Goal: Task Accomplishment & Management: Manage account settings

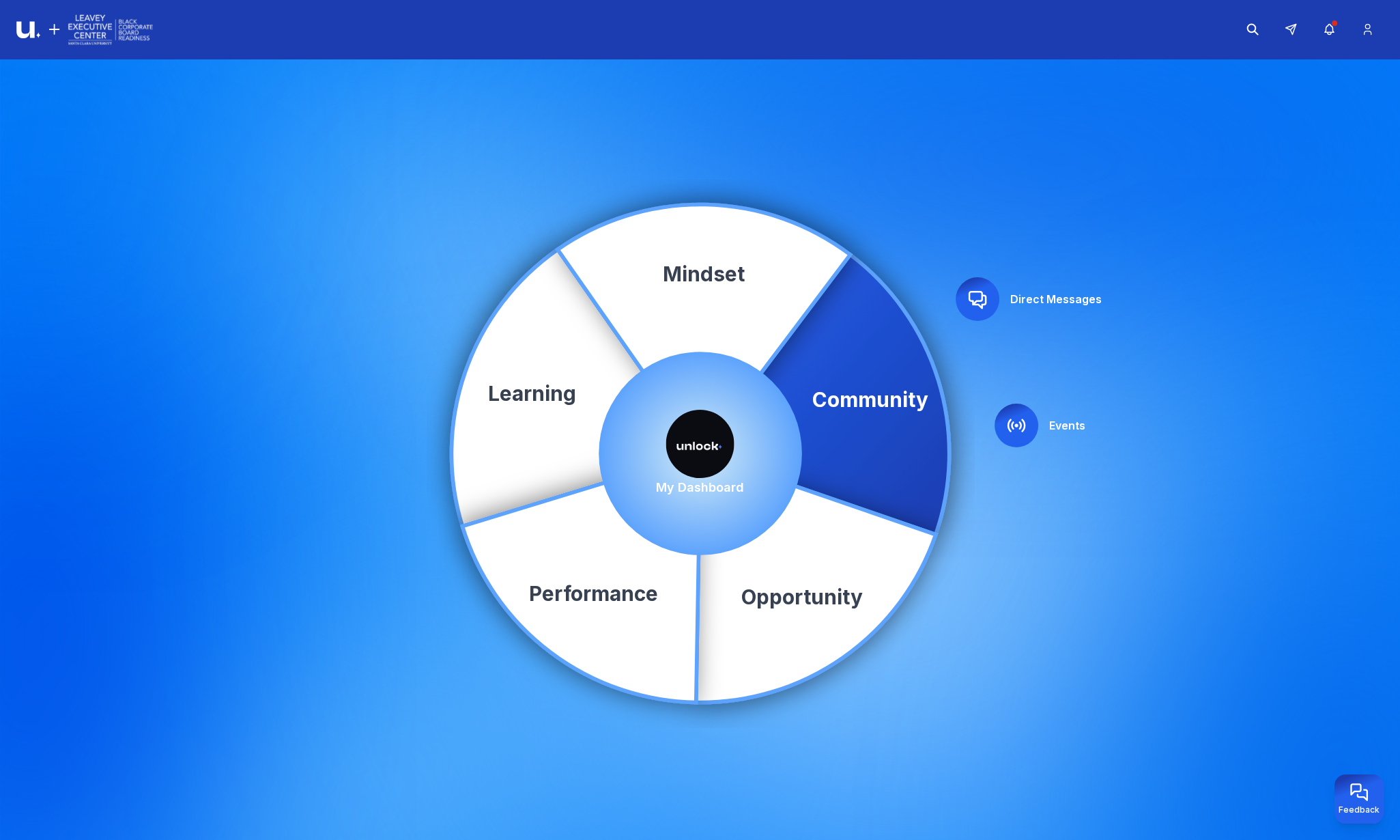
click at [709, 449] on img at bounding box center [700, 443] width 68 height 68
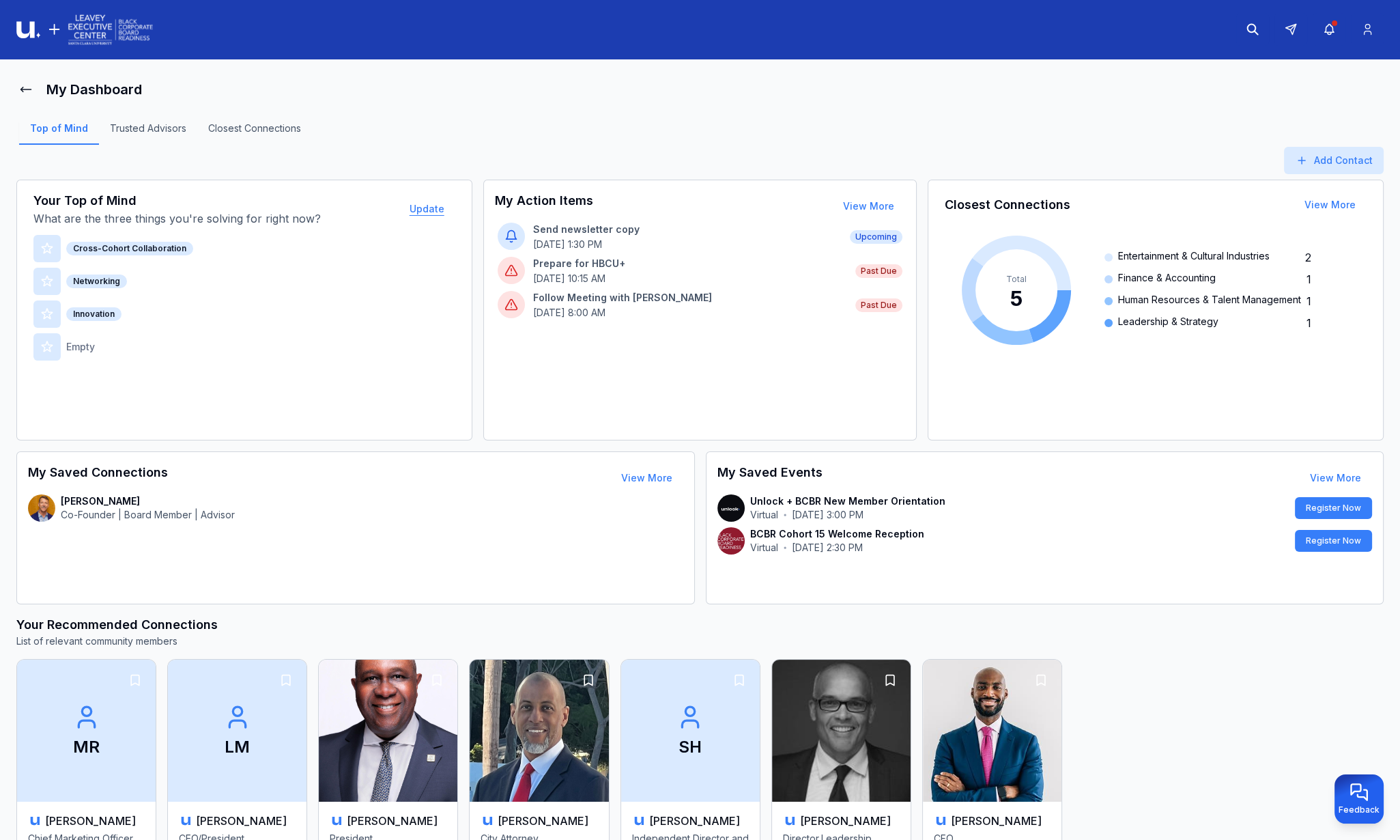
click at [427, 210] on button "Update" at bounding box center [427, 209] width 57 height 28
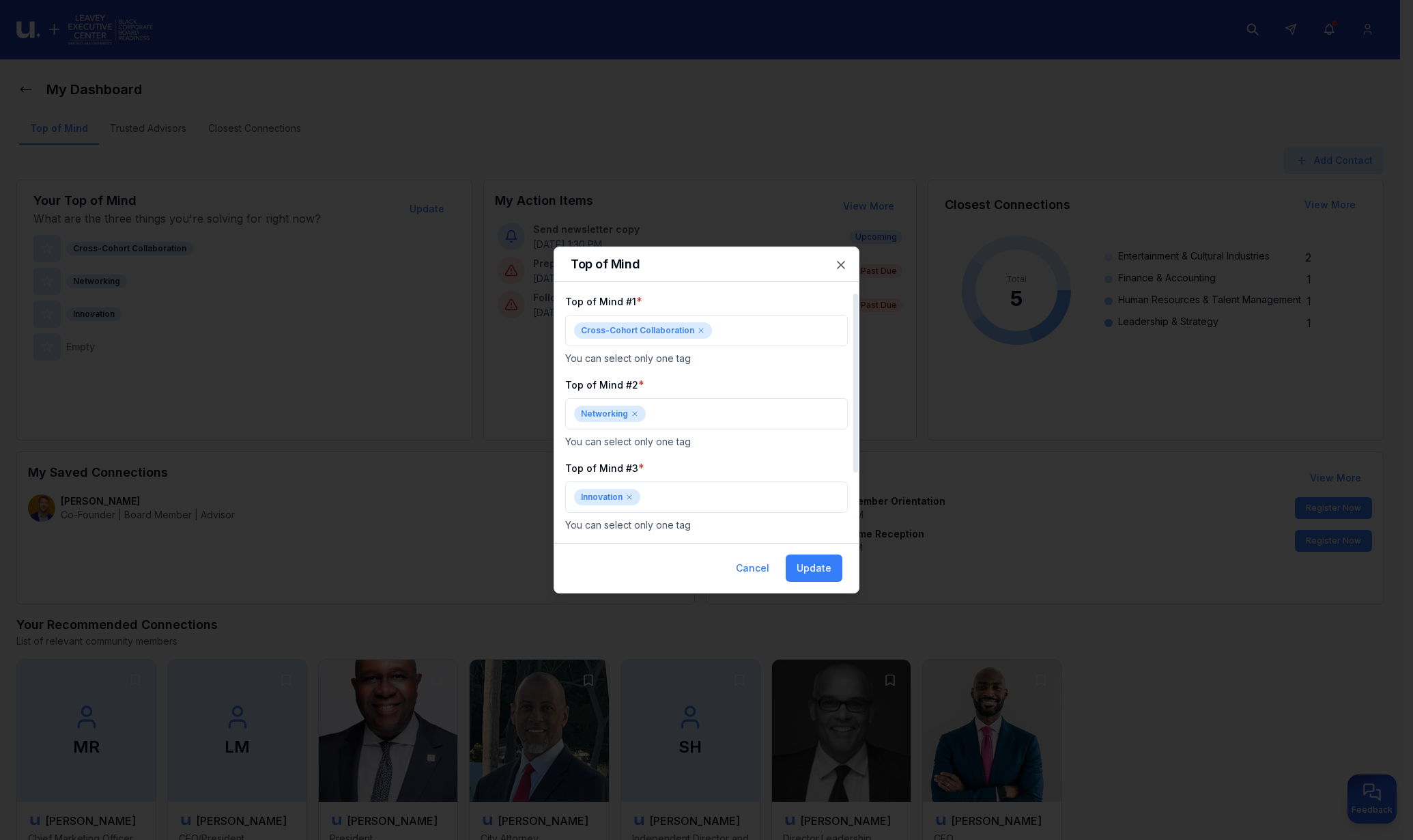
click at [706, 334] on div "Cross-Cohort Collaboration" at bounding box center [643, 330] width 138 height 16
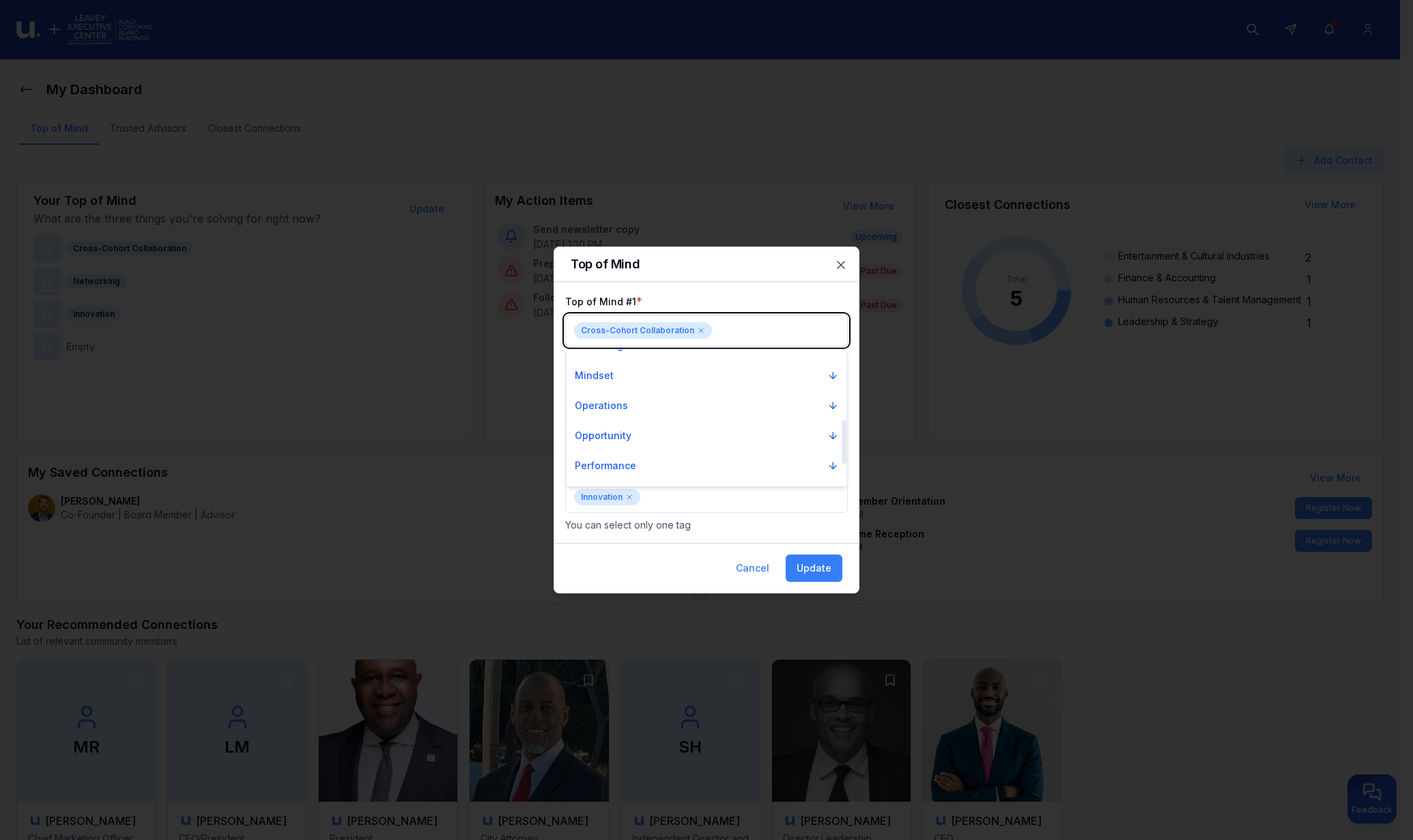
scroll to position [256, 0]
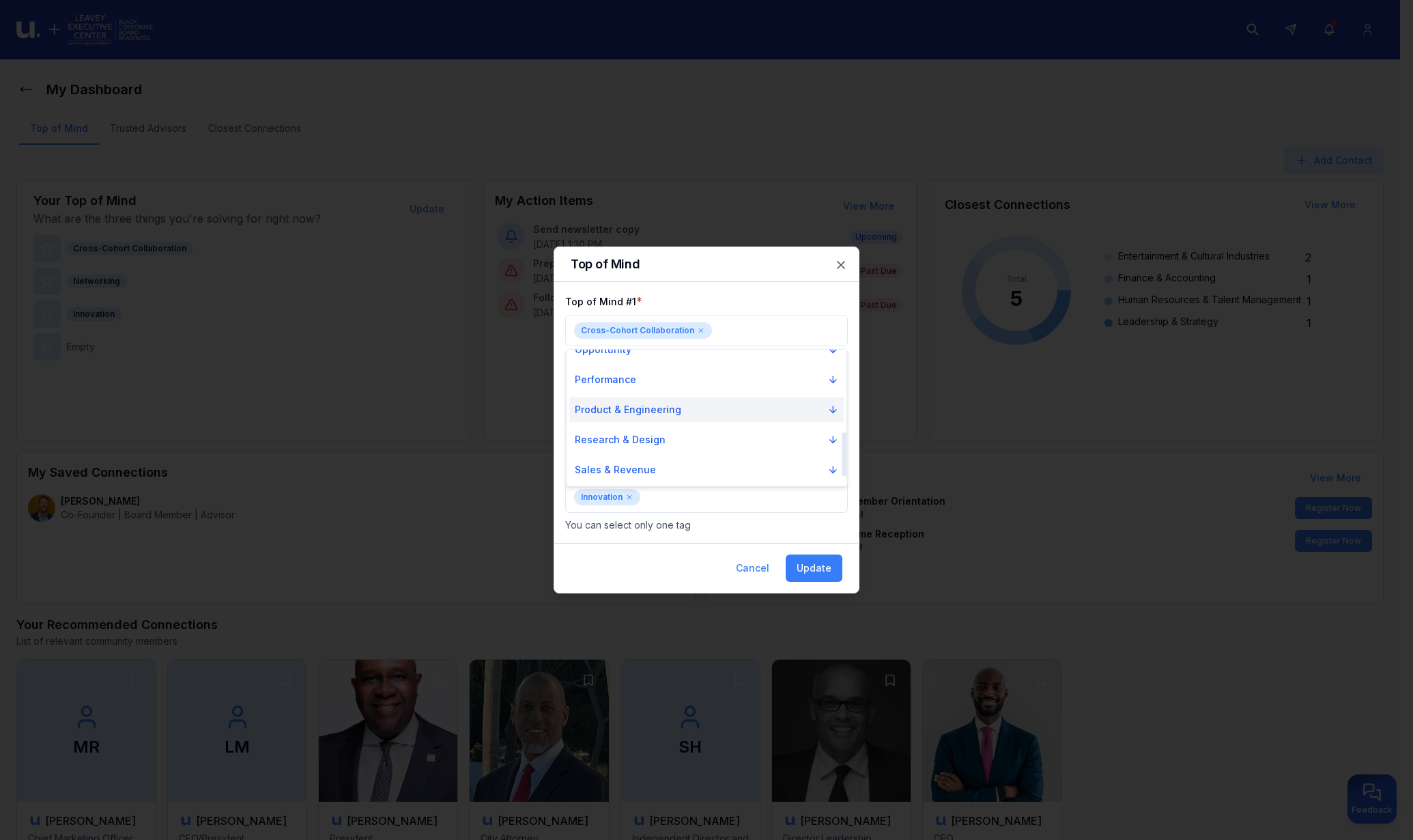
click at [681, 404] on button "Product & Engineering" at bounding box center [707, 410] width 275 height 24
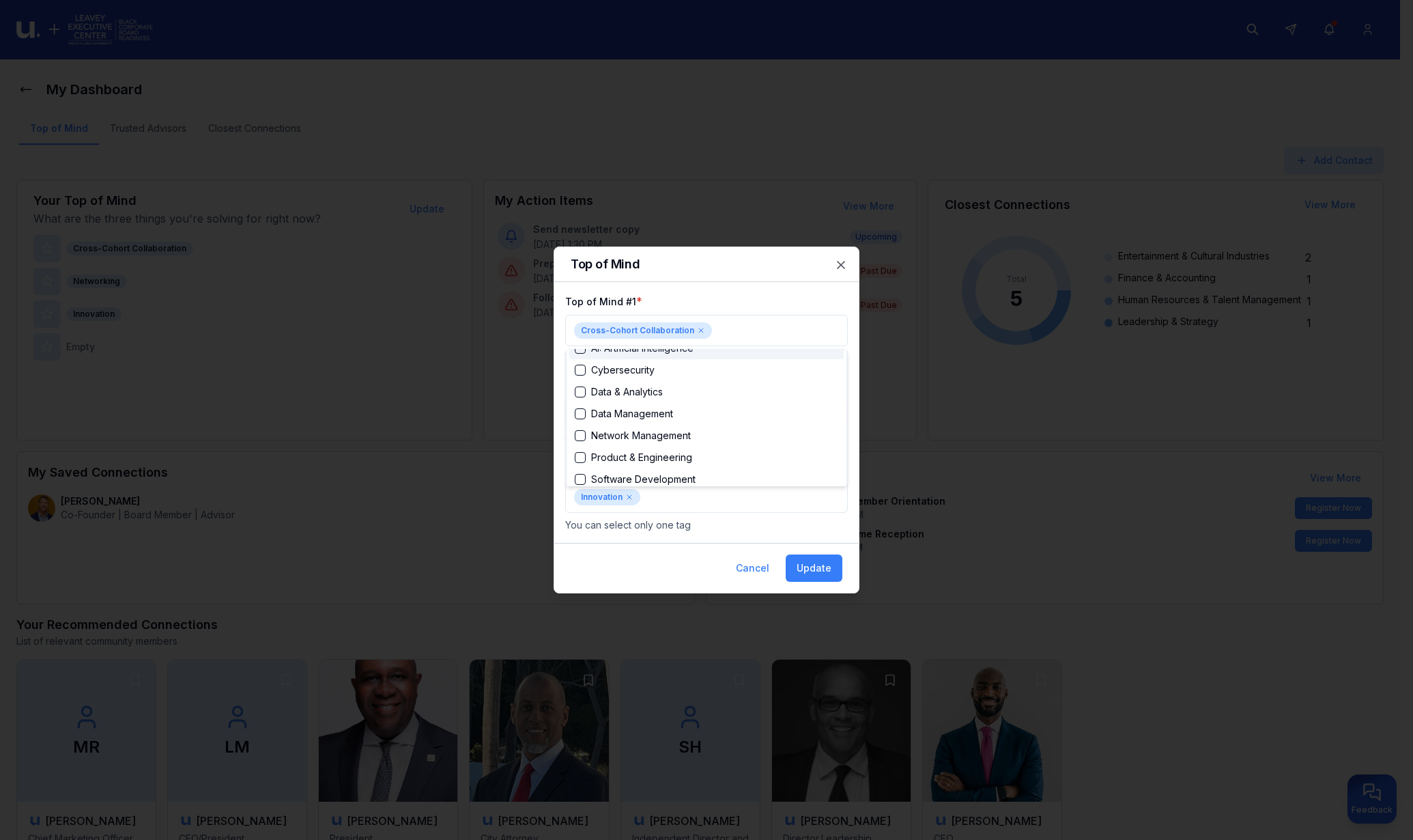
click at [697, 331] on div at bounding box center [706, 420] width 1413 height 840
click at [699, 330] on icon at bounding box center [701, 330] width 4 height 4
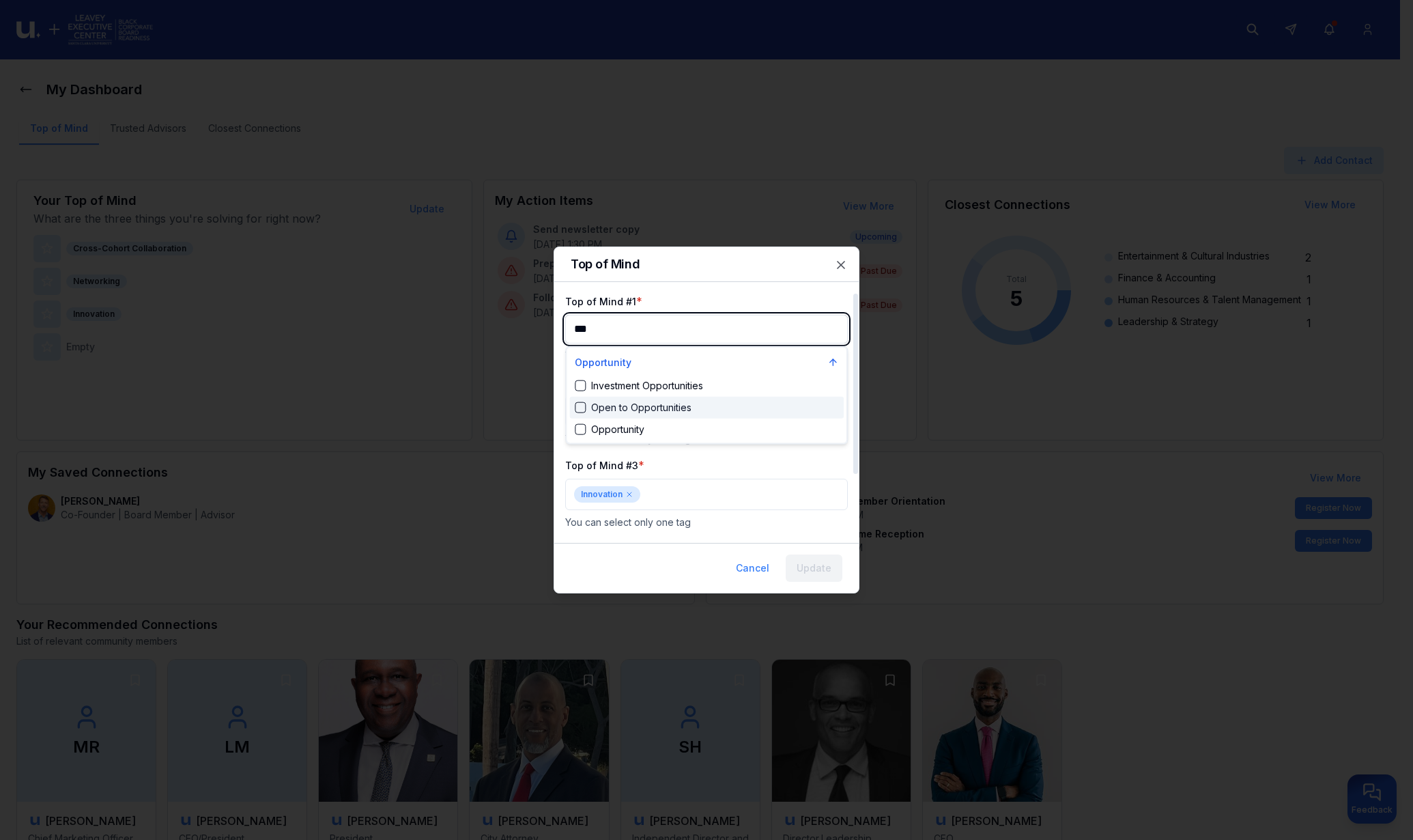
click at [582, 409] on div "Suggestions" at bounding box center [580, 407] width 11 height 11
type input "***"
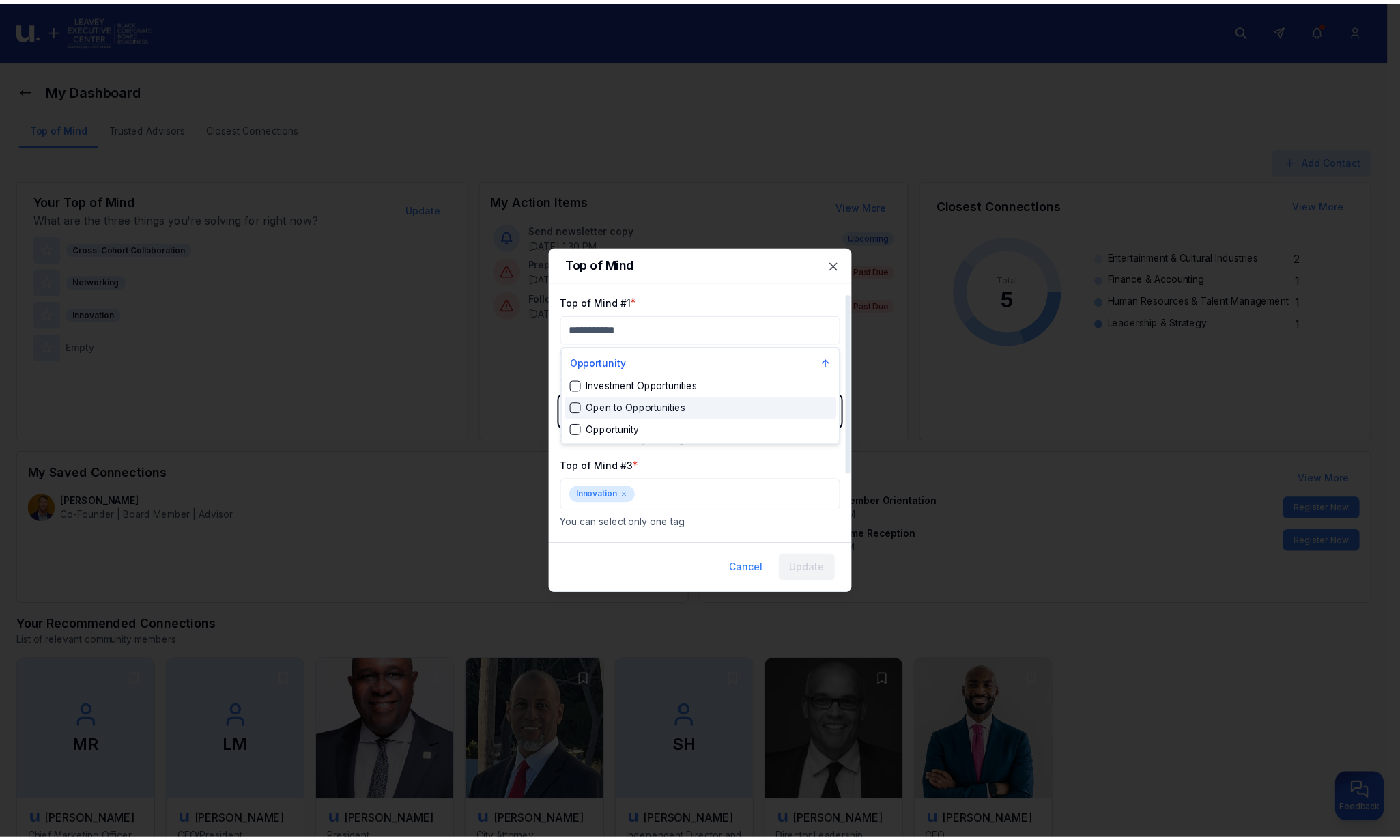
scroll to position [2096, 0]
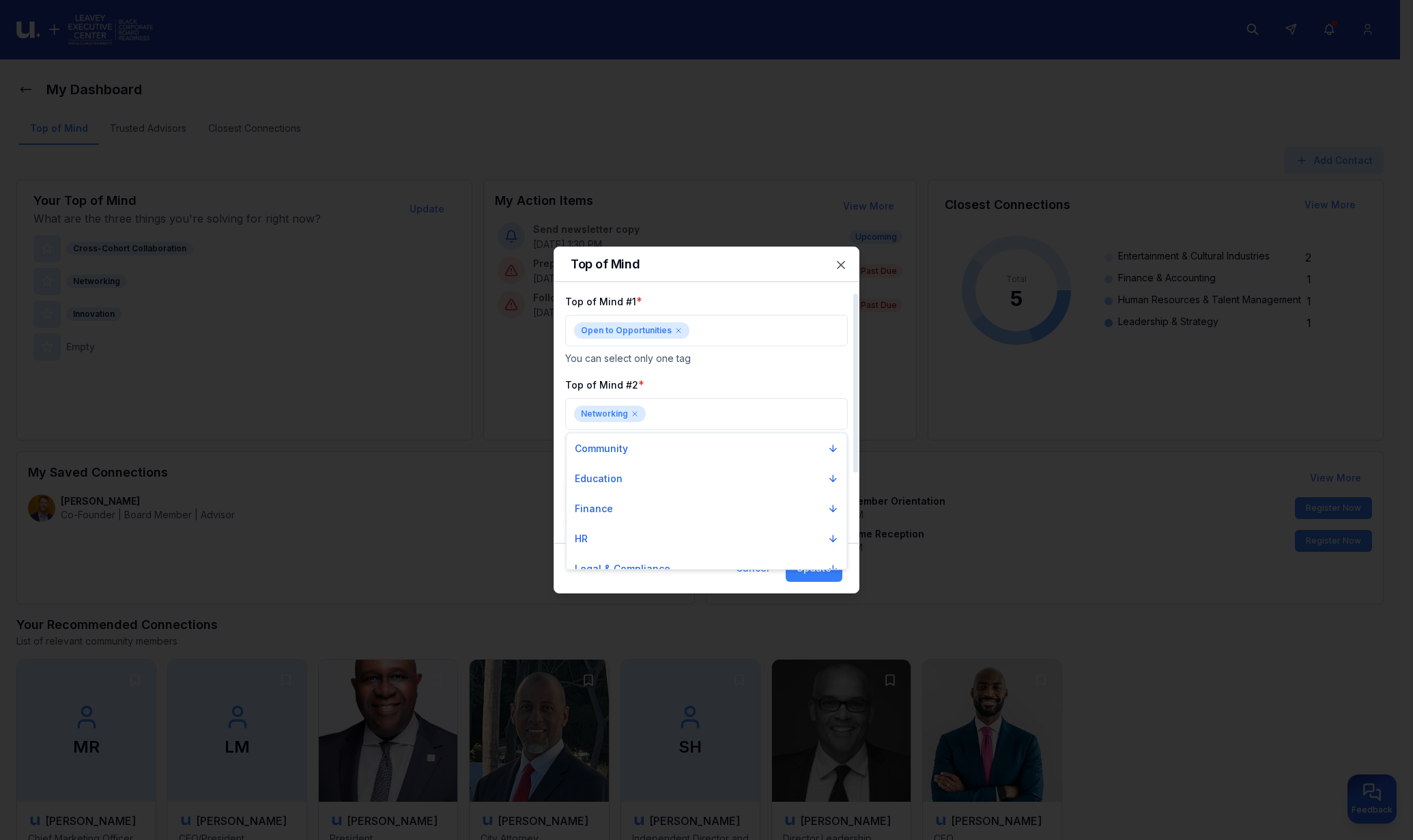
click at [773, 370] on div at bounding box center [706, 420] width 1413 height 840
click at [815, 567] on button "Update" at bounding box center [814, 569] width 57 height 28
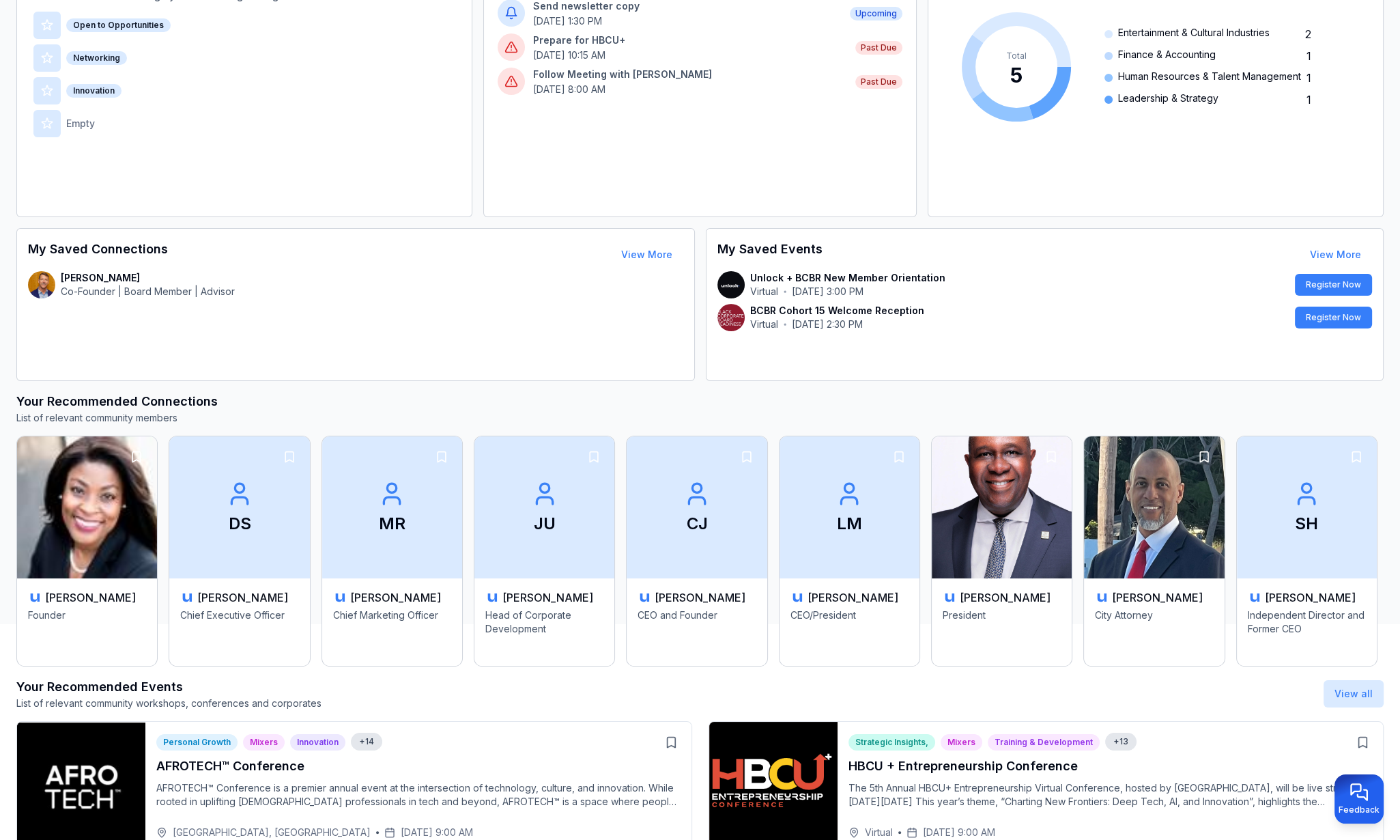
scroll to position [274, 0]
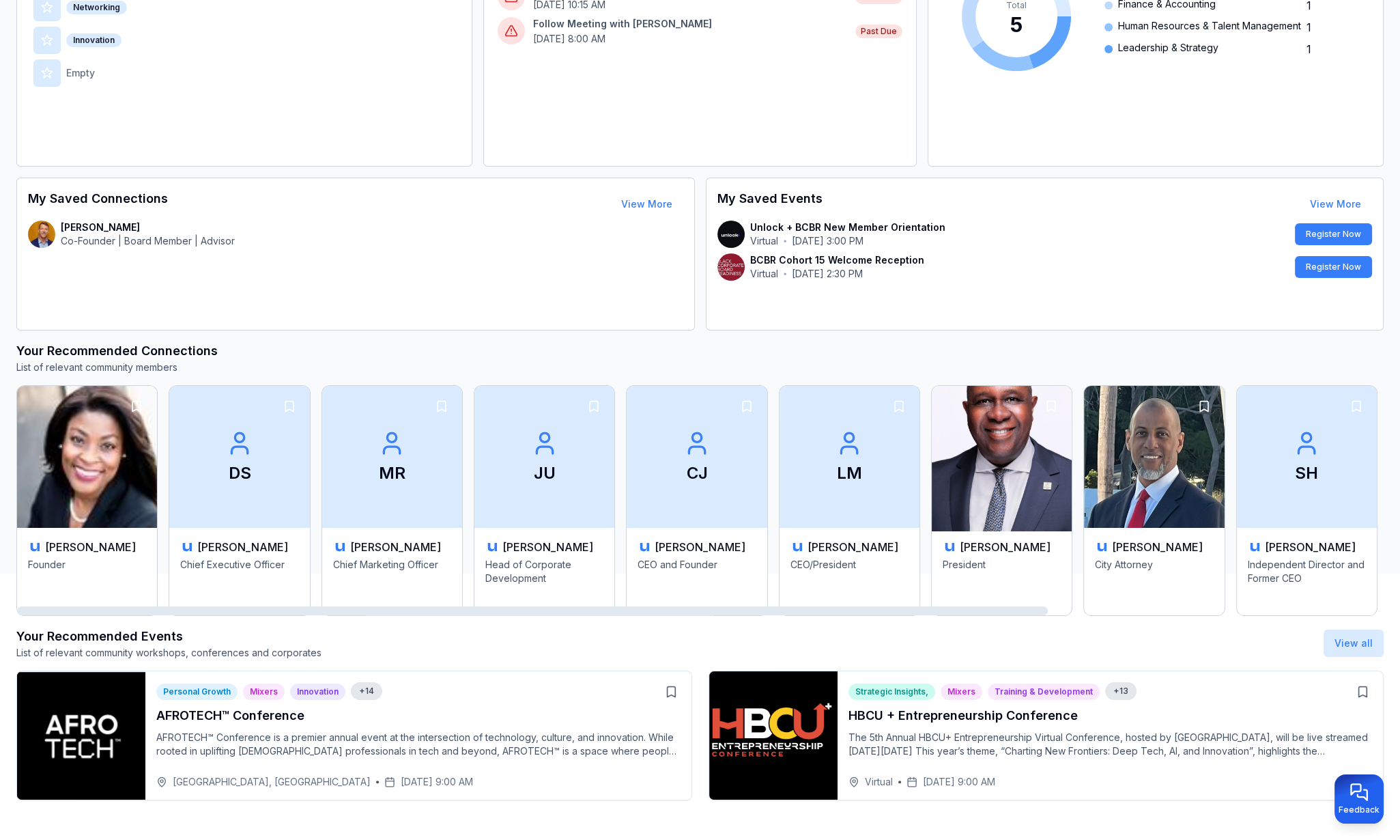
click at [977, 468] on img at bounding box center [1002, 456] width 148 height 149
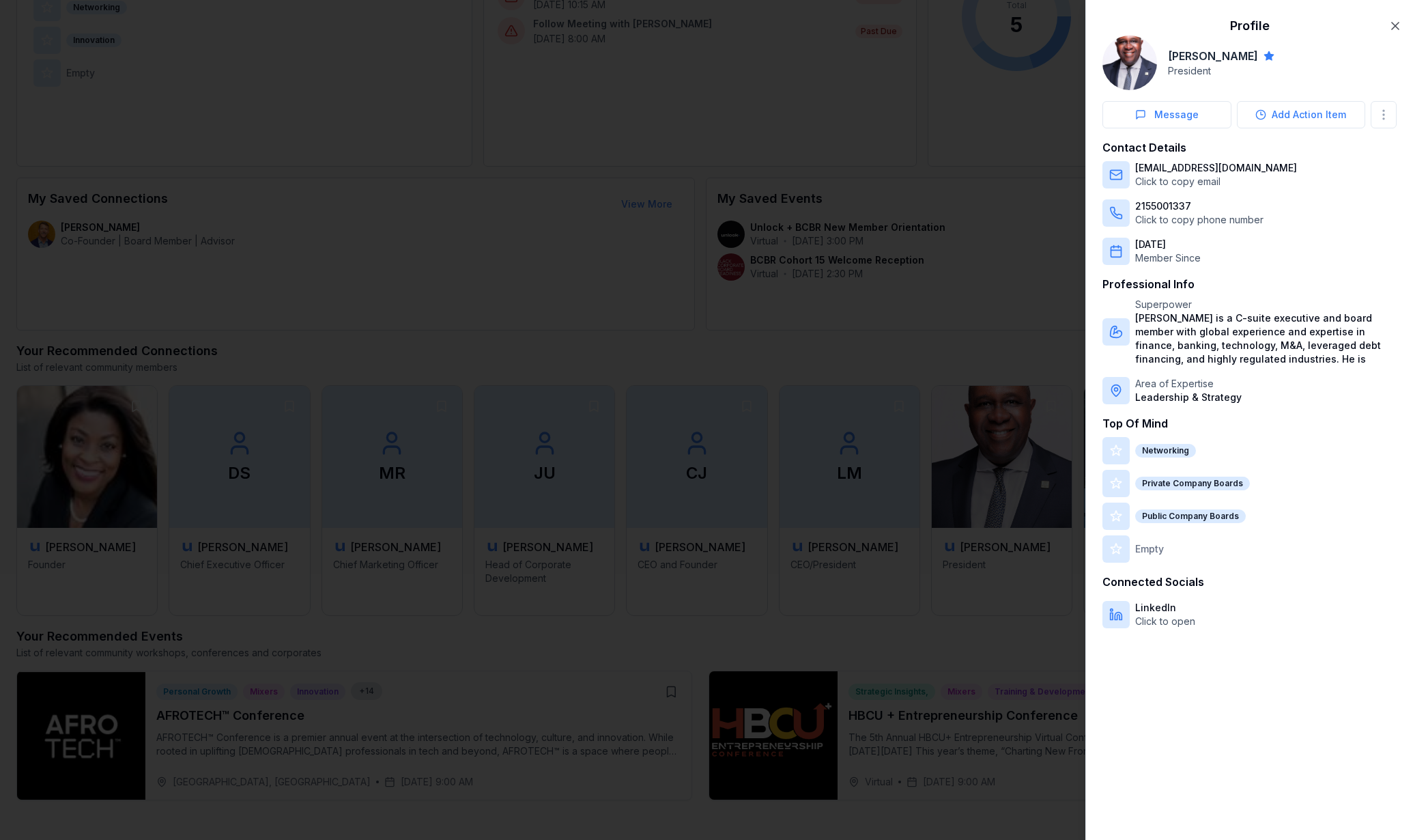
click at [590, 221] on div at bounding box center [706, 420] width 1413 height 840
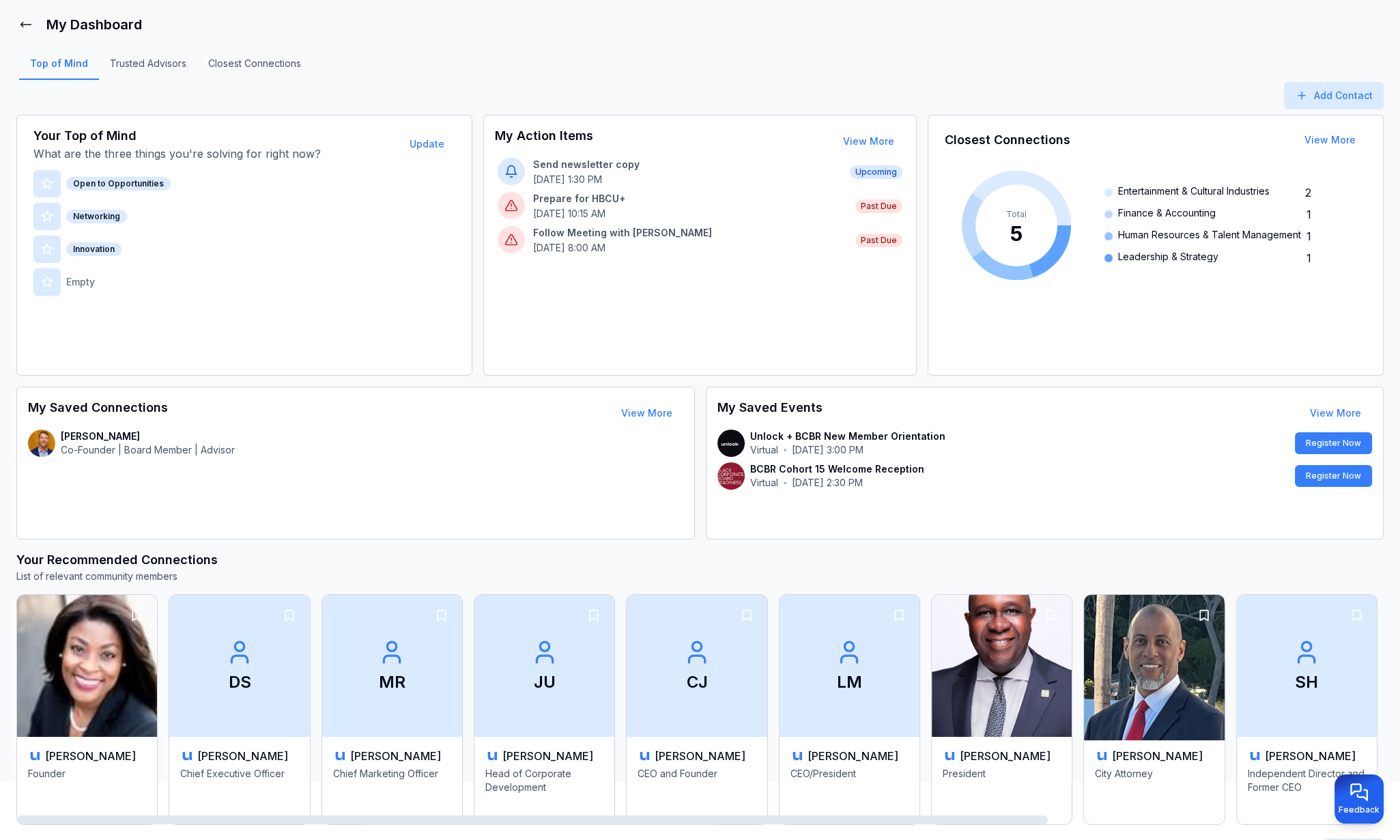
scroll to position [85, 0]
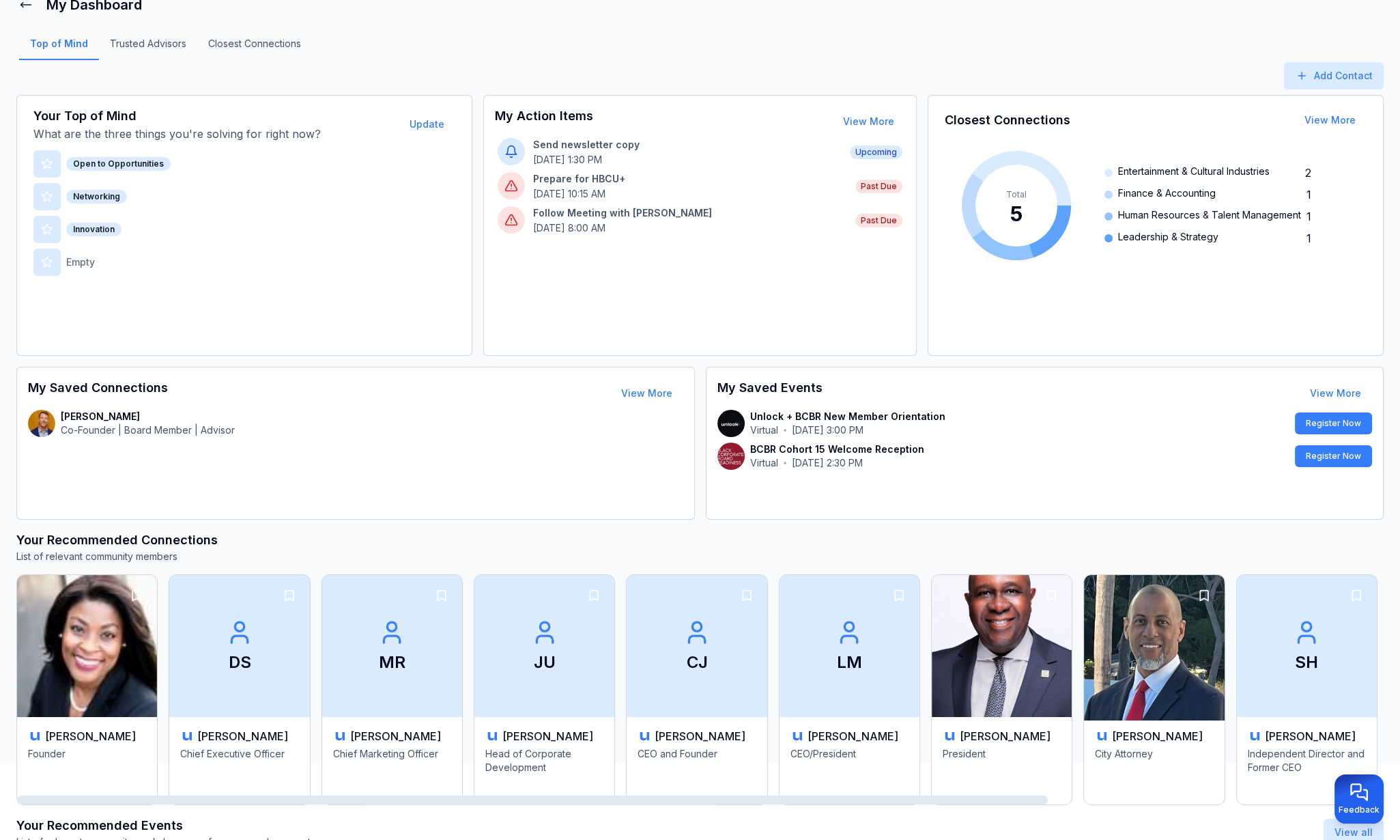
click at [1127, 616] on img at bounding box center [1155, 646] width 148 height 149
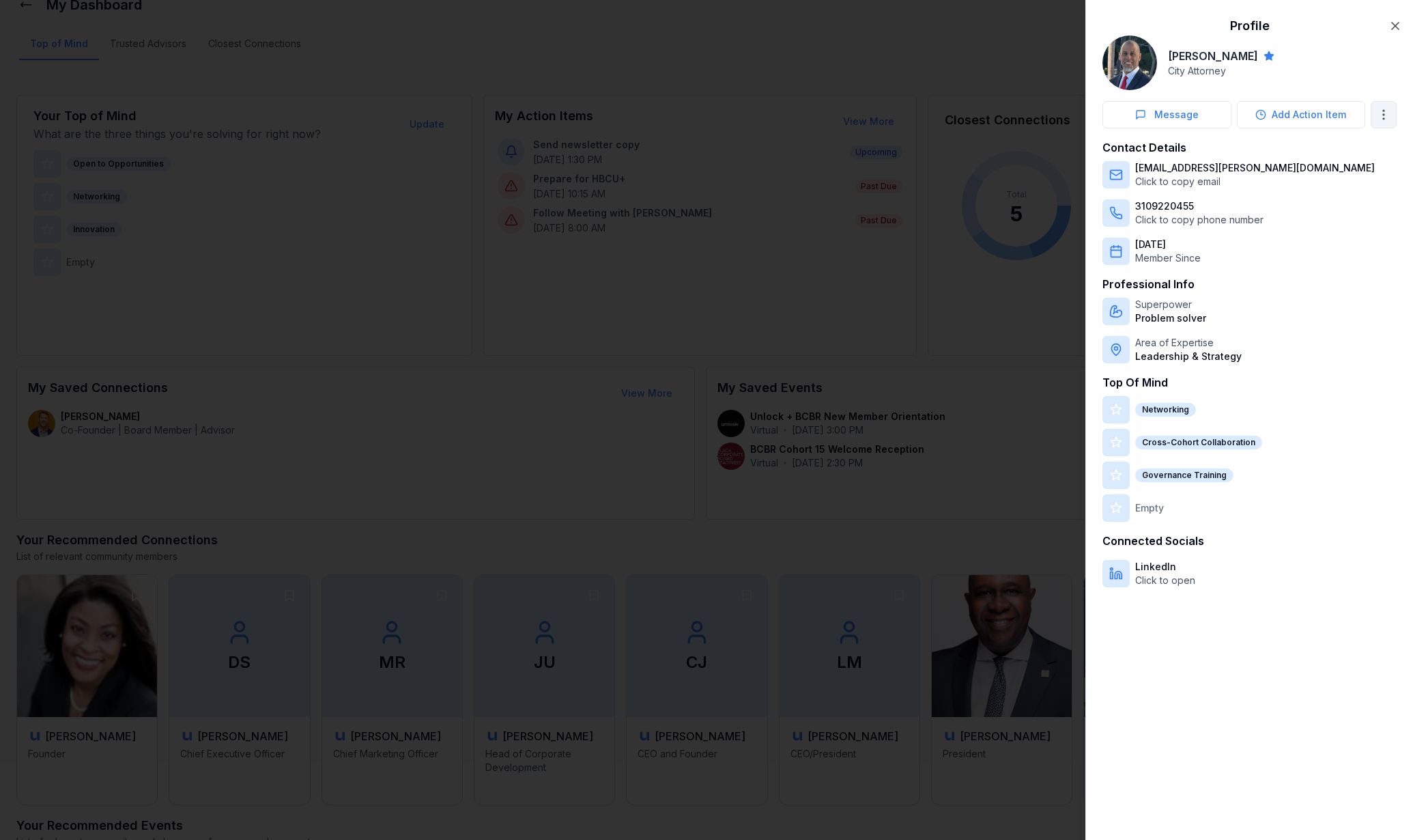
click at [1389, 116] on body "My Dashboard Top of Mind Trusted Advisors Closest Connections Add Contact Your …" at bounding box center [700, 335] width 1400 height 840
click at [1397, 22] on div at bounding box center [706, 420] width 1413 height 840
click at [1391, 25] on icon "button" at bounding box center [1396, 26] width 14 height 14
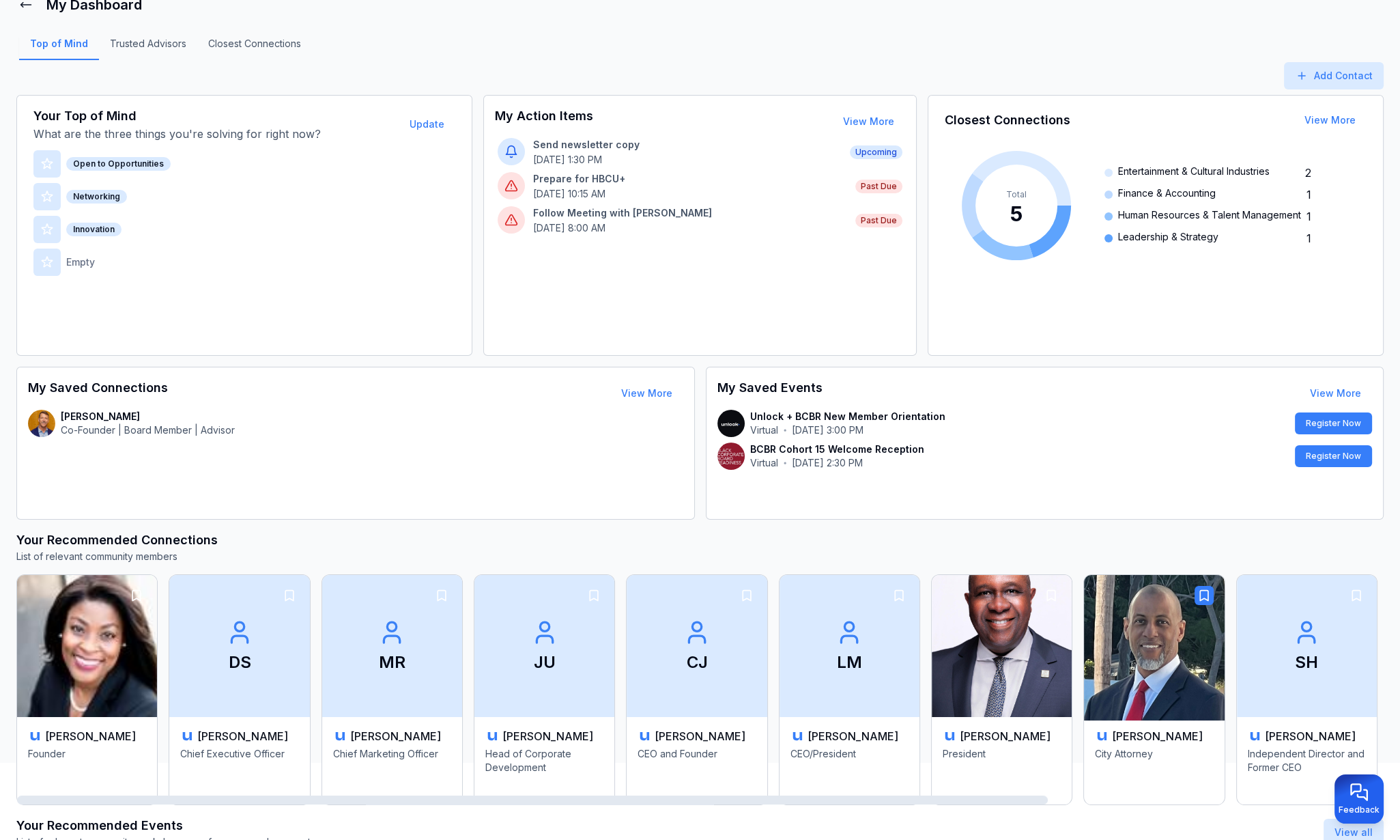
click at [1201, 595] on icon "button" at bounding box center [1205, 595] width 14 height 14
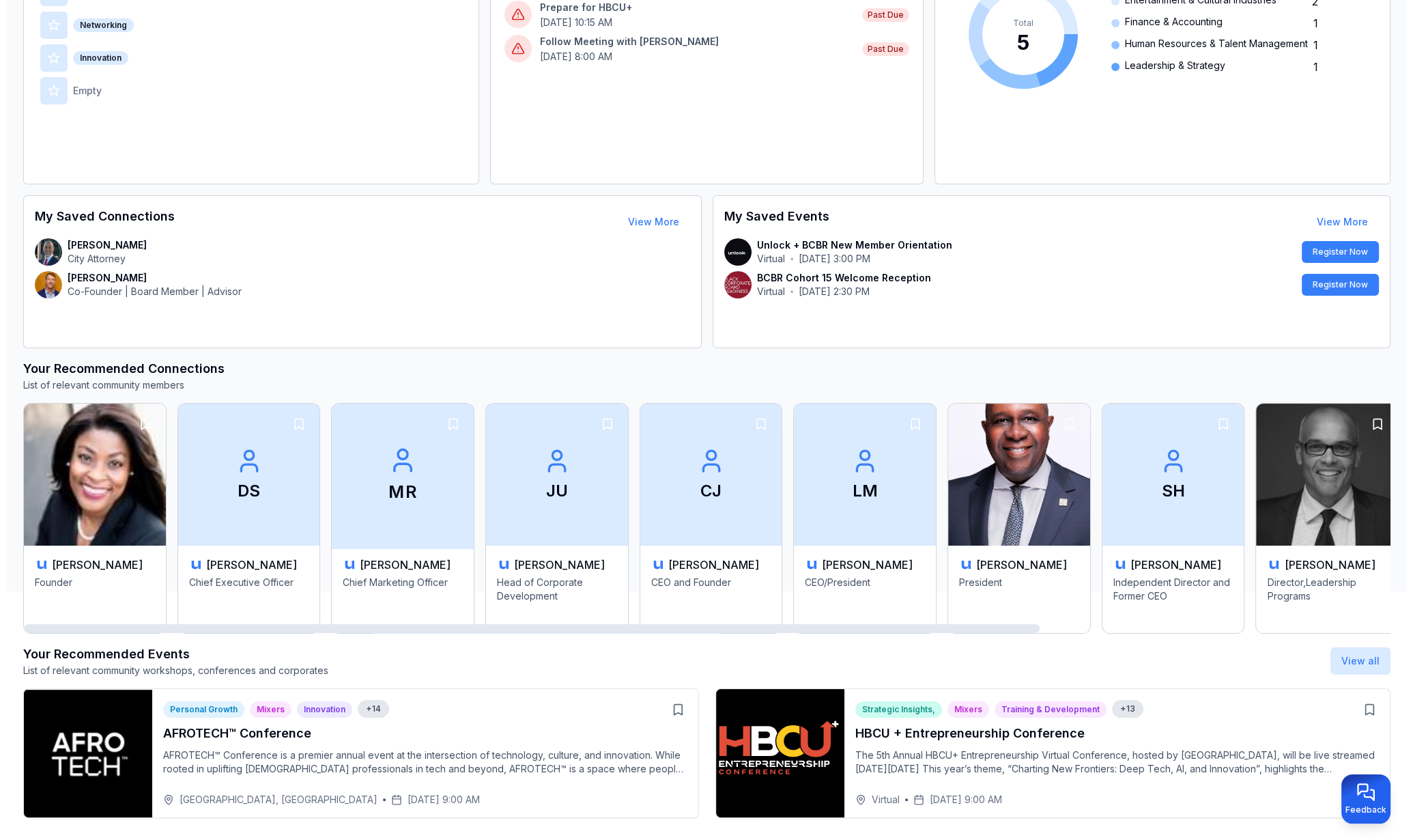
scroll to position [274, 0]
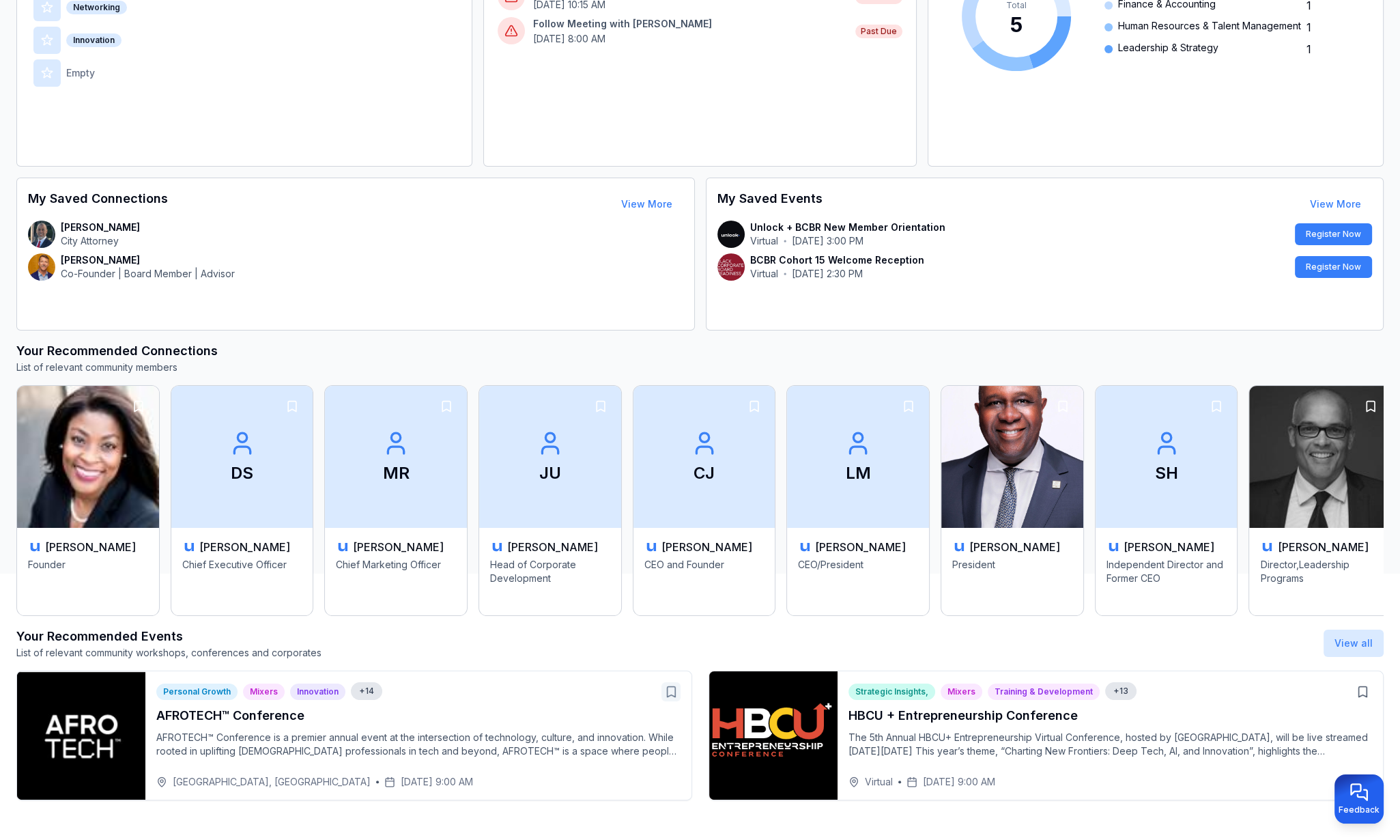
click at [673, 693] on icon "button" at bounding box center [671, 691] width 14 height 14
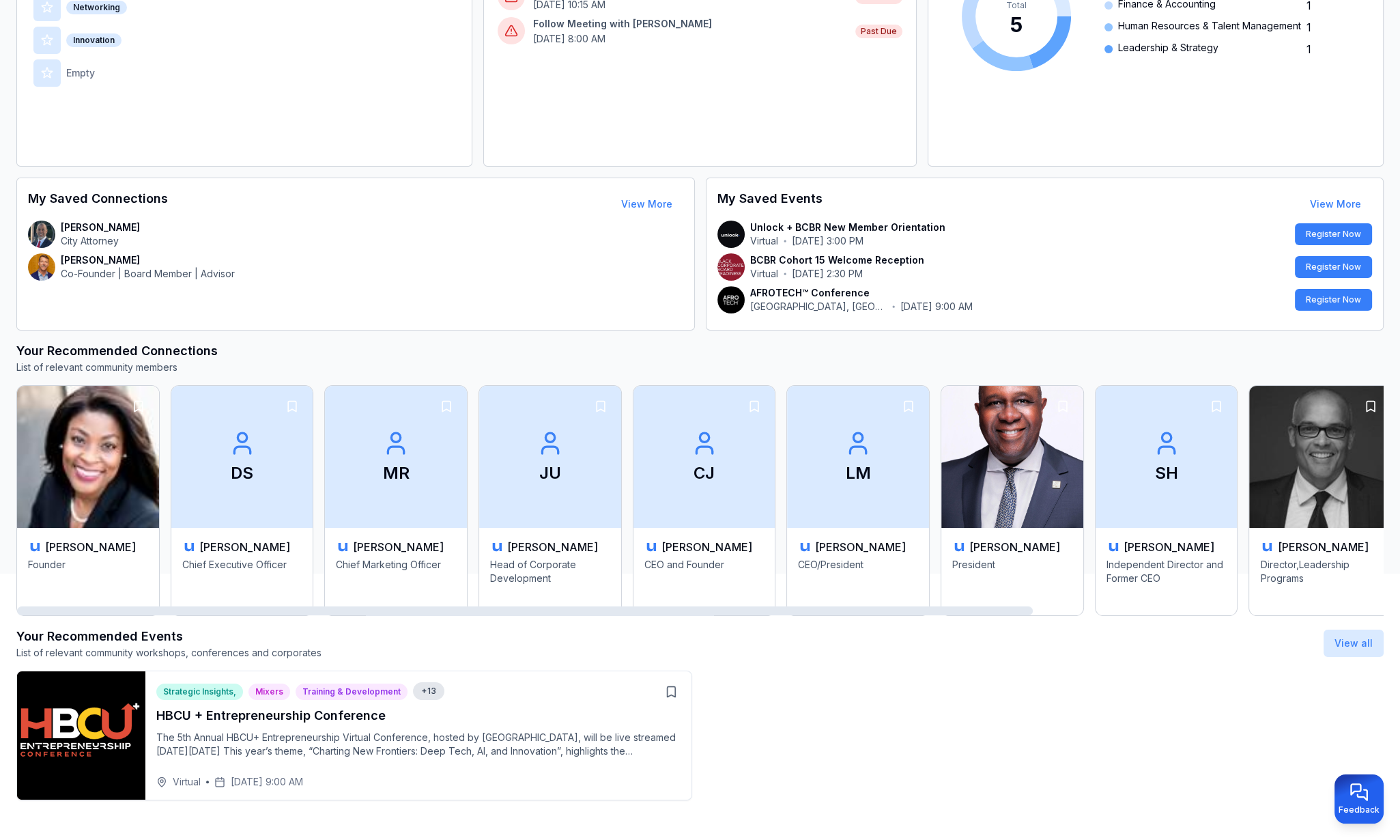
click at [213, 737] on p "The 5th Annual HBCU+ Entrepreneurship Virtual Conference, hosted by [GEOGRAPHIC…" at bounding box center [418, 744] width 525 height 28
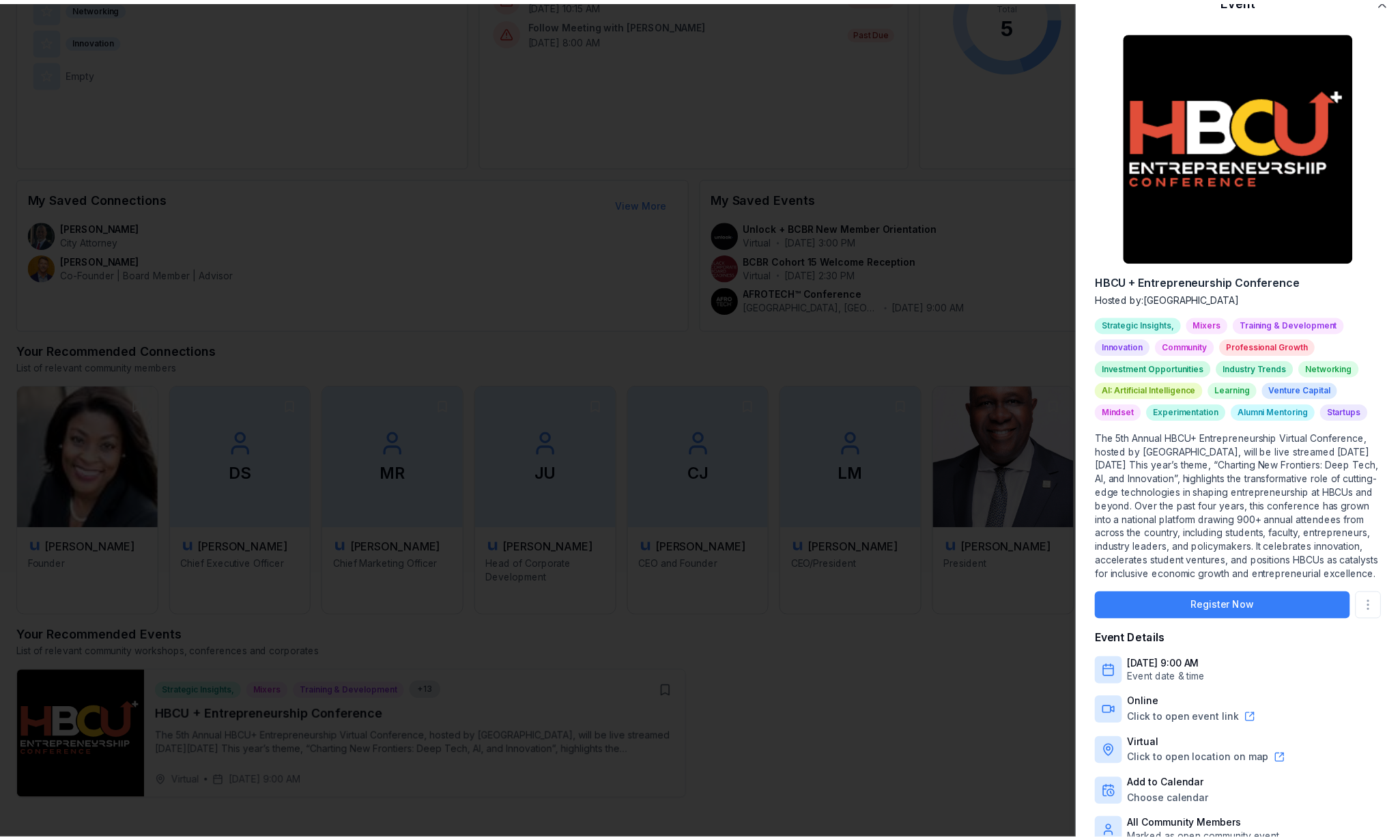
scroll to position [36, 0]
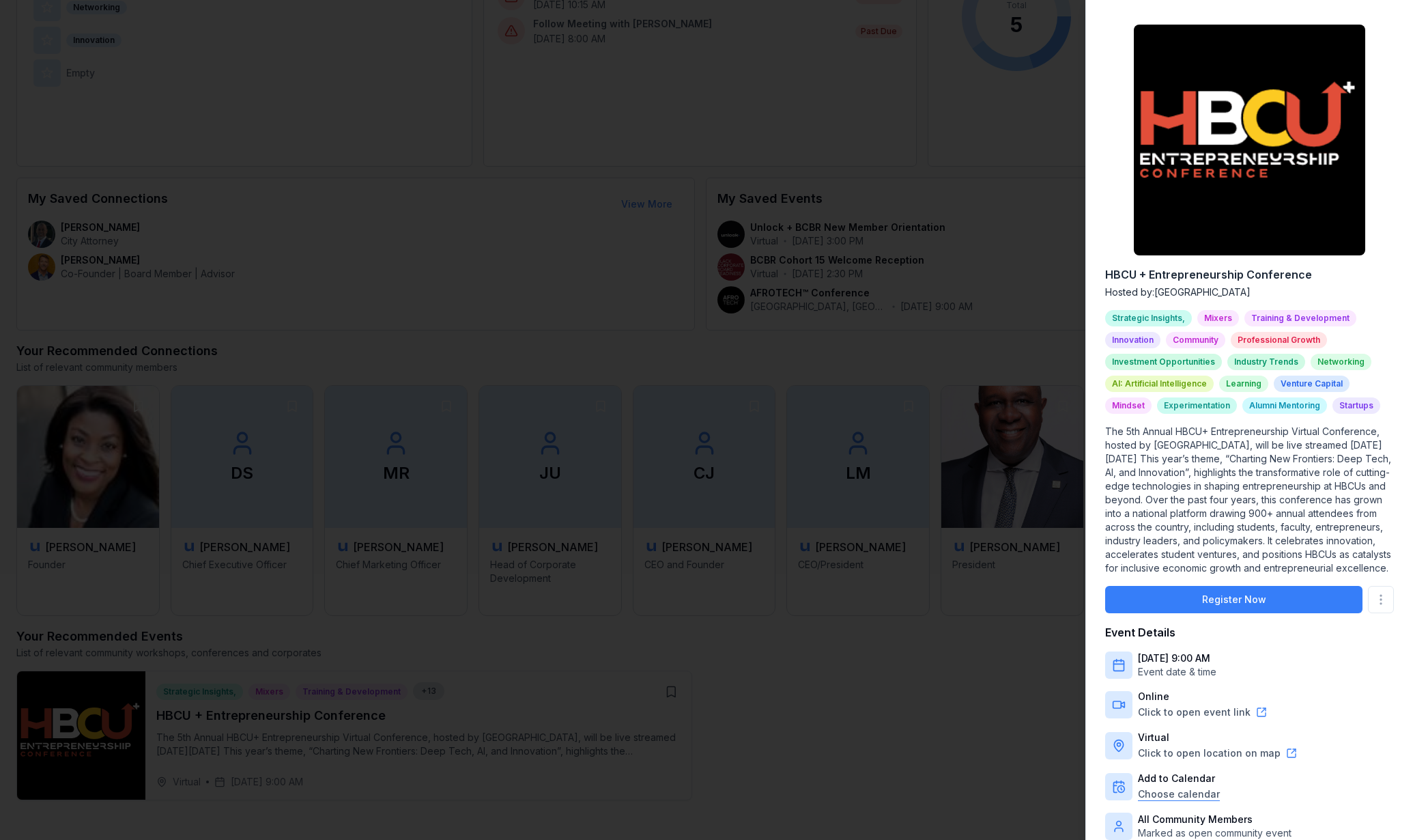
click at [1179, 566] on body "My Dashboard Top of Mind Trusted Advisors Closest Connections Add Contact Your …" at bounding box center [700, 146] width 1400 height 840
click at [943, 212] on div at bounding box center [706, 420] width 1413 height 840
click at [917, 366] on div at bounding box center [706, 420] width 1413 height 840
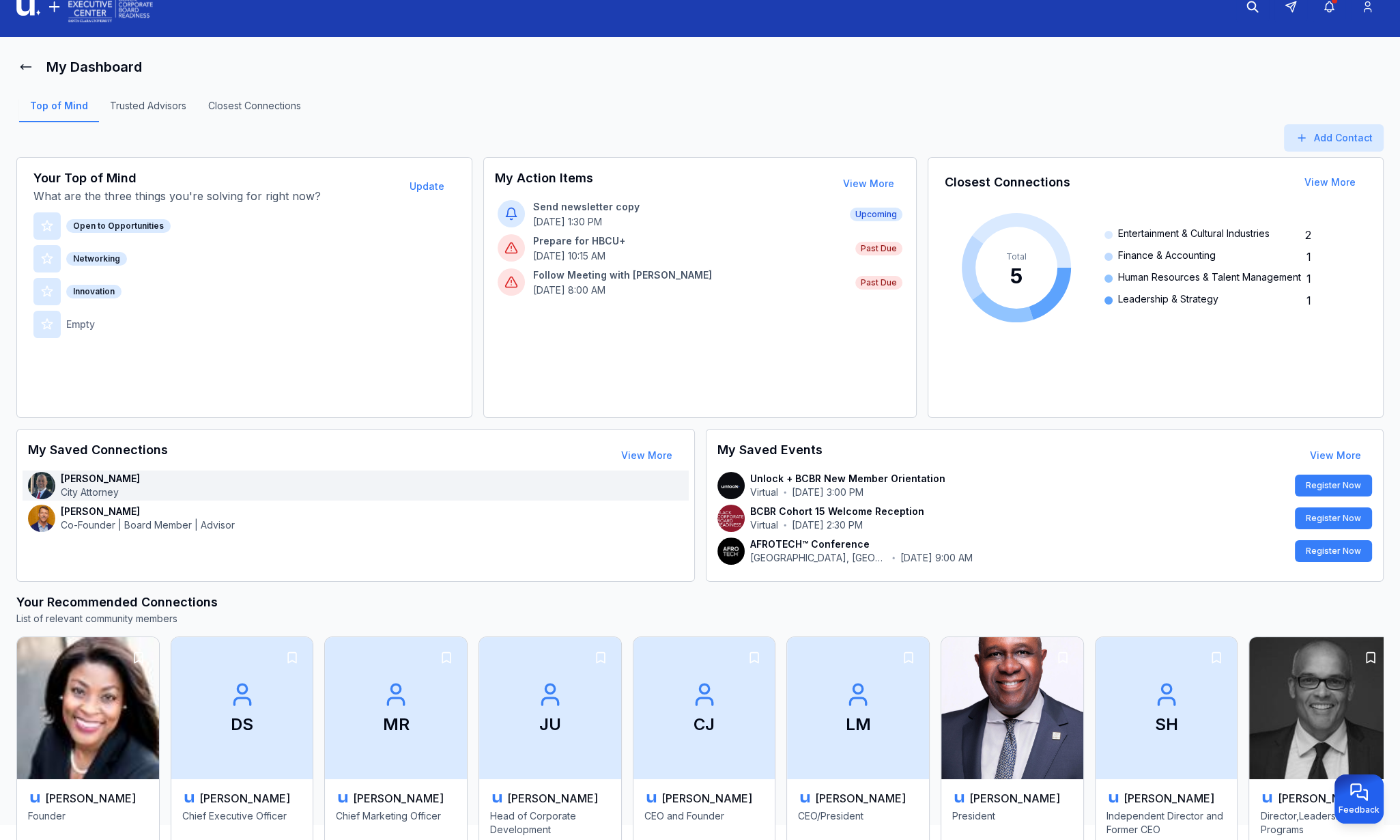
scroll to position [0, 0]
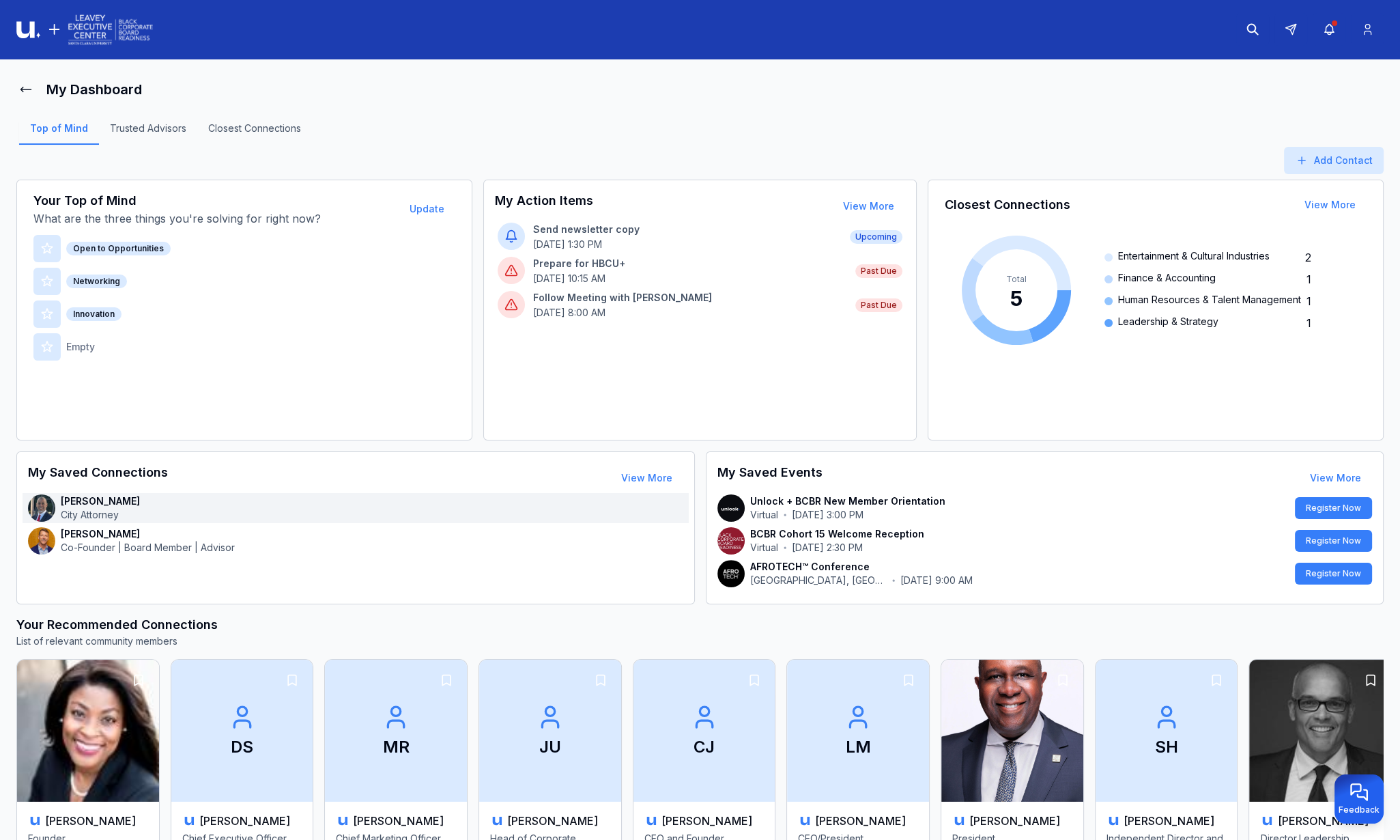
click at [304, 509] on div "[PERSON_NAME] City Attorney" at bounding box center [355, 507] width 666 height 30
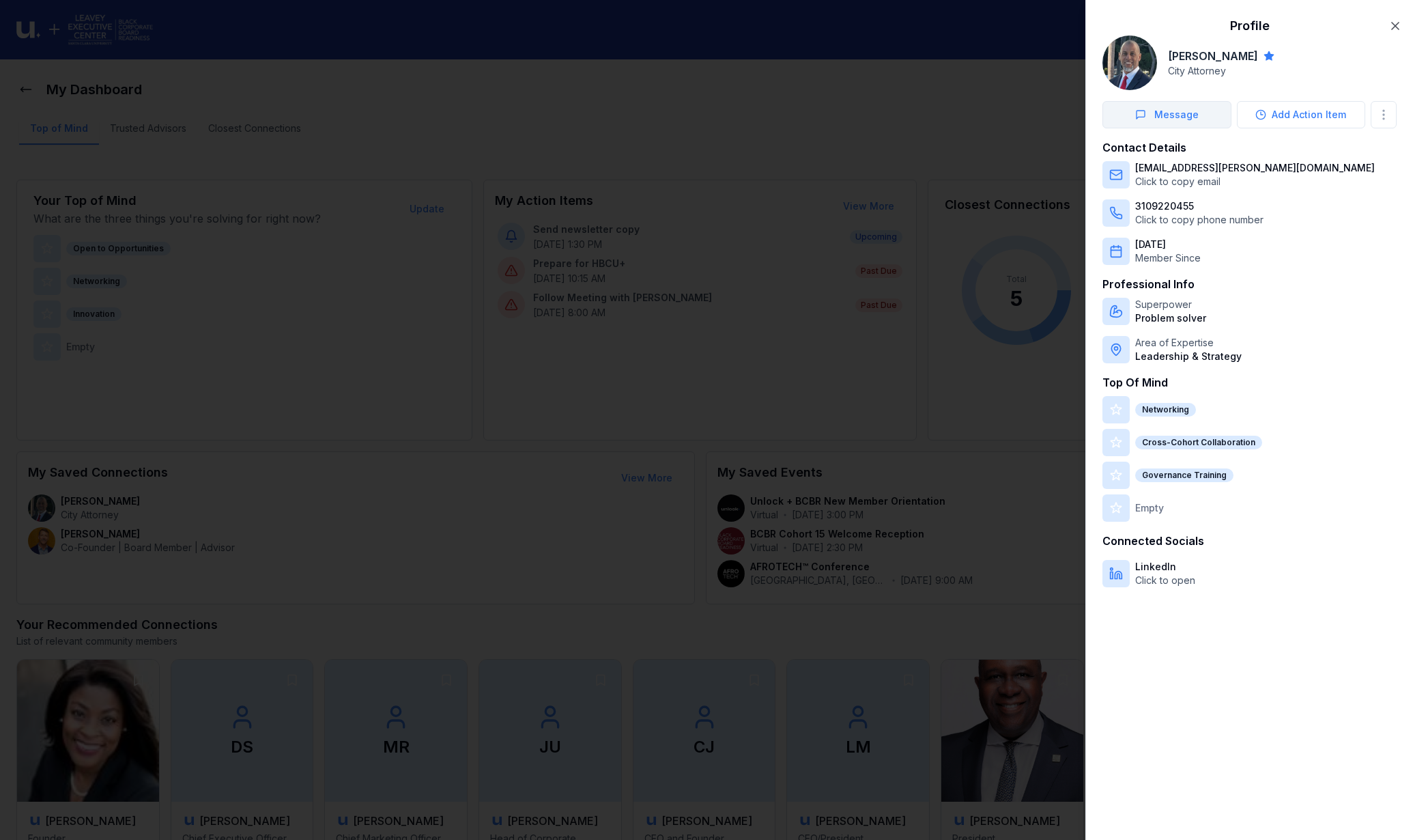
click at [1199, 120] on button "Message" at bounding box center [1167, 115] width 129 height 28
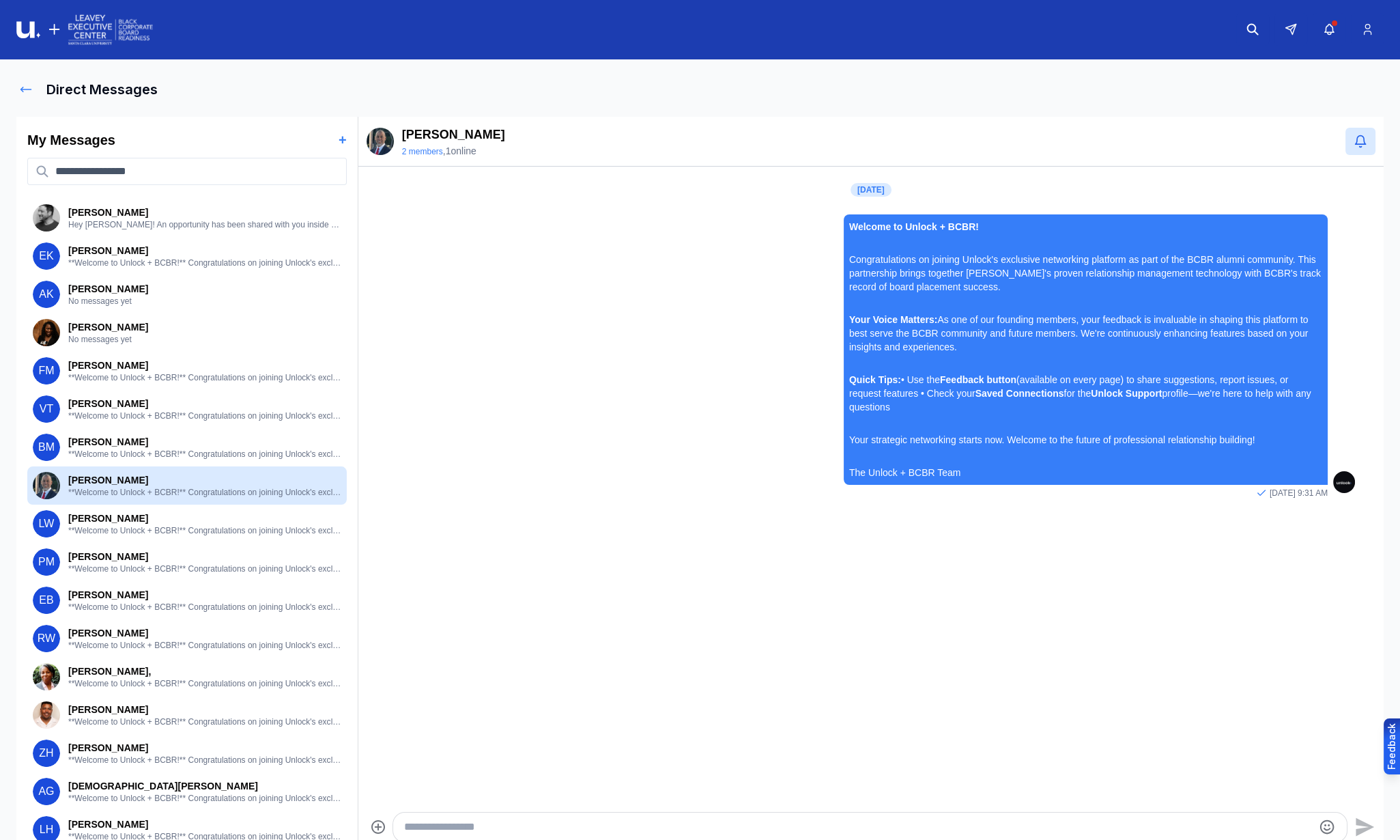
click at [28, 89] on icon at bounding box center [26, 90] width 14 height 14
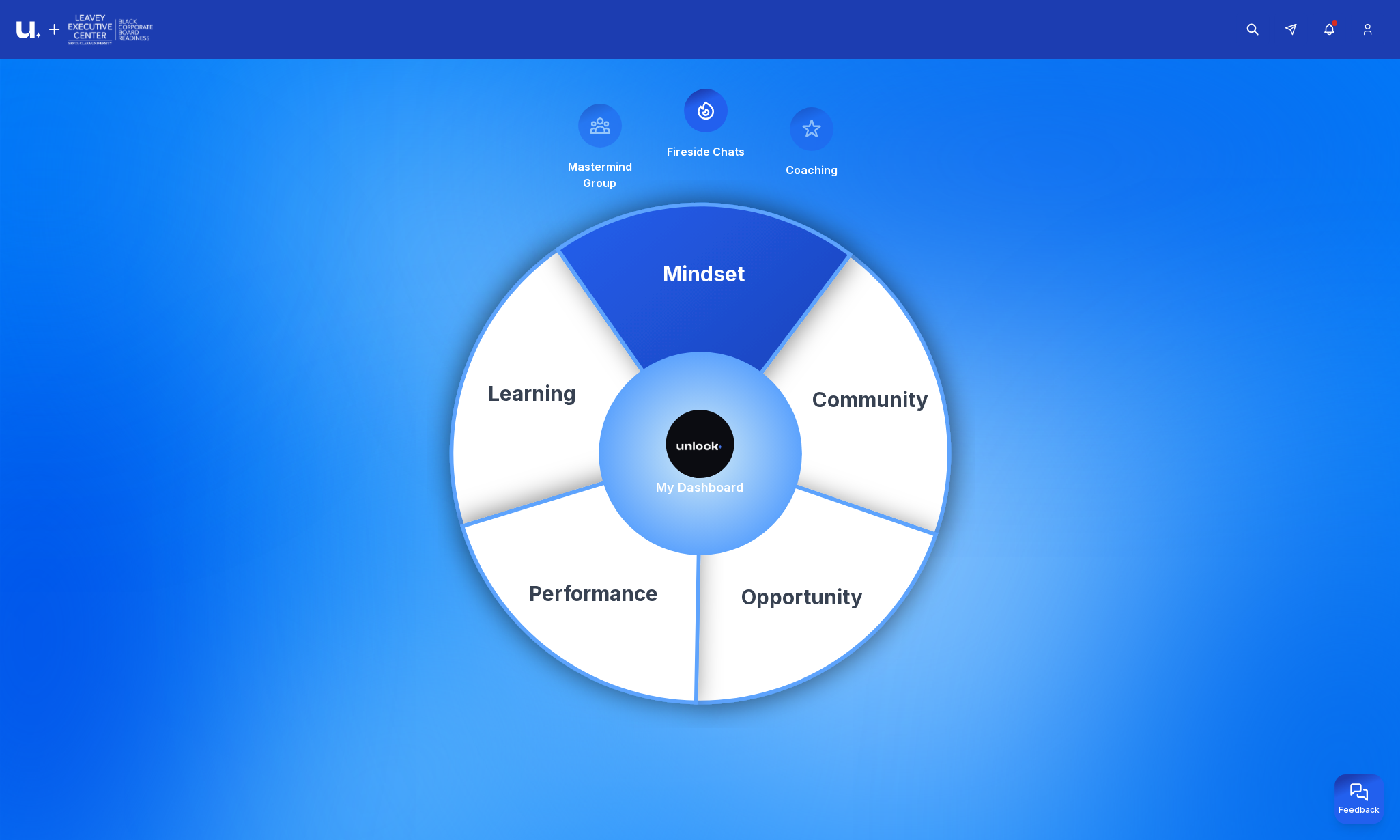
click at [697, 437] on img at bounding box center [700, 443] width 68 height 68
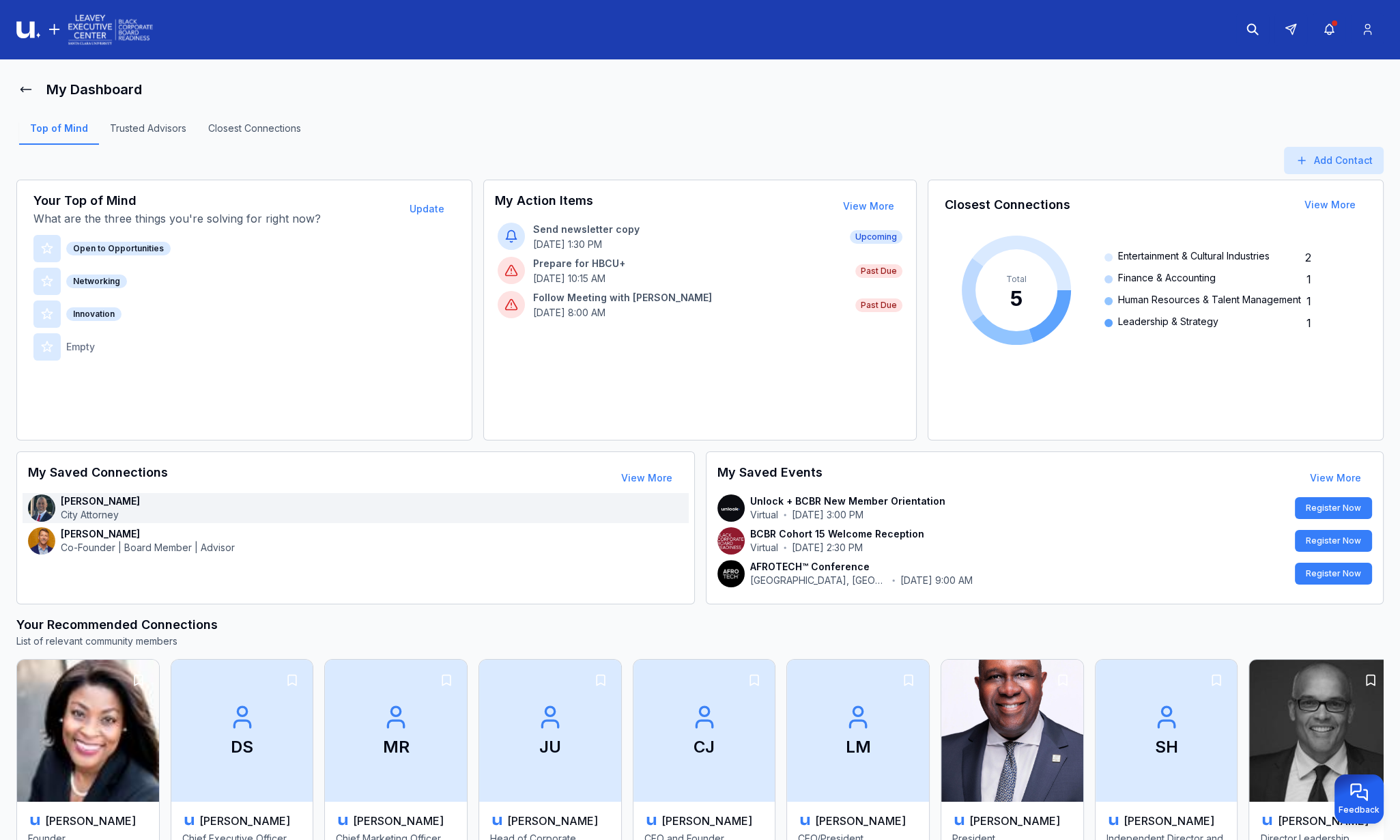
click at [424, 512] on div "[PERSON_NAME] City Attorney" at bounding box center [355, 507] width 666 height 30
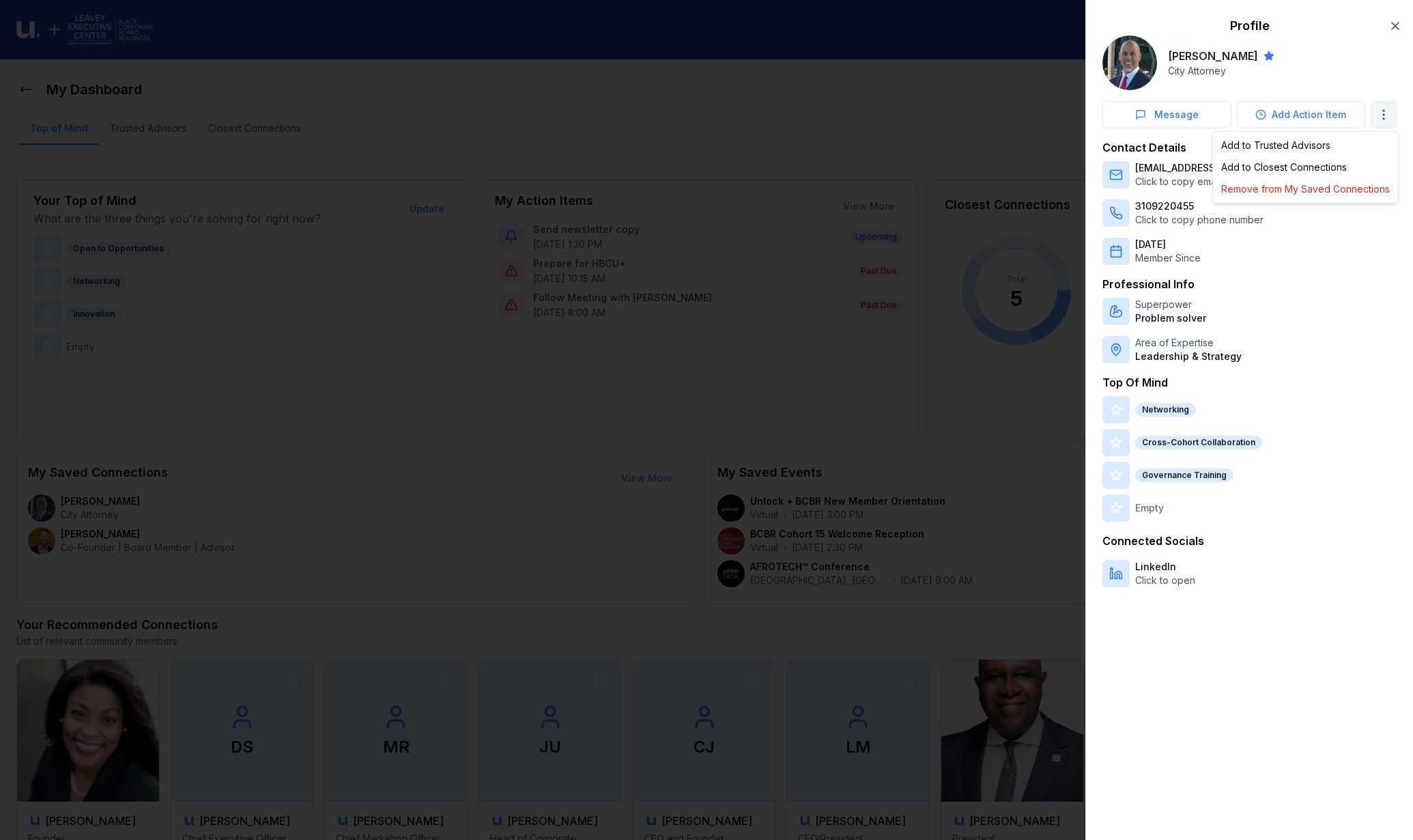
click at [1388, 115] on body "My Dashboard Top of Mind Trusted Advisors Closest Connections Add Contact Your …" at bounding box center [700, 420] width 1400 height 840
click at [1397, 22] on div at bounding box center [706, 420] width 1413 height 840
click at [1400, 24] on icon "button" at bounding box center [1396, 26] width 14 height 14
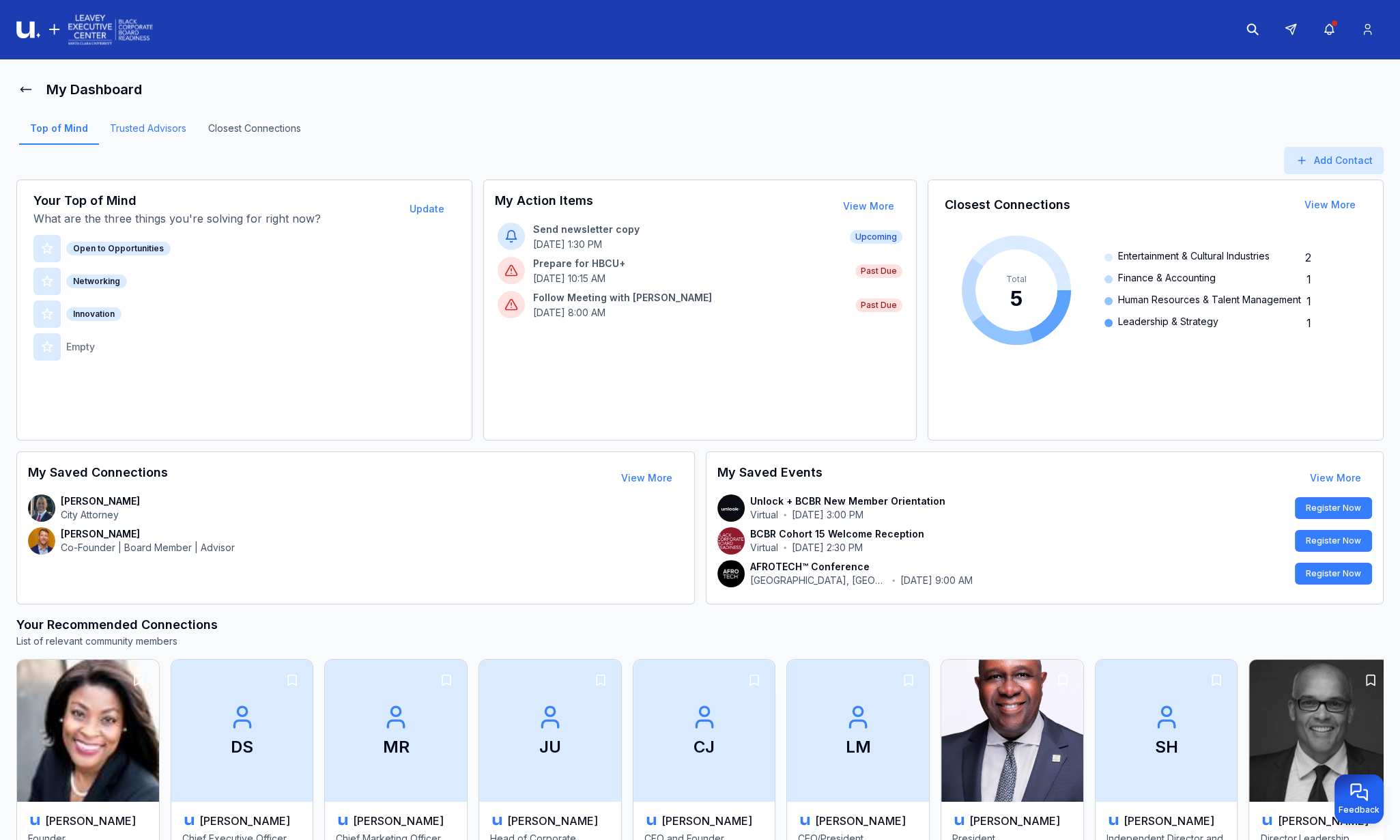
click at [150, 125] on link "Trusted Advisors" at bounding box center [149, 133] width 99 height 23
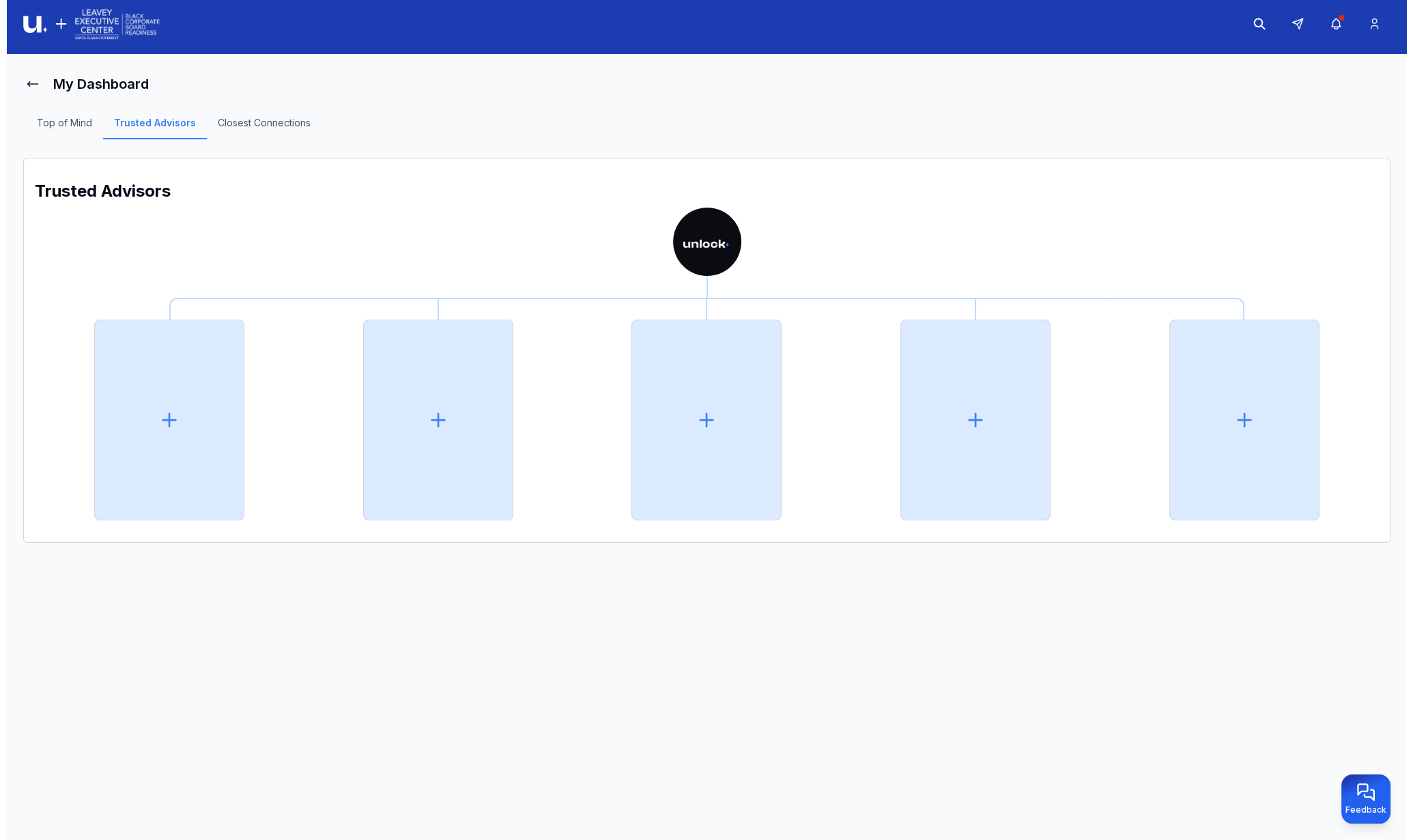
scroll to position [7, 0]
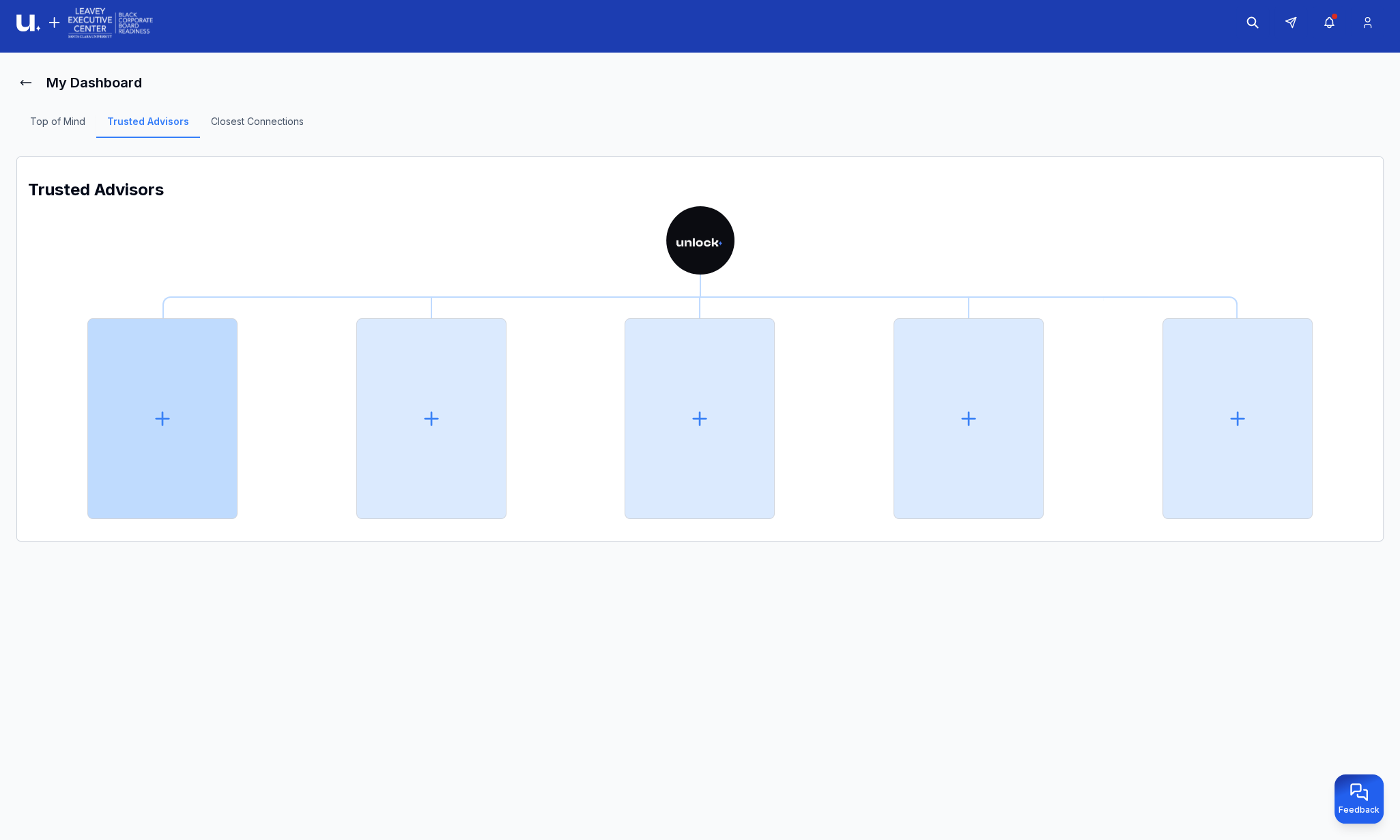
click at [165, 422] on icon at bounding box center [162, 418] width 22 height 22
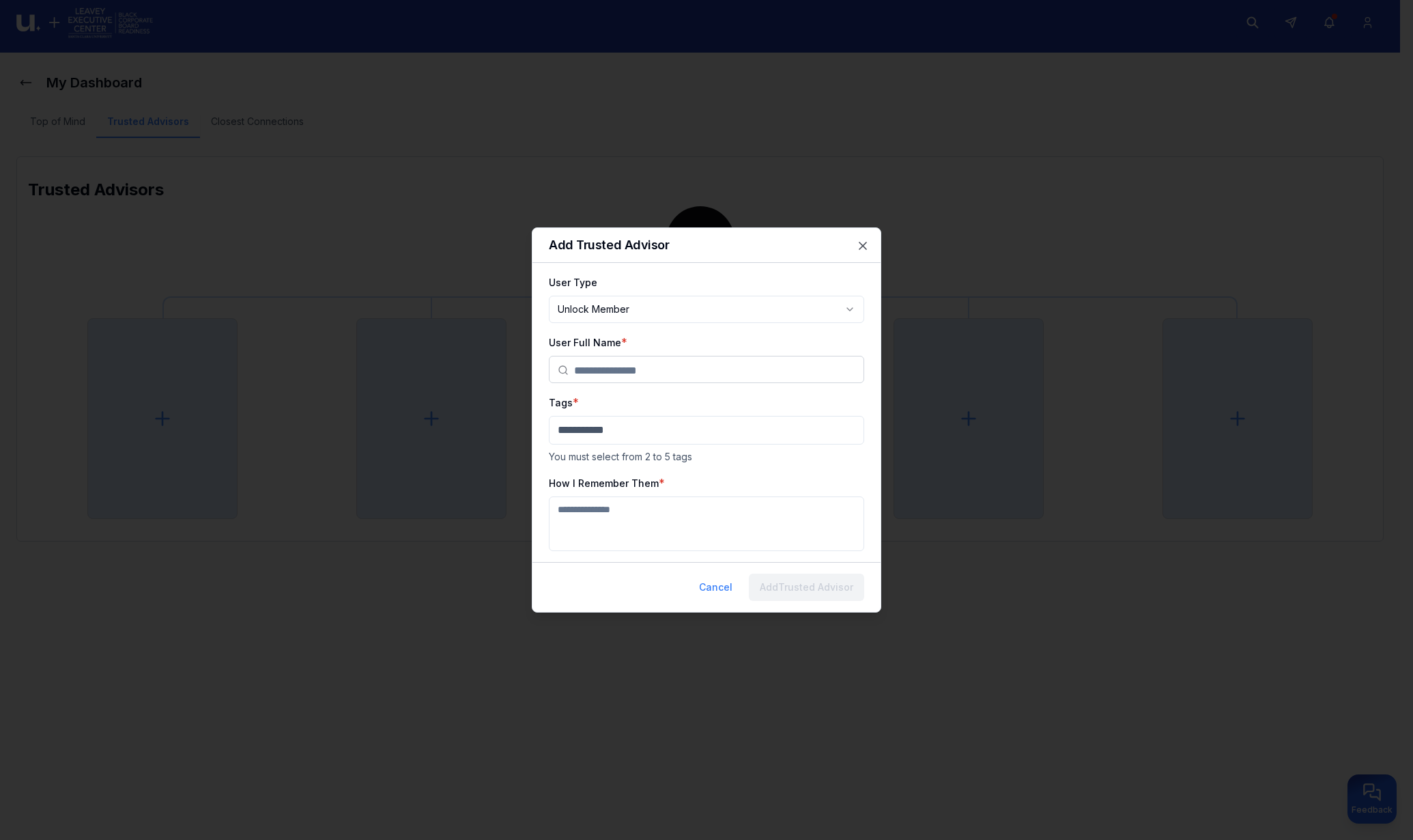
click at [655, 314] on body "**********" at bounding box center [700, 413] width 1400 height 840
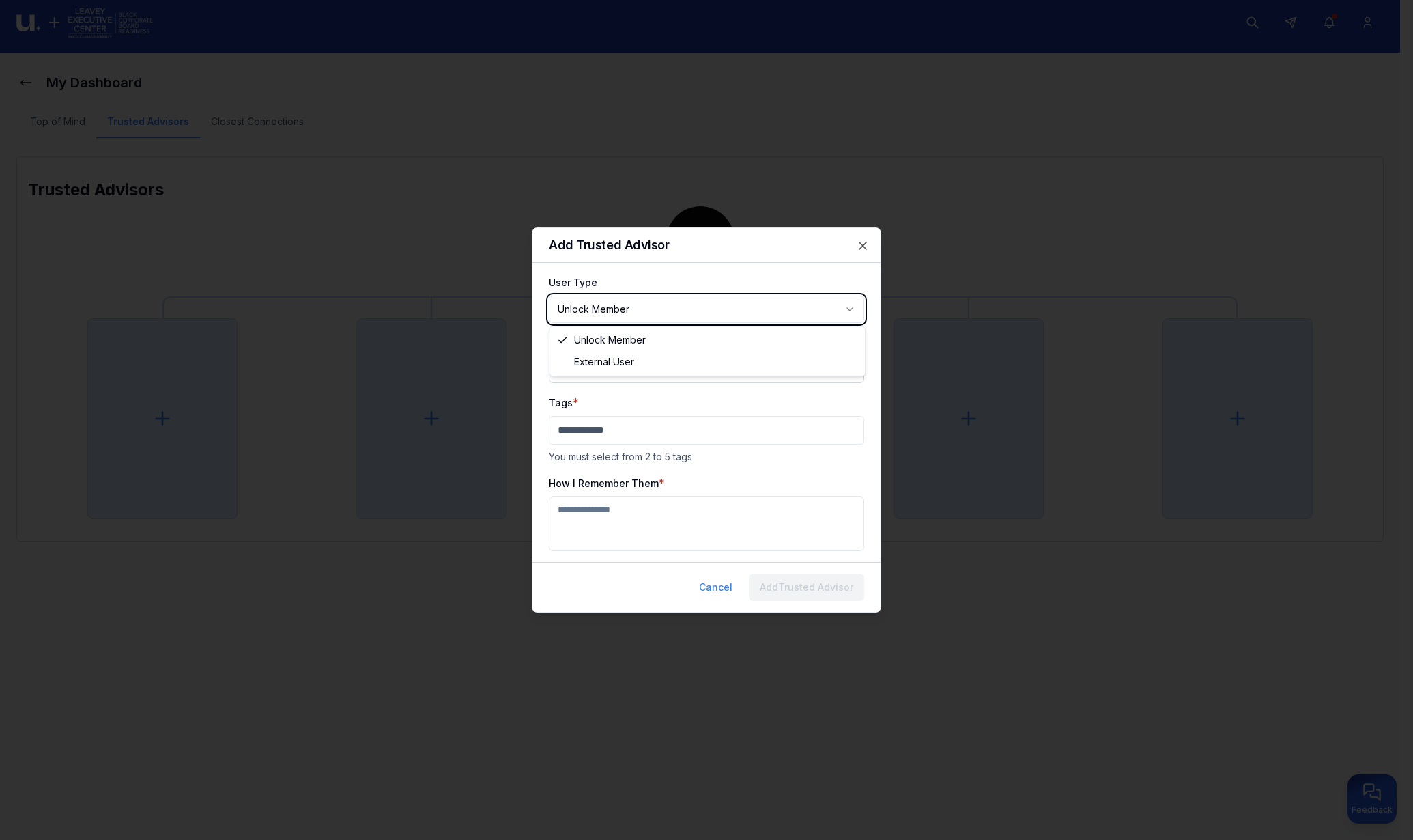
click at [686, 278] on body "**********" at bounding box center [700, 413] width 1400 height 840
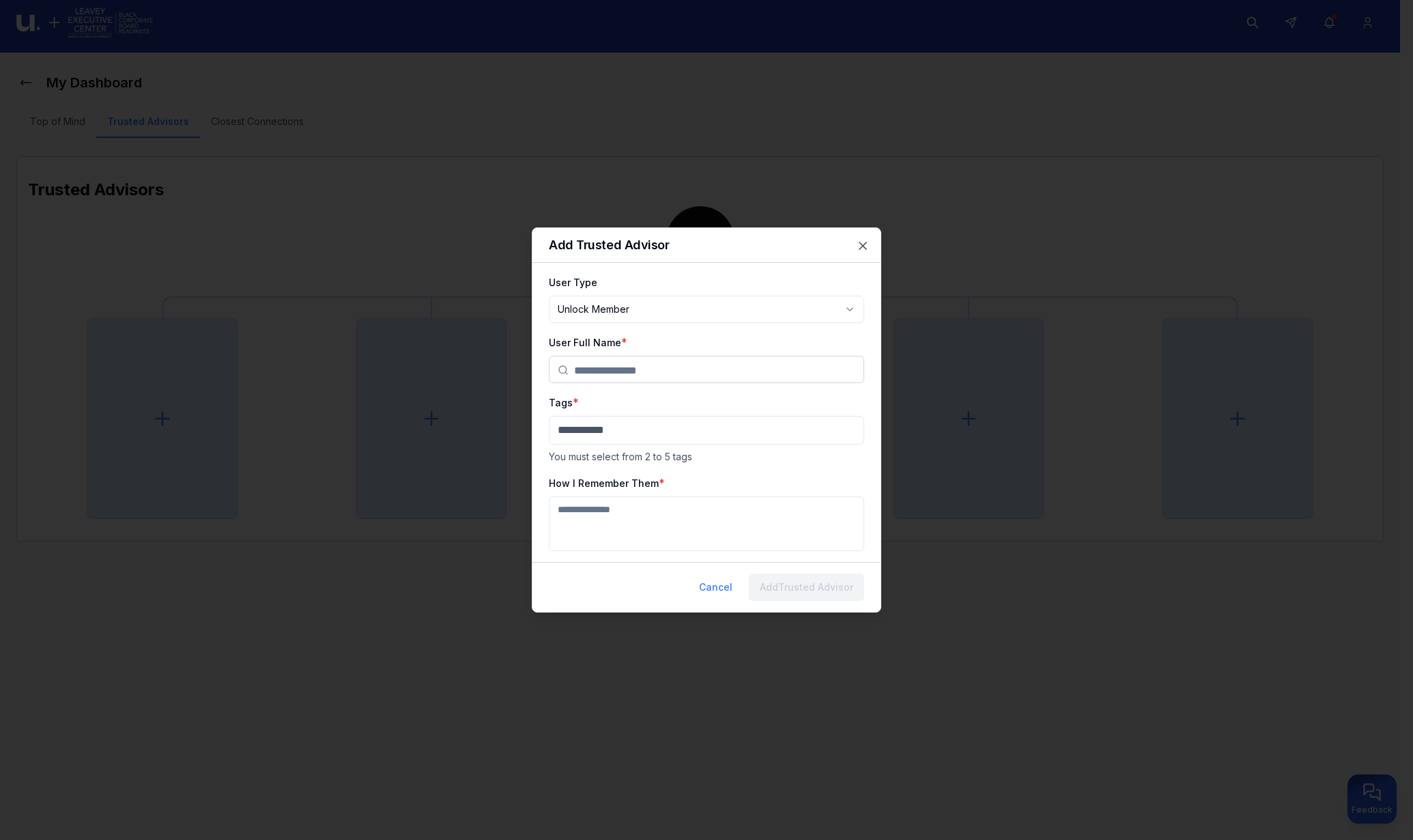
click at [659, 368] on input "text" at bounding box center [715, 370] width 282 height 28
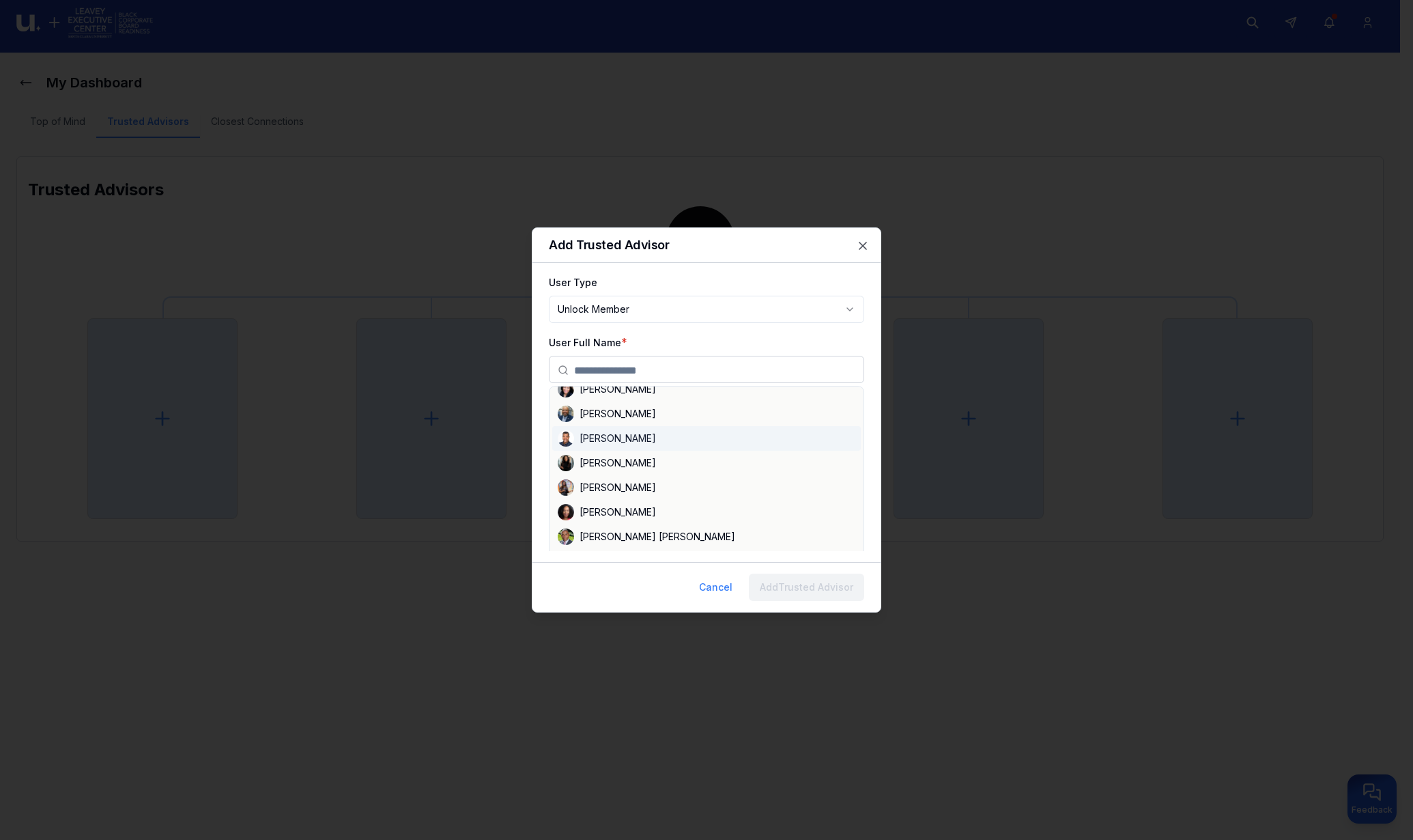
scroll to position [85, 0]
click at [600, 532] on div "[PERSON_NAME]" at bounding box center [706, 538] width 309 height 24
type input "**********"
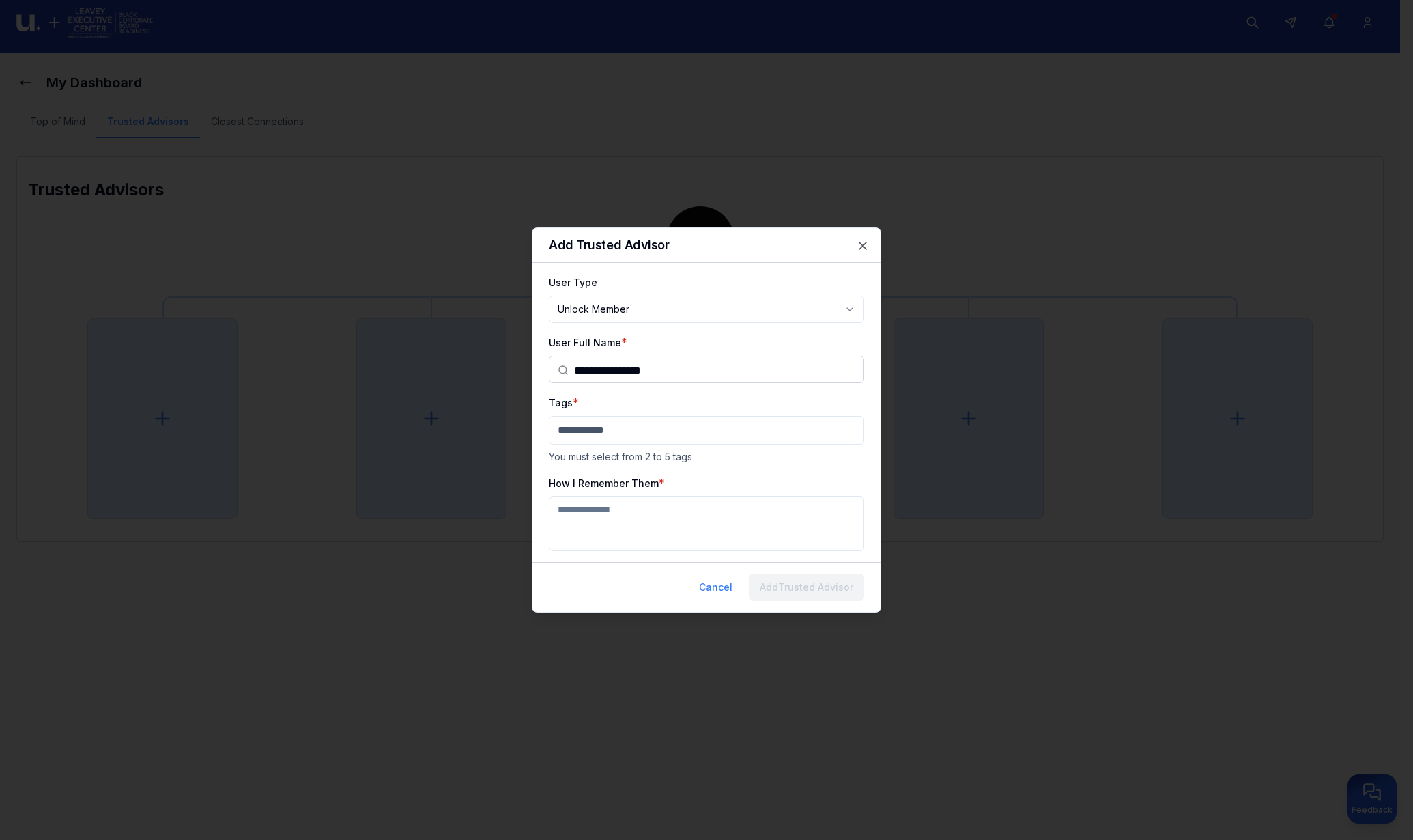
scroll to position [0, 0]
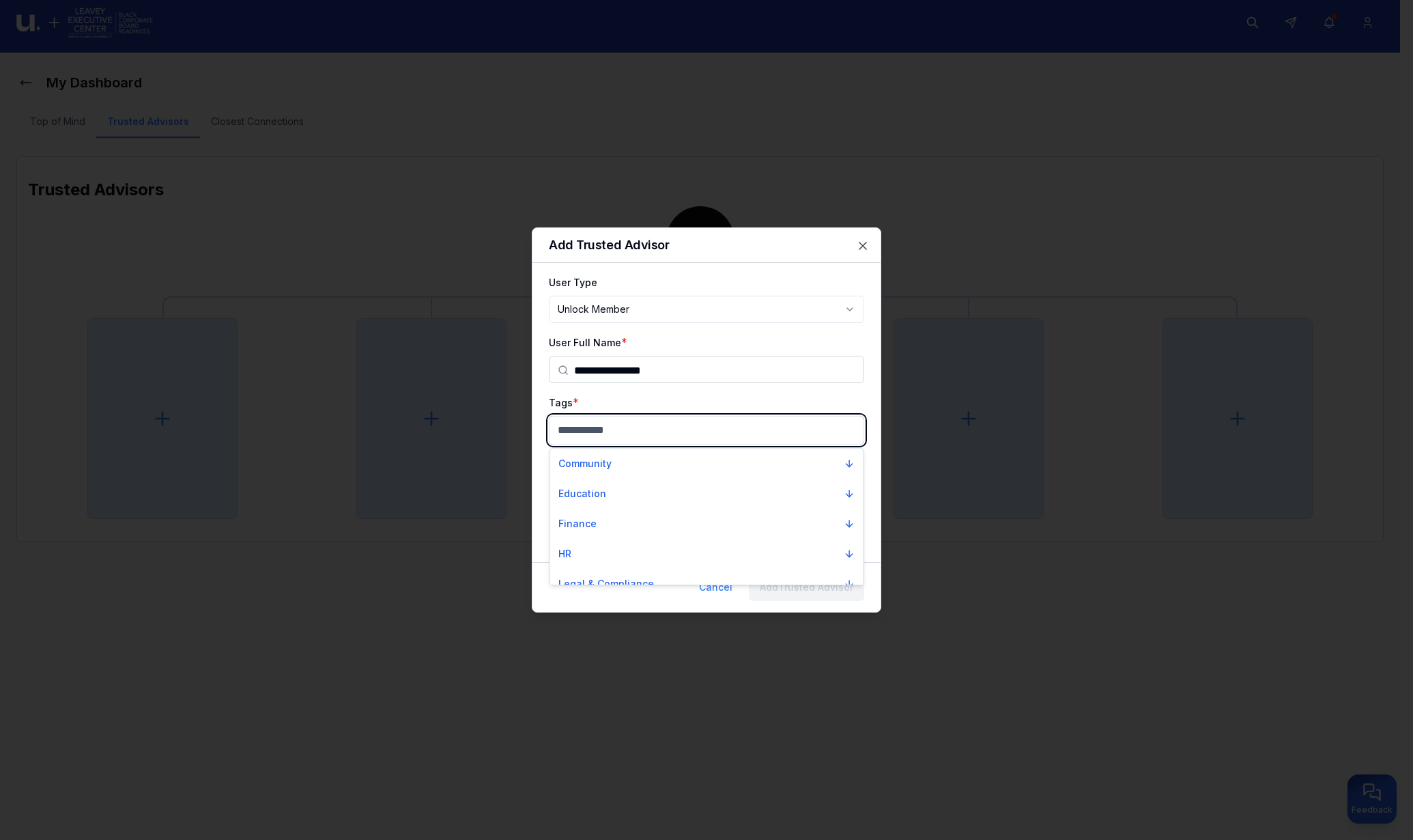
click at [627, 426] on body "**********" at bounding box center [700, 413] width 1400 height 840
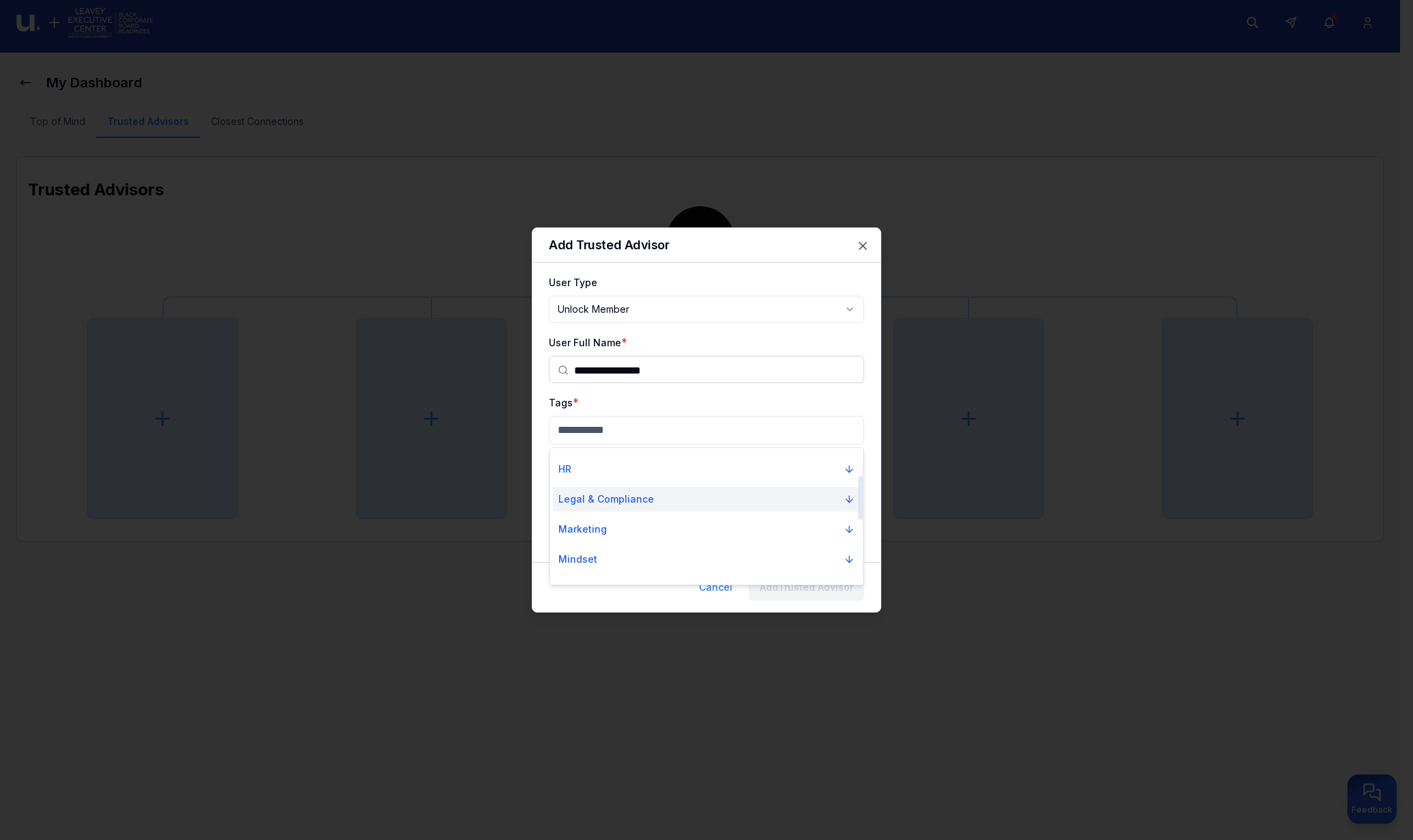
click at [611, 497] on p "Legal & Compliance" at bounding box center [606, 500] width 96 height 14
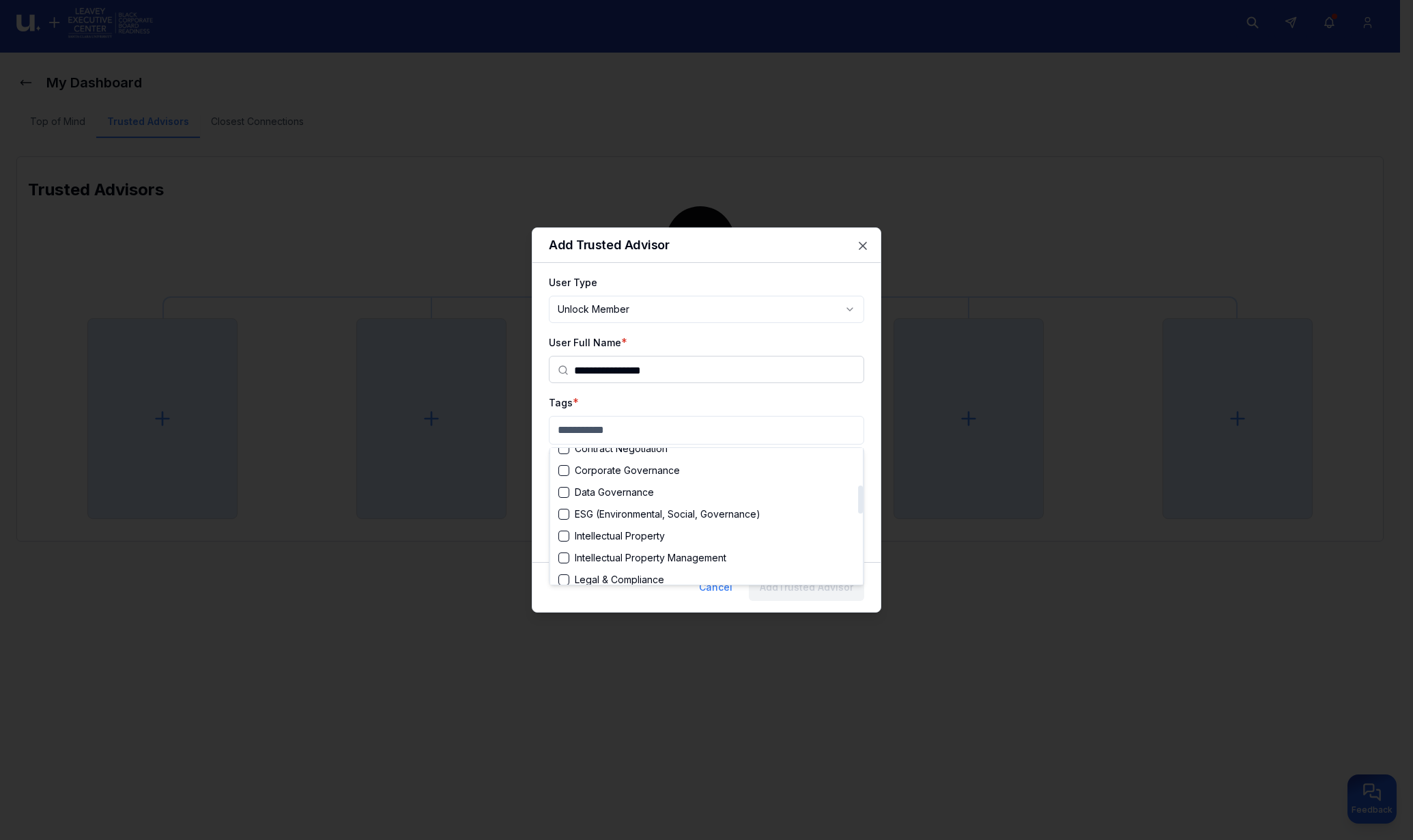
scroll to position [256, 0]
click at [621, 497] on div "Legal & Compliance" at bounding box center [611, 504] width 105 height 14
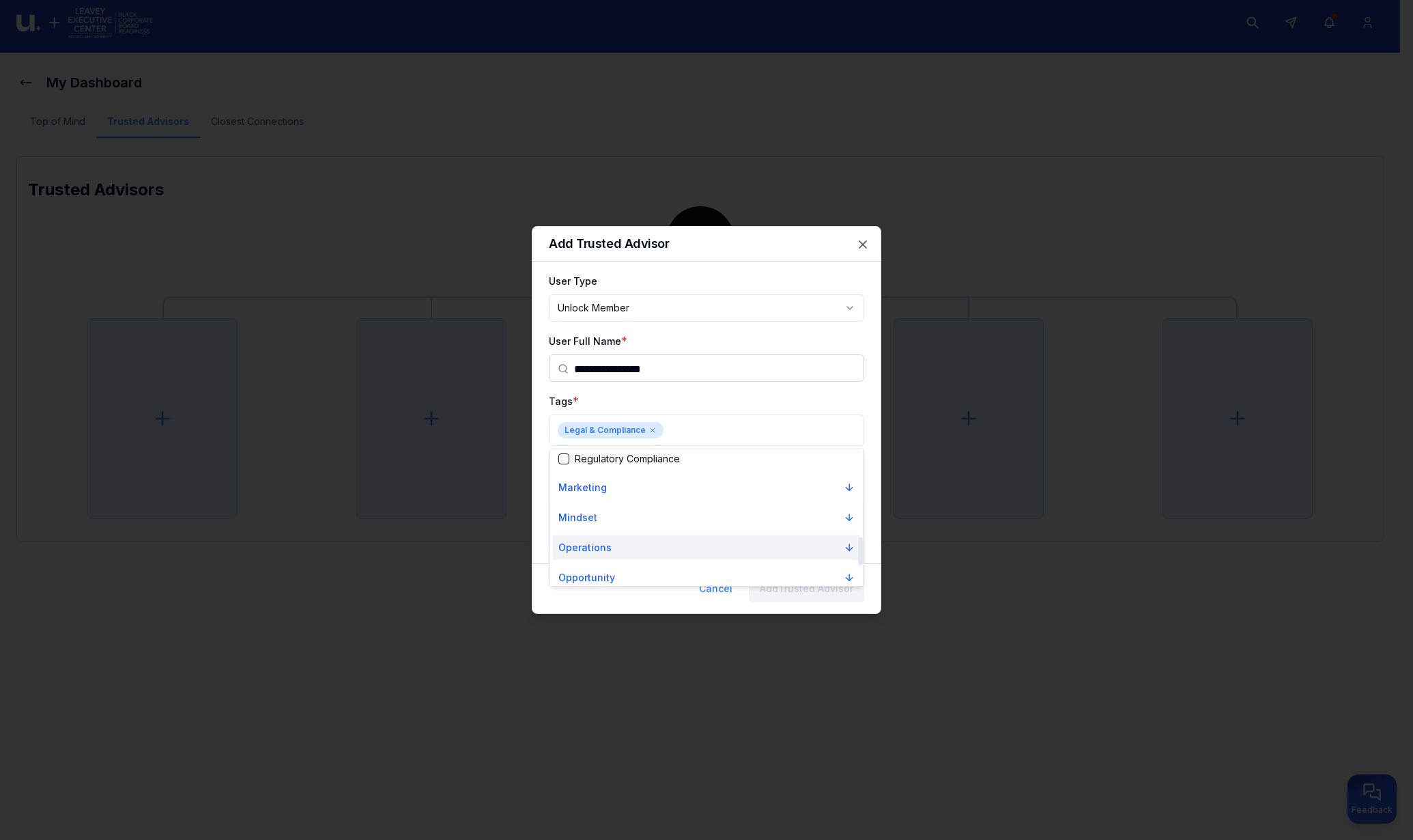
scroll to position [427, 0]
click at [608, 544] on p "Performance" at bounding box center [589, 549] width 61 height 14
click at [567, 532] on div "Suggestions" at bounding box center [563, 533] width 11 height 11
click at [797, 392] on div at bounding box center [706, 420] width 1413 height 840
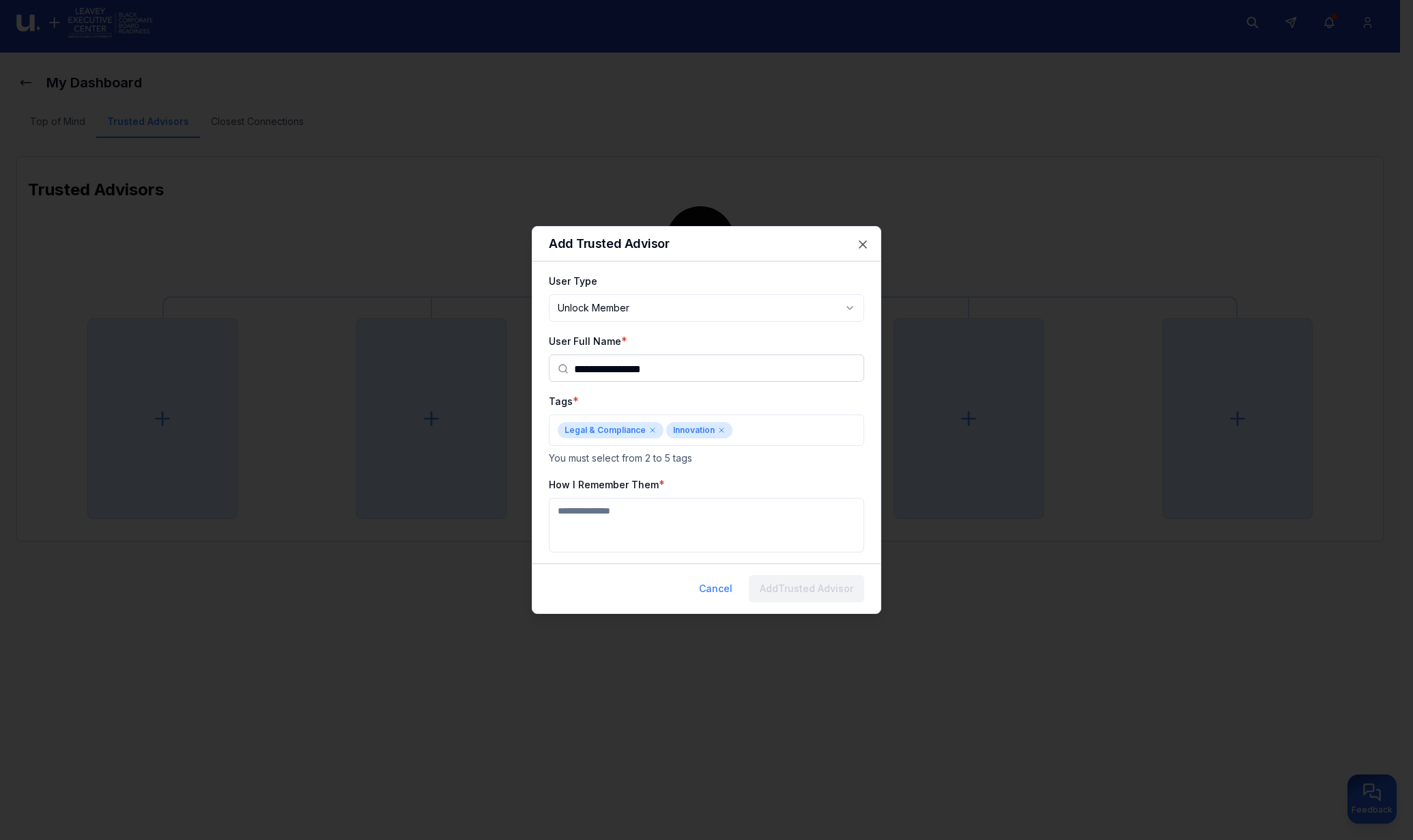
click at [627, 512] on textarea "How I Remember Them" at bounding box center [706, 525] width 315 height 54
type textarea "**********"
click at [786, 594] on button "Add Trusted Advisor" at bounding box center [807, 589] width 116 height 28
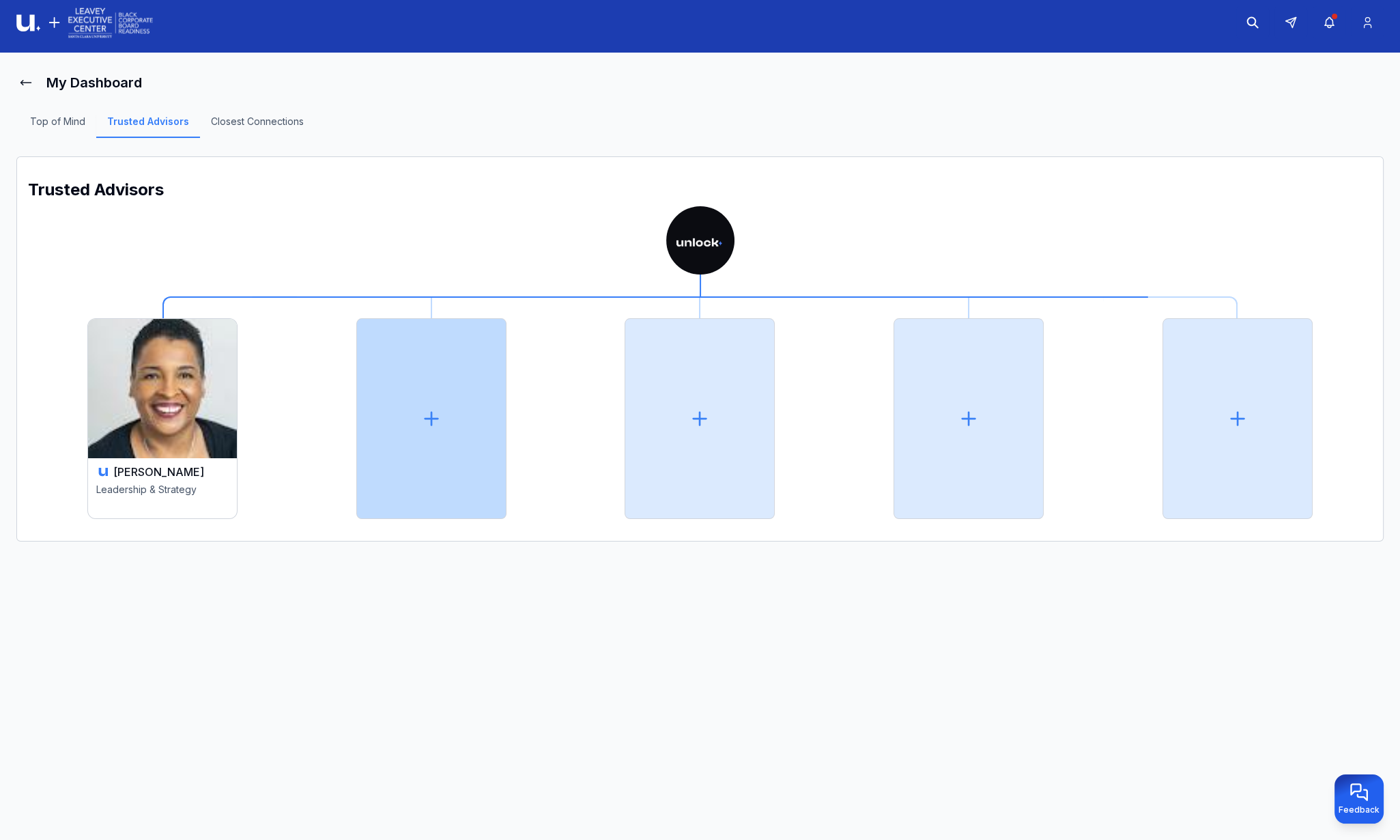
click at [391, 434] on div at bounding box center [431, 418] width 150 height 200
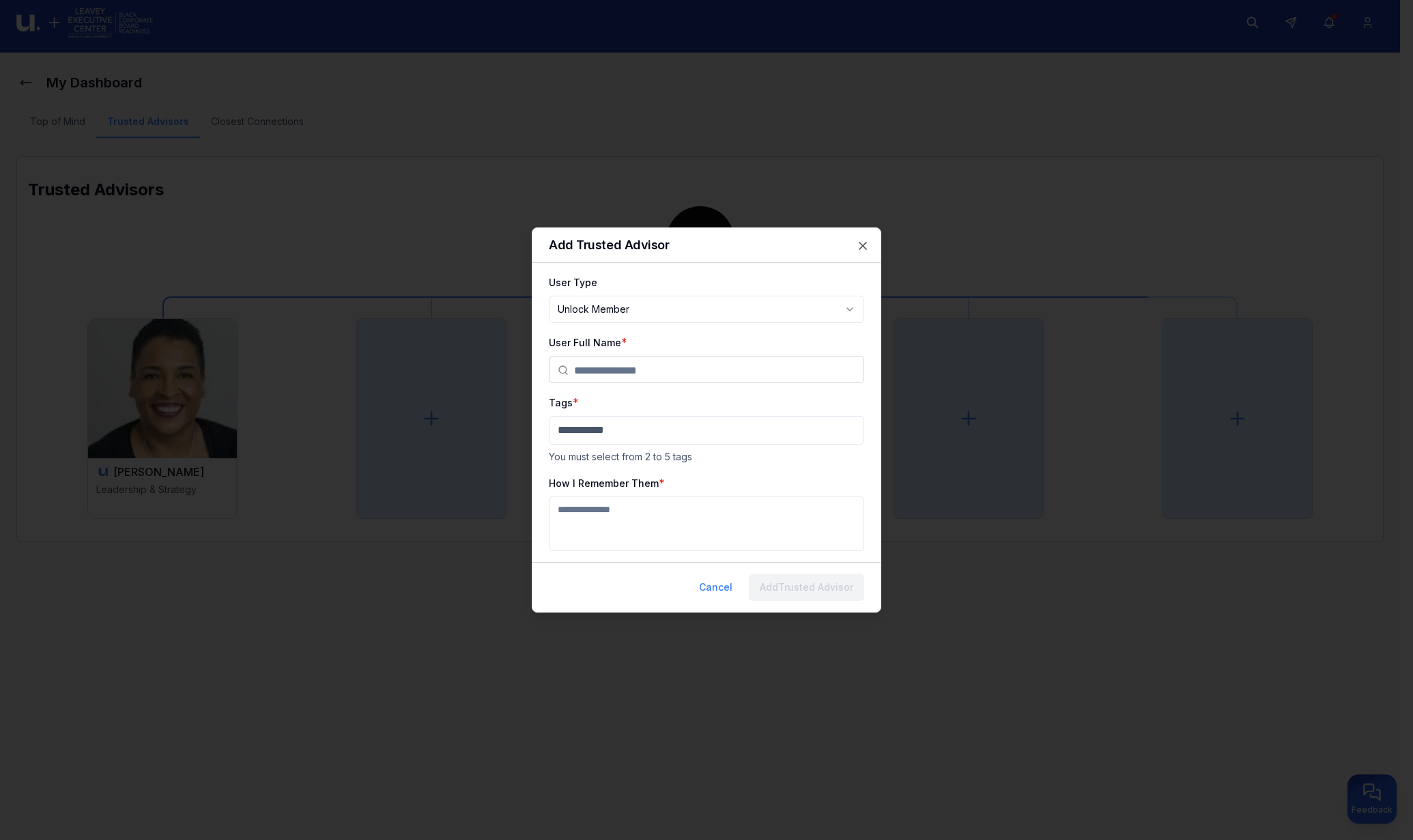
click at [623, 310] on body "**********" at bounding box center [700, 413] width 1400 height 840
select select "********"
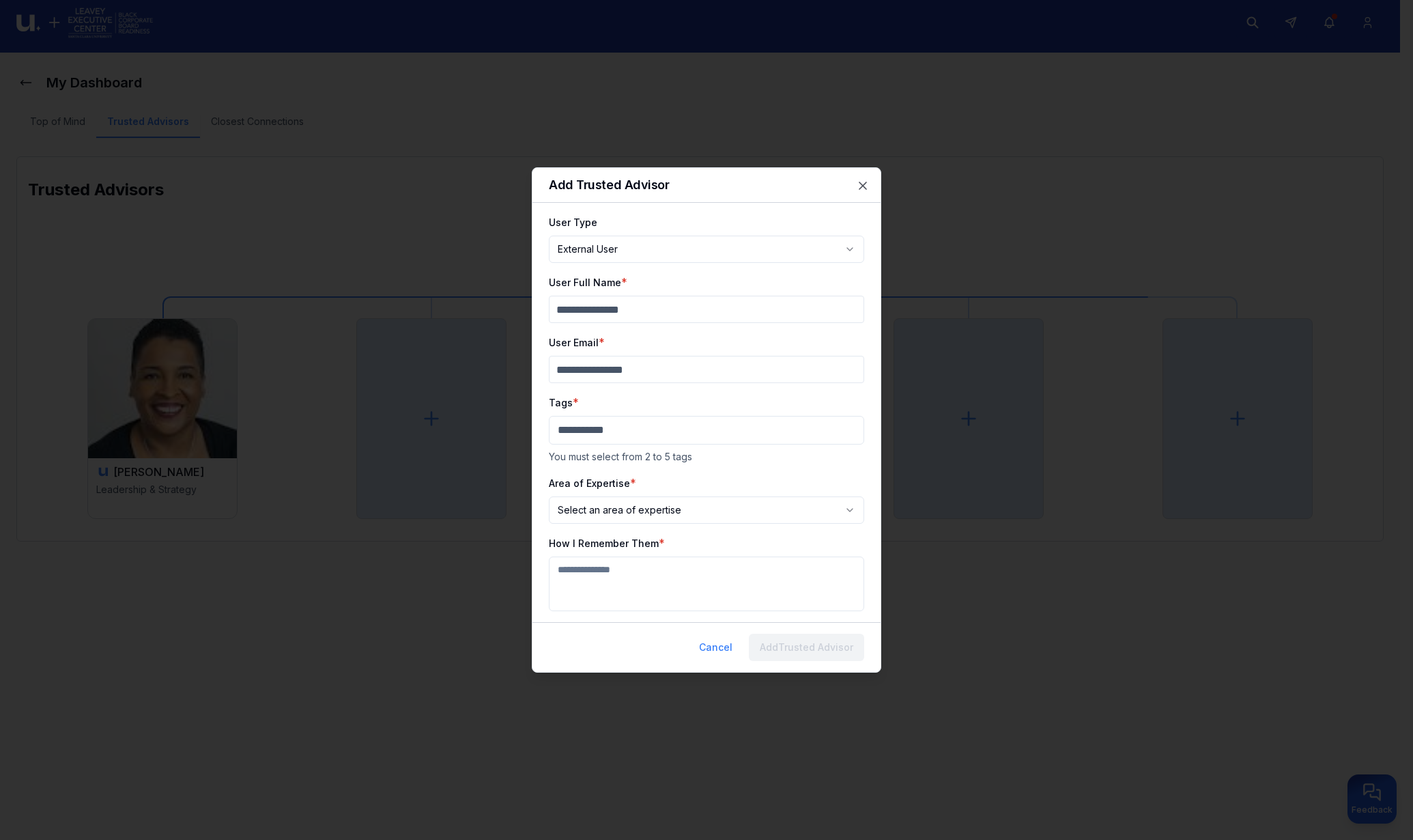
click at [655, 312] on input "User Full Name" at bounding box center [706, 309] width 315 height 28
type input "********"
type input "**********"
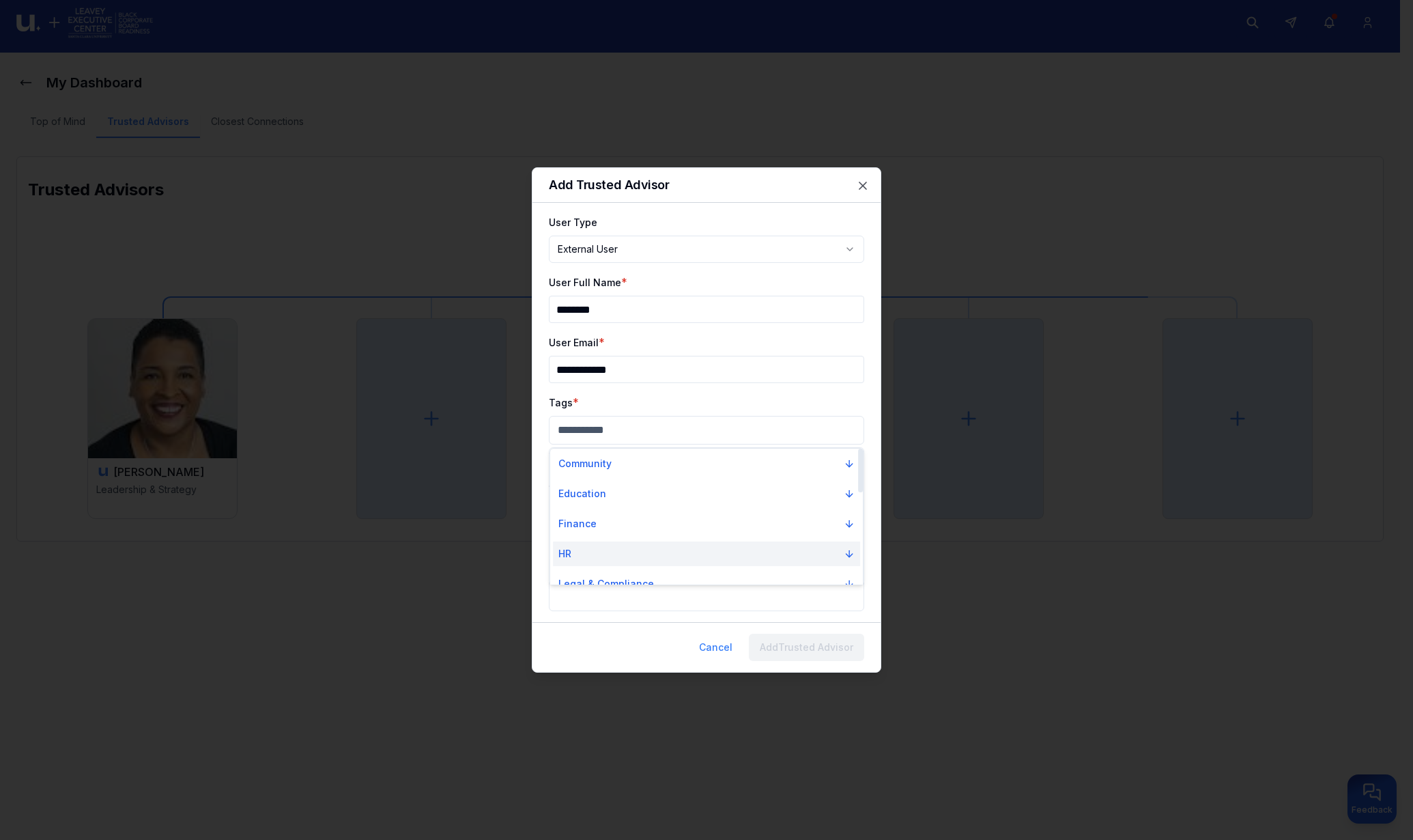
click at [594, 544] on button "HR" at bounding box center [707, 554] width 308 height 24
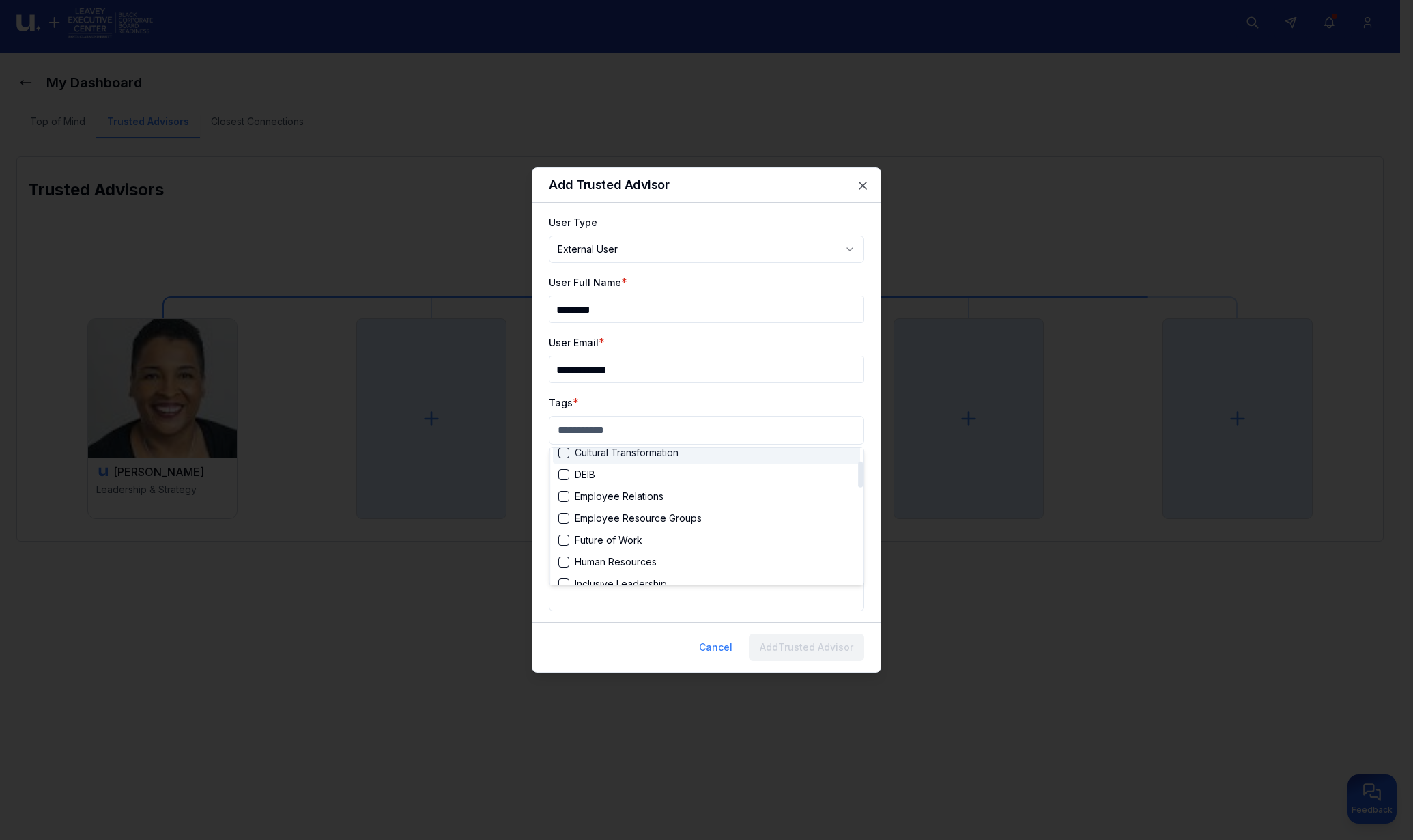
scroll to position [256, 0]
click at [570, 515] on div "Recruitment" at bounding box center [593, 518] width 70 height 14
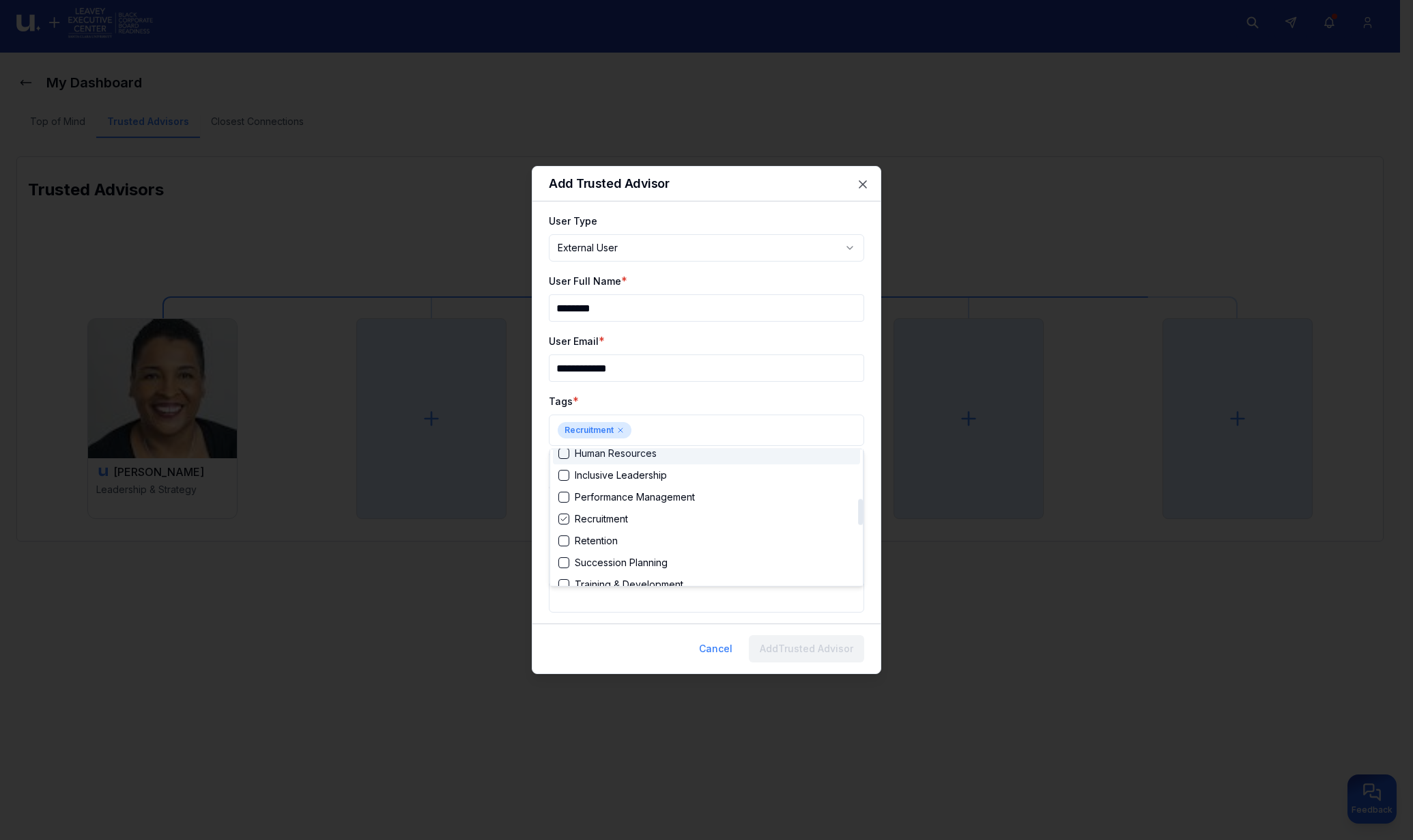
click at [561, 455] on div "Suggestions" at bounding box center [563, 453] width 11 height 11
click at [785, 394] on div at bounding box center [706, 420] width 1413 height 840
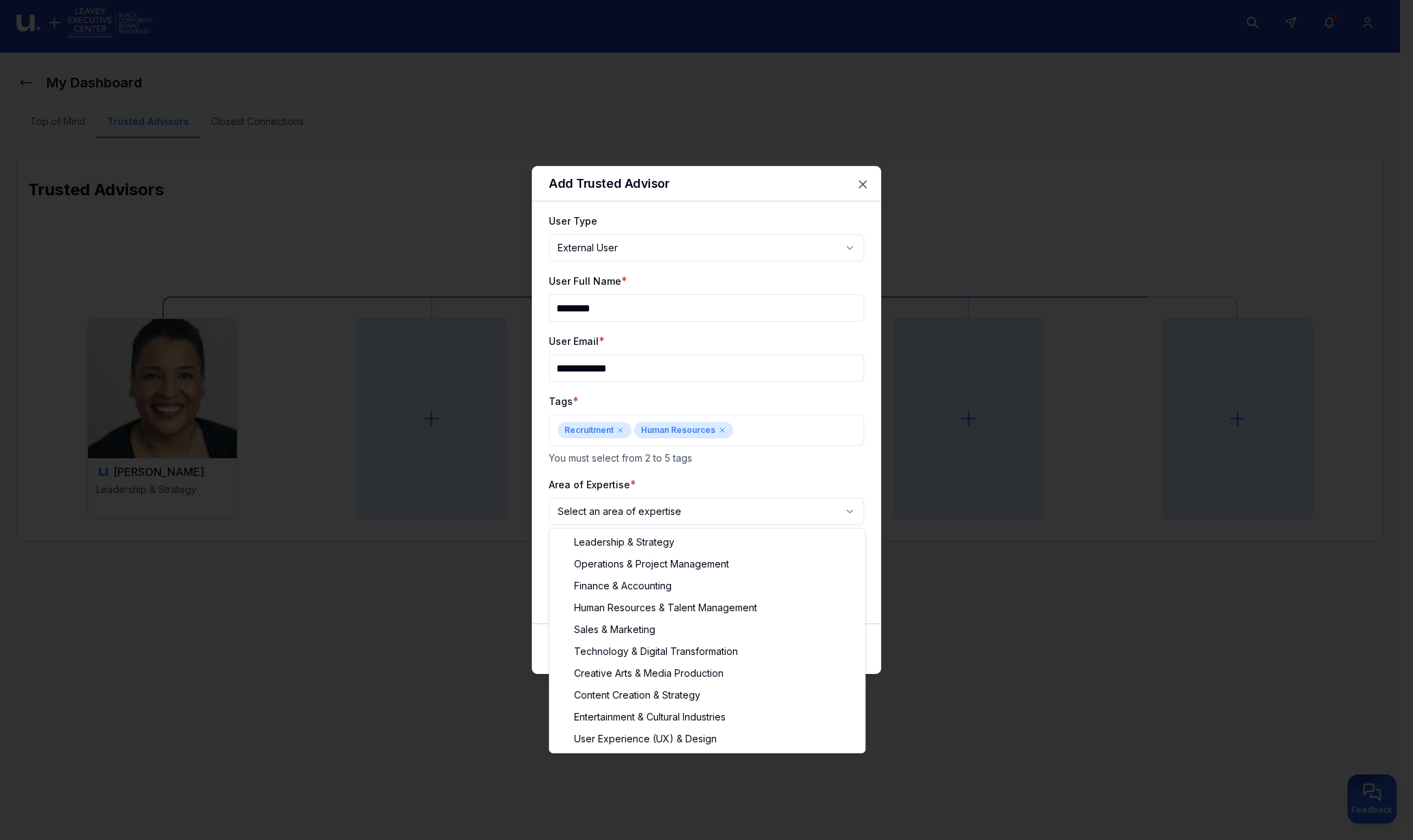
click at [670, 509] on body "**********" at bounding box center [700, 413] width 1400 height 840
select select "**********"
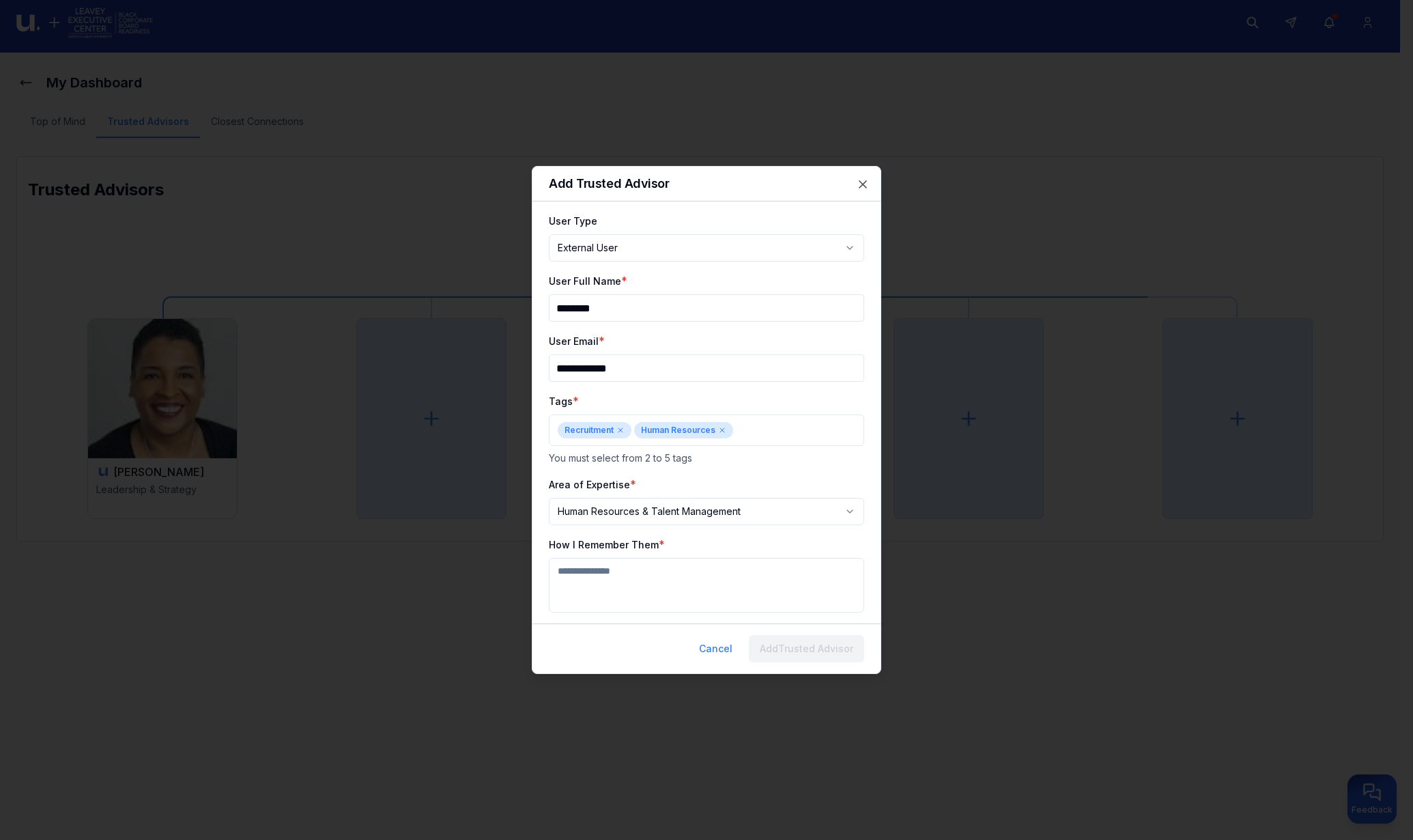
click at [607, 573] on textarea "How I Remember Them" at bounding box center [706, 584] width 315 height 54
type textarea "**********"
click at [779, 651] on button "Add Trusted Advisor" at bounding box center [807, 649] width 116 height 28
select select "********"
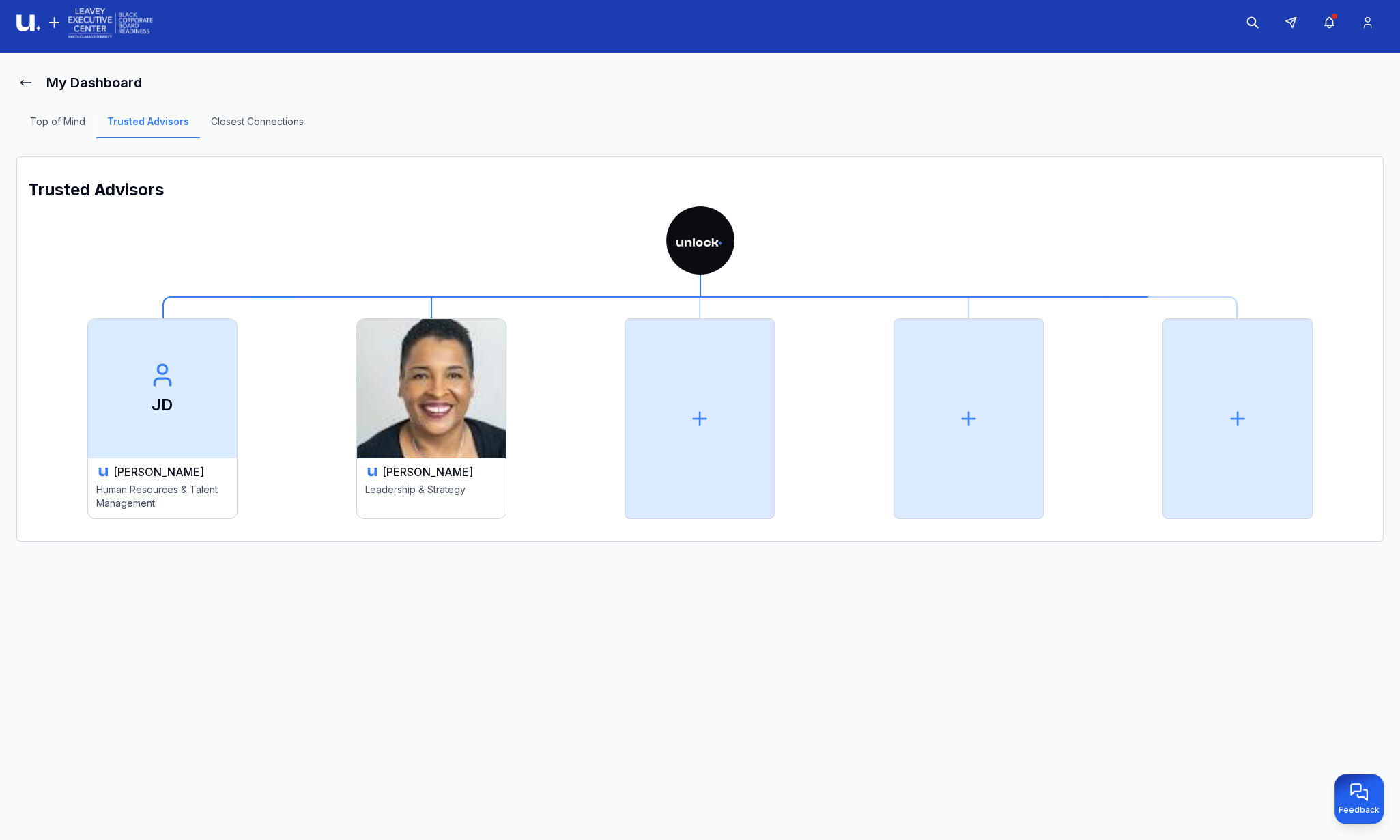
click at [153, 405] on p "JD" at bounding box center [162, 404] width 21 height 22
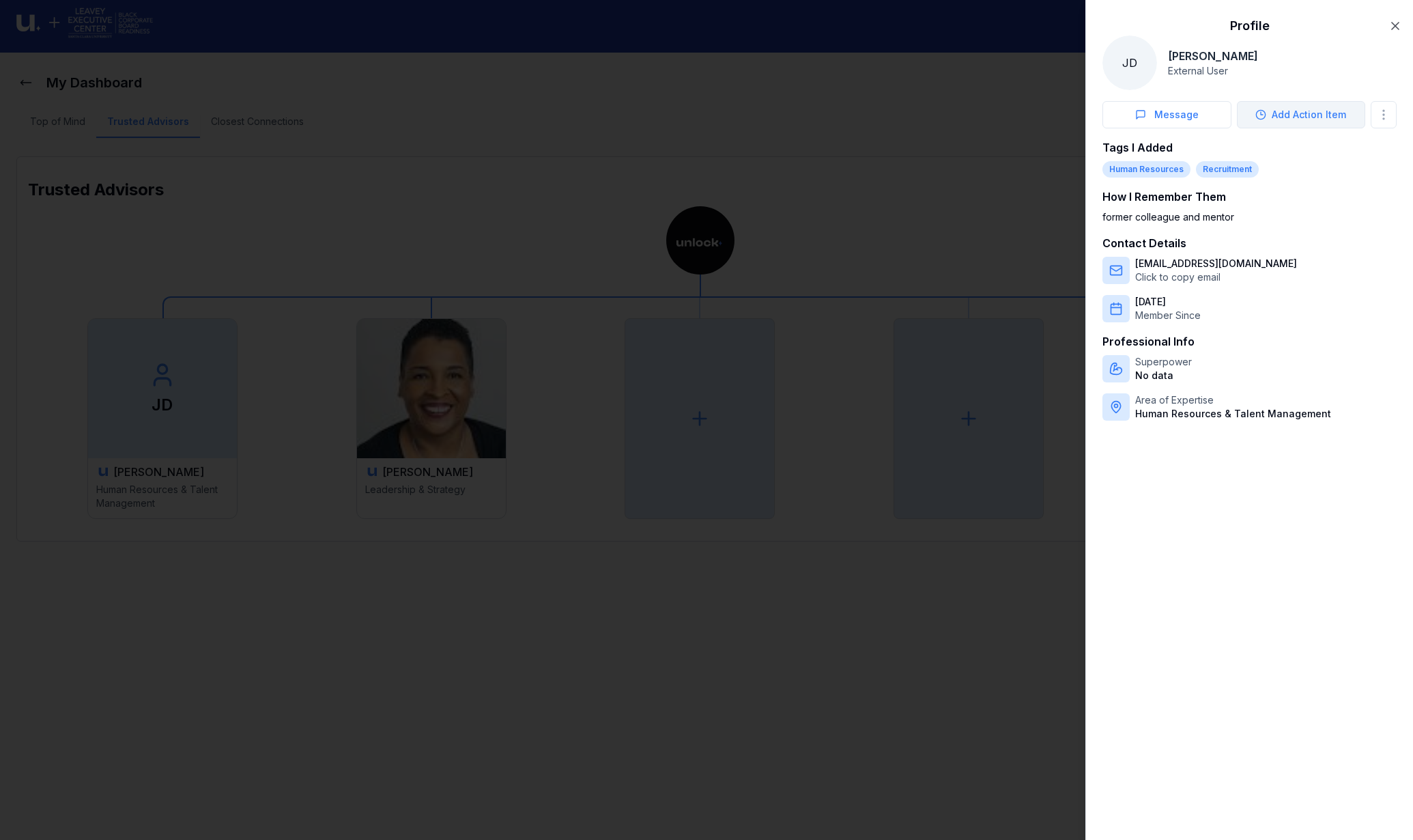
click at [1319, 120] on button "Add Action Item" at bounding box center [1302, 115] width 129 height 28
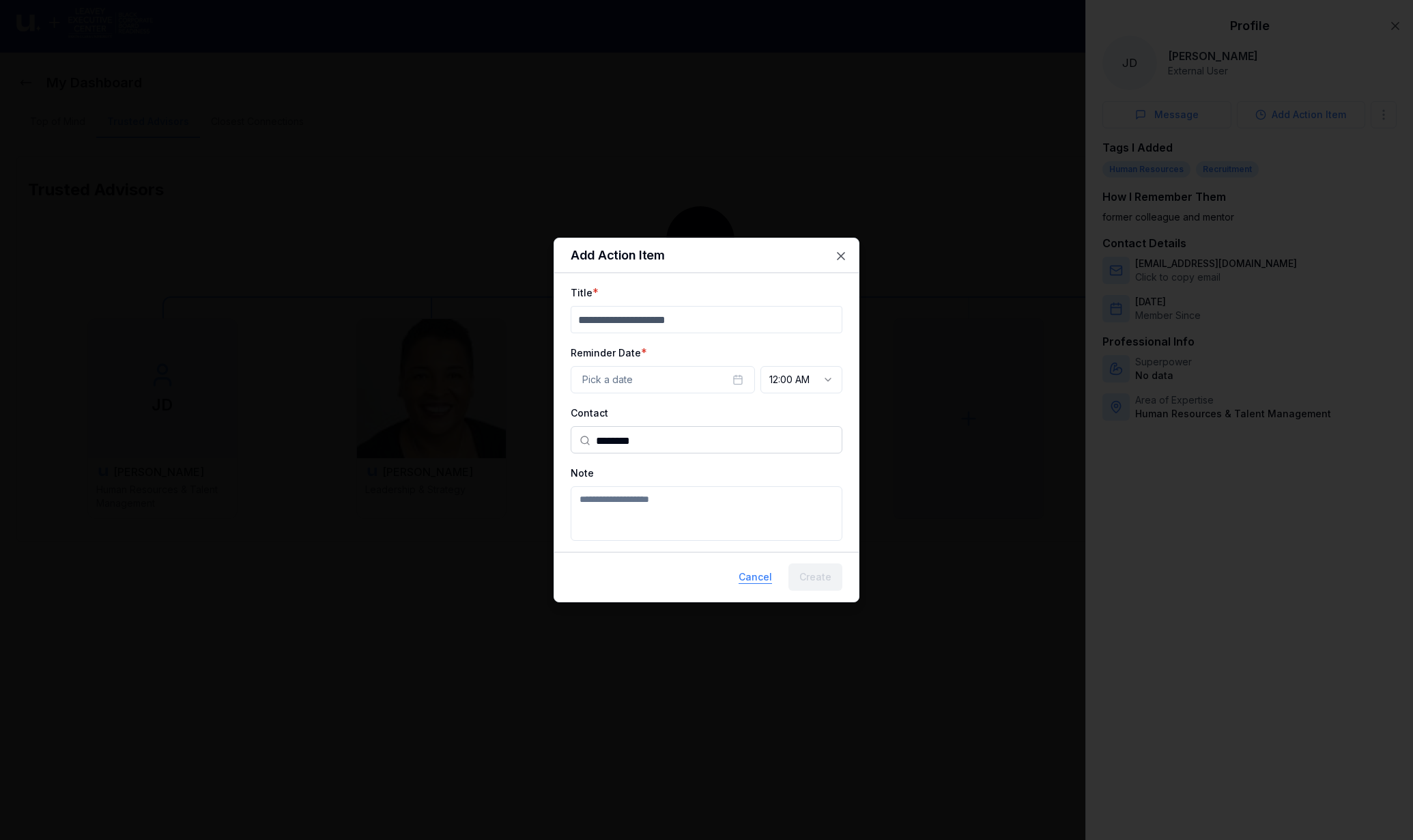
click at [761, 580] on button "Cancel" at bounding box center [755, 577] width 55 height 28
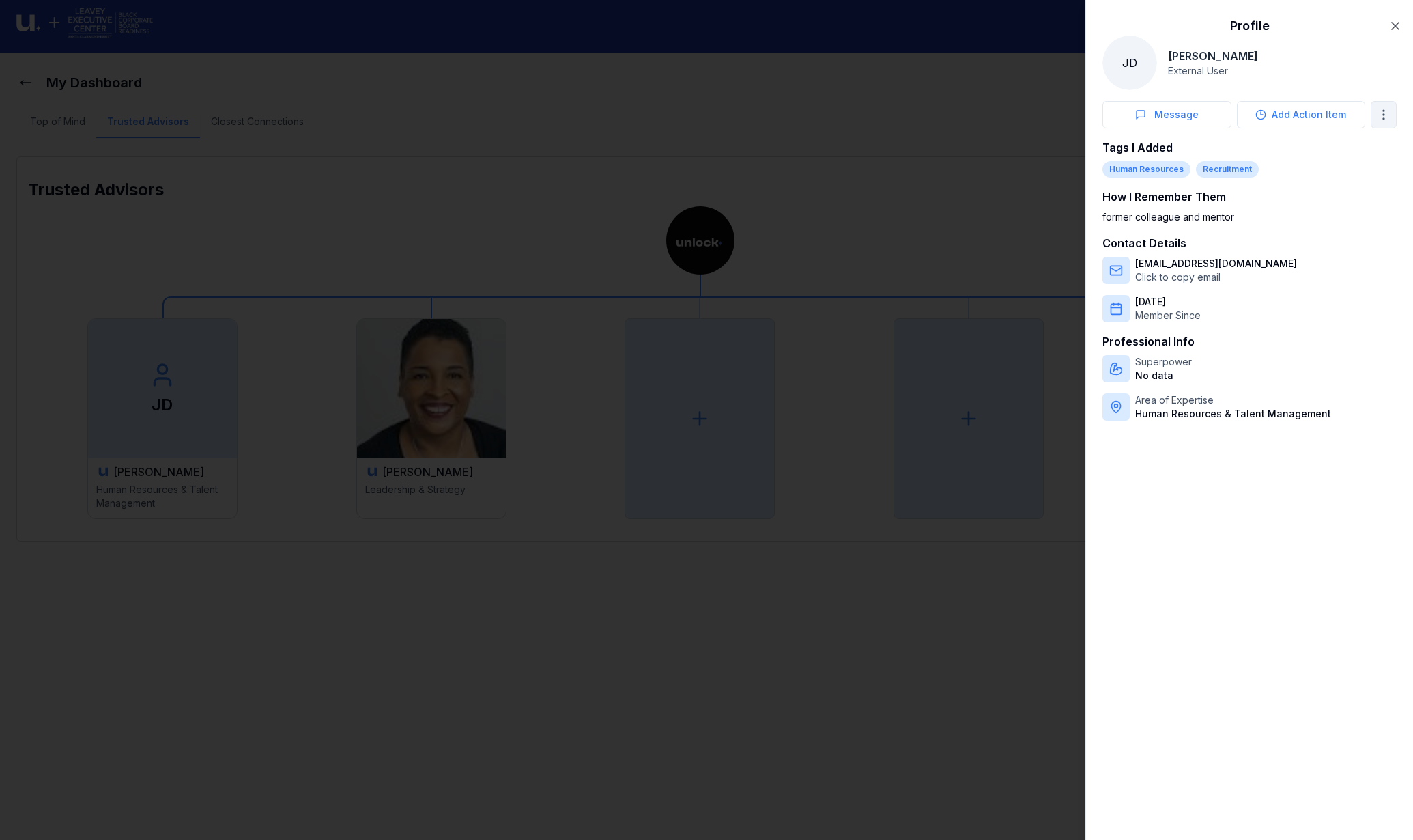
click at [1388, 119] on body "My Dashboard Top of Mind Trusted Advisors Closest Connections Trusted Advisors …" at bounding box center [700, 413] width 1400 height 840
click at [1282, 193] on div "Edit Relevance Data" at bounding box center [1319, 188] width 151 height 22
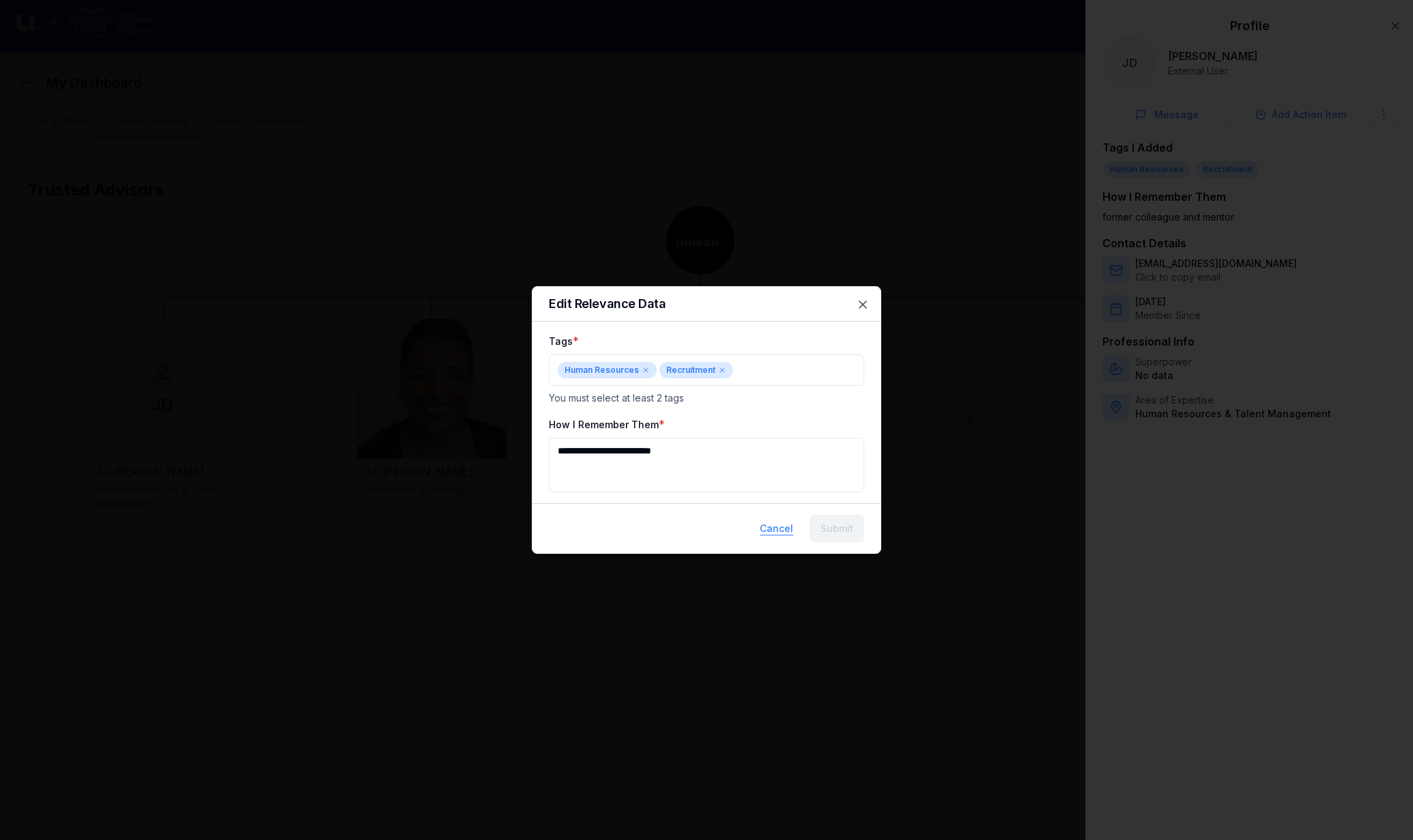
click at [776, 525] on button "Cancel" at bounding box center [777, 529] width 55 height 28
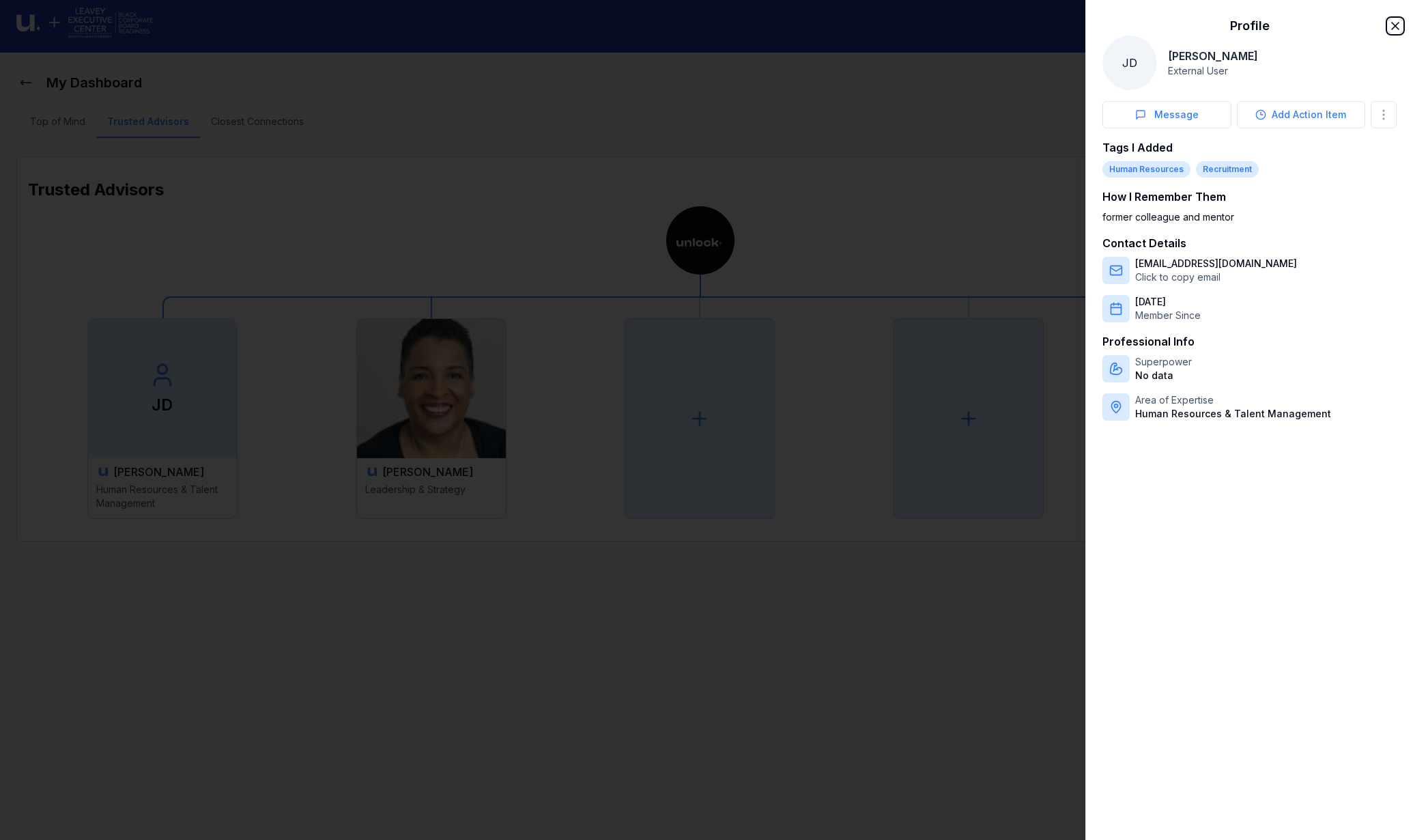
click at [1400, 31] on icon "button" at bounding box center [1396, 26] width 14 height 14
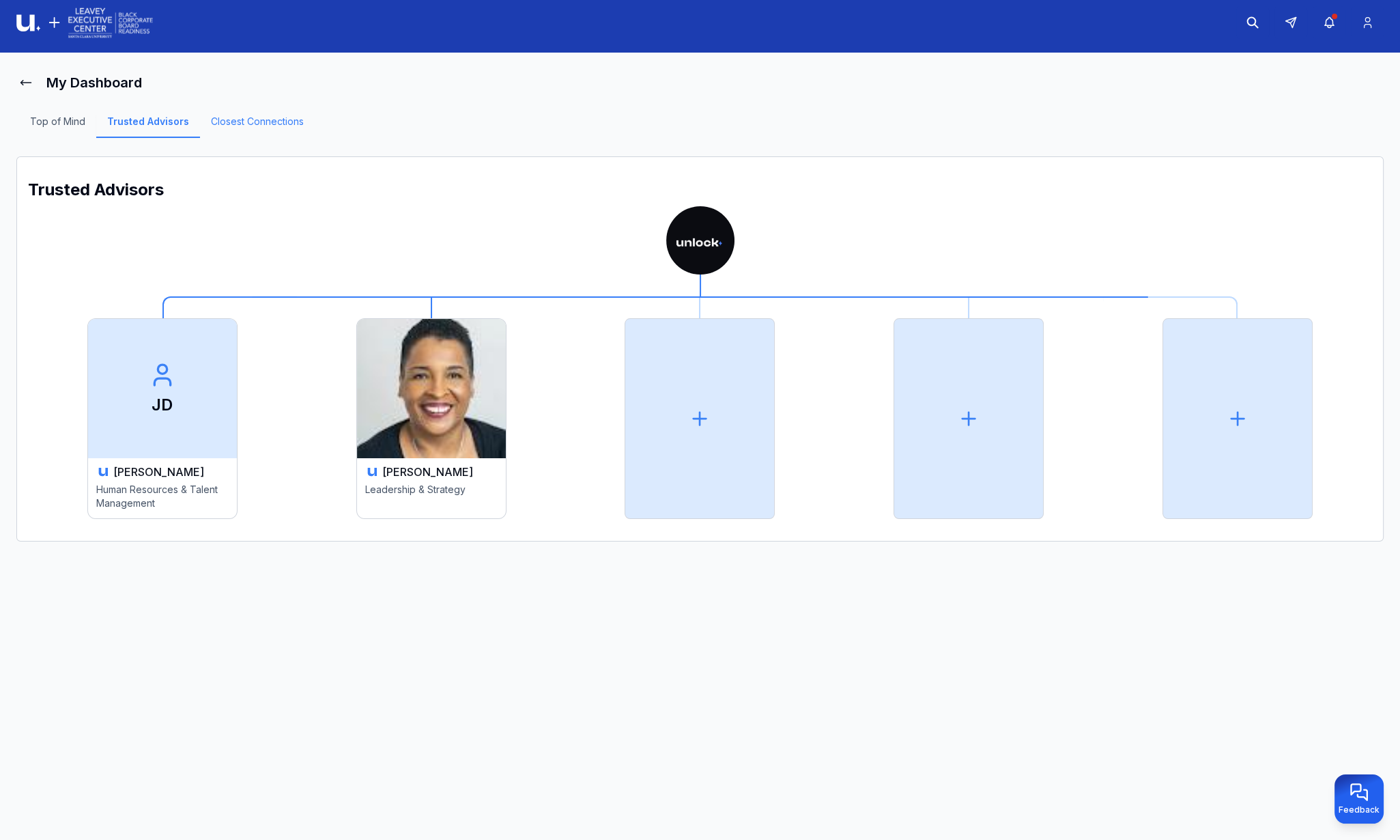
click at [264, 124] on link "Closest Connections" at bounding box center [257, 126] width 115 height 23
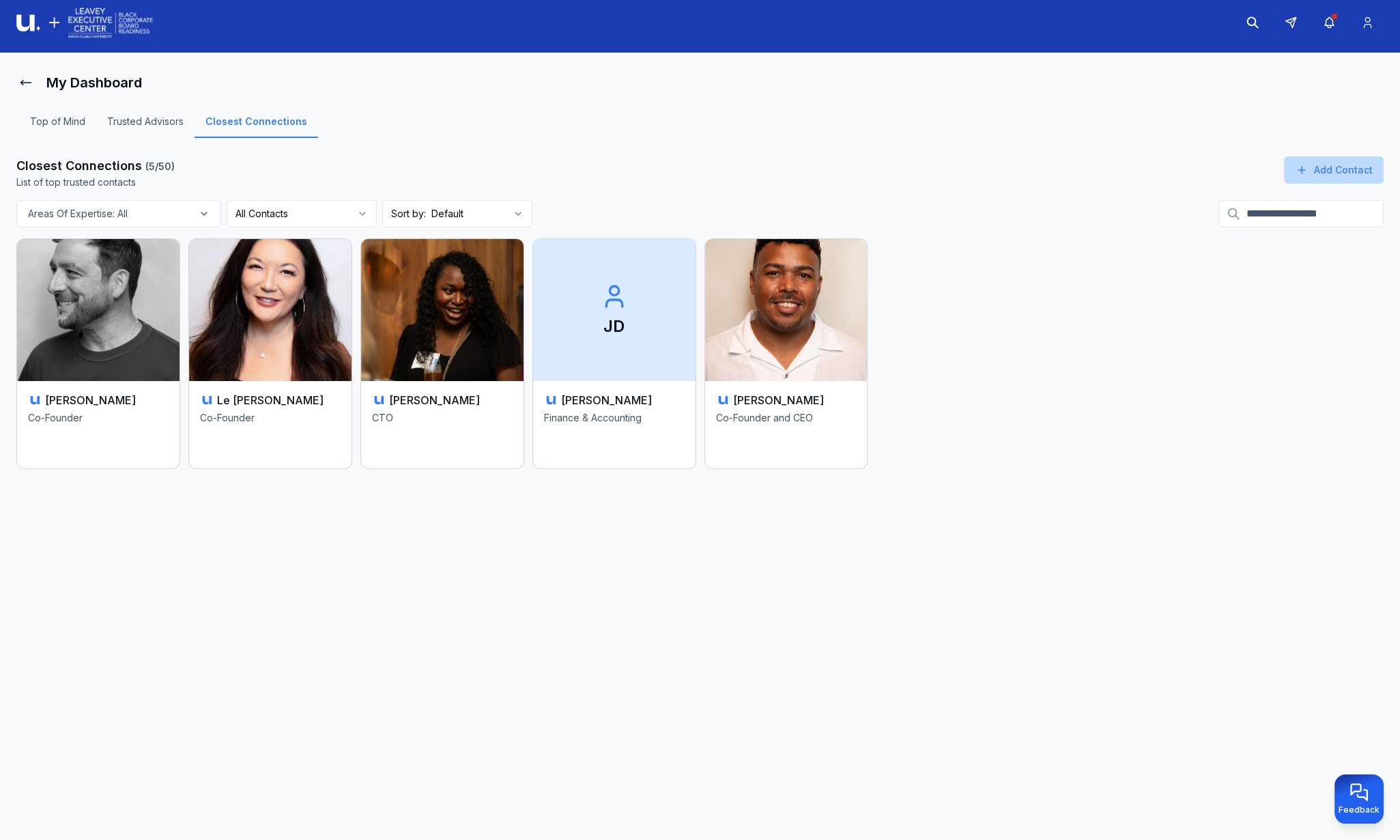
click at [1314, 174] on button "Add Contact" at bounding box center [1333, 170] width 99 height 28
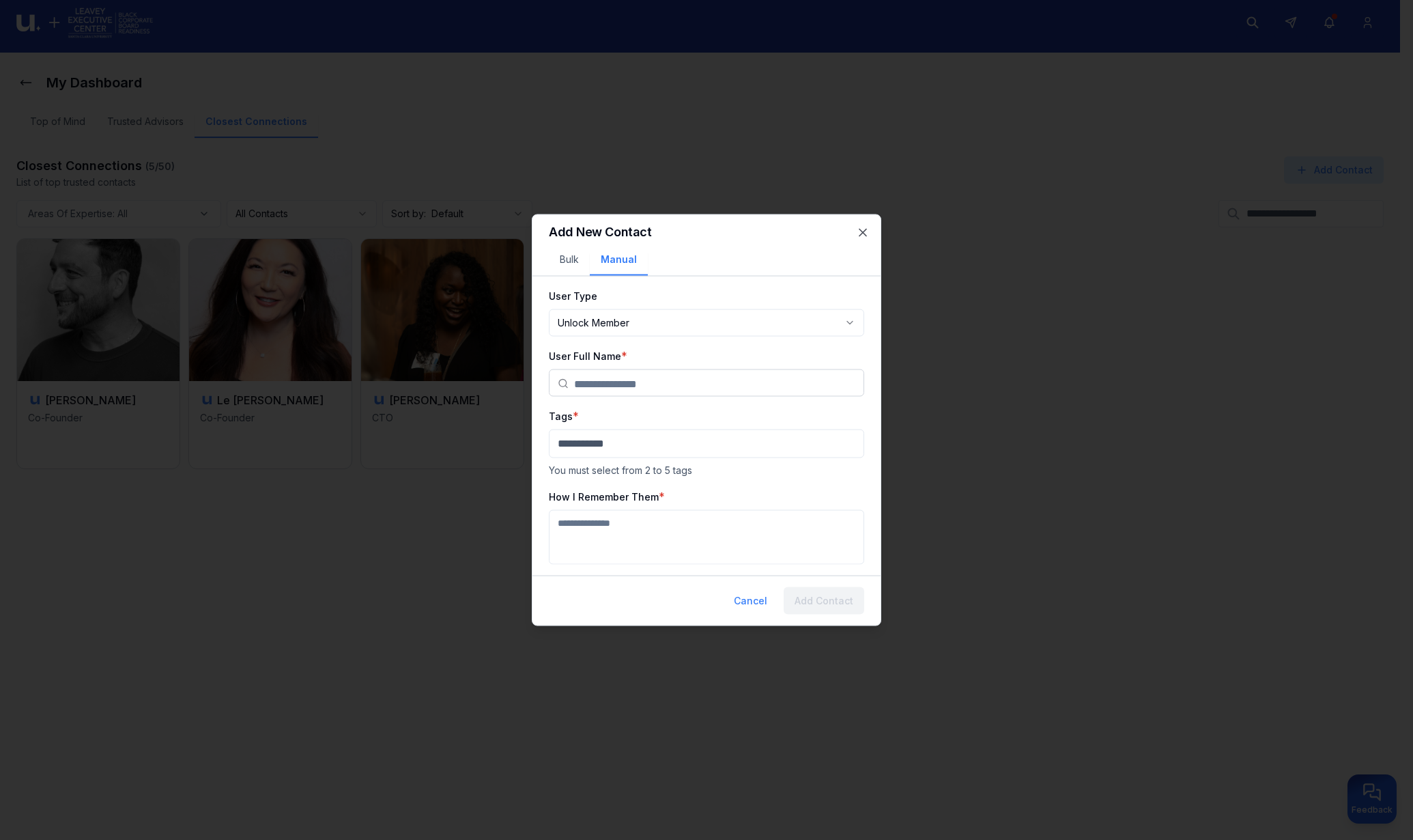
click at [618, 323] on body "**********" at bounding box center [700, 413] width 1400 height 840
select select "********"
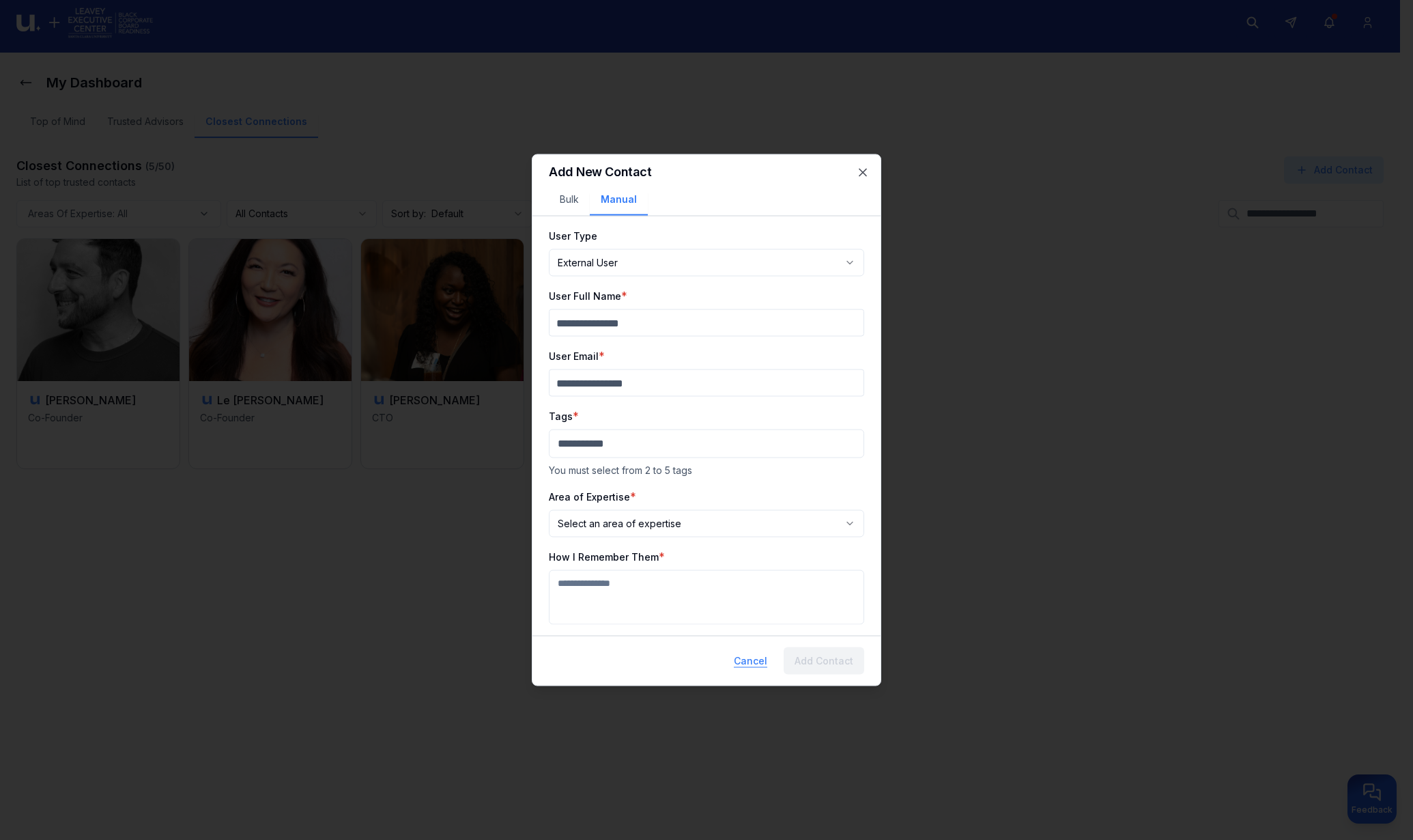
click at [756, 662] on button "Cancel" at bounding box center [751, 661] width 55 height 28
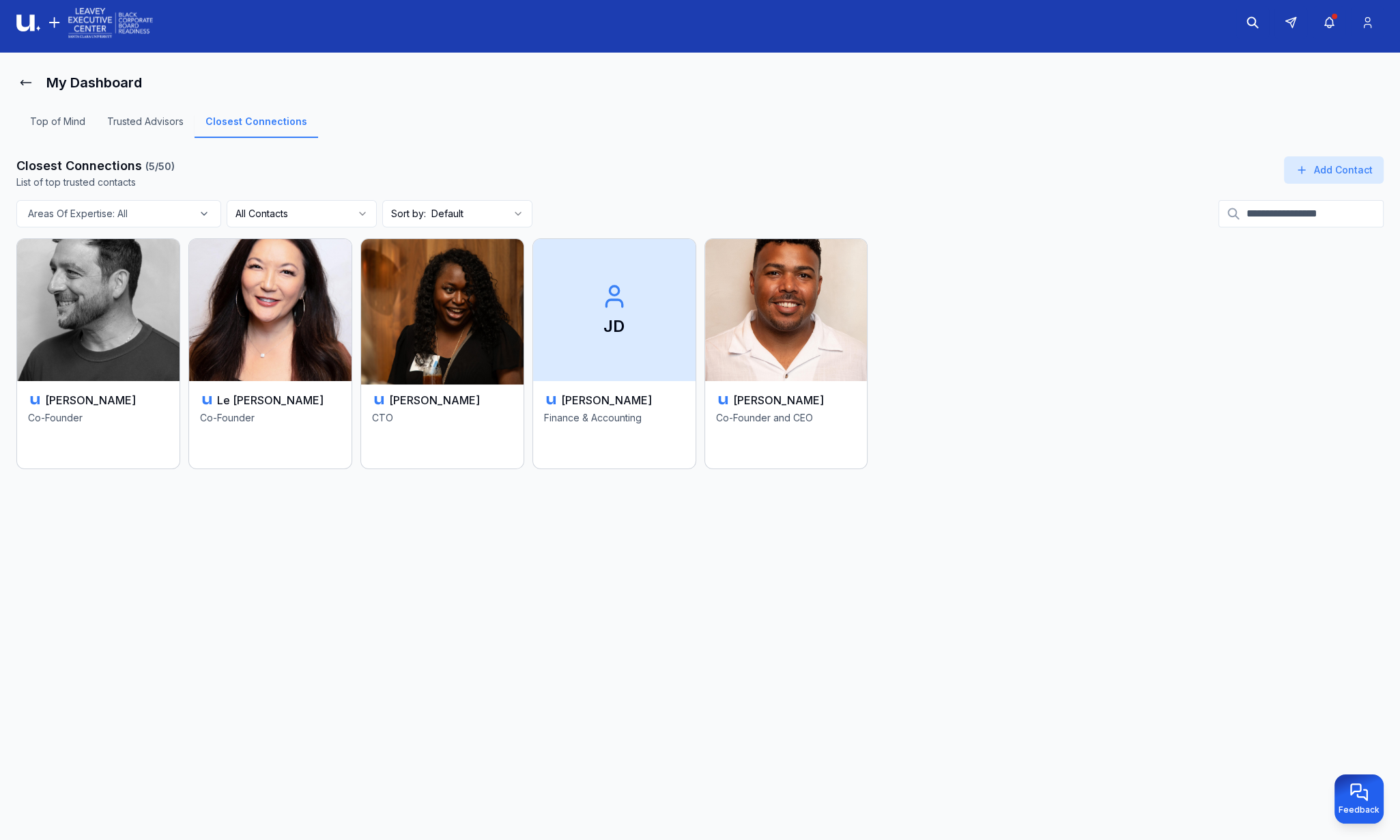
click at [460, 327] on img at bounding box center [442, 310] width 171 height 149
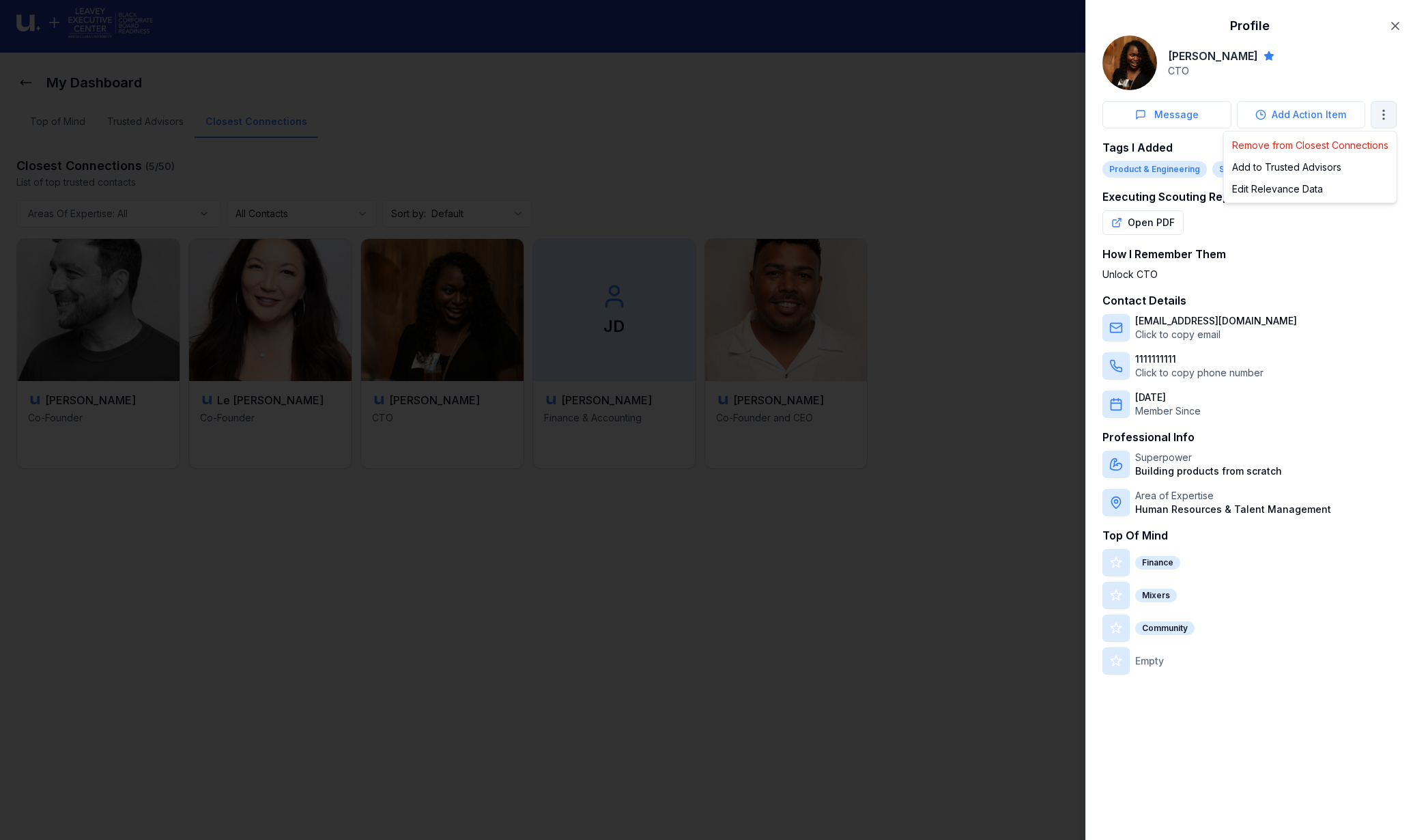
click at [1393, 116] on body "My Dashboard Top of Mind Trusted Advisors Closest Connections Closest Connectio…" at bounding box center [700, 413] width 1400 height 840
click at [1327, 168] on div "Add to Trusted Advisors" at bounding box center [1311, 167] width 168 height 22
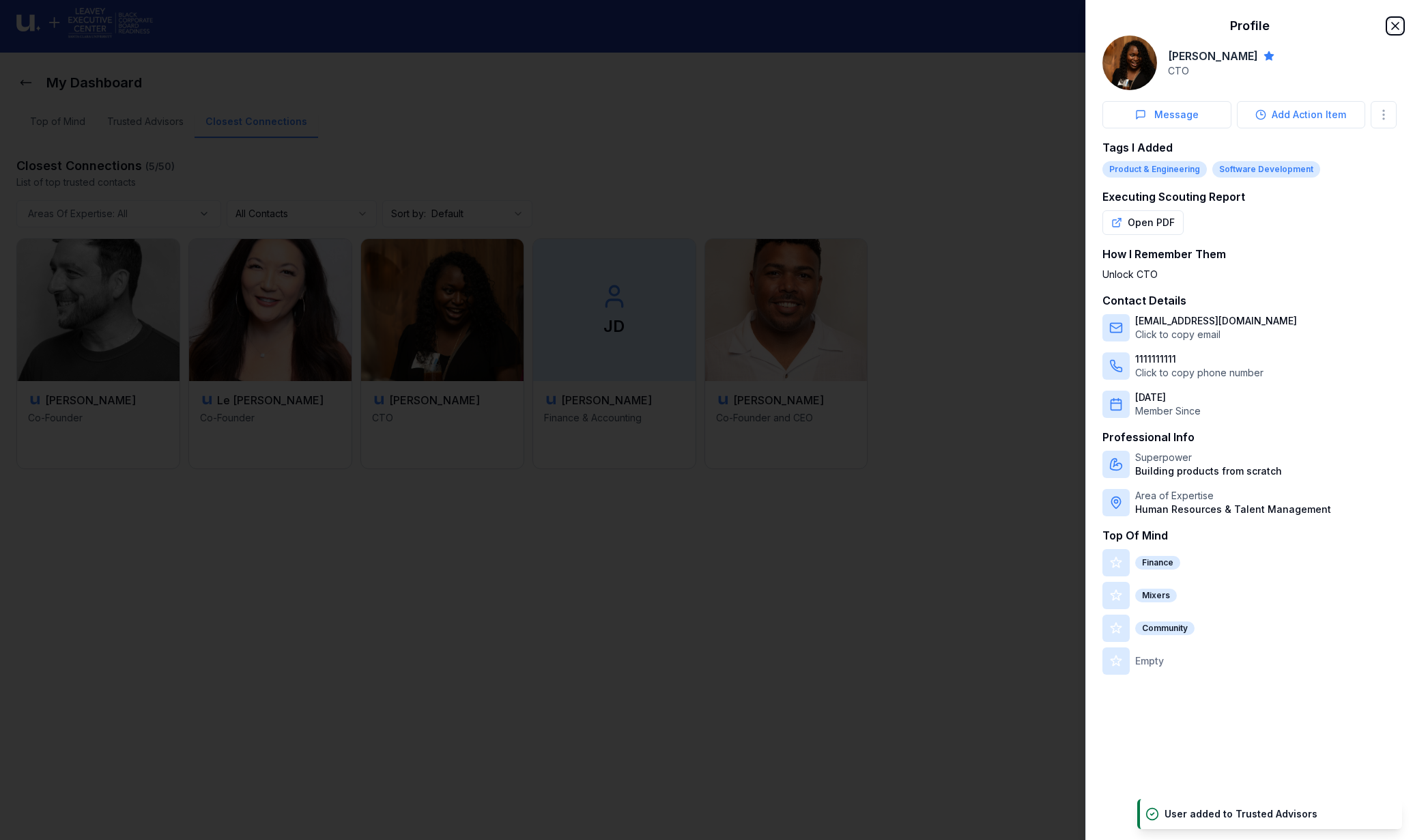
click at [1398, 22] on icon "button" at bounding box center [1396, 26] width 7 height 7
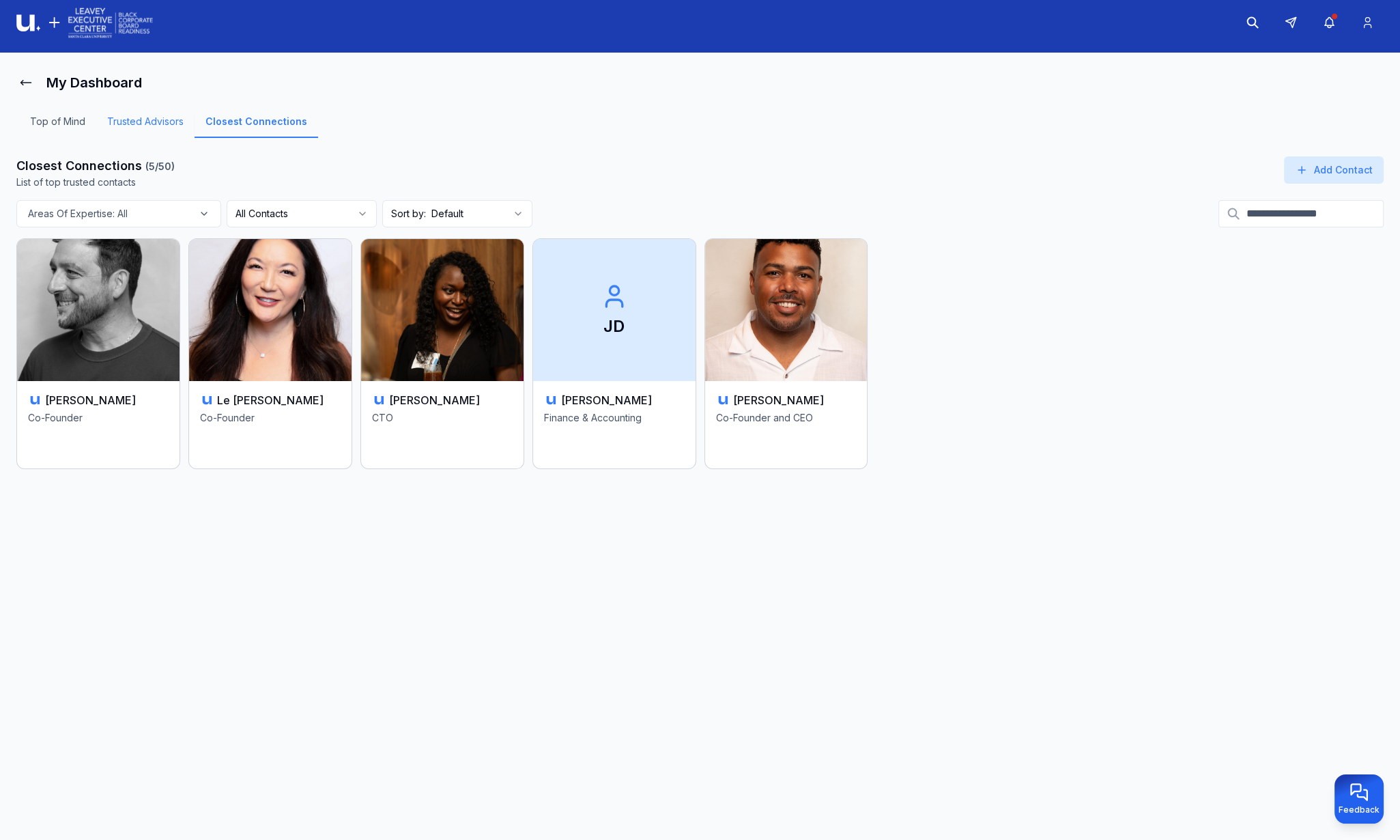
click at [151, 118] on link "Trusted Advisors" at bounding box center [145, 126] width 99 height 23
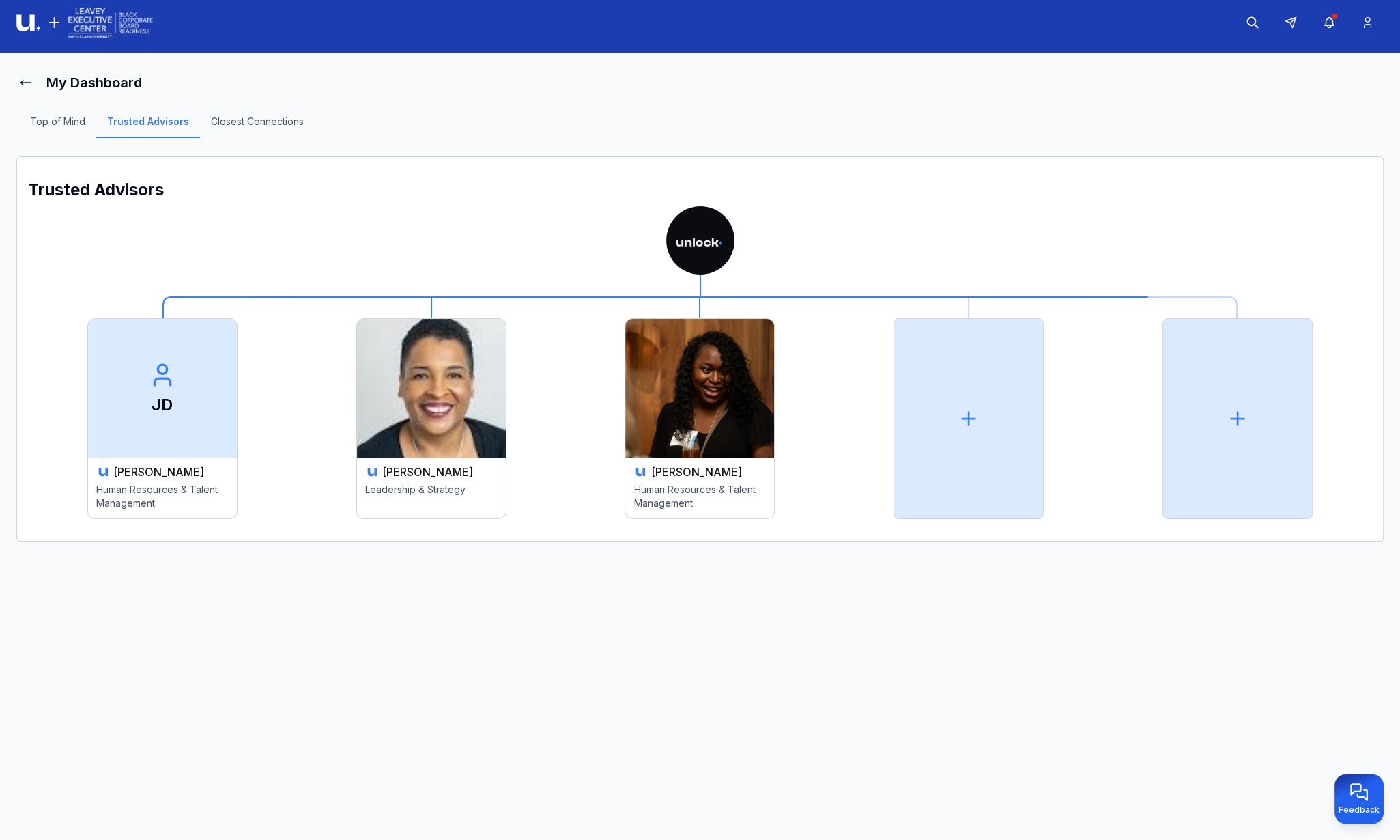
click at [730, 480] on div "[PERSON_NAME] Human Resources & Talent Management" at bounding box center [700, 488] width 149 height 60
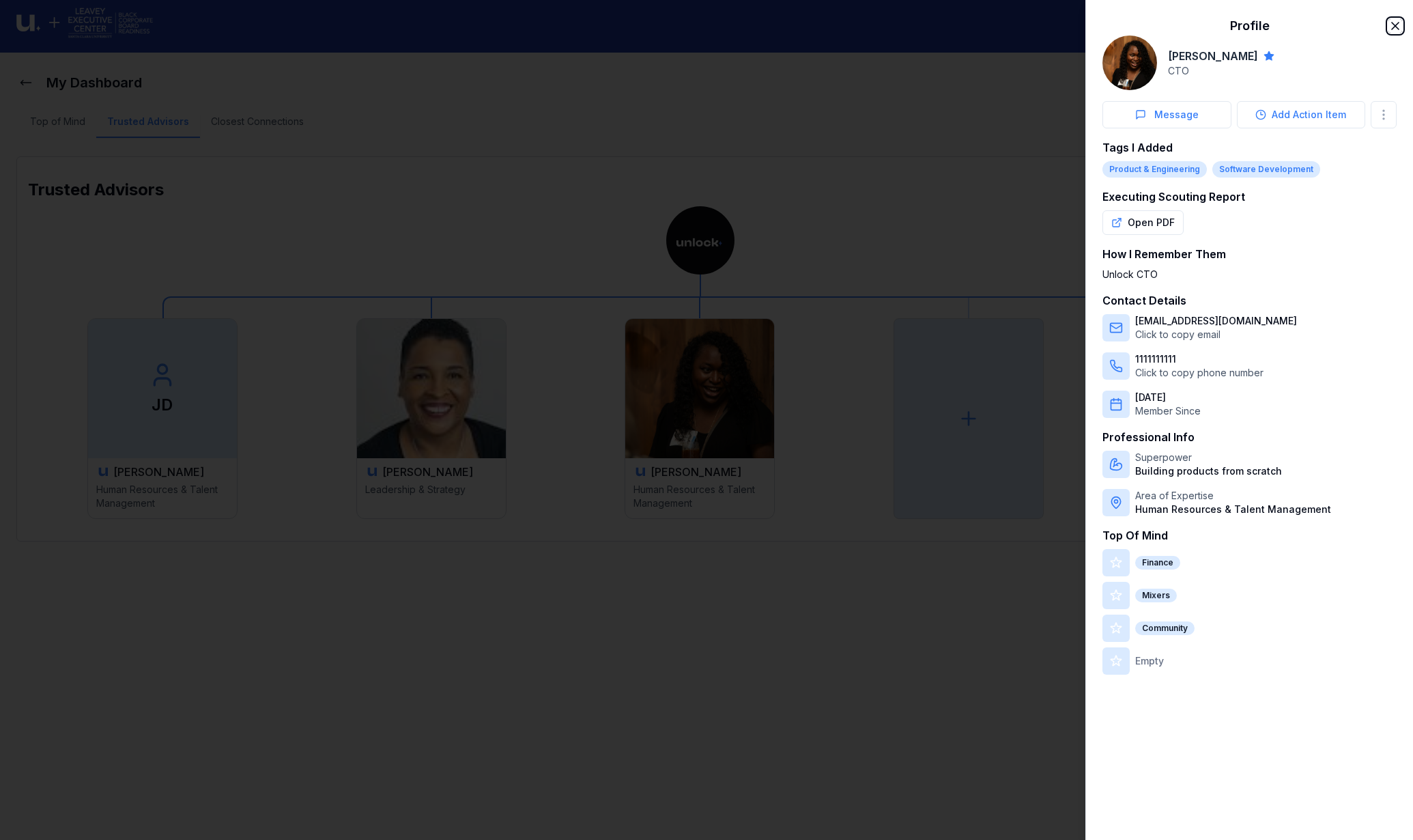
click at [1394, 24] on icon "button" at bounding box center [1396, 26] width 7 height 7
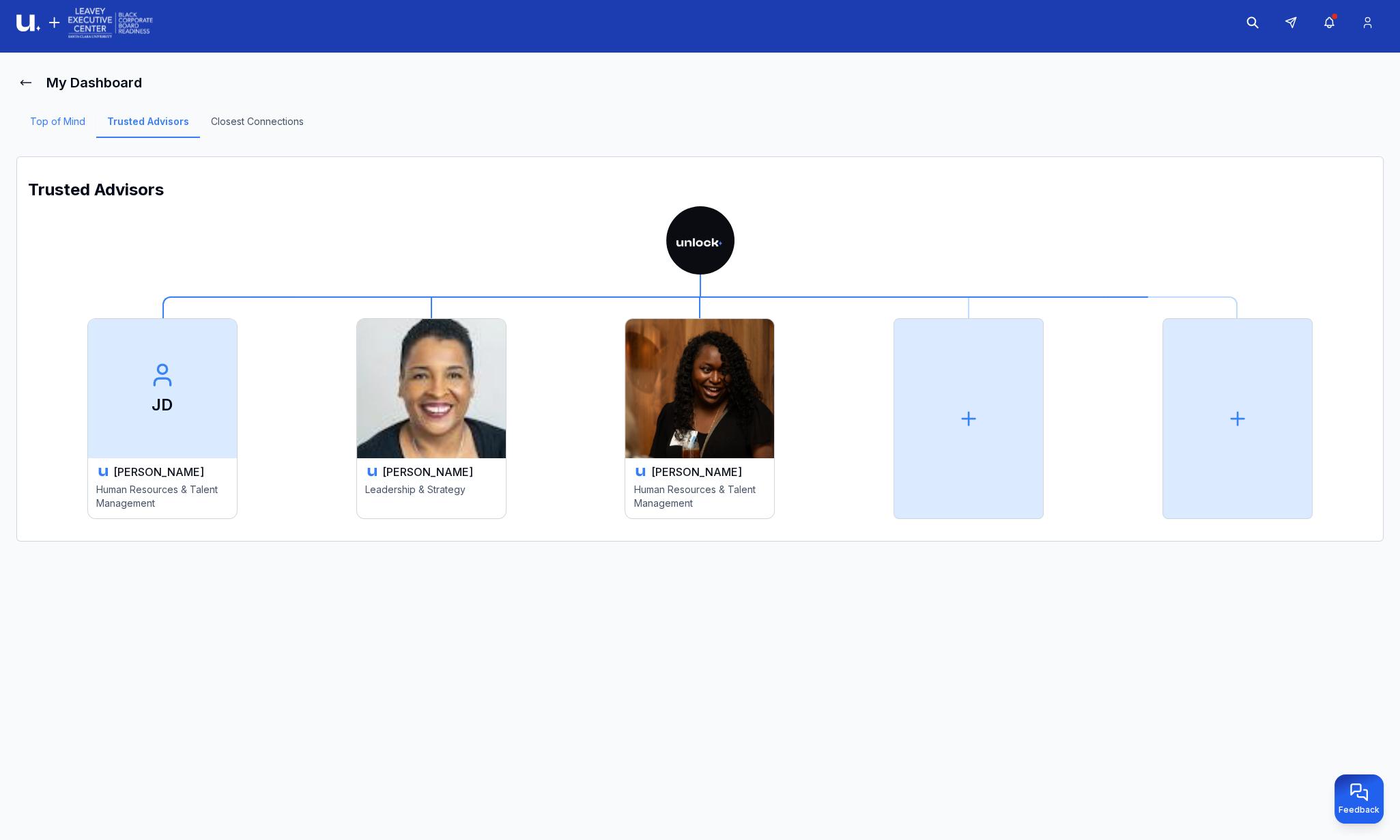
click at [75, 123] on link "Top of Mind" at bounding box center [57, 126] width 77 height 23
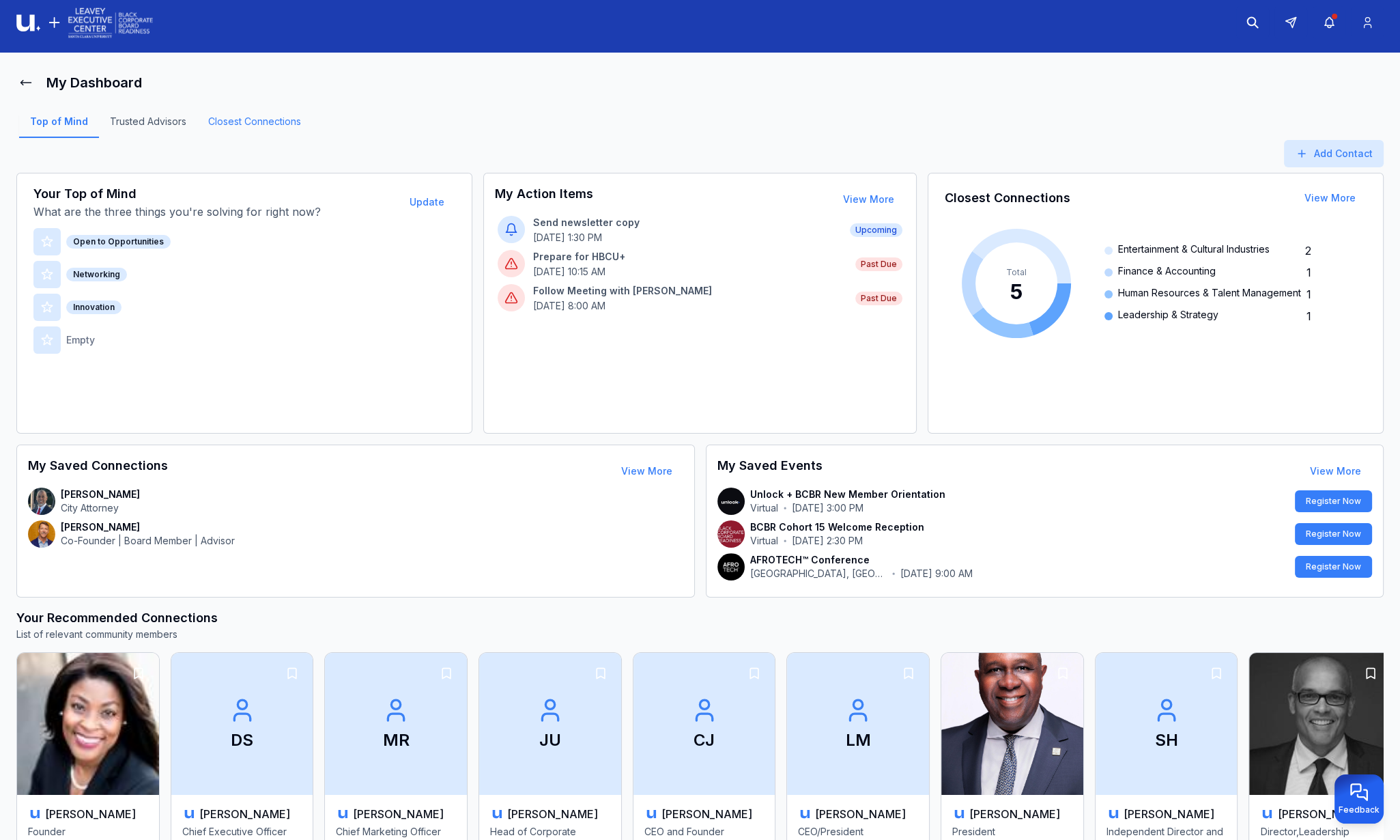
click at [285, 124] on link "Closest Connections" at bounding box center [254, 126] width 115 height 23
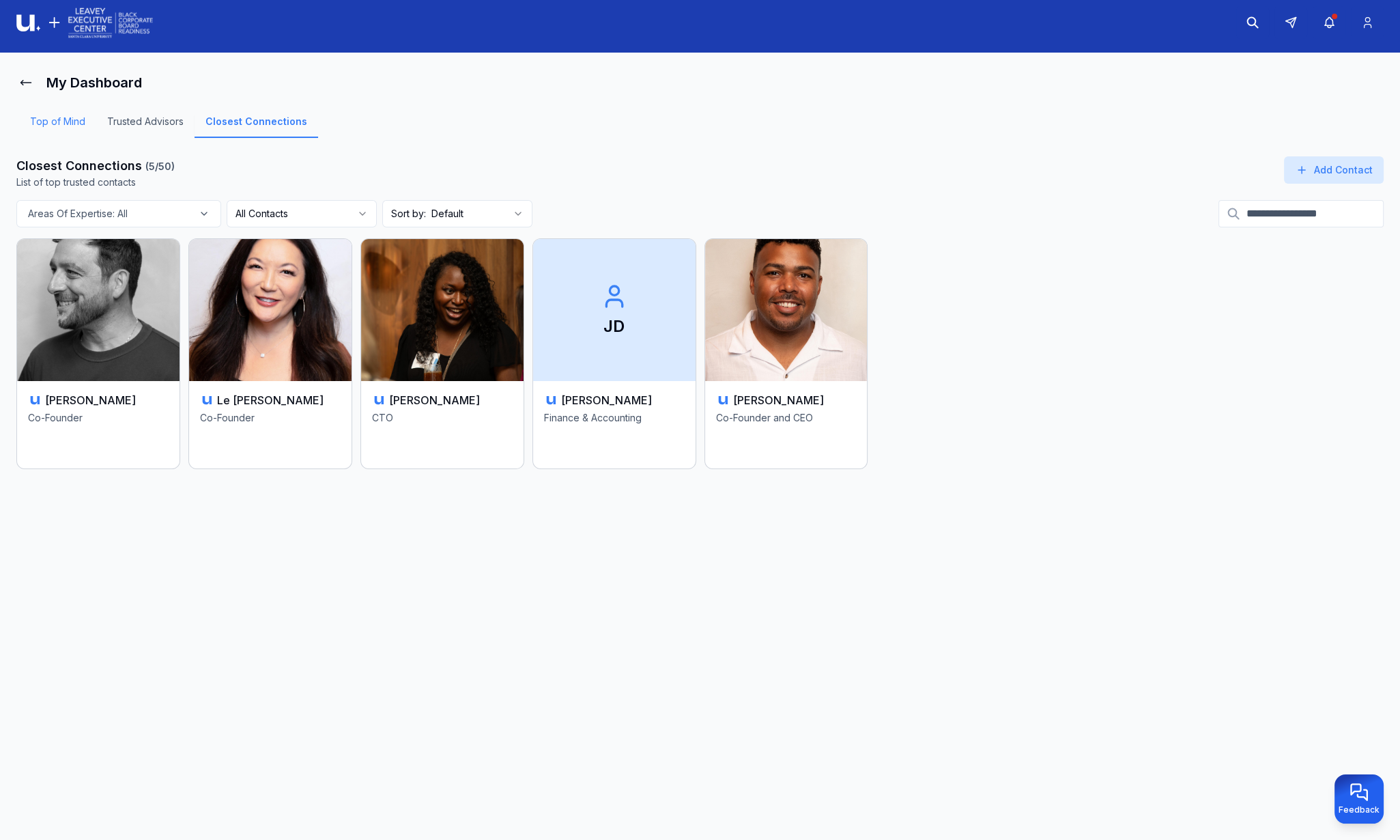
click at [76, 122] on link "Top of Mind" at bounding box center [57, 126] width 77 height 23
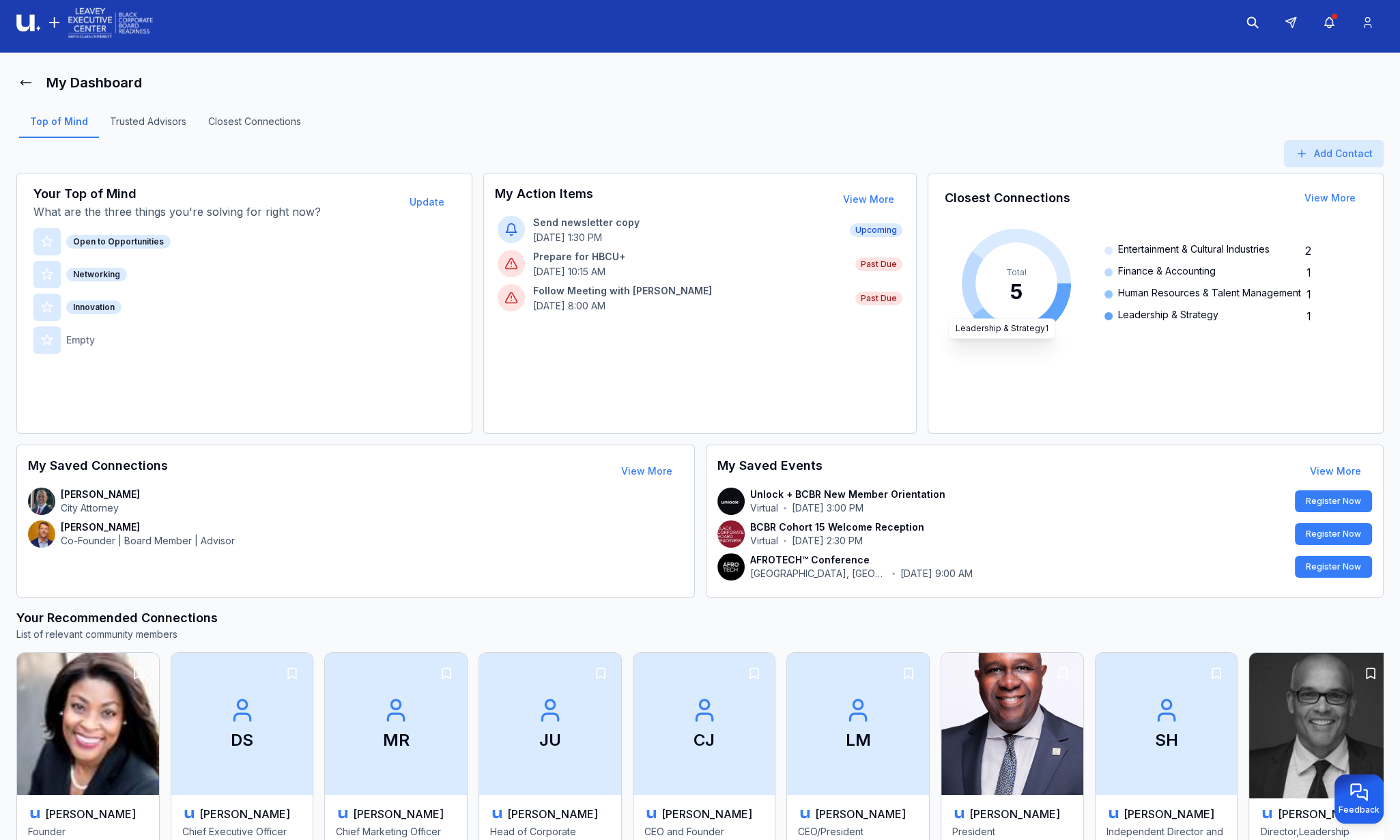
click at [1336, 727] on img at bounding box center [1320, 723] width 149 height 149
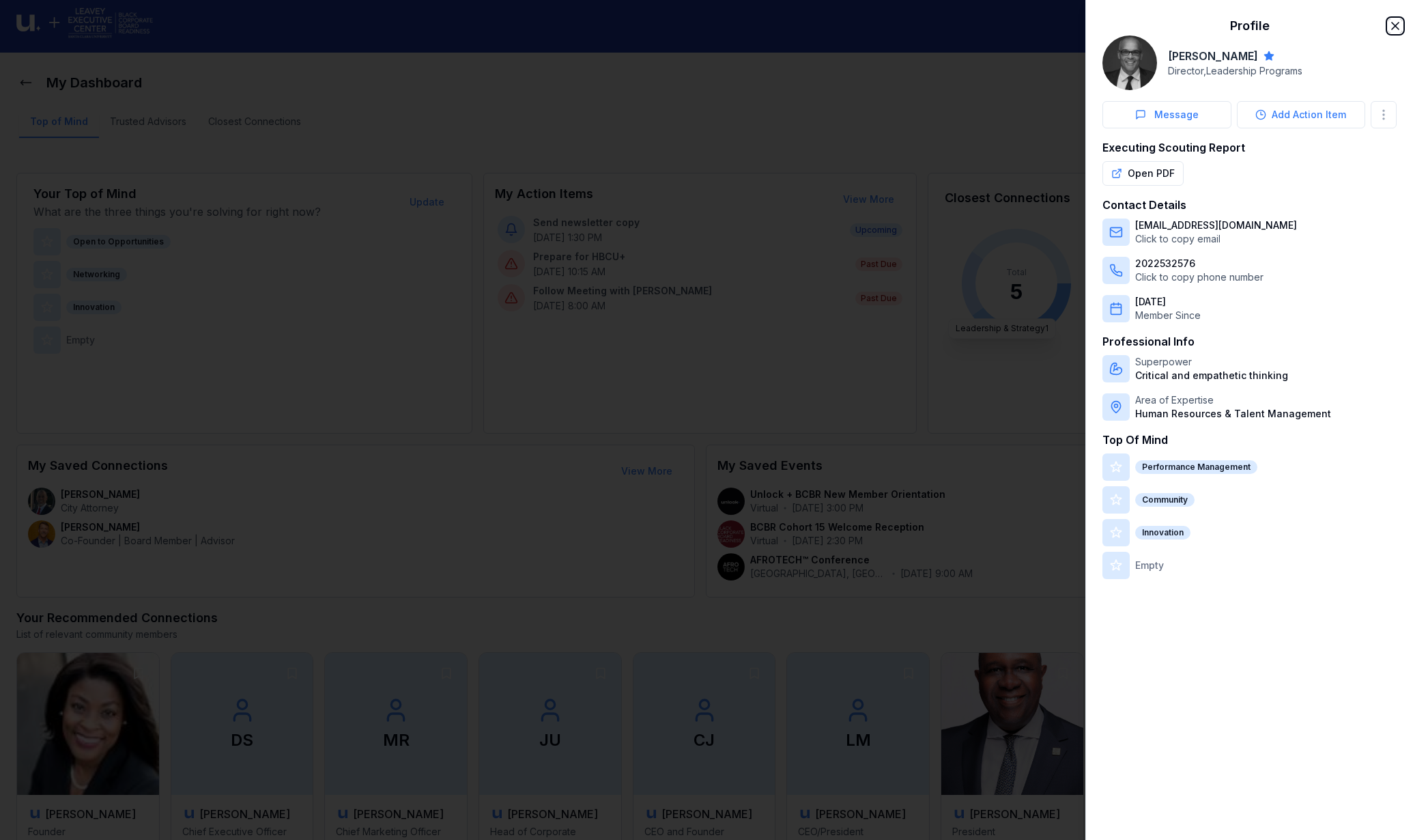
click at [1394, 24] on icon "button" at bounding box center [1396, 26] width 7 height 7
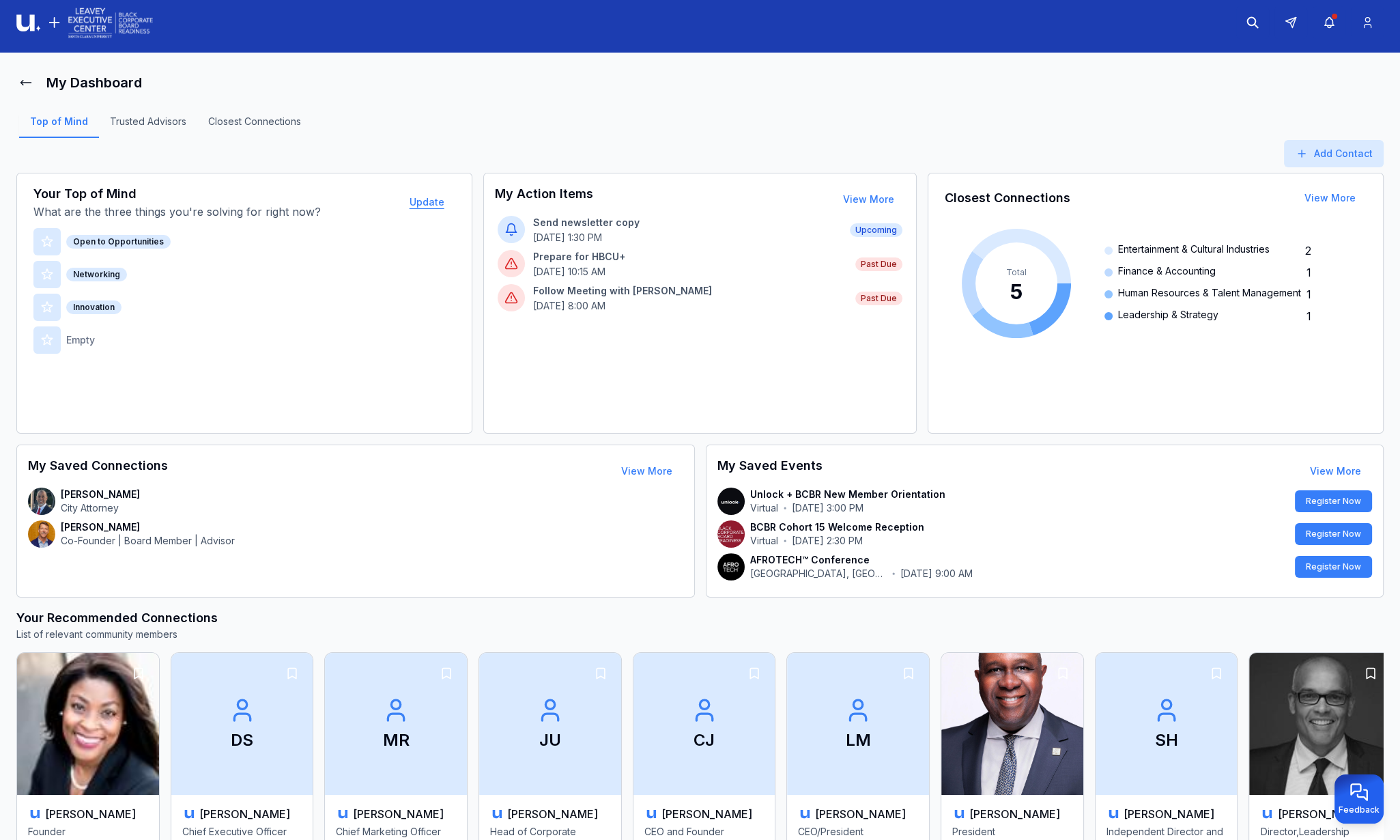
click at [415, 208] on button "Update" at bounding box center [427, 202] width 57 height 28
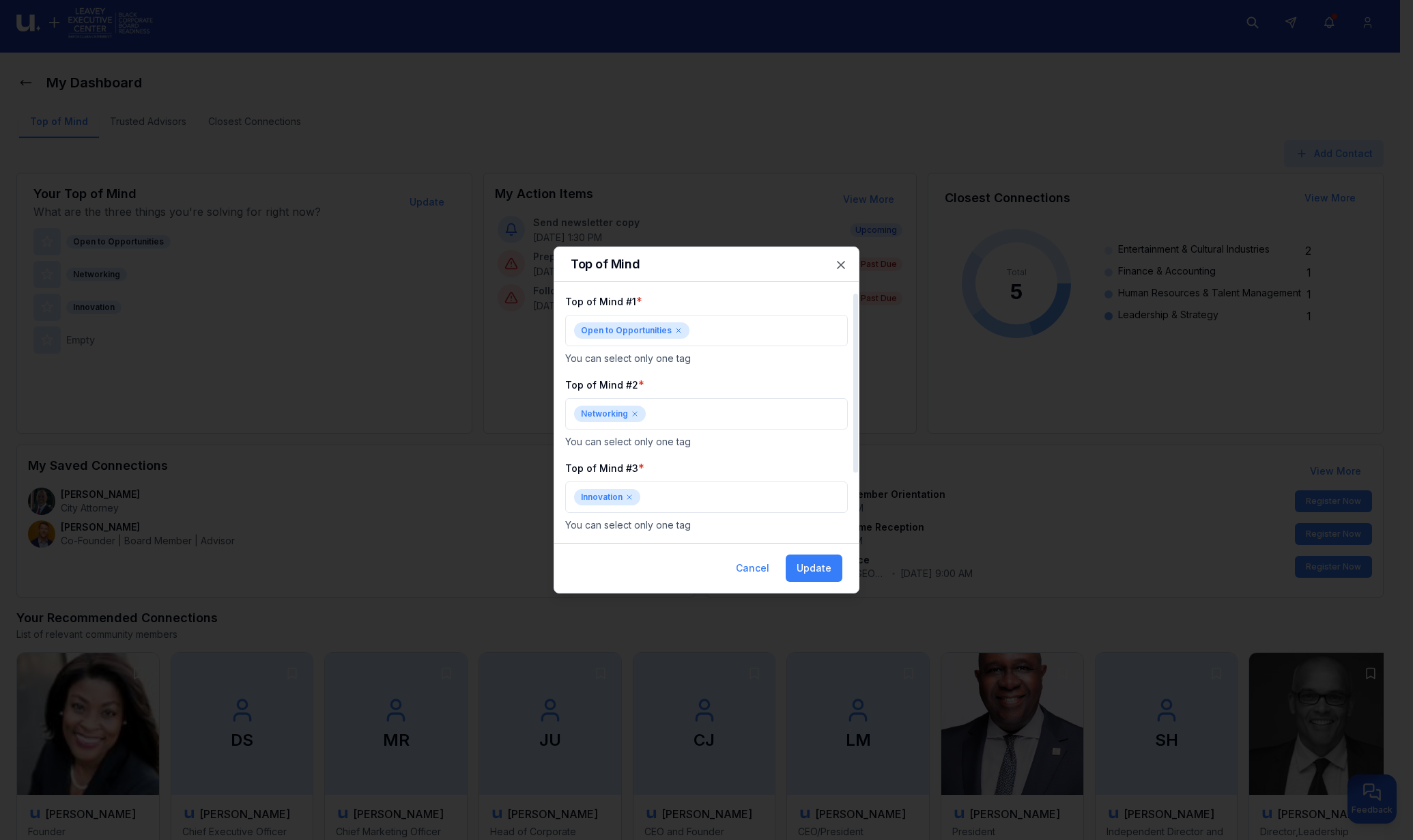
click at [679, 327] on div "Open to Opportunities" at bounding box center [632, 330] width 116 height 16
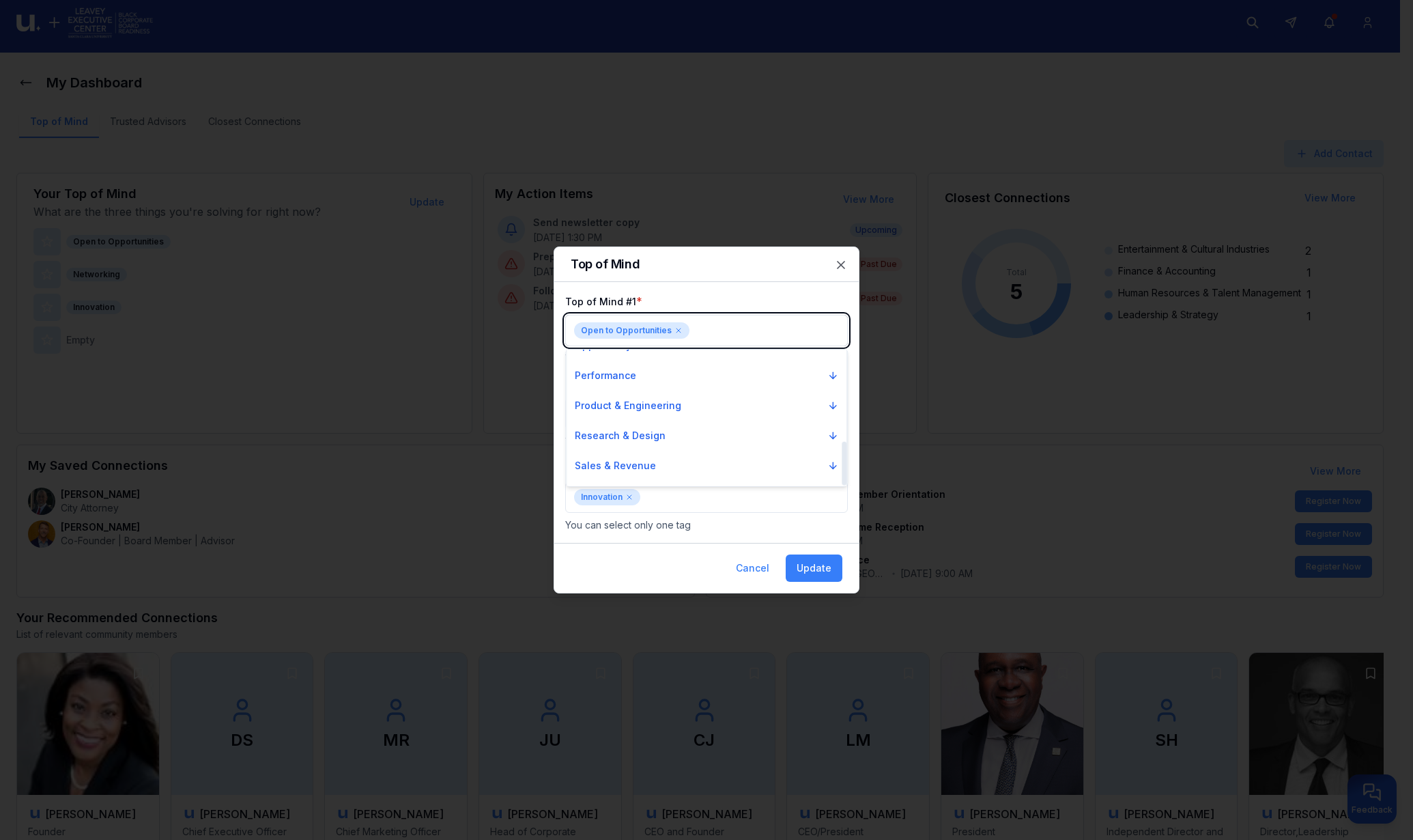
scroll to position [284, 0]
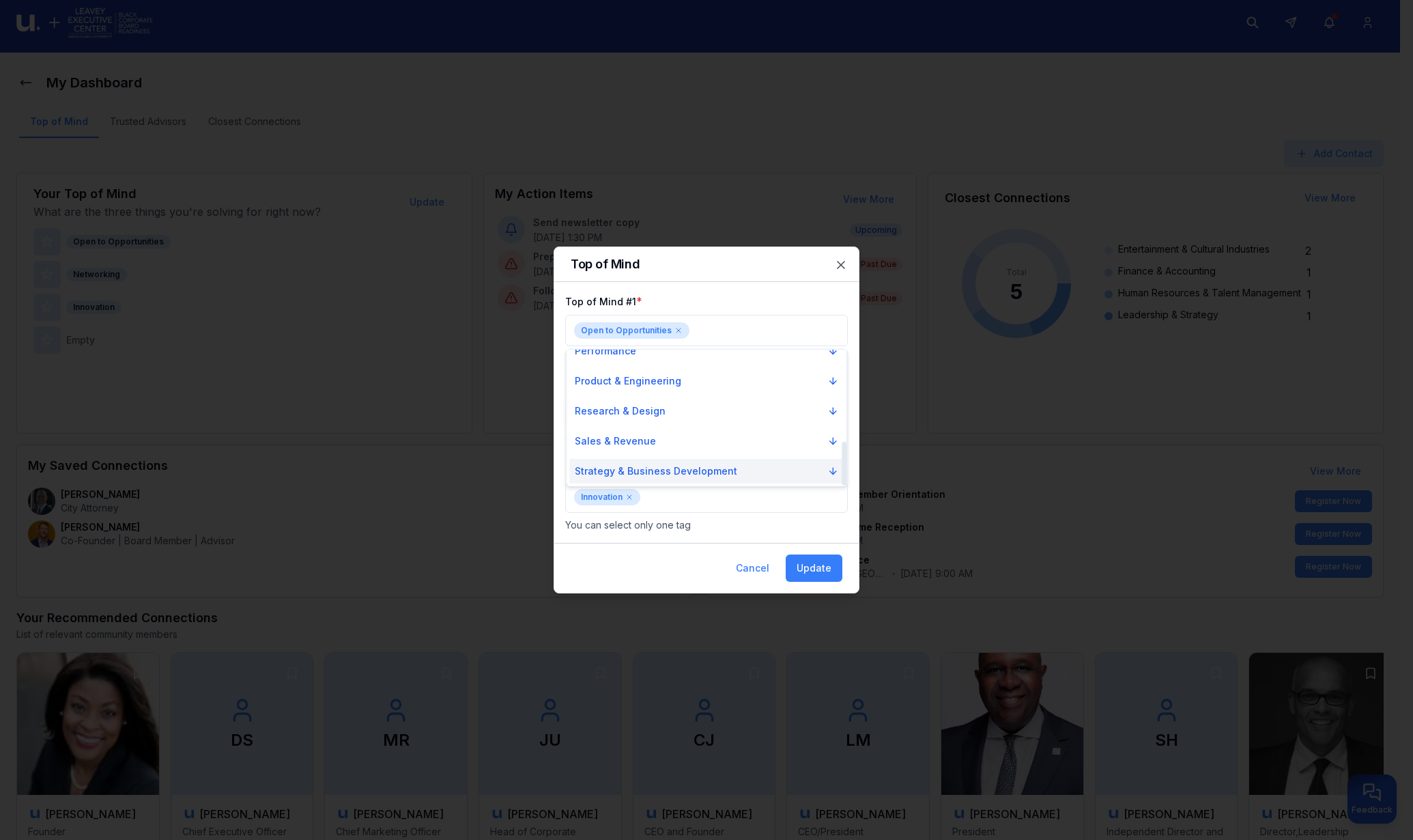
click at [697, 474] on p "Strategy & Business Development" at bounding box center [656, 471] width 162 height 14
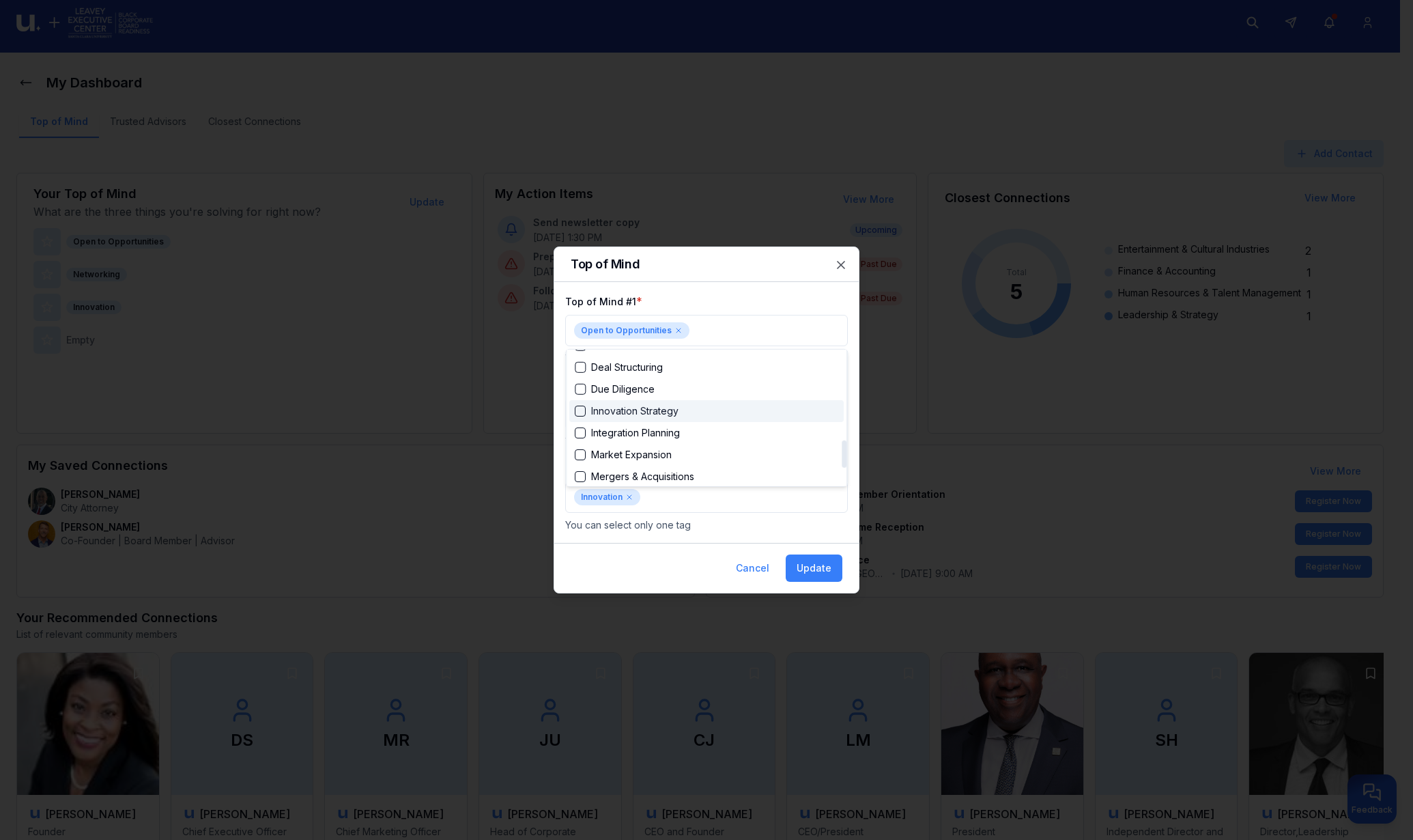
click at [581, 410] on div "Suggestions" at bounding box center [580, 410] width 11 height 11
click at [581, 408] on div "Suggestions" at bounding box center [580, 410] width 11 height 11
click at [662, 410] on div "Innovation Strategy" at bounding box center [627, 411] width 104 height 14
click at [679, 333] on div at bounding box center [706, 420] width 1413 height 840
click at [678, 334] on div "Open to Opportunities" at bounding box center [632, 330] width 116 height 16
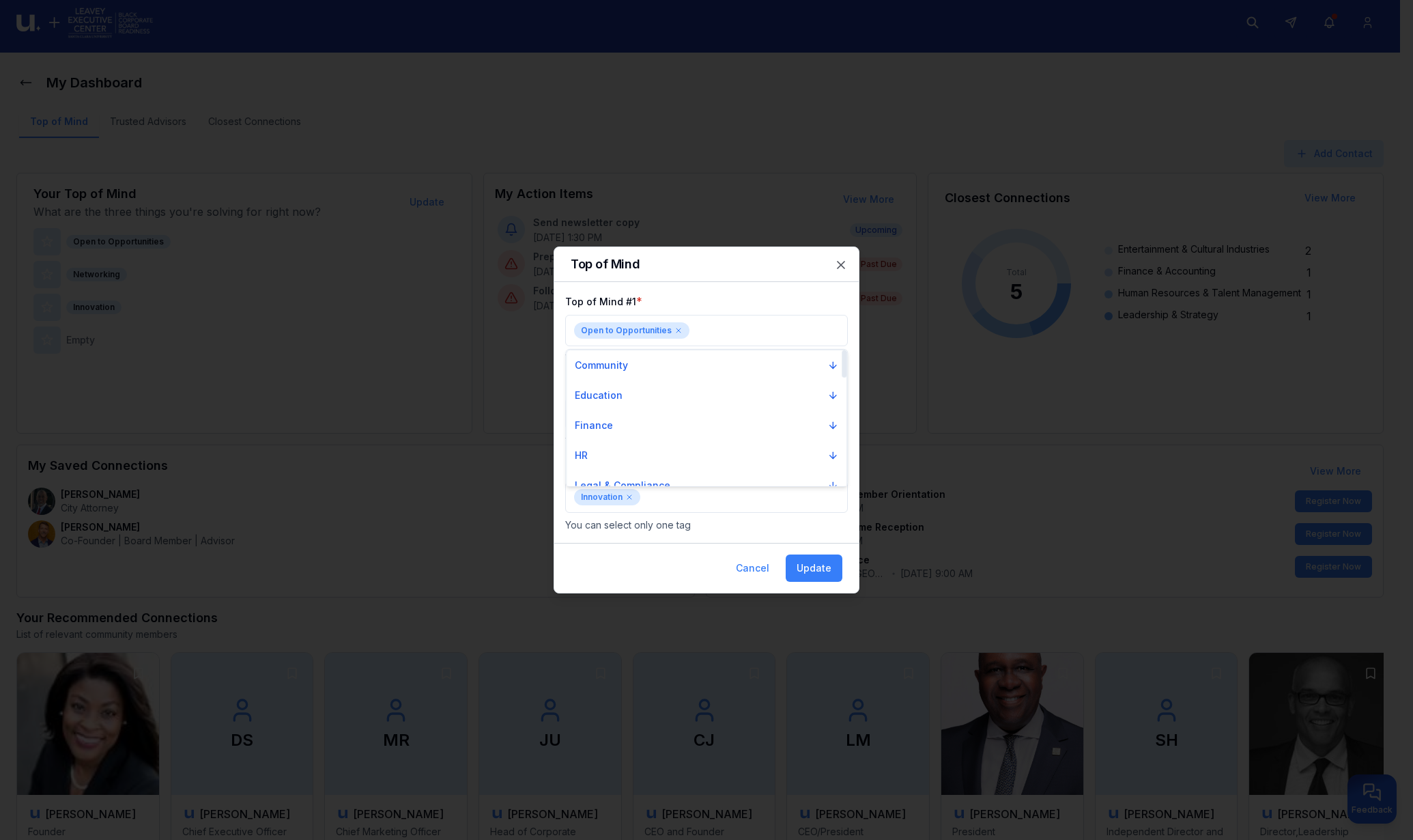
click at [670, 330] on div at bounding box center [706, 420] width 1413 height 840
click at [675, 328] on icon at bounding box center [678, 330] width 8 height 8
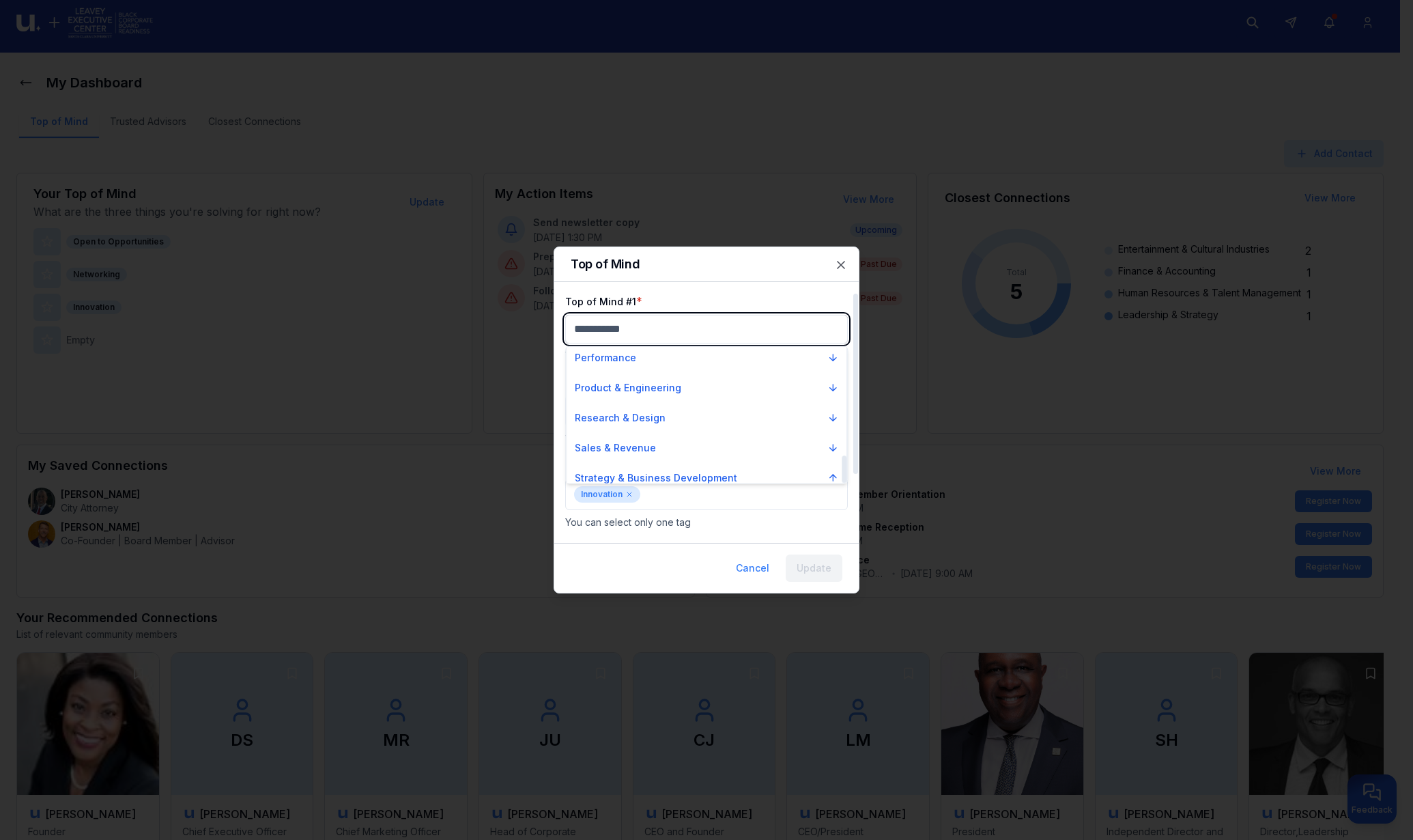
scroll to position [546, 0]
click at [681, 444] on div "Strategy & Business Development" at bounding box center [659, 449] width 169 height 14
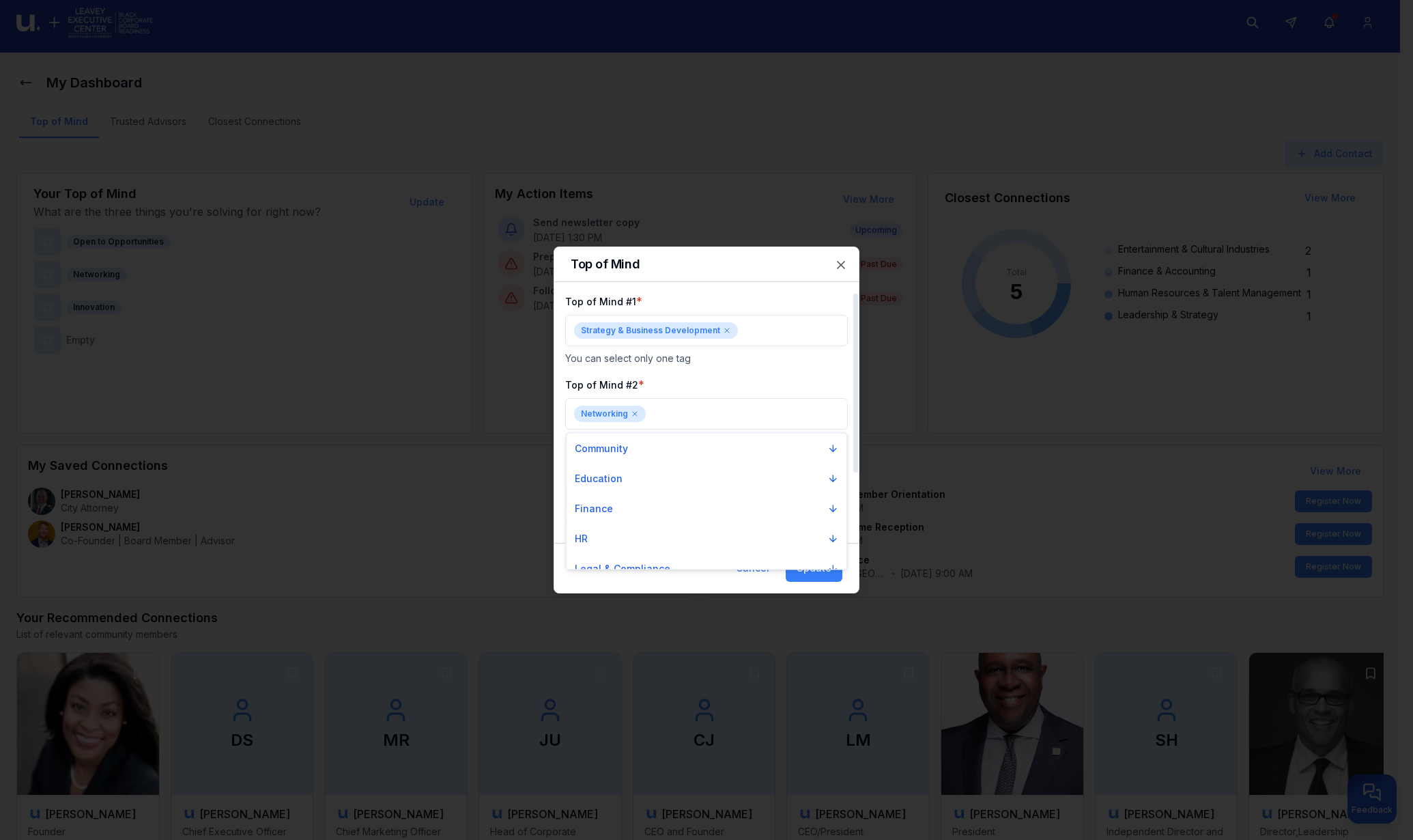
click at [633, 413] on div at bounding box center [706, 420] width 1413 height 840
click at [629, 496] on icon at bounding box center [629, 497] width 4 height 4
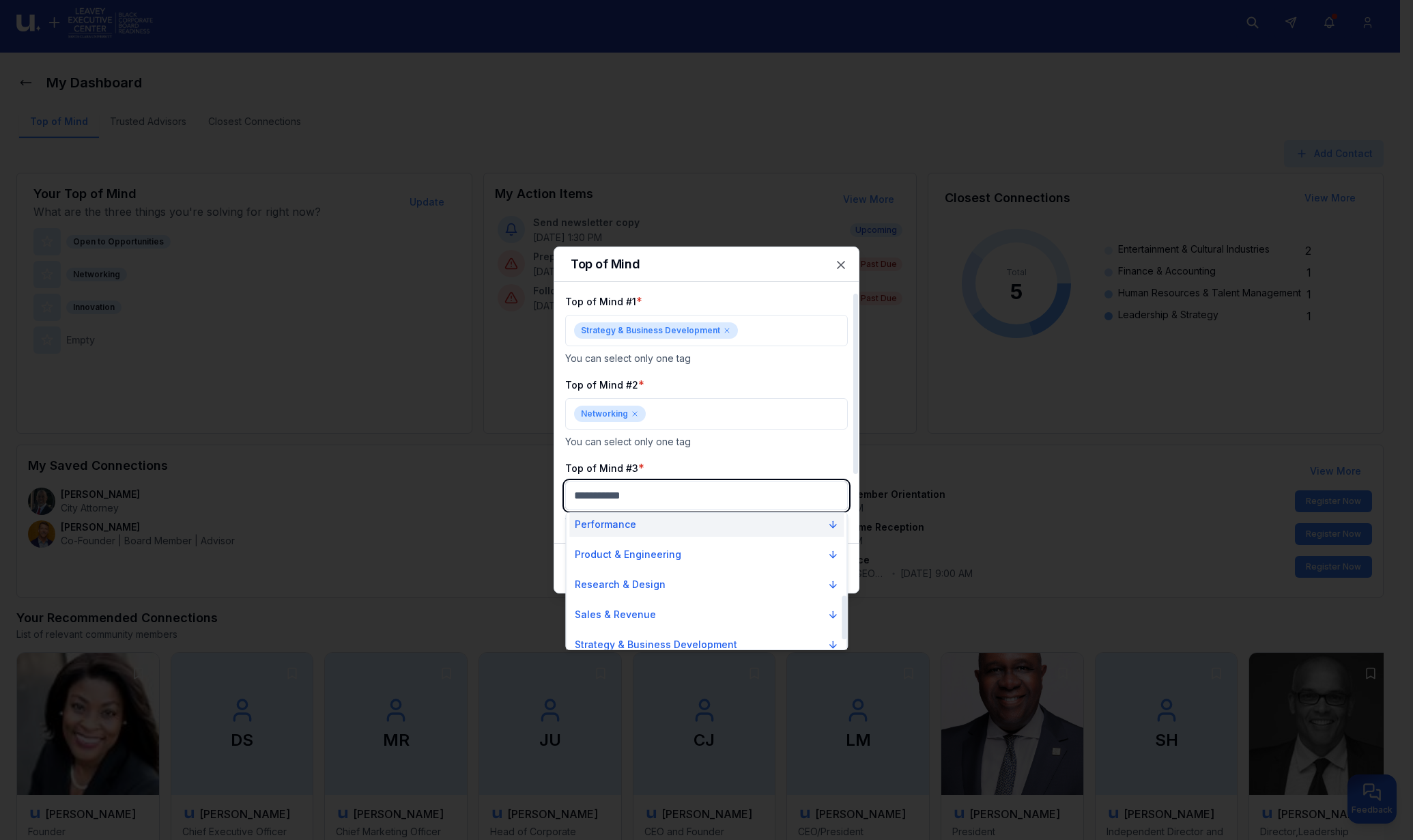
scroll to position [284, 0]
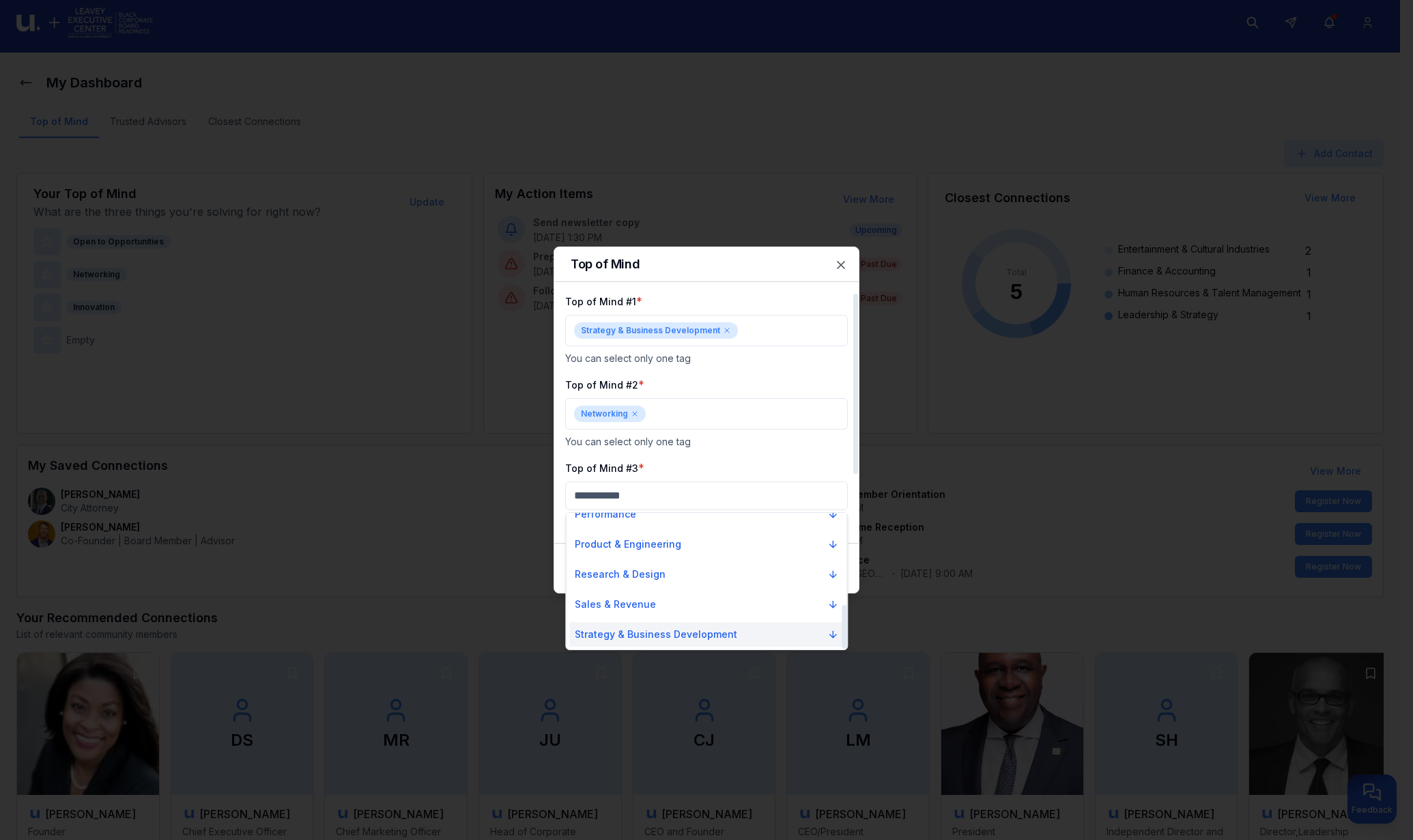
click at [635, 632] on p "Strategy & Business Development" at bounding box center [656, 634] width 162 height 14
click at [772, 632] on button "Strategy & Business Development" at bounding box center [707, 634] width 275 height 24
click at [833, 635] on icon "Suggestions" at bounding box center [833, 634] width 11 height 11
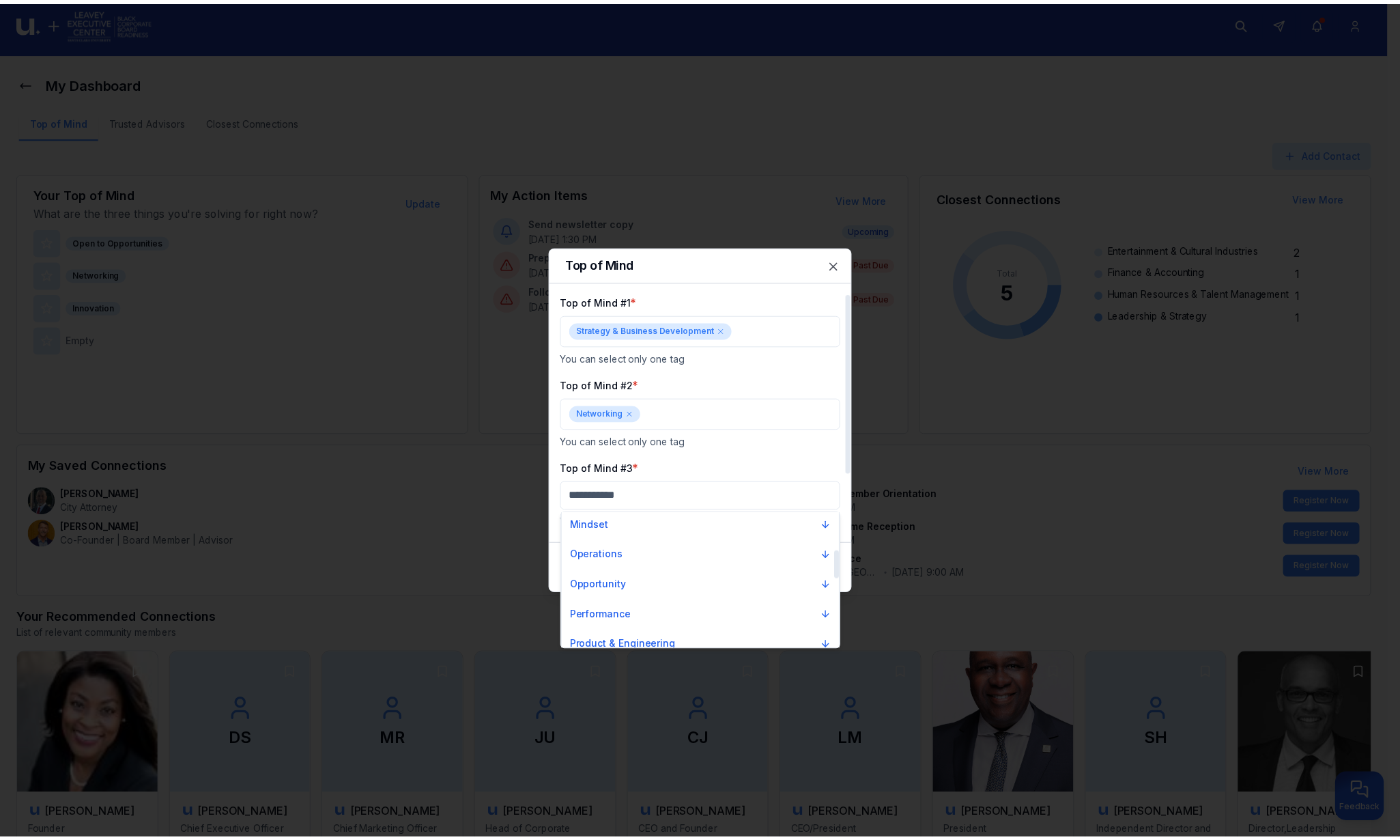
scroll to position [525, 0]
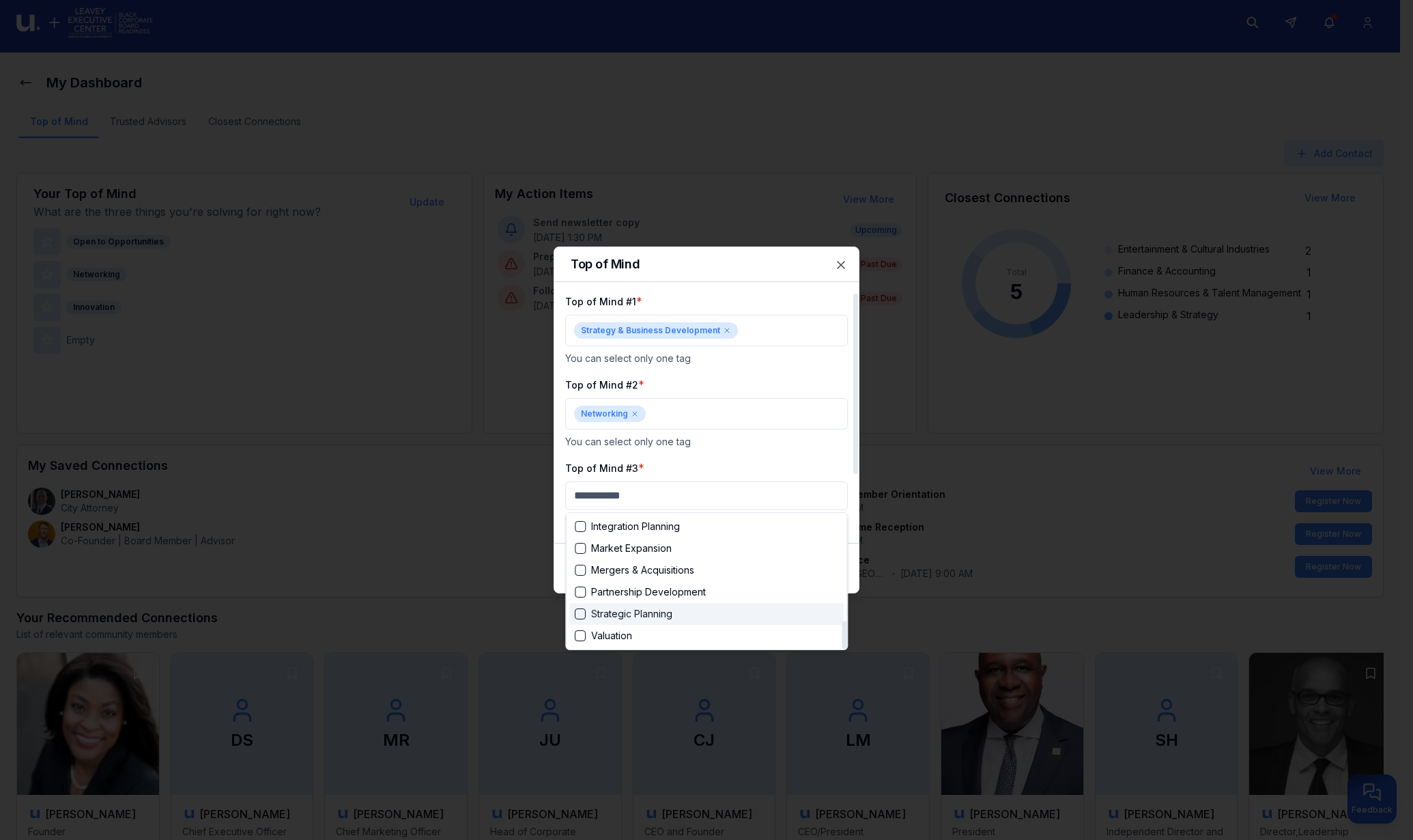
click at [582, 613] on div "Suggestions" at bounding box center [580, 614] width 11 height 11
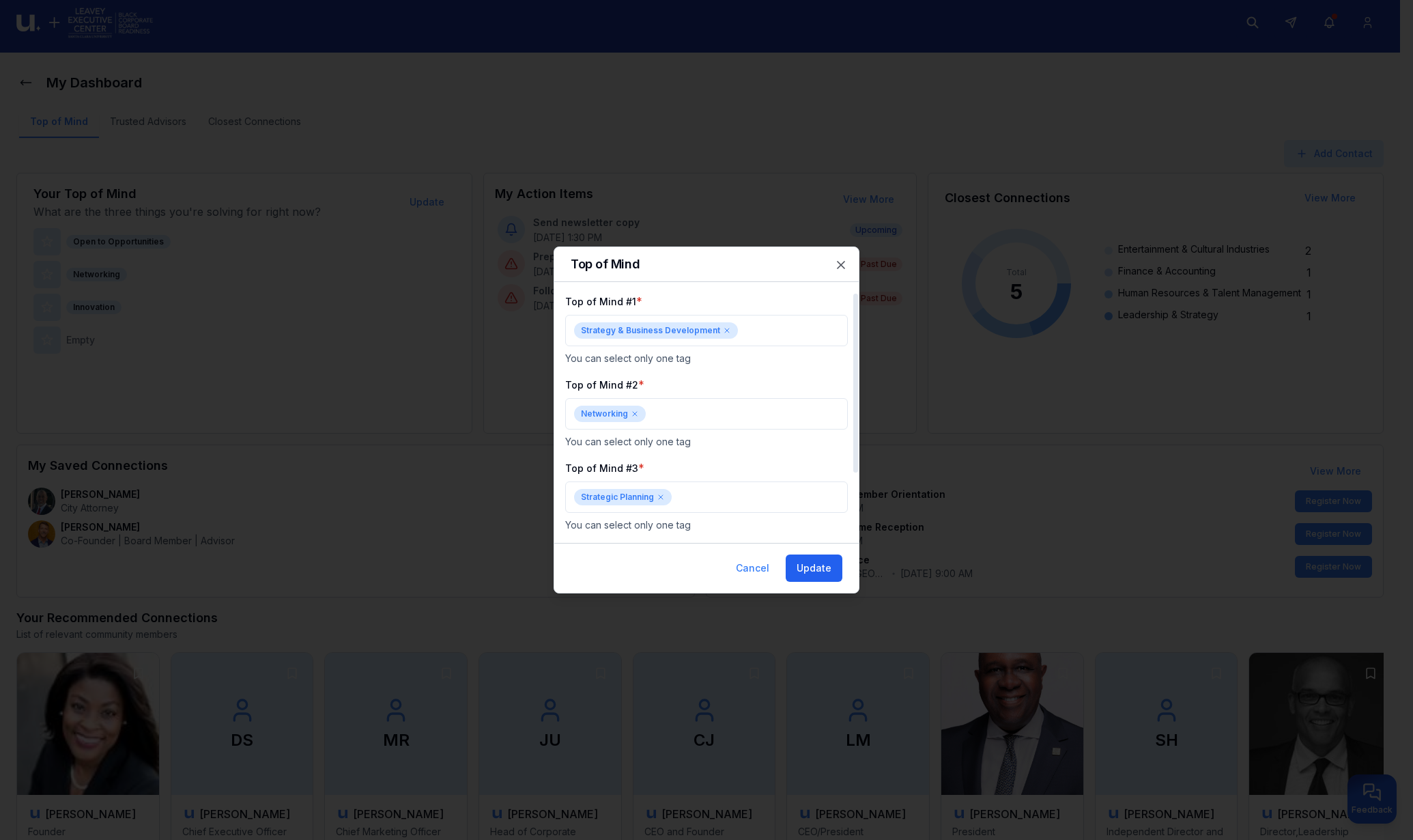
click at [834, 563] on button "Update" at bounding box center [814, 569] width 57 height 28
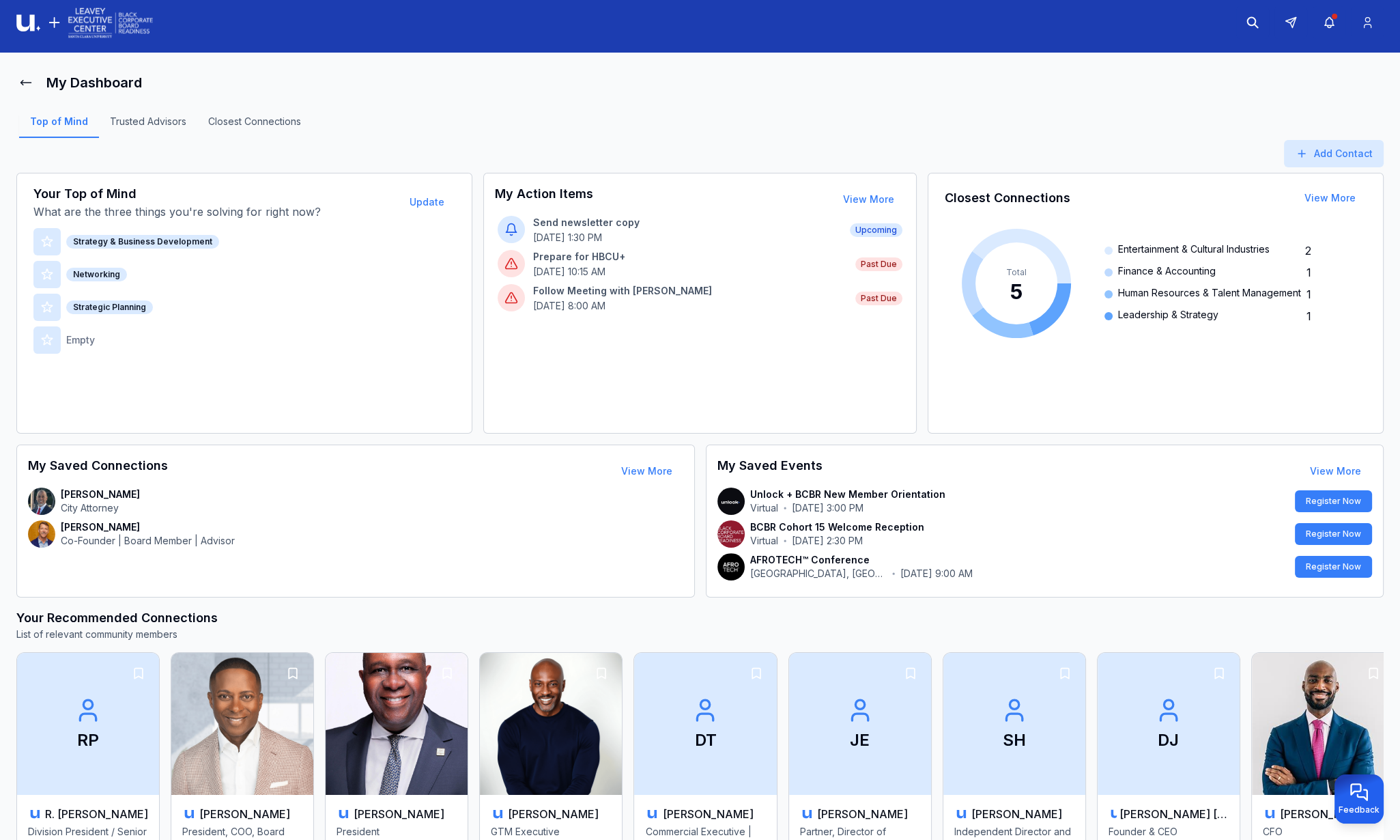
scroll to position [274, 0]
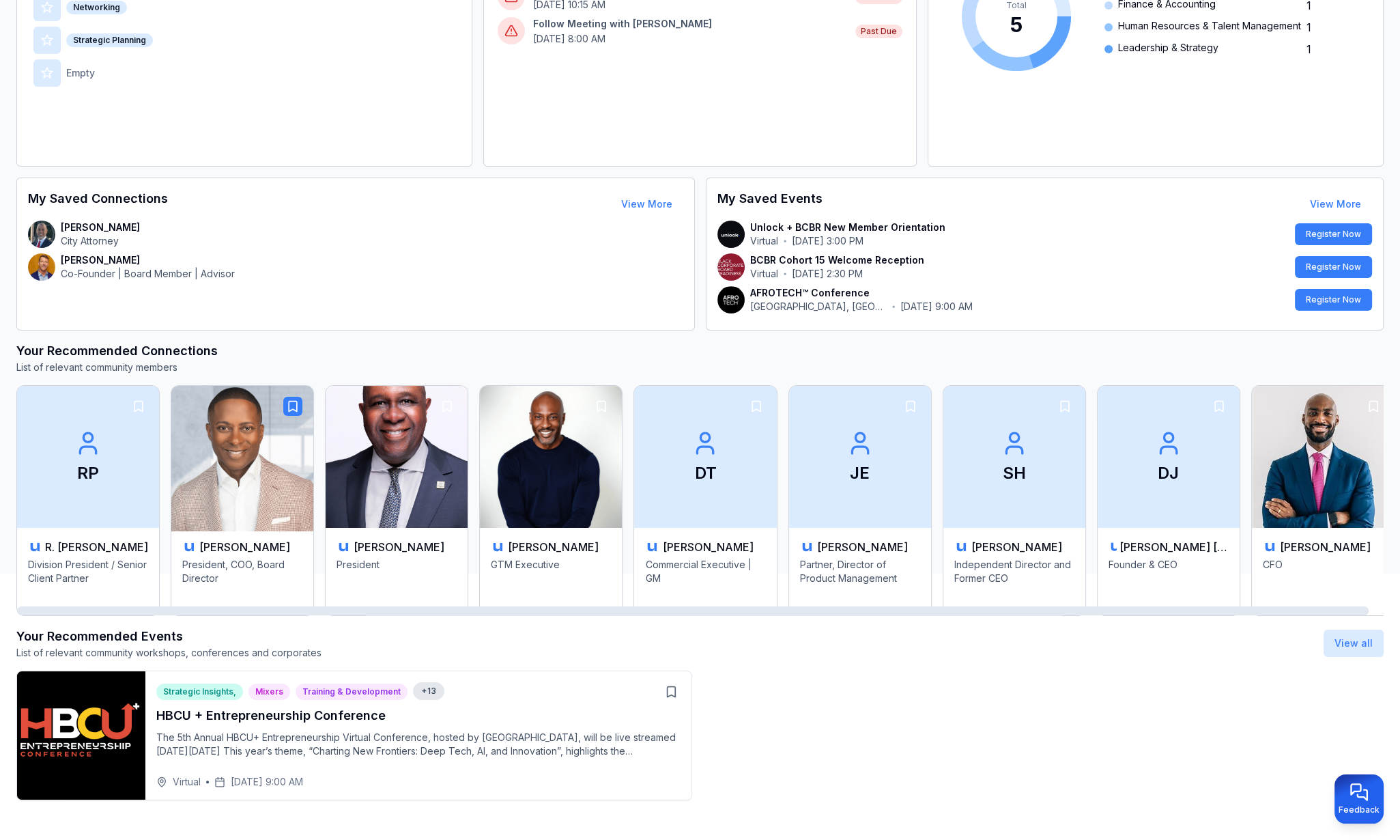
click at [296, 405] on icon "button" at bounding box center [293, 406] width 14 height 14
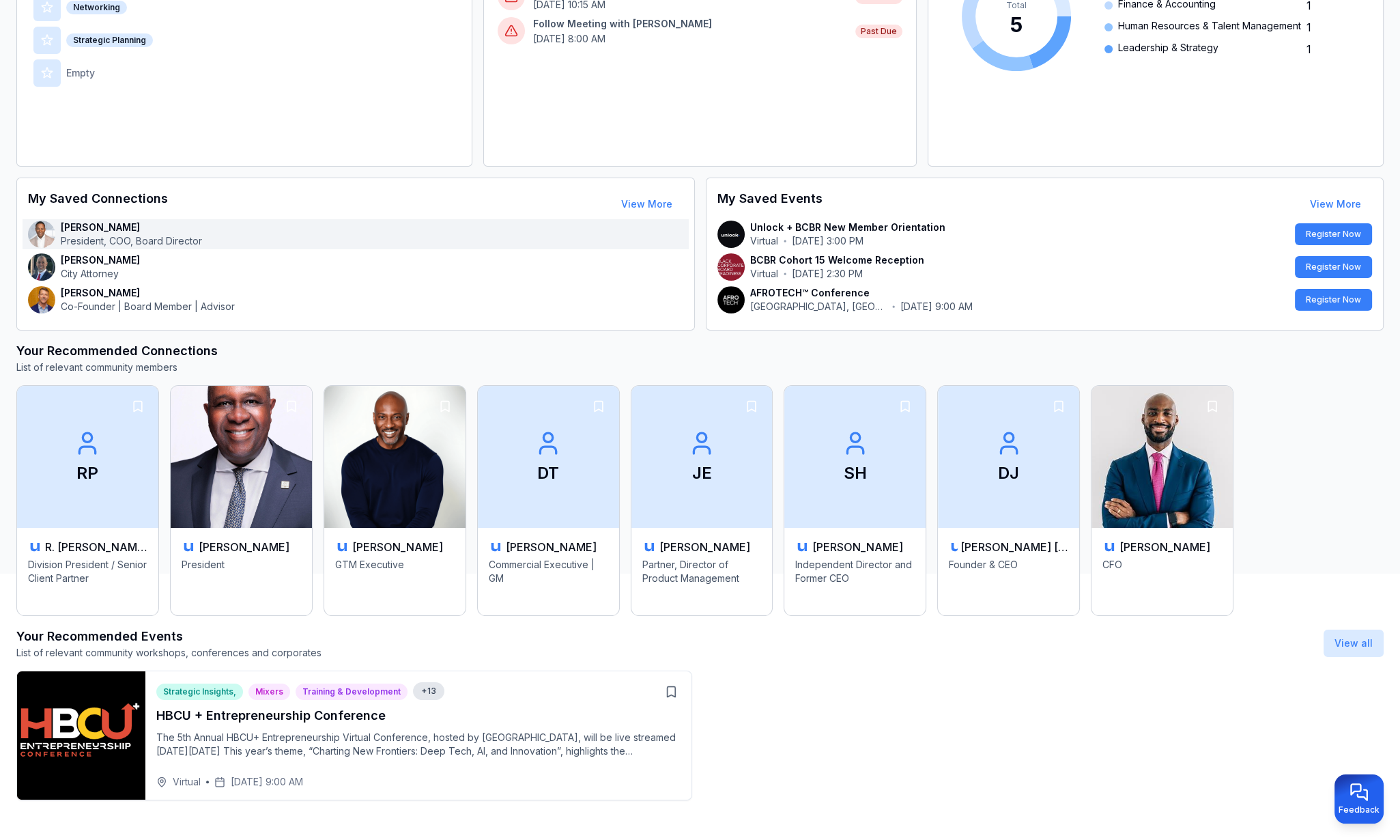
click at [150, 232] on p "[PERSON_NAME]" at bounding box center [131, 227] width 142 height 14
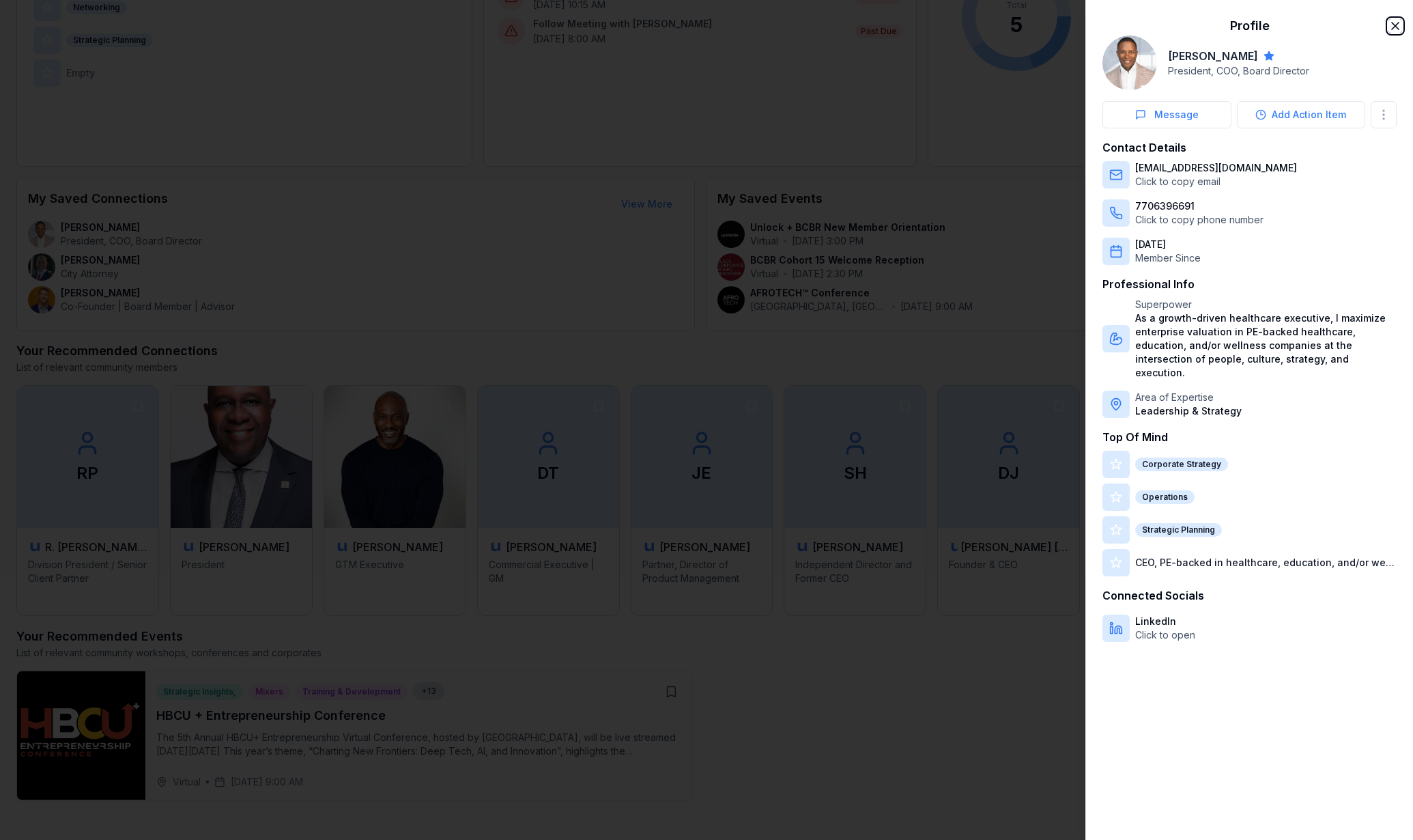
click at [1397, 24] on icon "button" at bounding box center [1396, 26] width 14 height 14
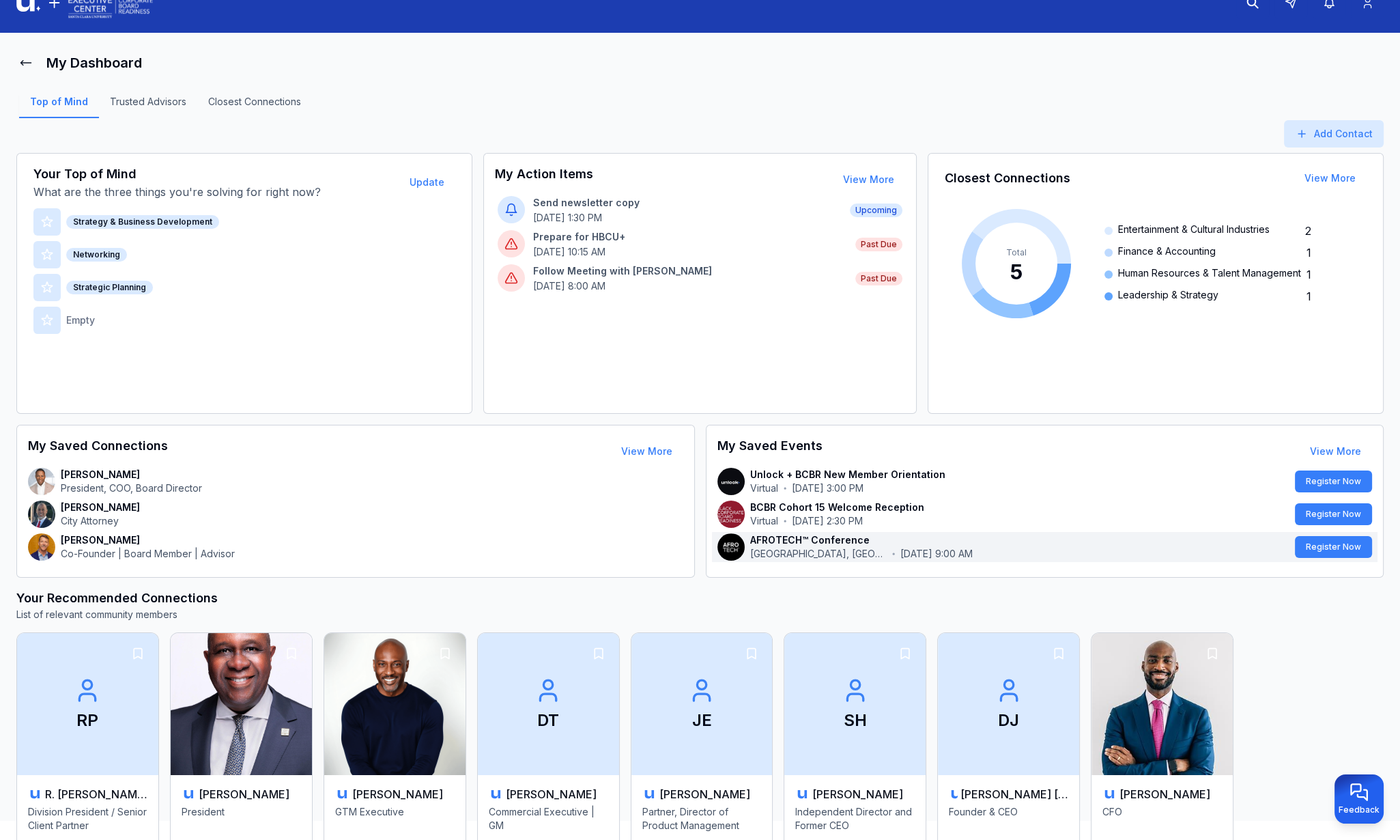
scroll to position [0, 0]
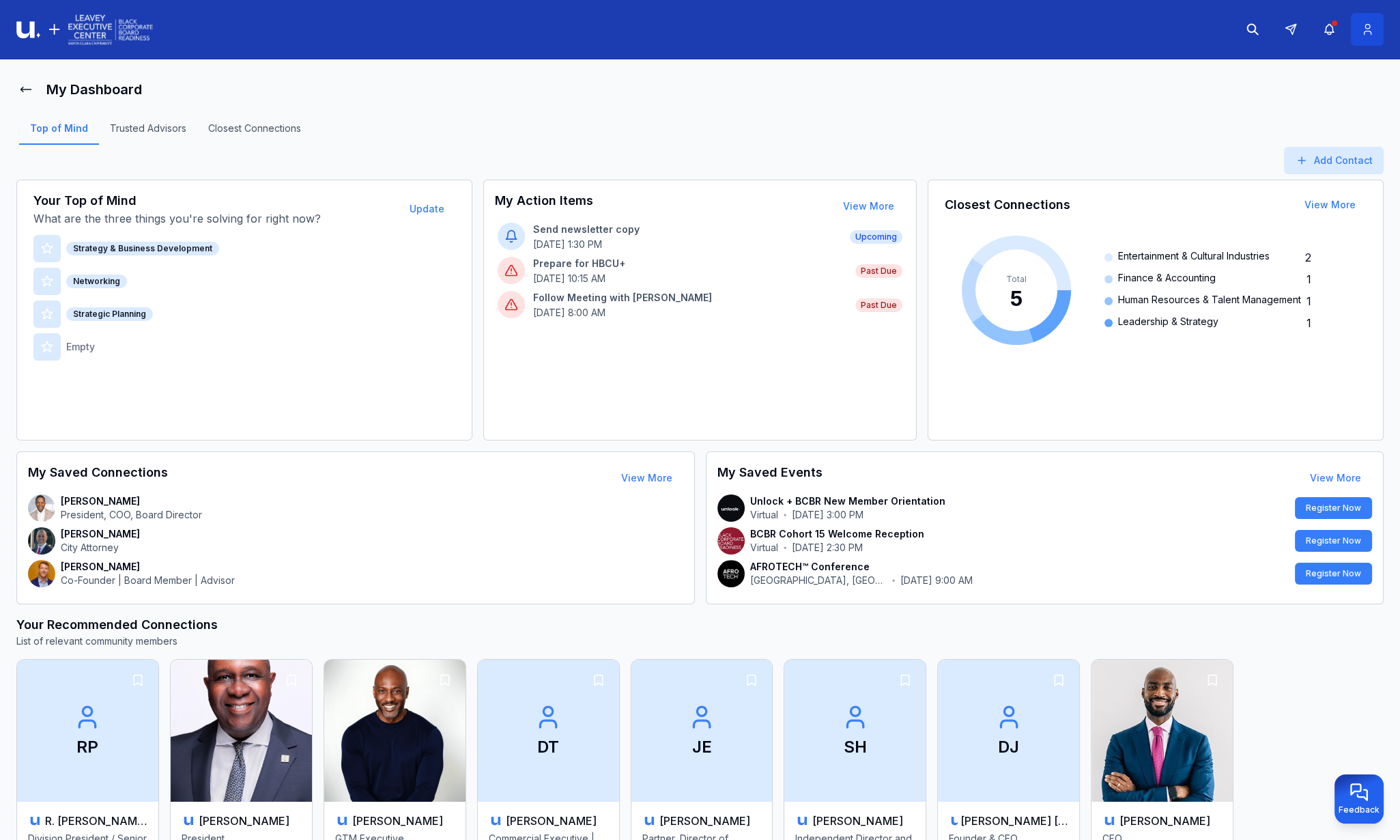
click at [1378, 30] on button at bounding box center [1368, 29] width 33 height 33
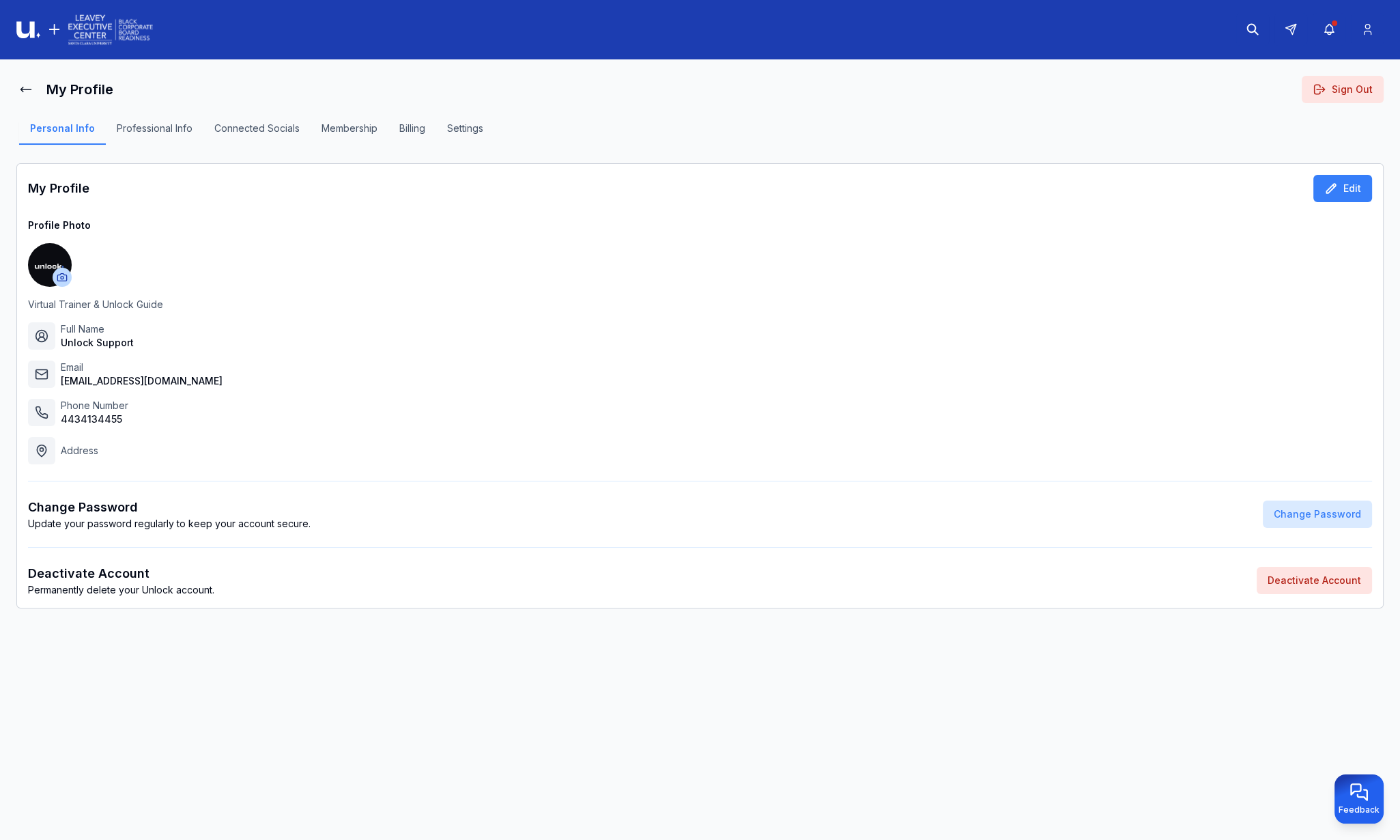
click at [474, 130] on button "Settings" at bounding box center [465, 133] width 58 height 23
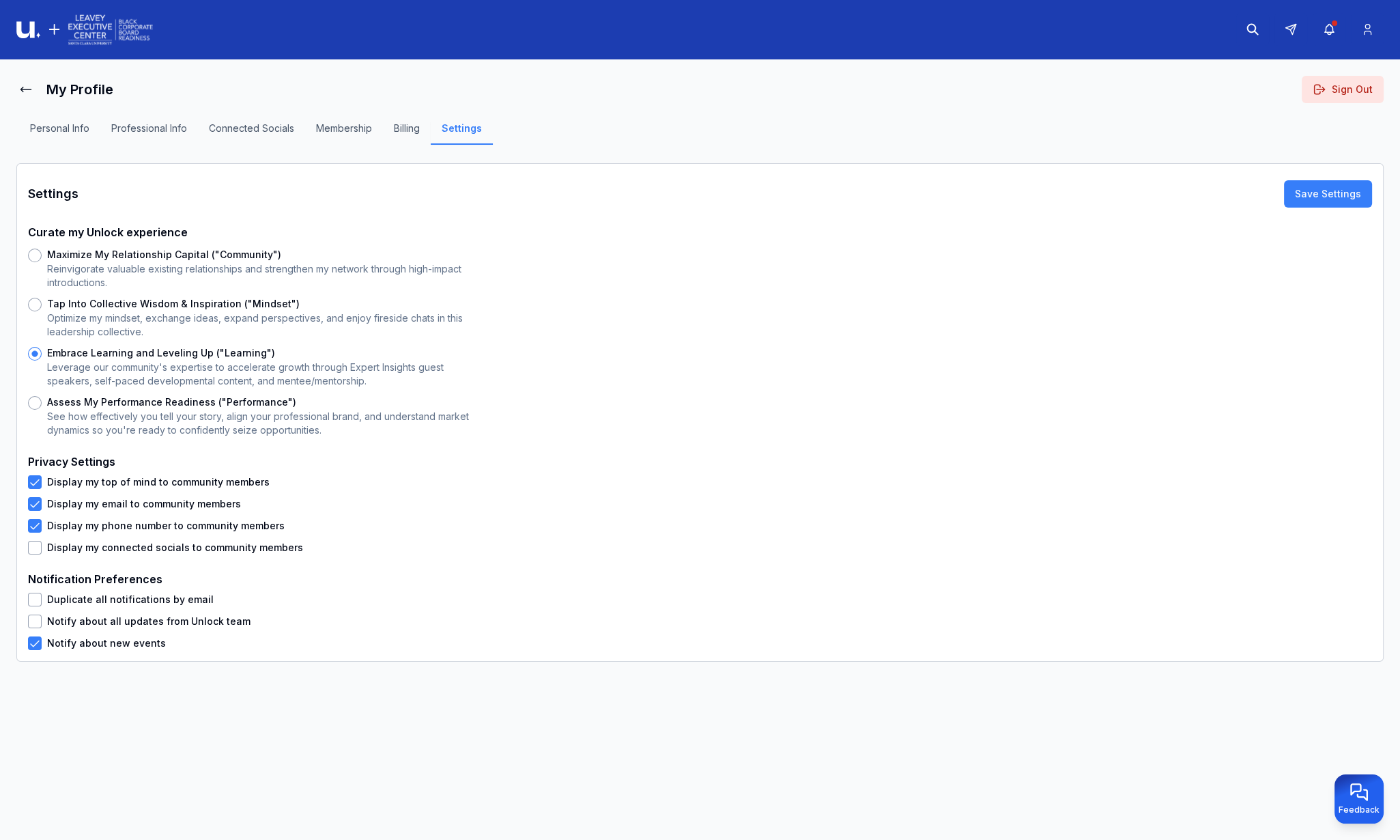
click at [37, 600] on button "Duplicate all notifications by email" at bounding box center [35, 600] width 14 height 14
click at [34, 622] on button "Notify about all updates from Unlock team" at bounding box center [35, 621] width 14 height 14
click at [60, 126] on button "Personal Info" at bounding box center [60, 133] width 81 height 23
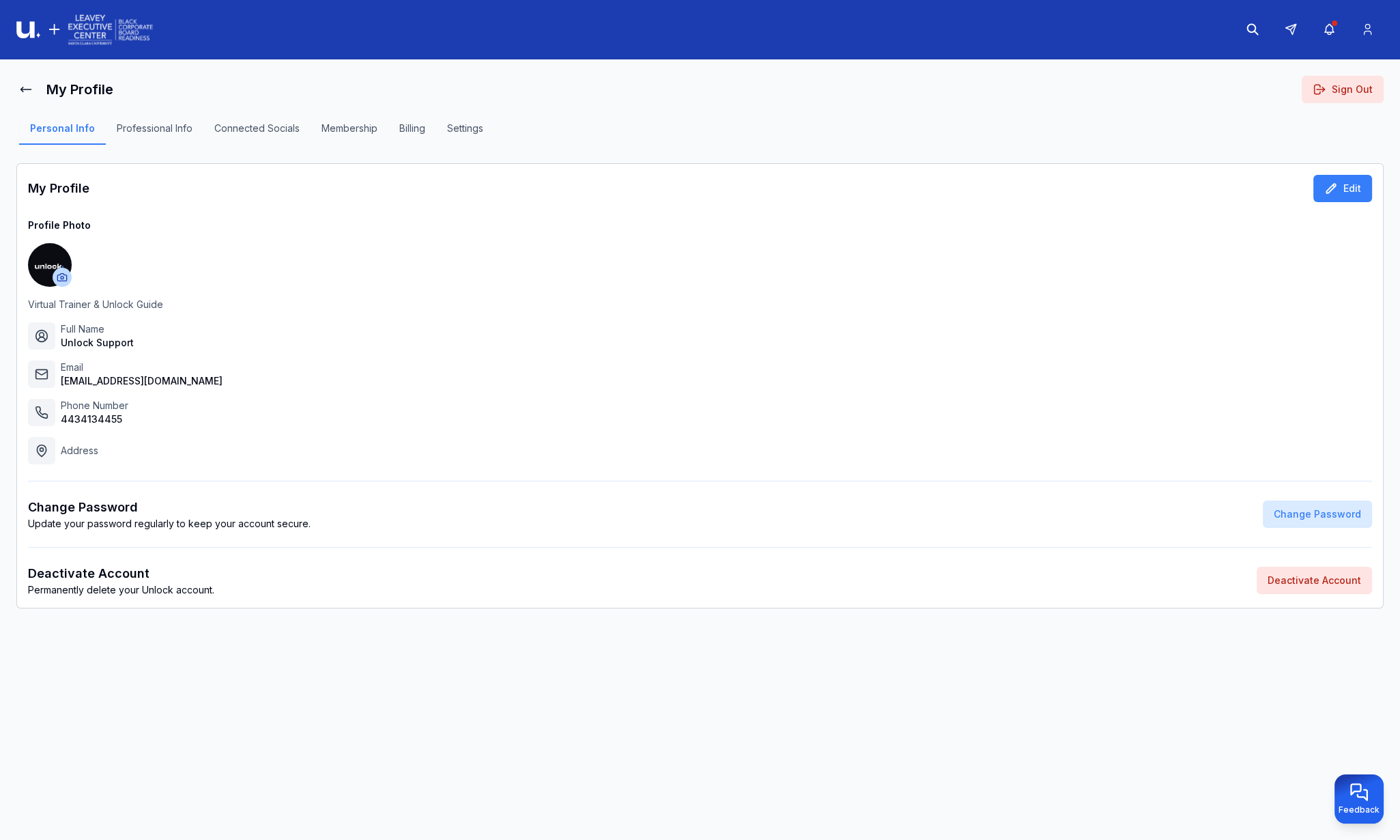
click at [135, 127] on button "Professional Info" at bounding box center [154, 133] width 98 height 23
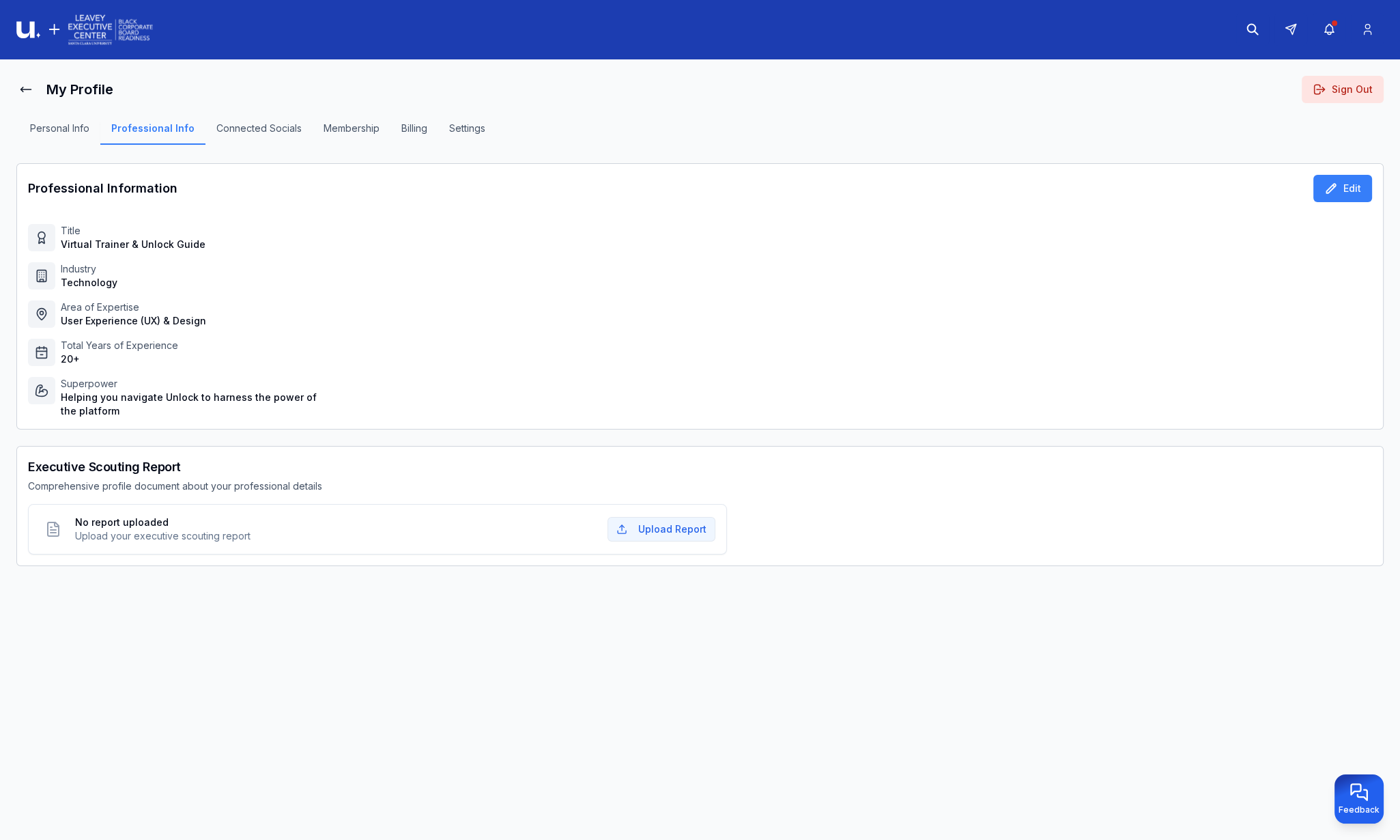
click at [287, 126] on button "Connected Socials" at bounding box center [259, 133] width 107 height 23
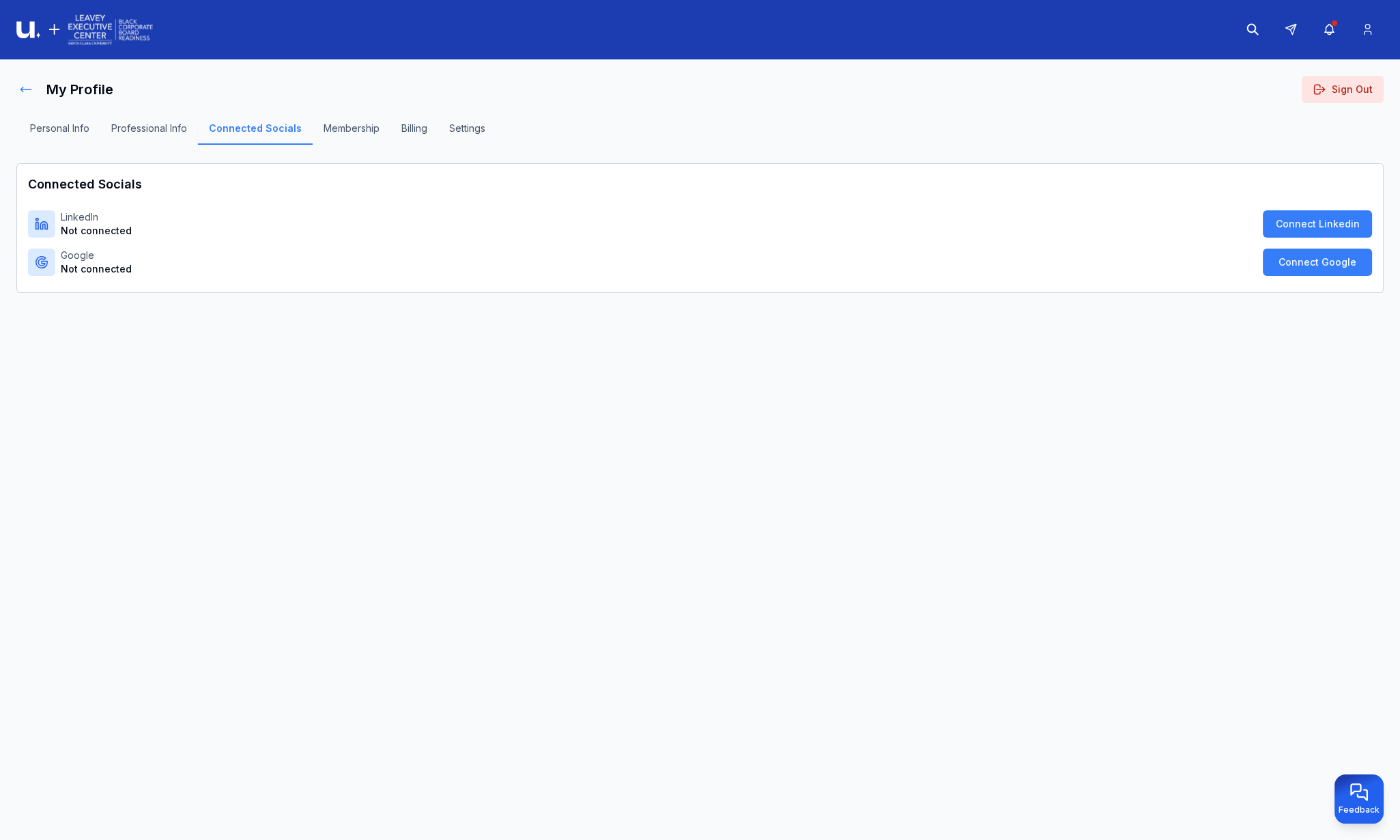
click at [29, 91] on icon at bounding box center [26, 90] width 14 height 14
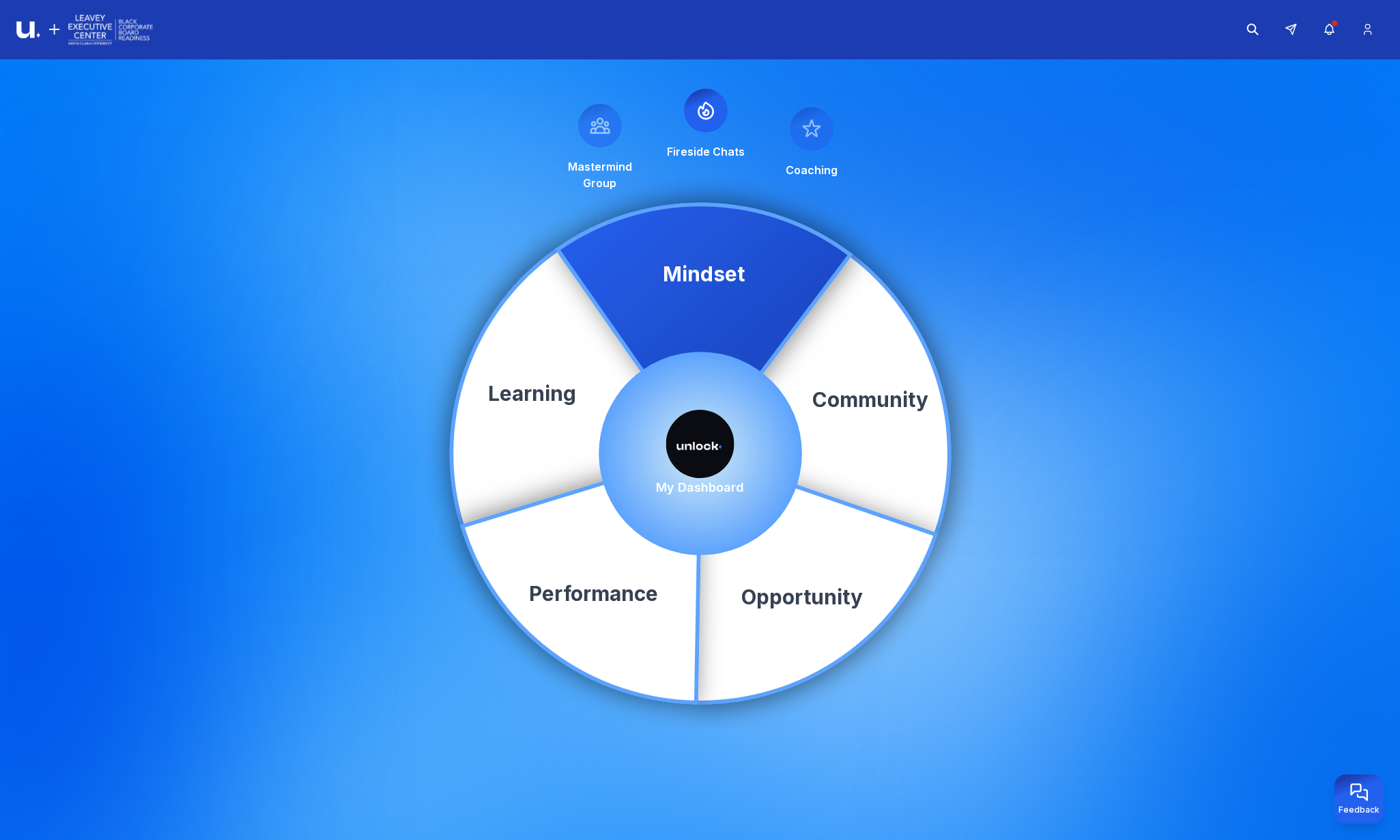
click at [694, 442] on img at bounding box center [700, 443] width 68 height 68
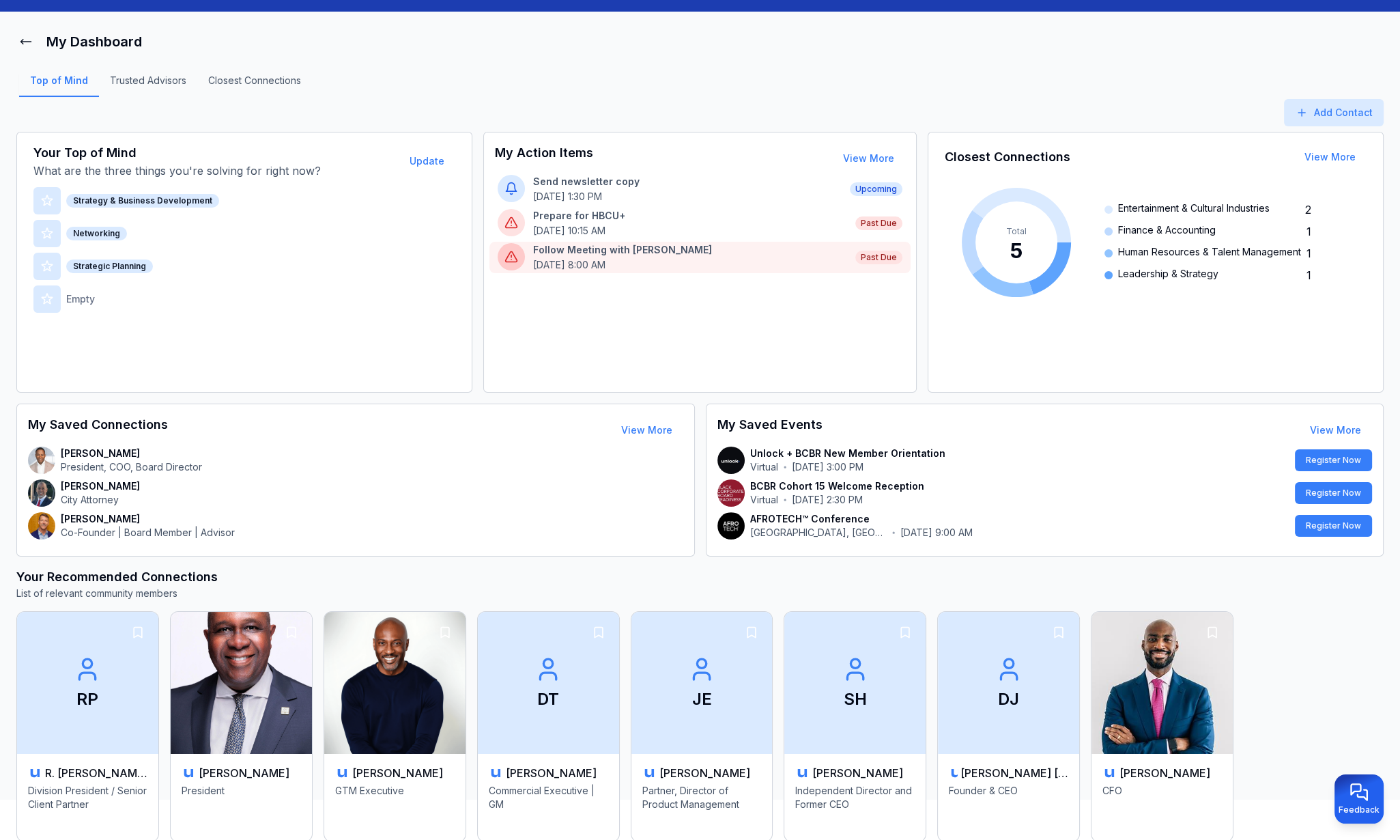
scroll to position [18, 0]
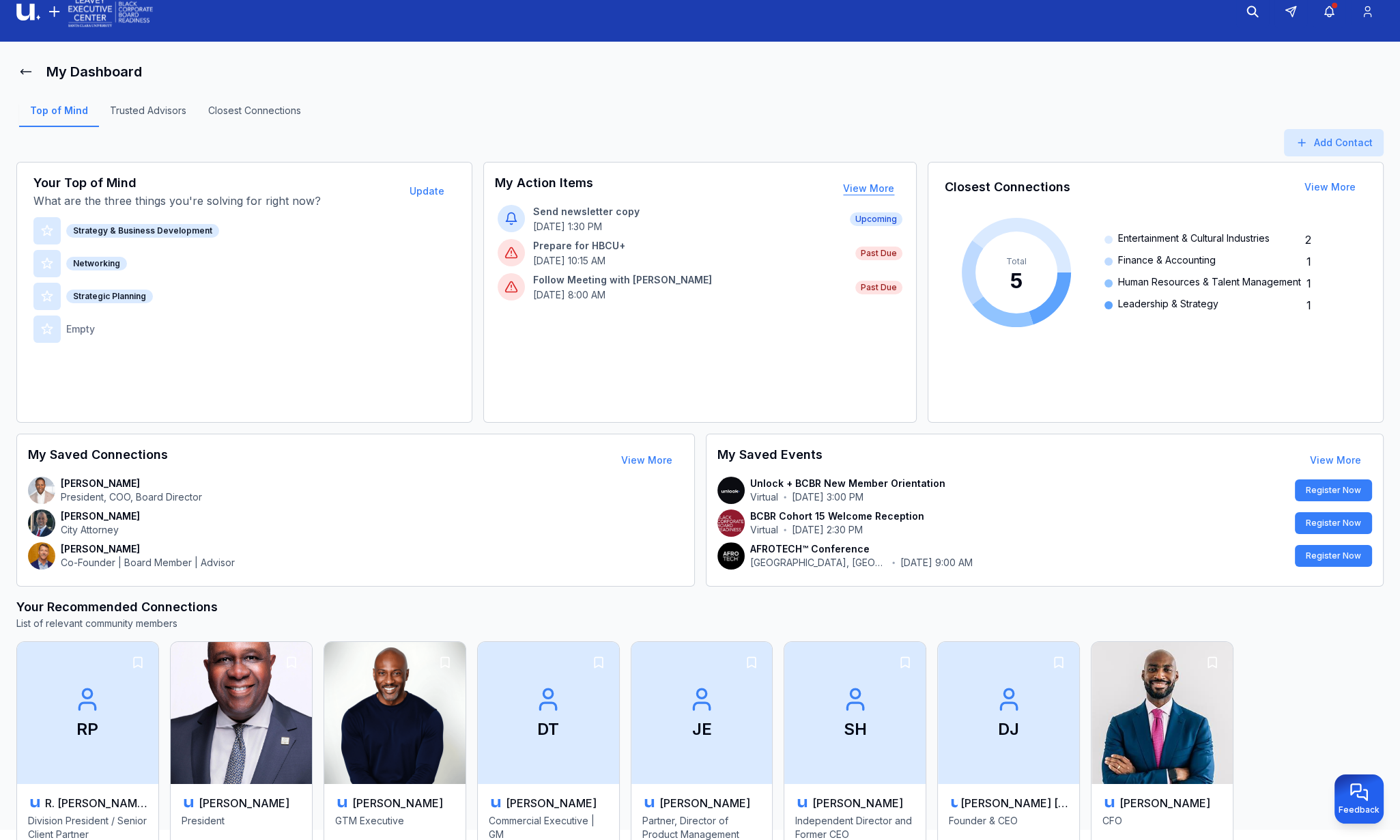
click at [854, 184] on button "View More" at bounding box center [869, 188] width 73 height 28
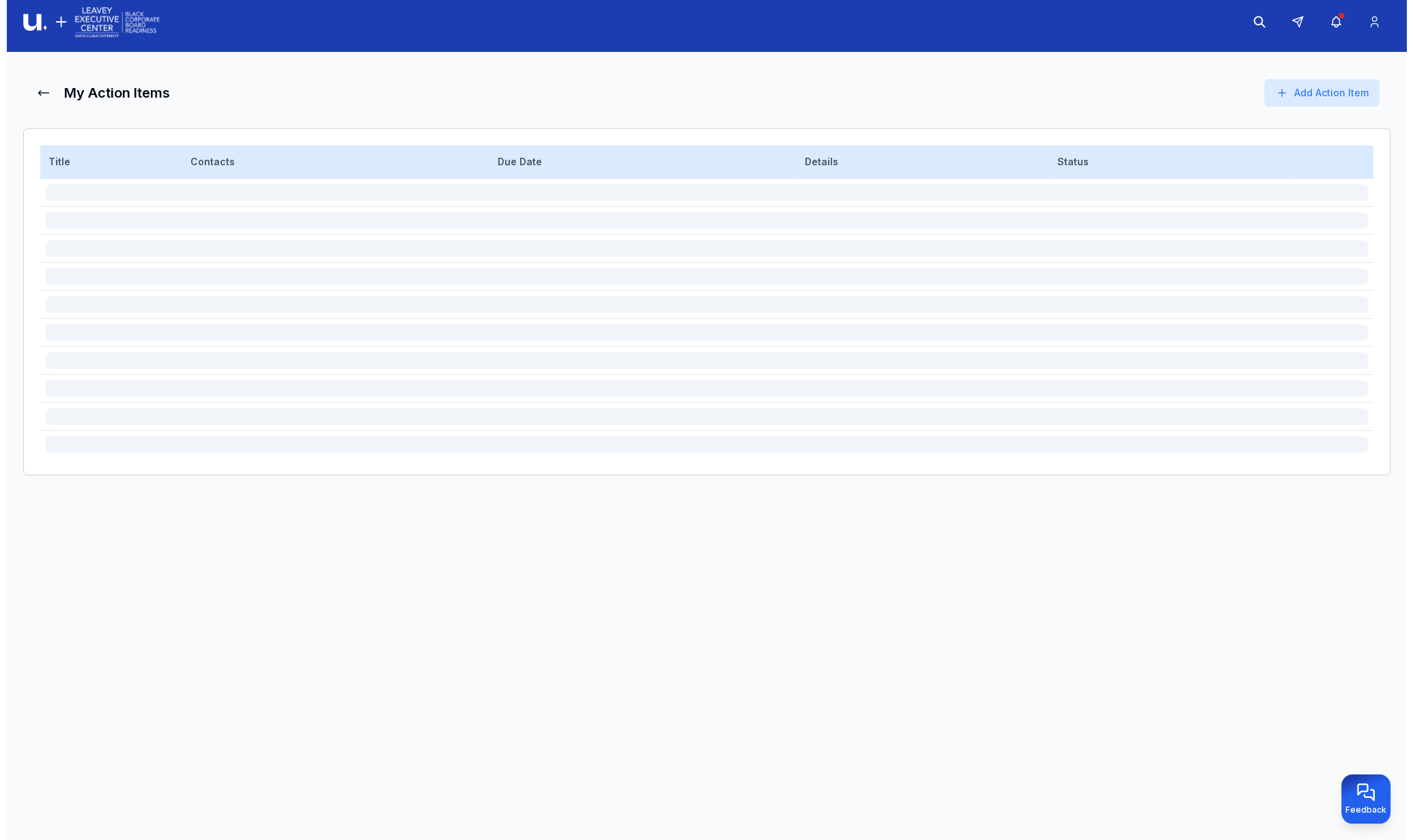
scroll to position [7, 0]
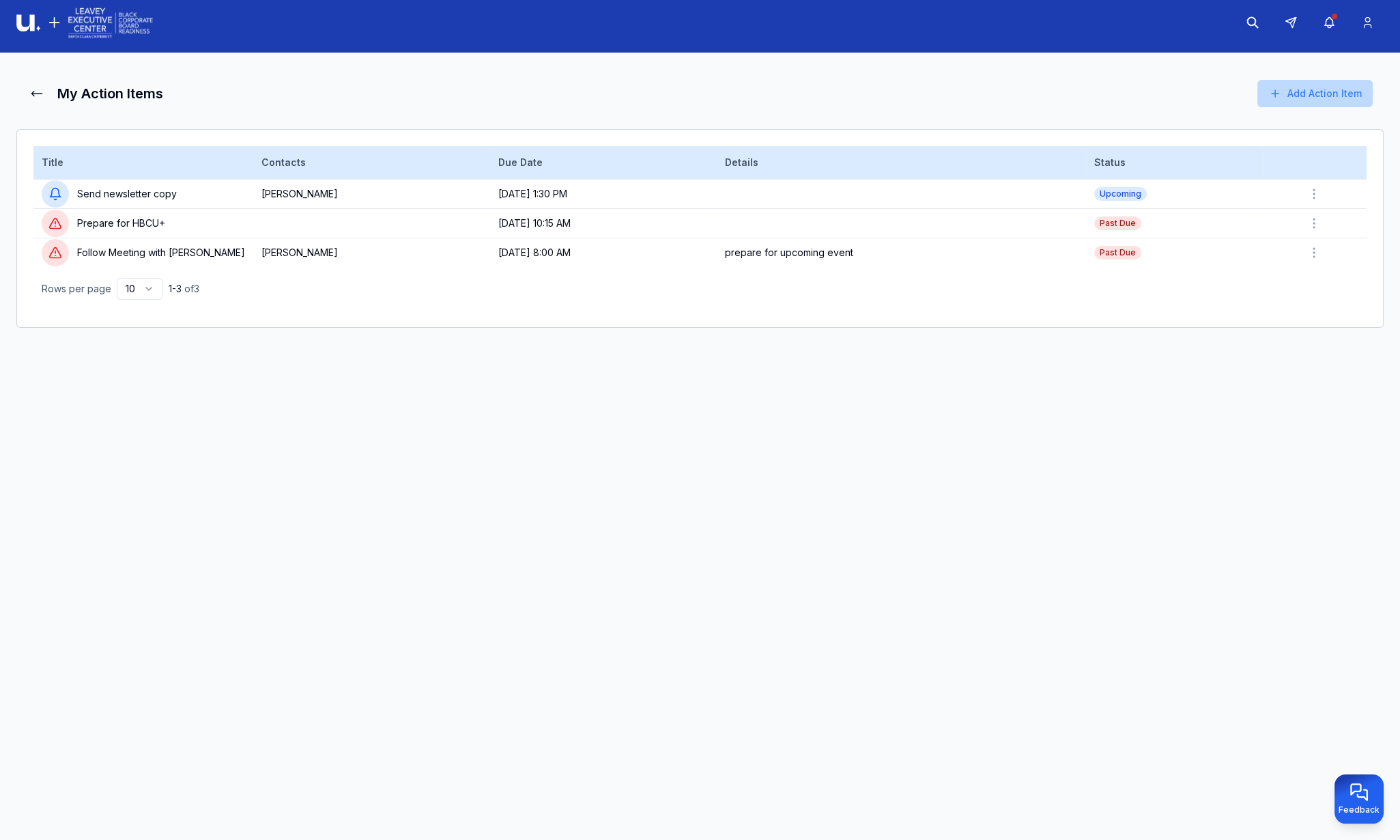
click at [1308, 86] on button "Add Action Item" at bounding box center [1315, 93] width 116 height 28
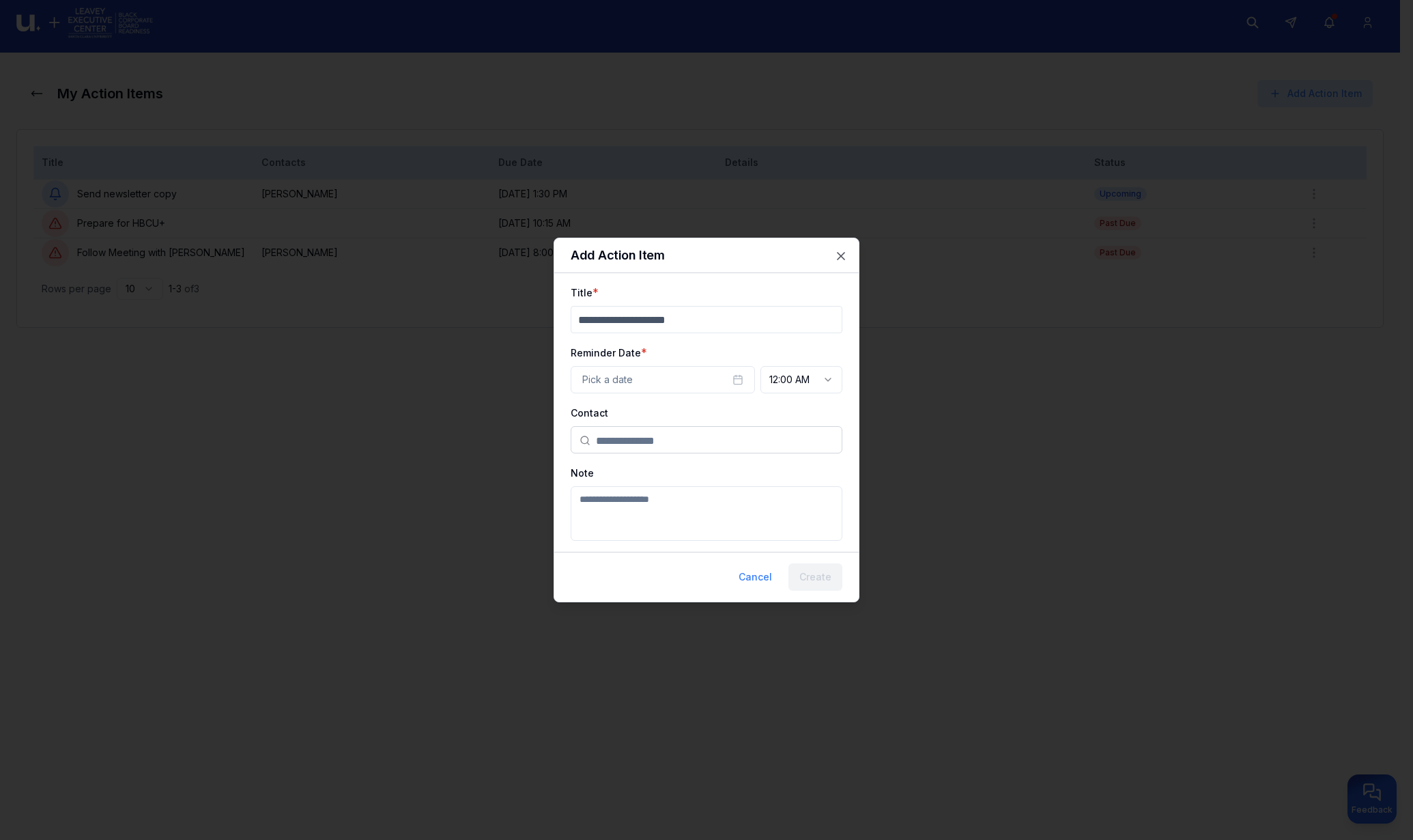
click at [665, 450] on input "text" at bounding box center [715, 441] width 238 height 28
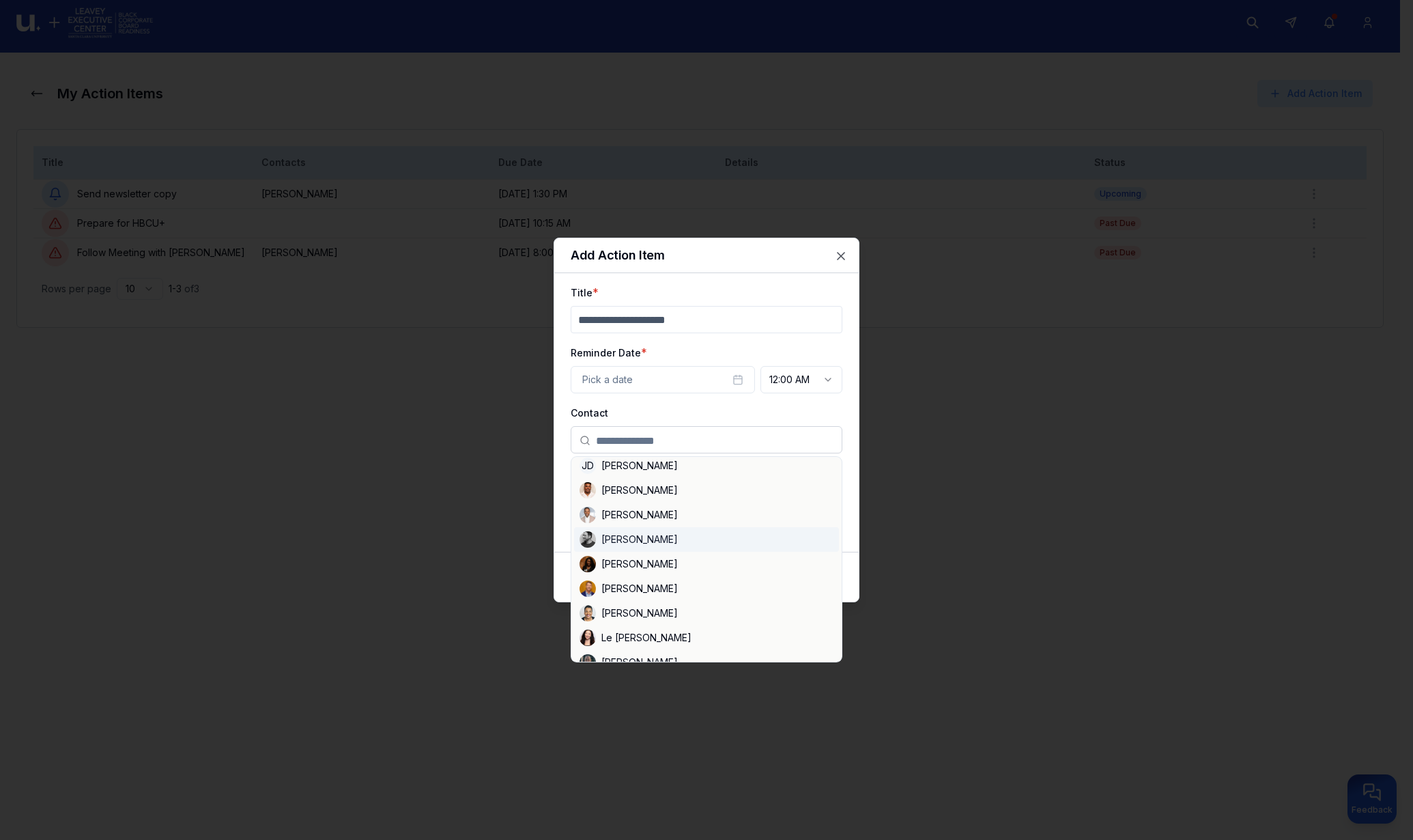
scroll to position [46, 0]
click at [703, 322] on input "Title" at bounding box center [706, 320] width 271 height 28
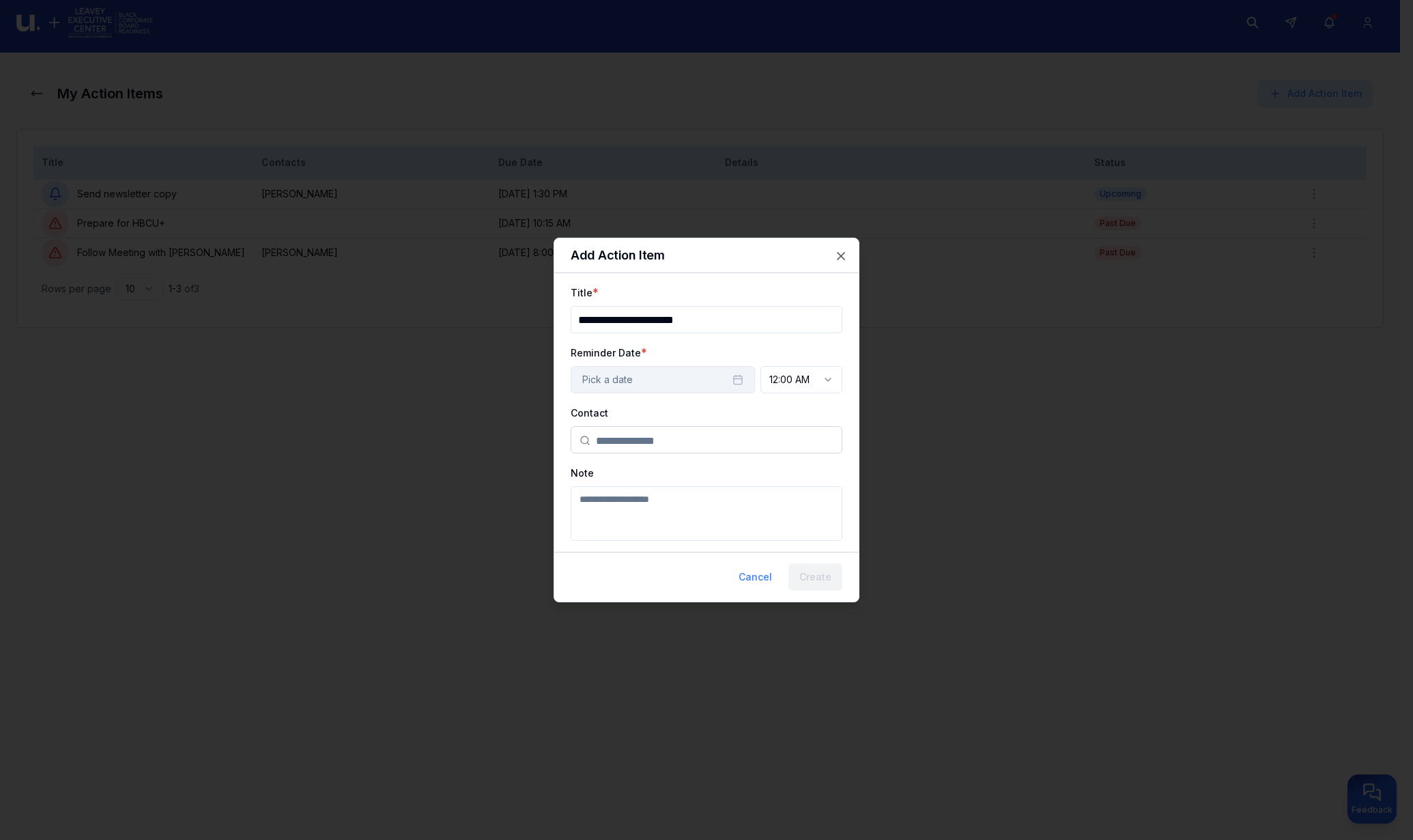
type input "**********"
click at [664, 381] on button "Pick a date" at bounding box center [662, 379] width 184 height 28
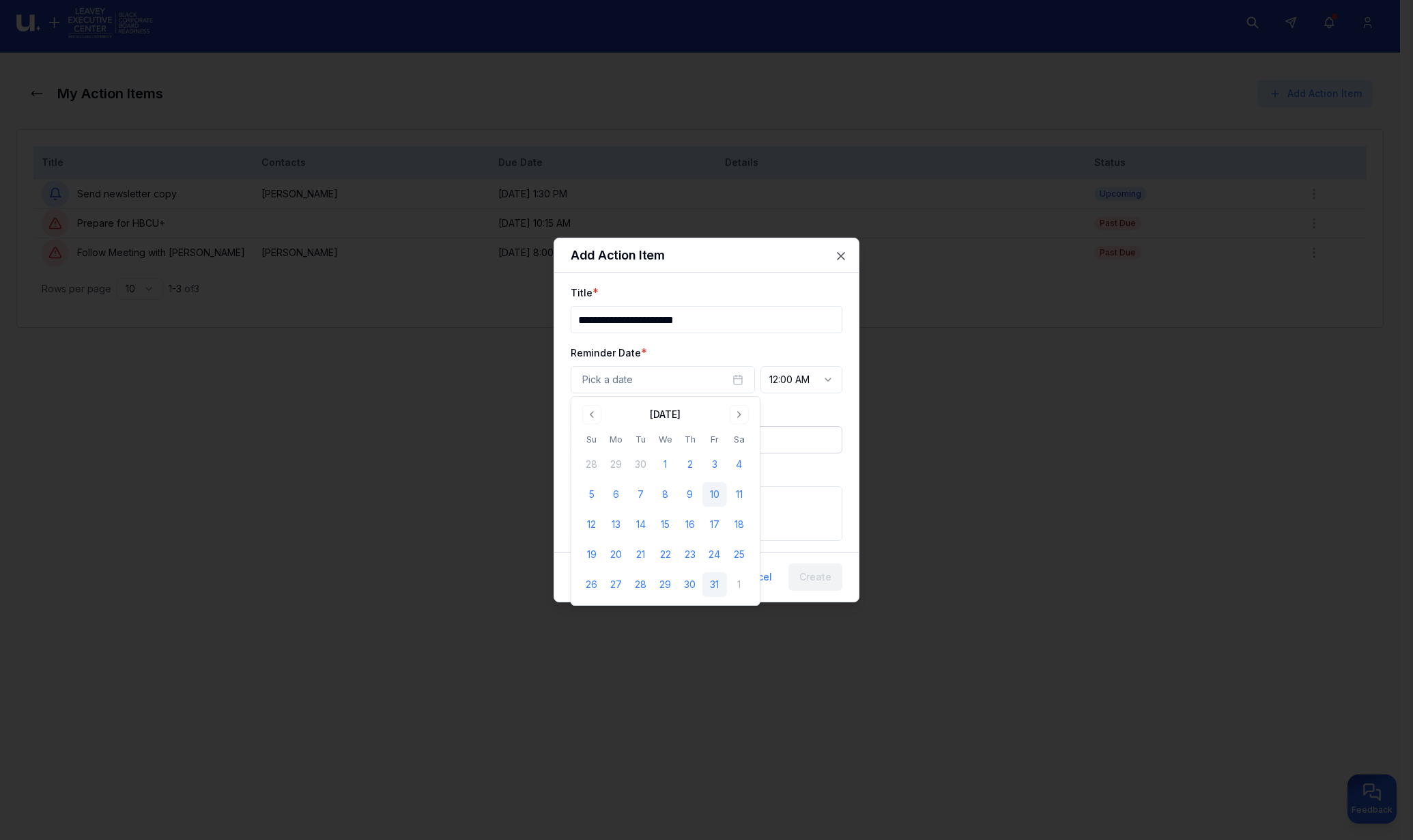
click at [718, 581] on button "31" at bounding box center [715, 584] width 24 height 24
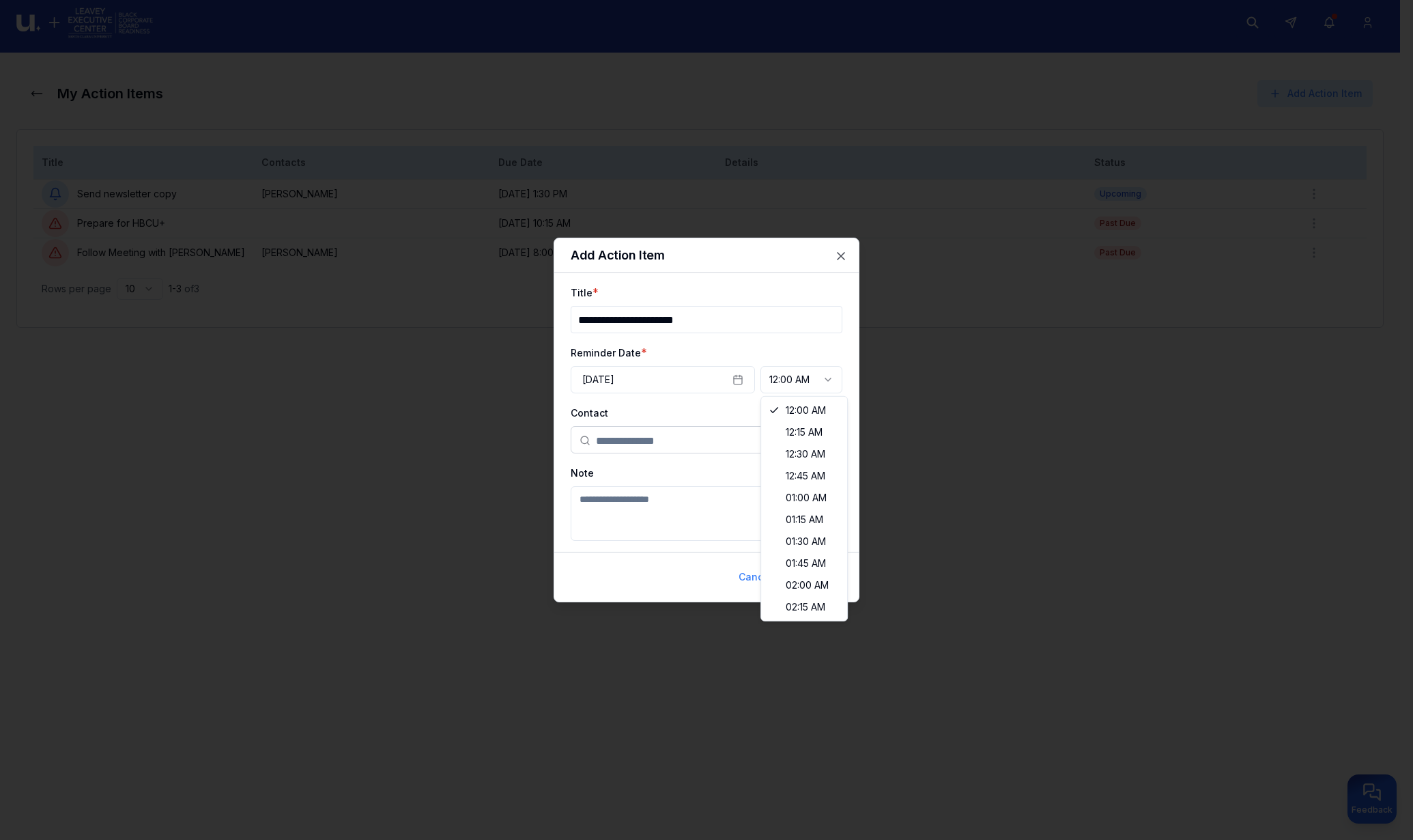
click at [805, 366] on body "**********" at bounding box center [700, 413] width 1400 height 840
select select "********"
click at [671, 430] on input "text" at bounding box center [715, 441] width 238 height 28
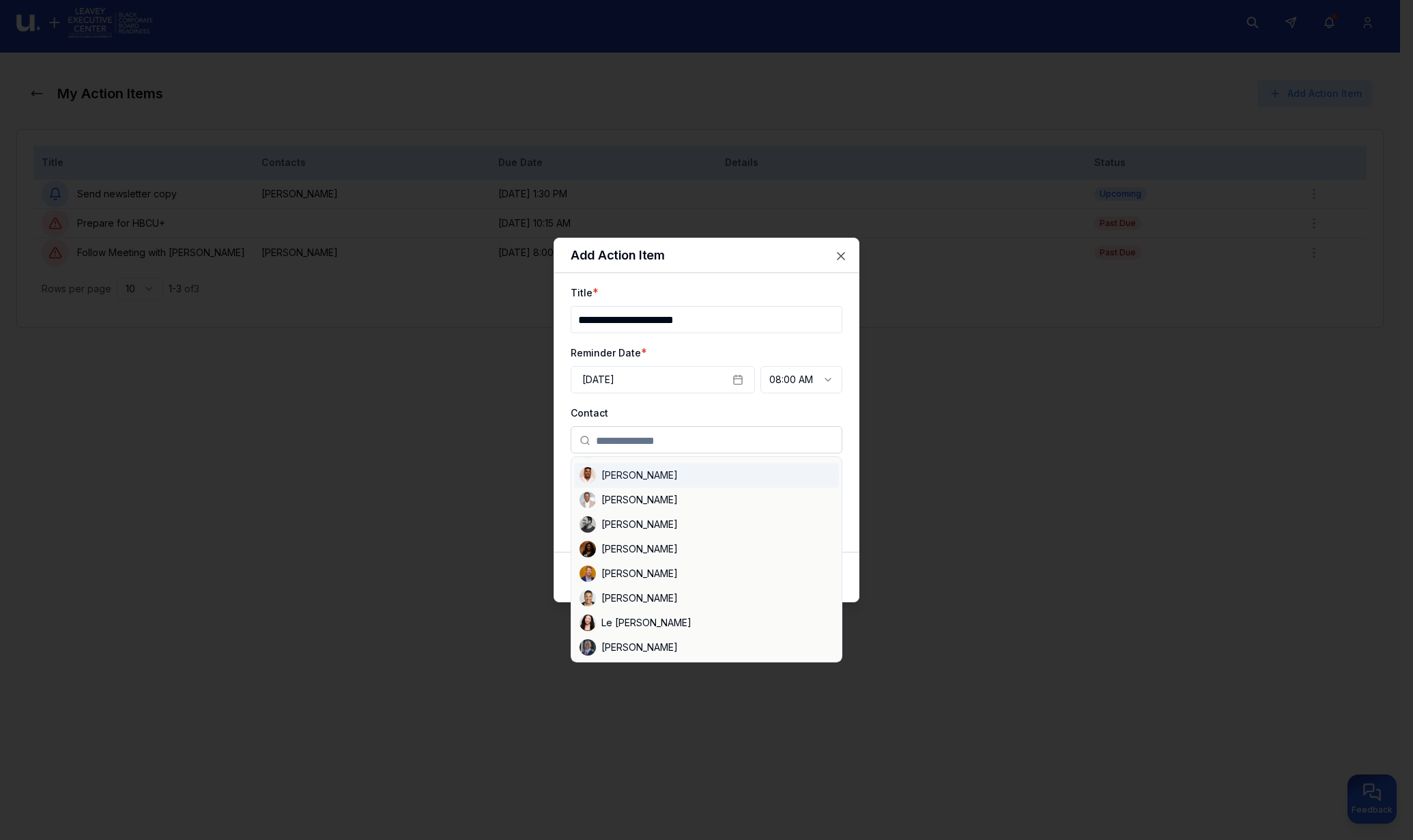
click at [633, 471] on div "[PERSON_NAME]" at bounding box center [706, 475] width 265 height 24
type input "**********"
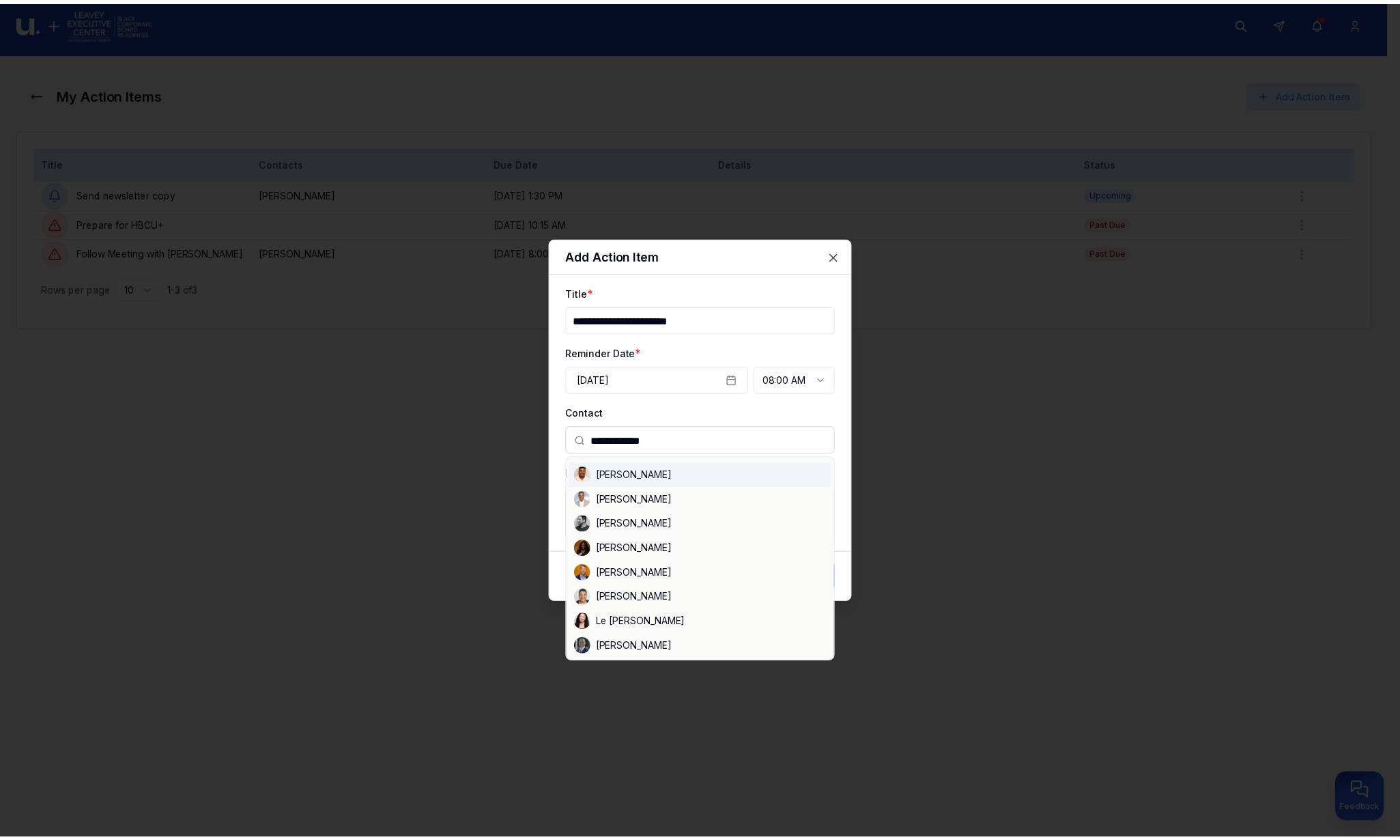
scroll to position [0, 0]
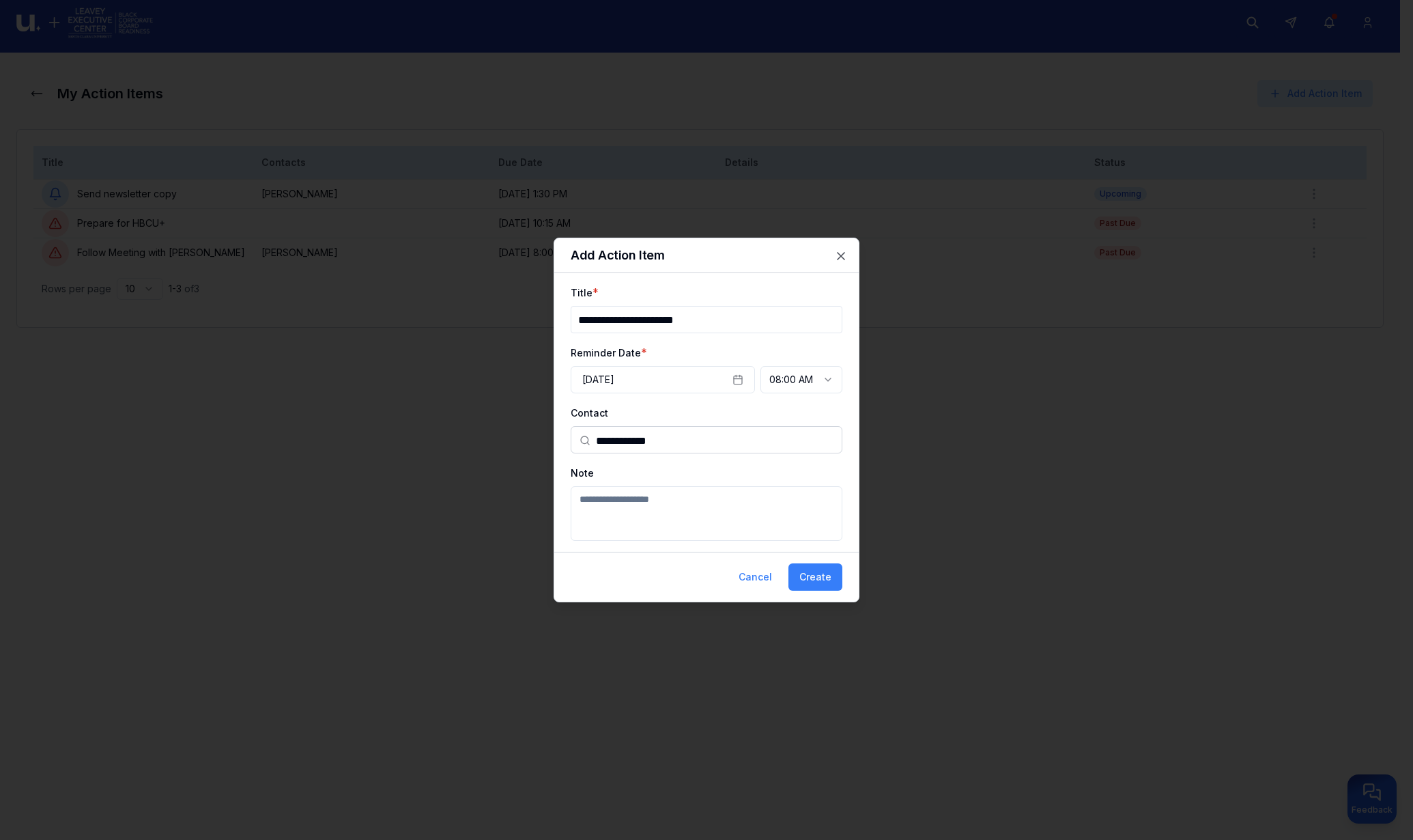
click at [676, 502] on textarea "Note" at bounding box center [706, 513] width 271 height 54
type textarea "**********"
click at [812, 583] on button "Create" at bounding box center [816, 577] width 54 height 28
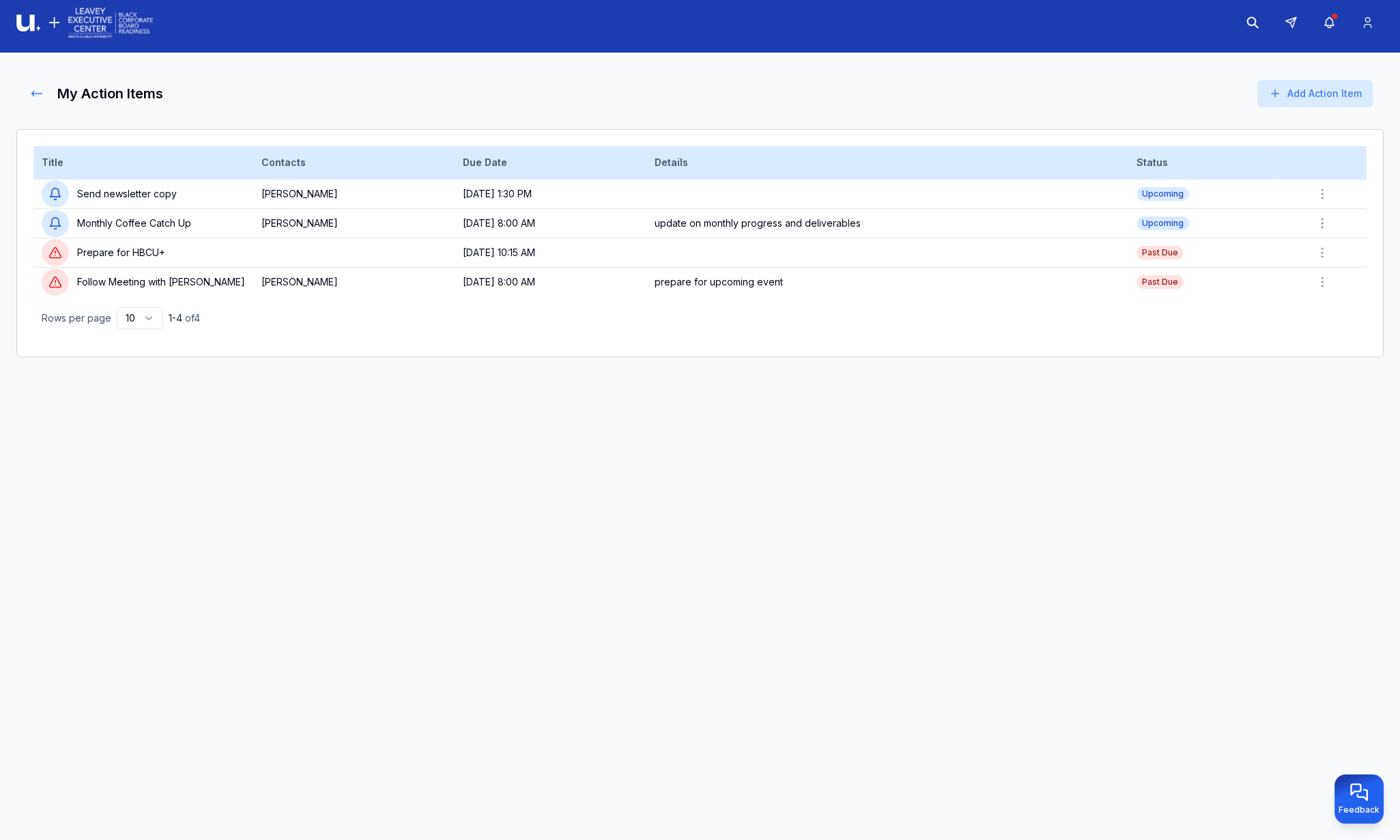
click at [37, 92] on icon at bounding box center [37, 93] width 10 height 5
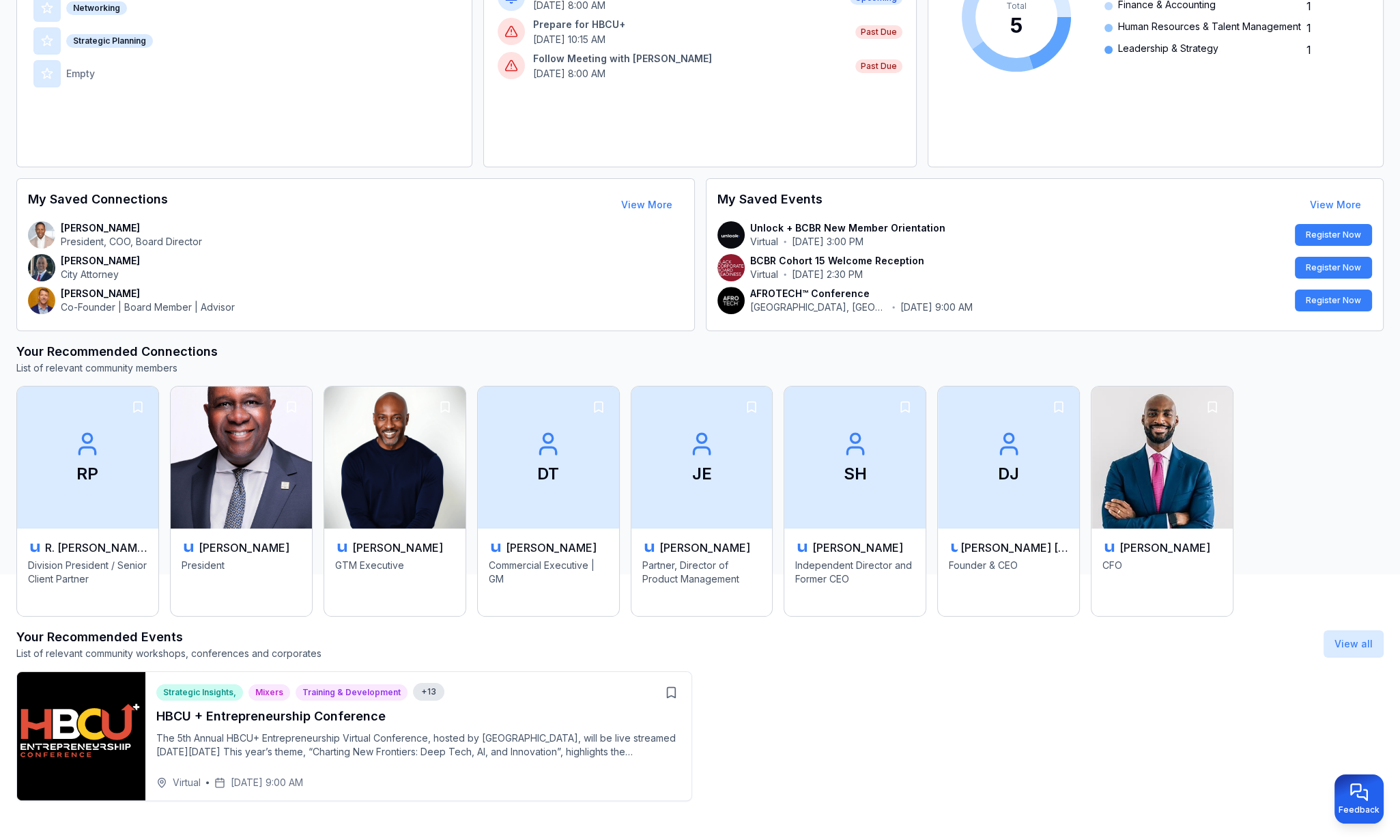
scroll to position [274, 0]
click at [187, 727] on div "HBCU + Entrepreneurship Conference The 5th Annual HBCU+ Entrepreneurship Virtua…" at bounding box center [418, 737] width 525 height 63
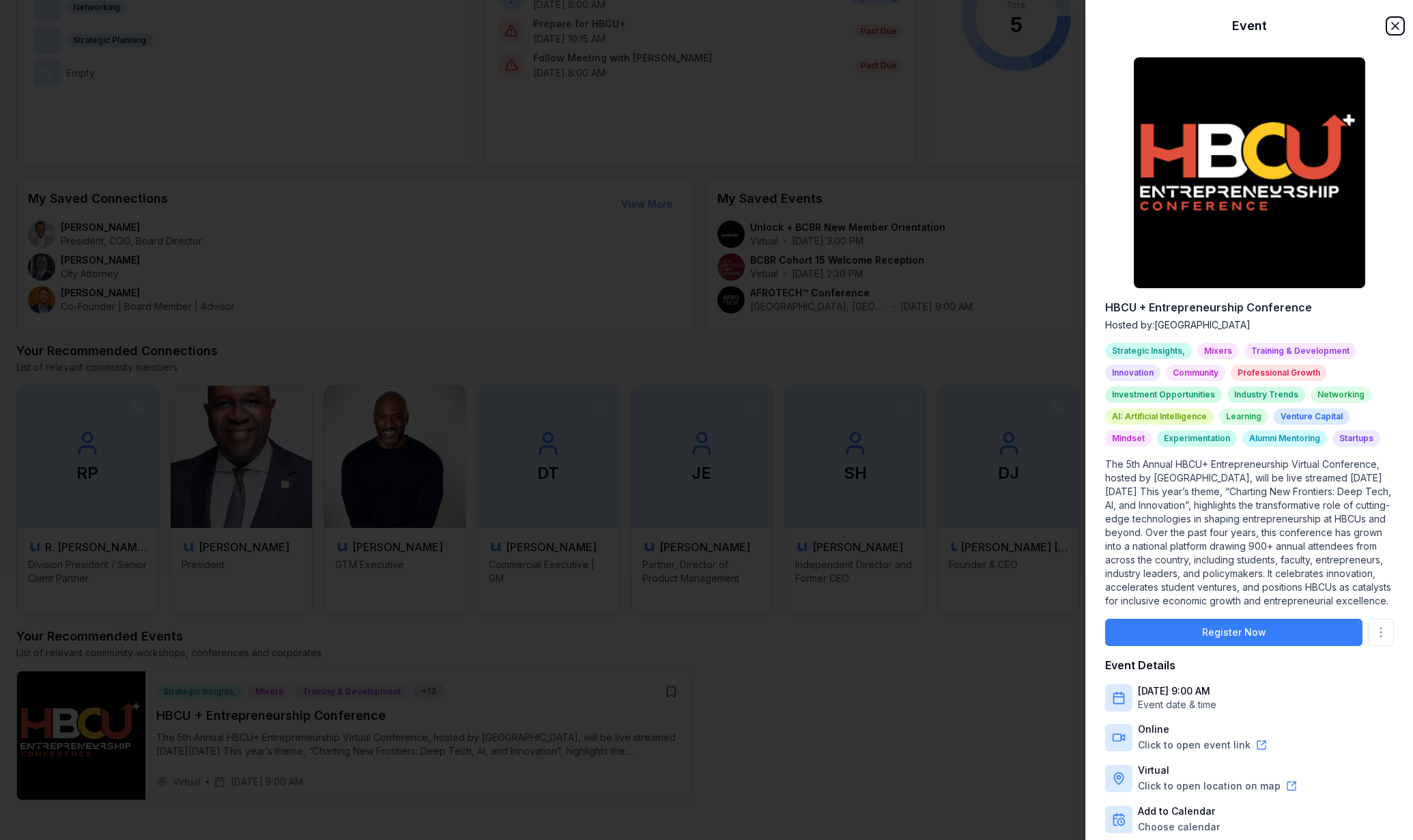
click at [1389, 22] on icon "button" at bounding box center [1396, 26] width 14 height 14
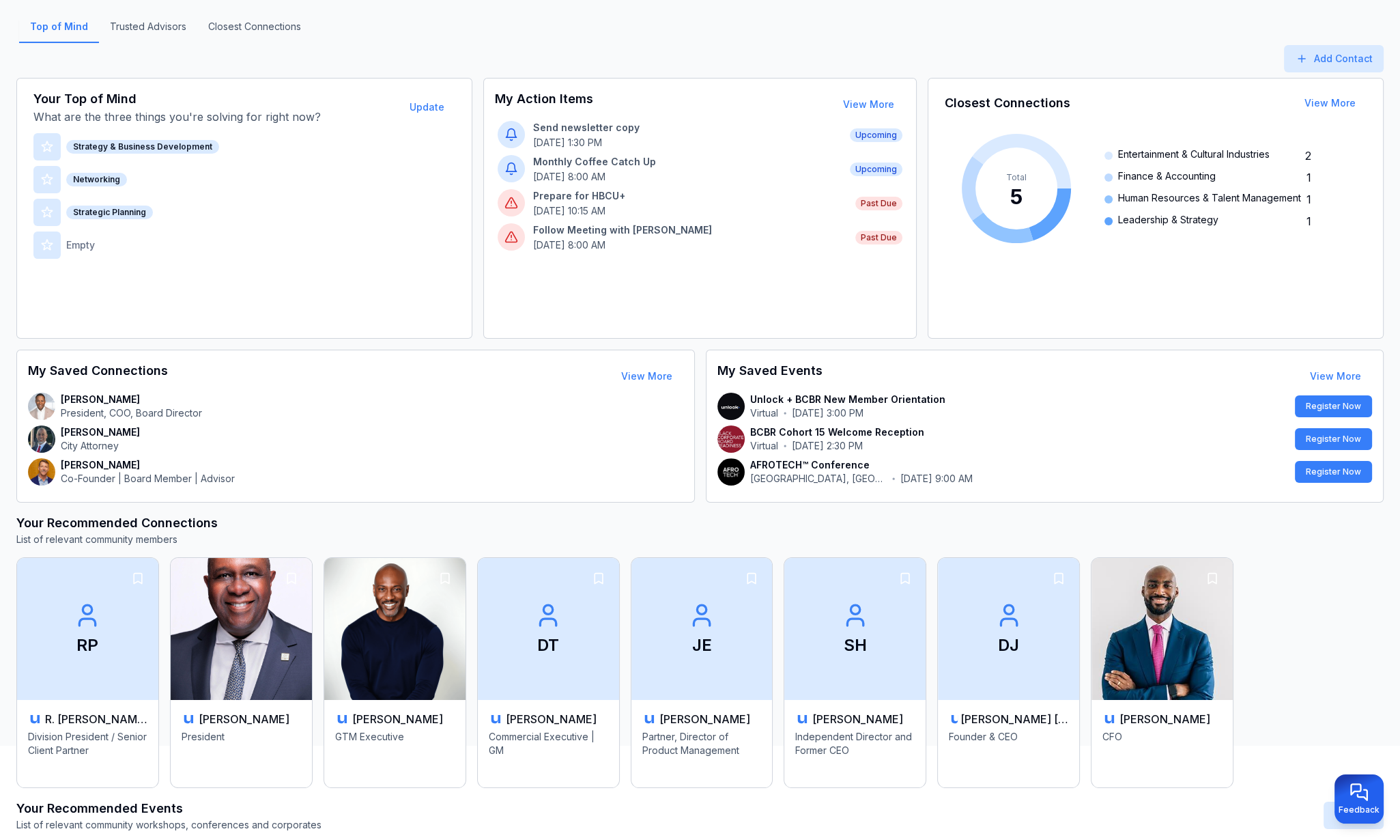
scroll to position [0, 0]
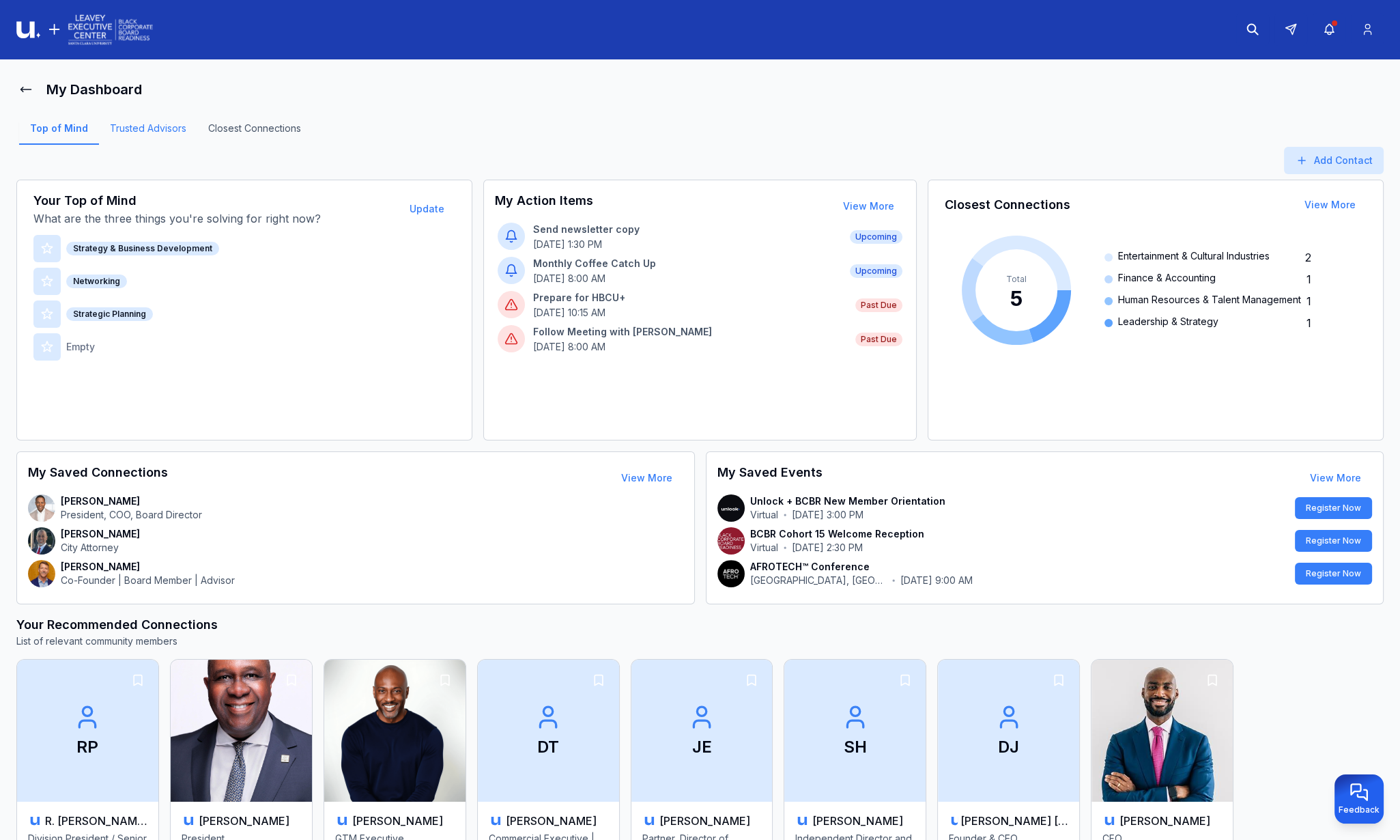
click at [161, 129] on link "Trusted Advisors" at bounding box center [149, 133] width 99 height 23
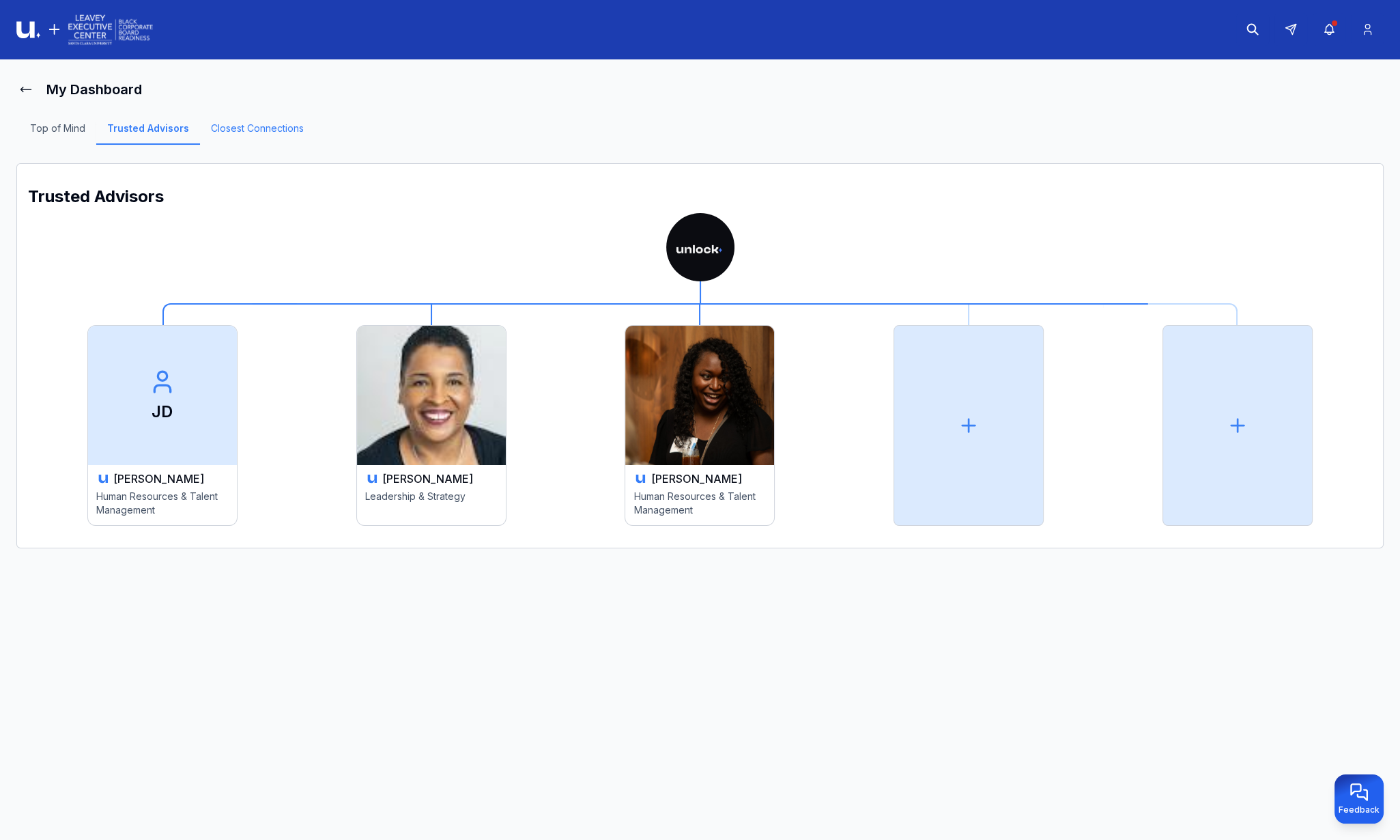
click at [238, 124] on link "Closest Connections" at bounding box center [257, 133] width 115 height 23
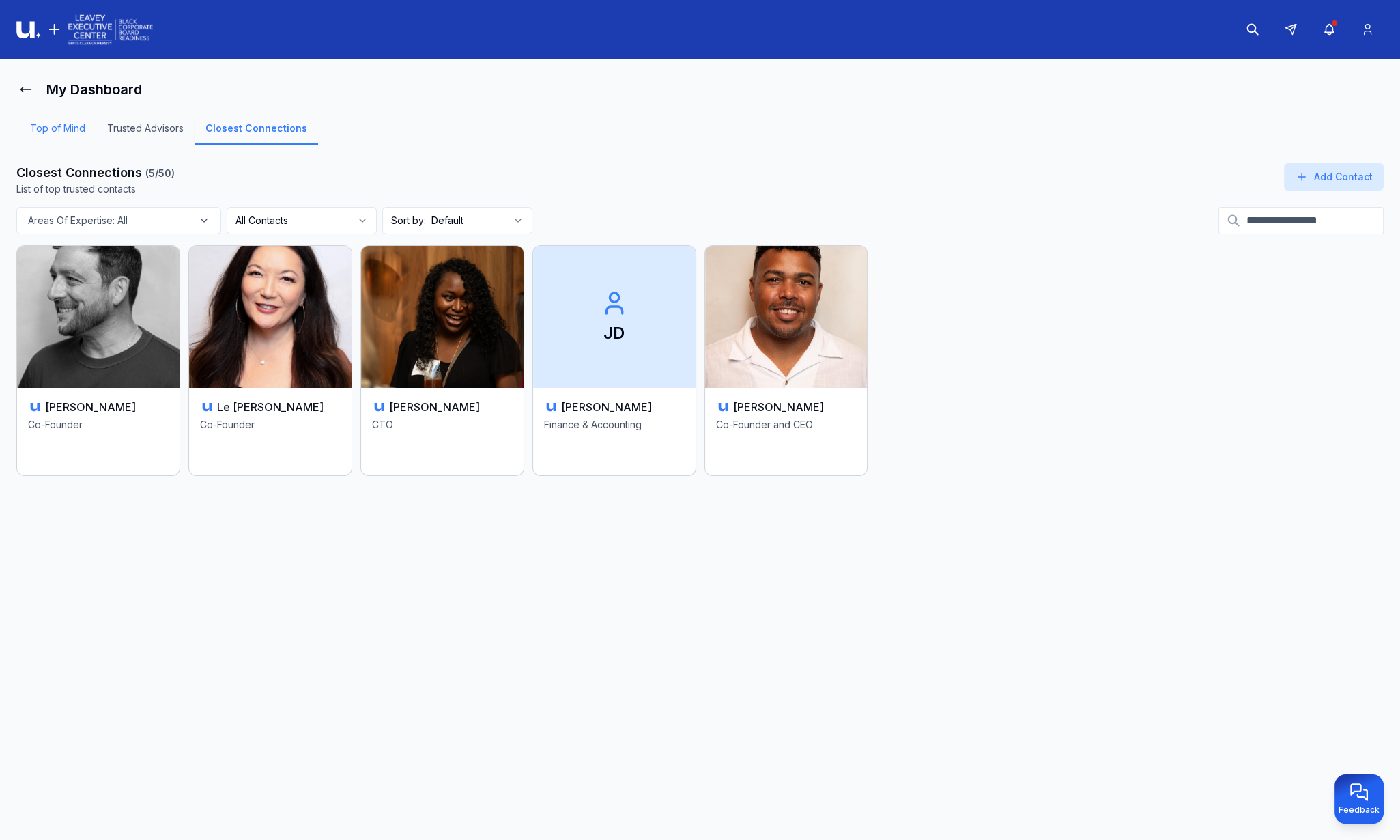
click at [73, 132] on link "Top of Mind" at bounding box center [57, 133] width 77 height 23
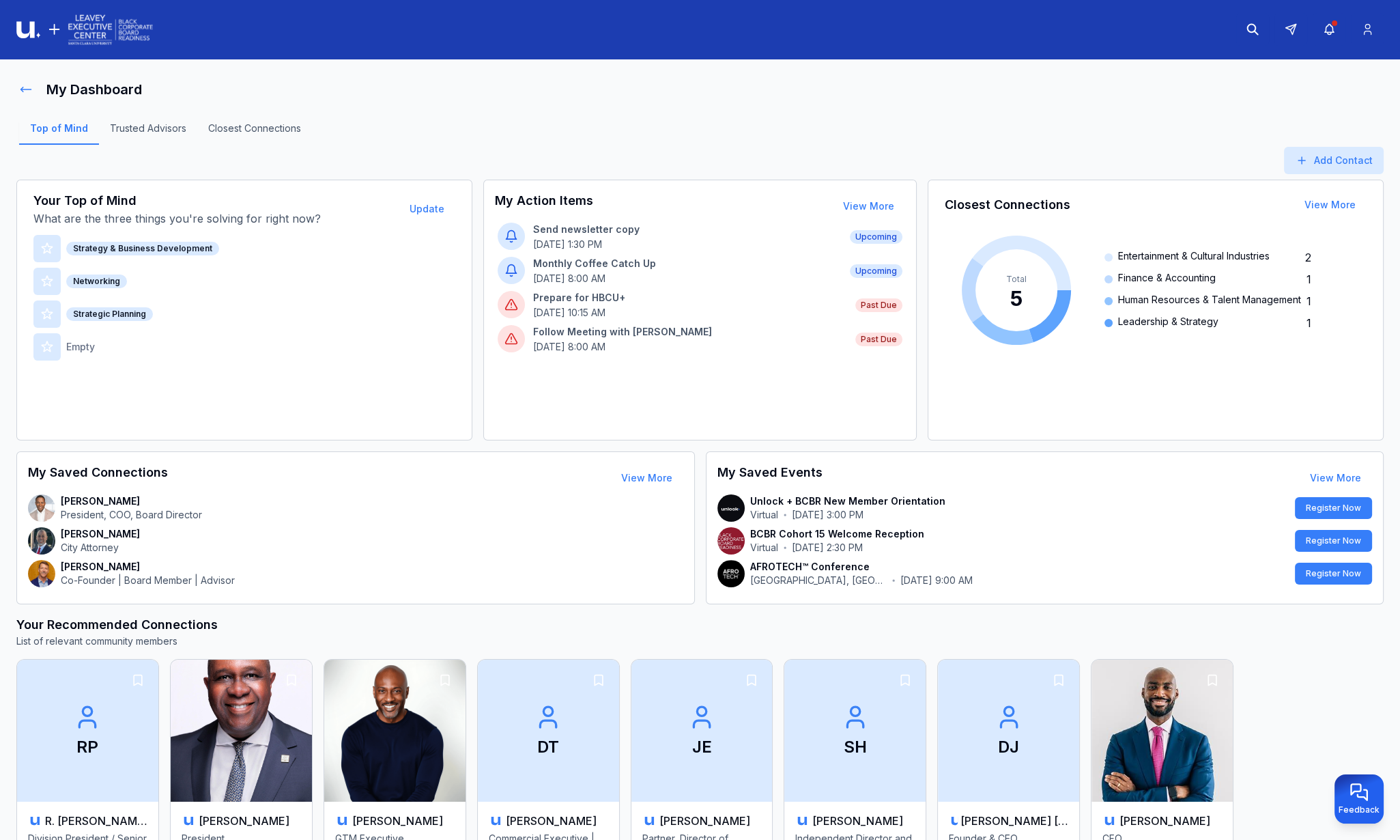
click at [18, 86] on button at bounding box center [26, 90] width 19 height 28
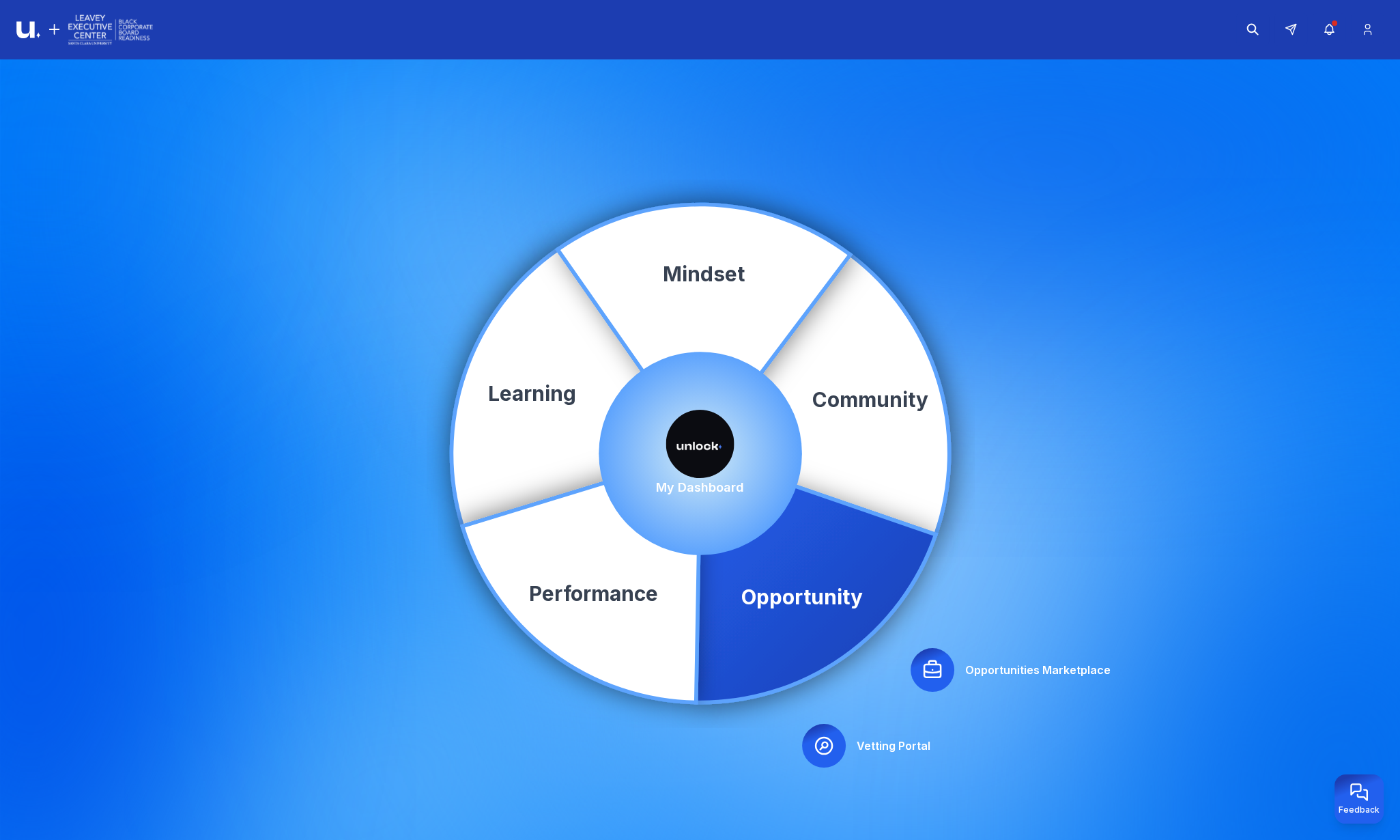
click at [935, 670] on icon at bounding box center [932, 669] width 22 height 22
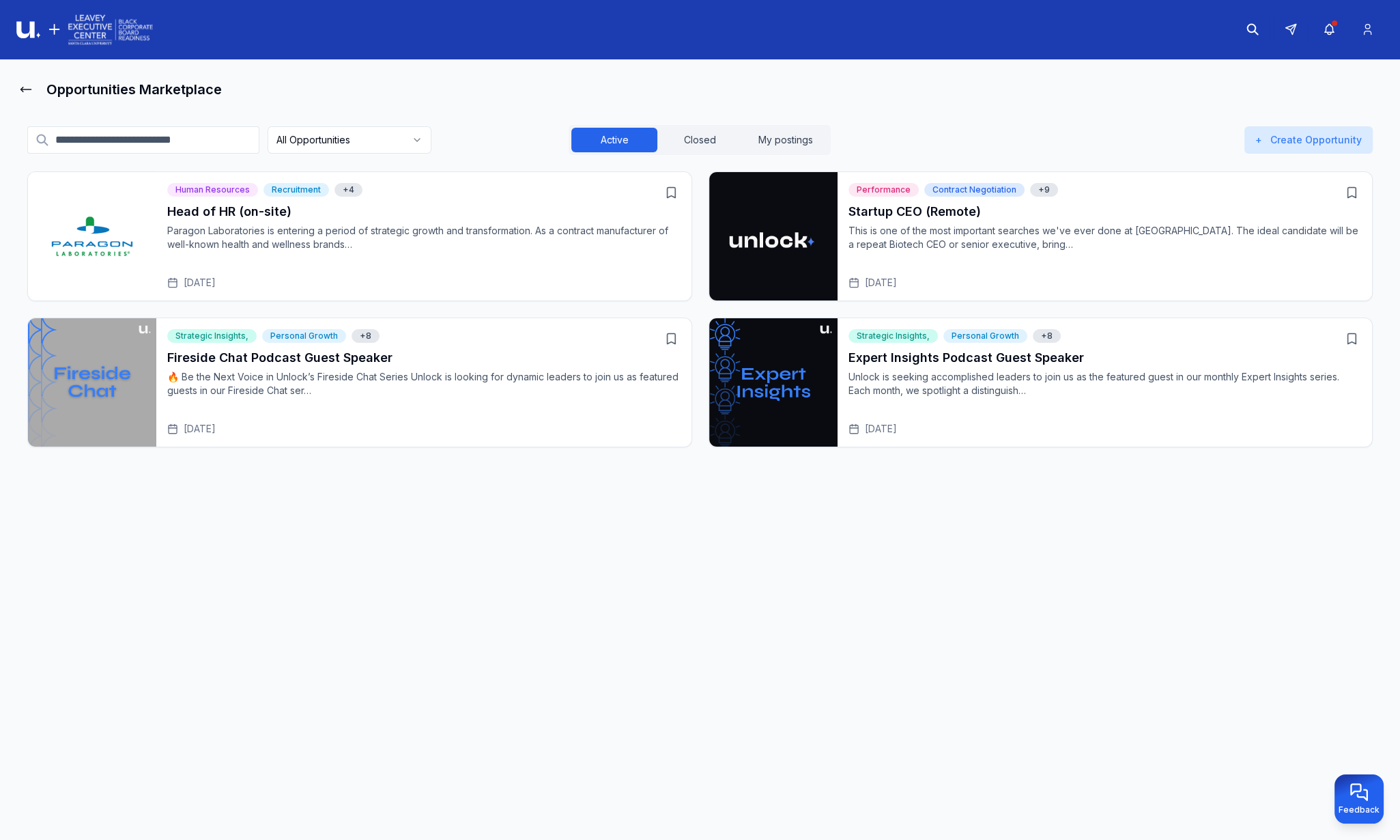
click at [280, 236] on p "Paragon Laboratories is entering a period of strategic growth and transformatio…" at bounding box center [424, 238] width 513 height 28
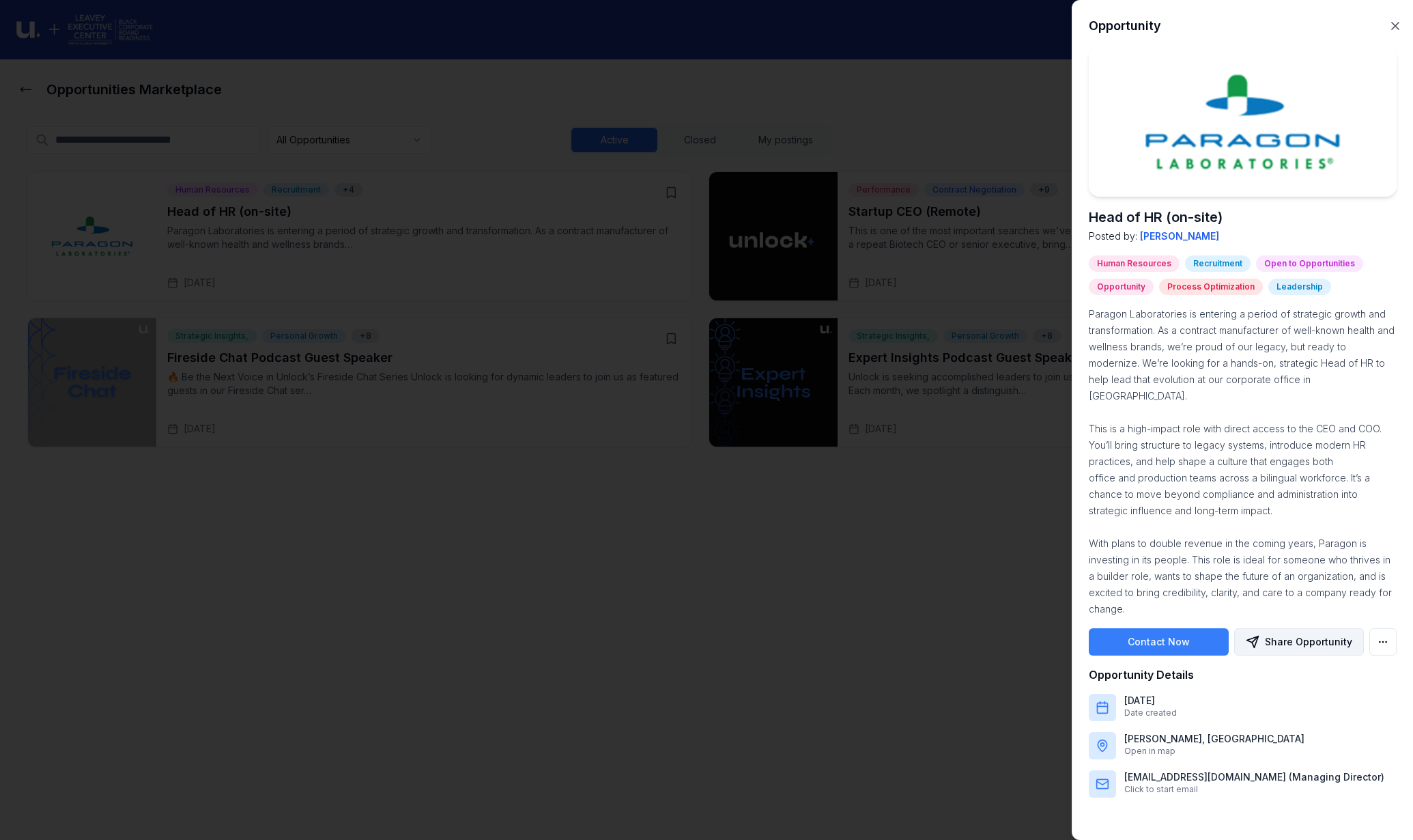
click at [1321, 628] on button "Share Opportunity" at bounding box center [1299, 642] width 130 height 28
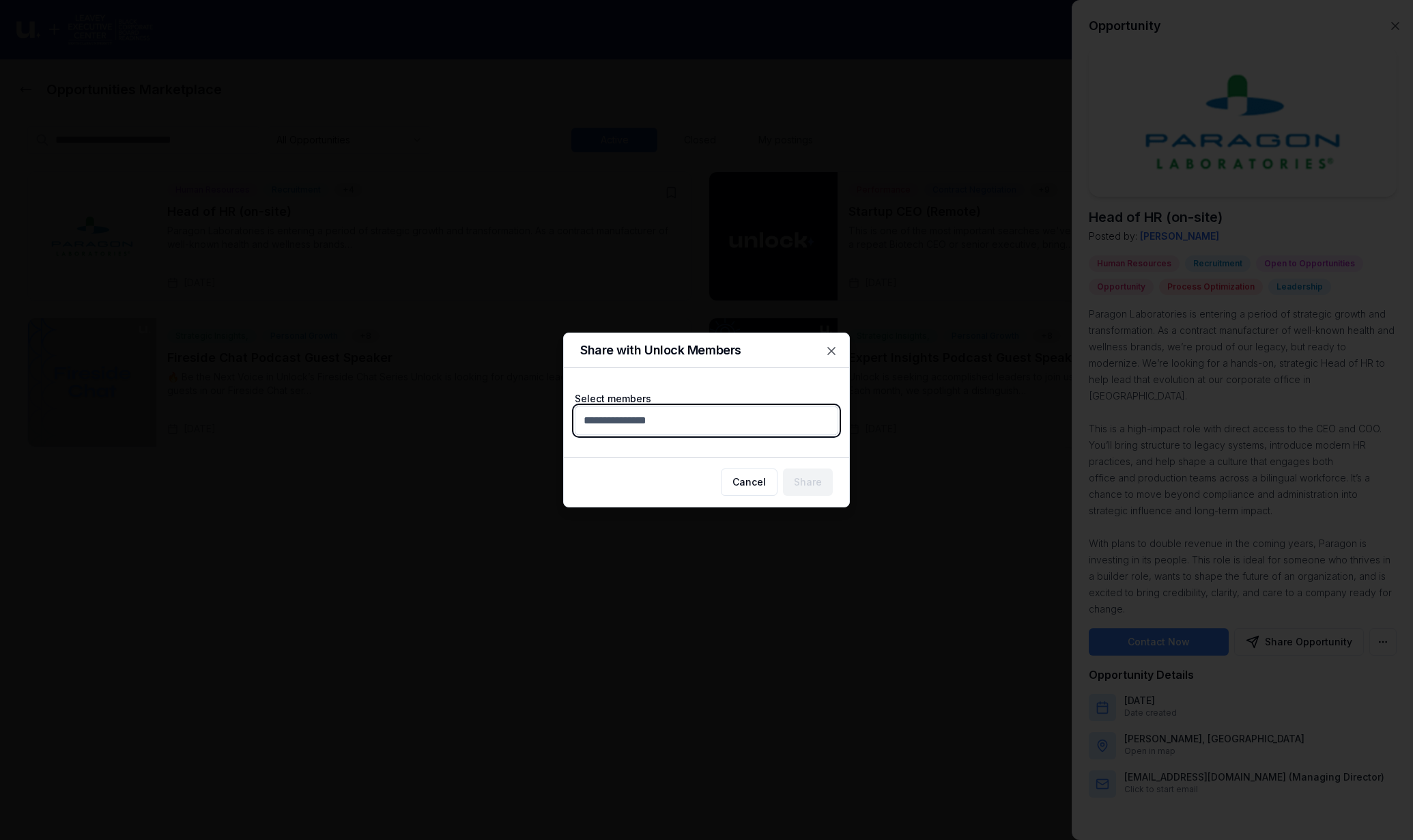
click at [691, 421] on body "Opportunities Marketplace All Opportunities Active Closed My postings + Create …" at bounding box center [700, 420] width 1400 height 840
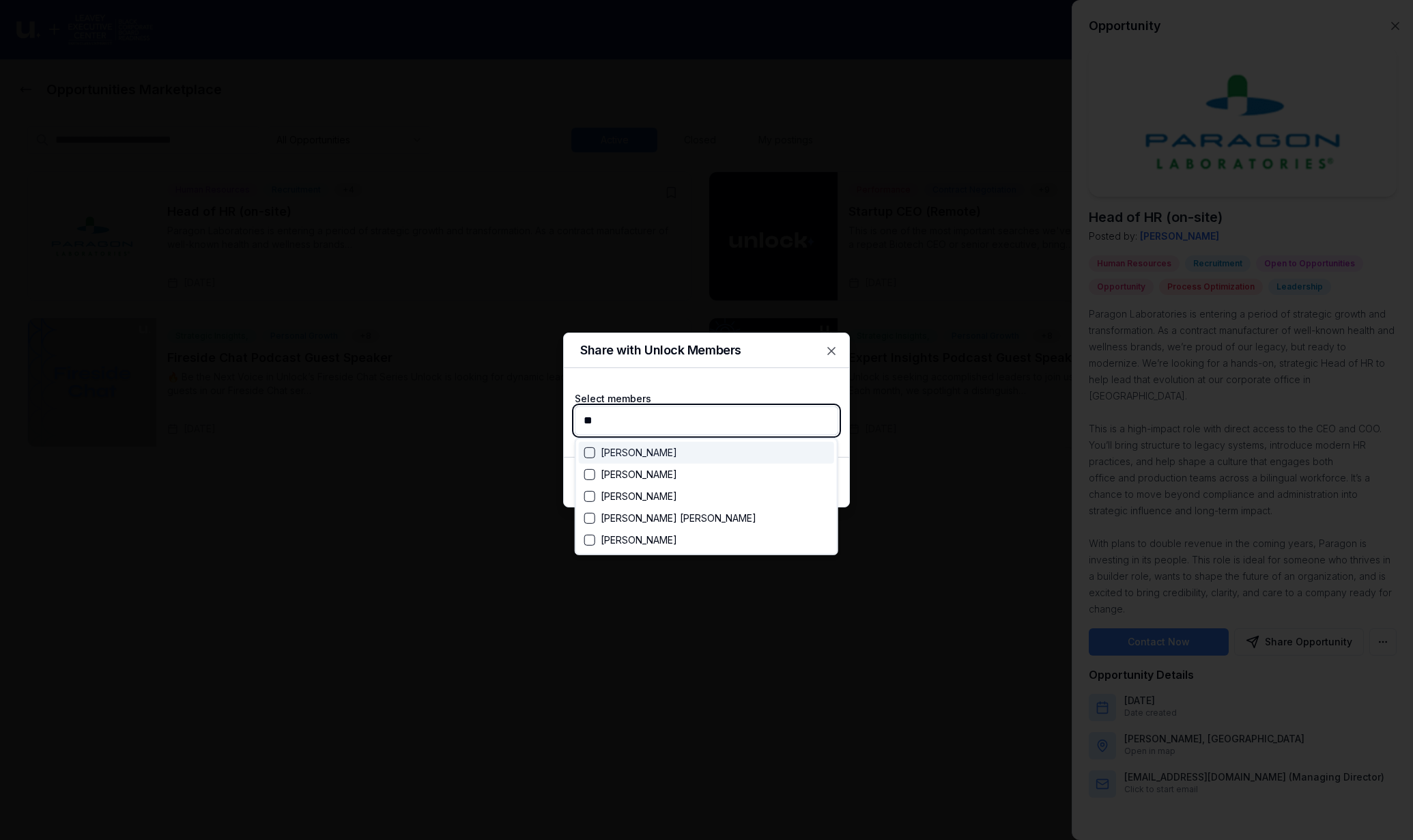
type input "*"
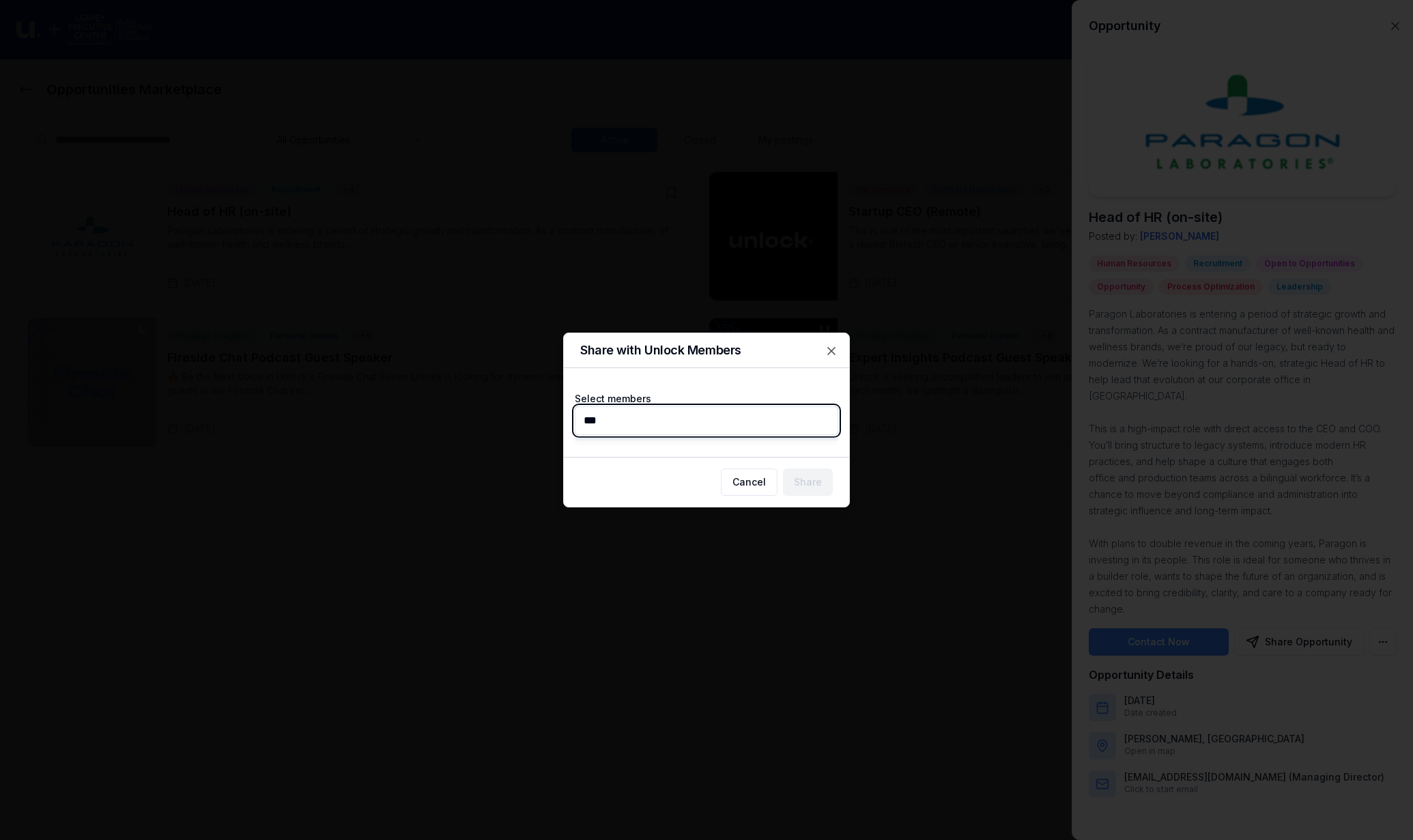
type input "**"
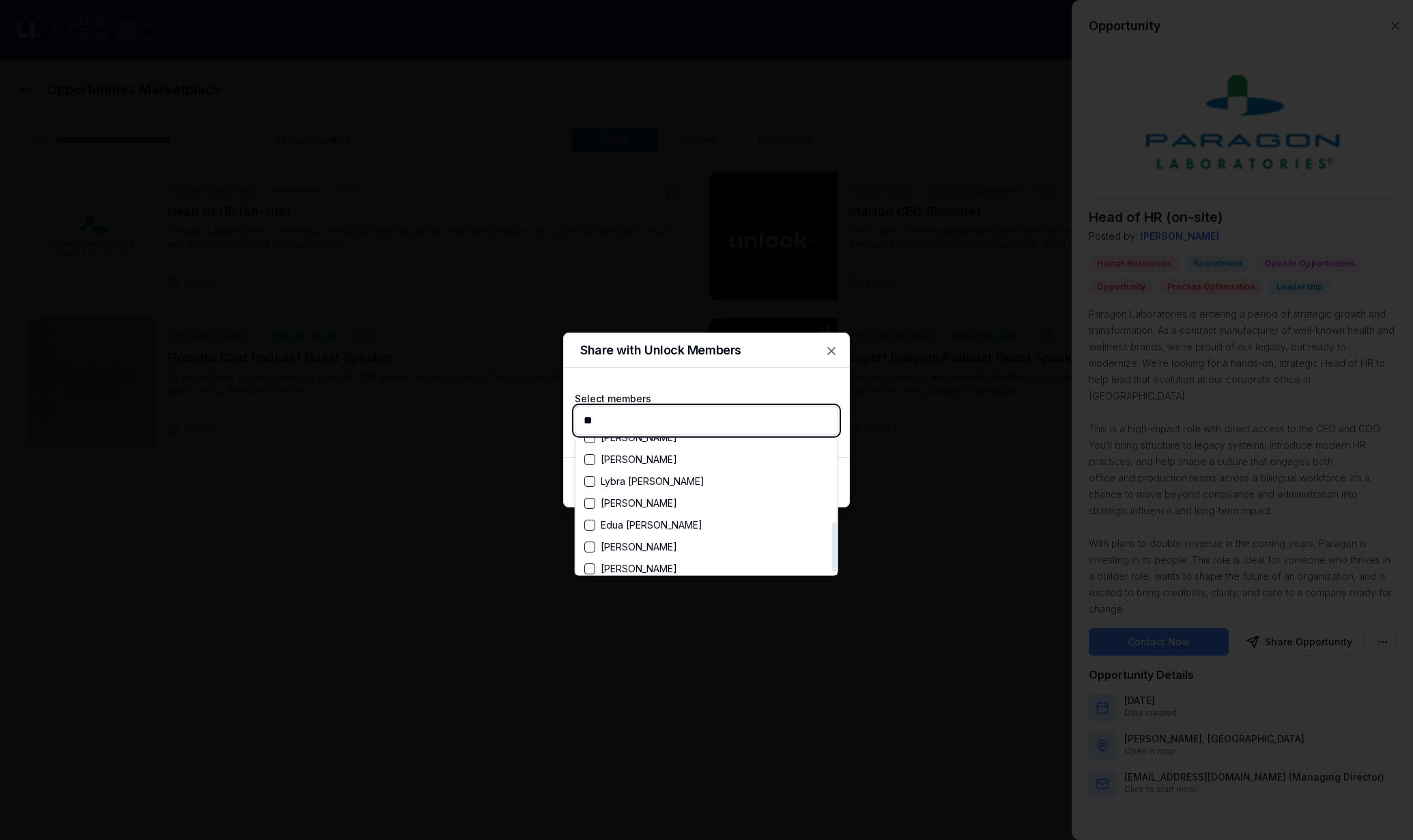
scroll to position [241, 0]
click at [594, 492] on div "Suggestions" at bounding box center [589, 495] width 11 height 11
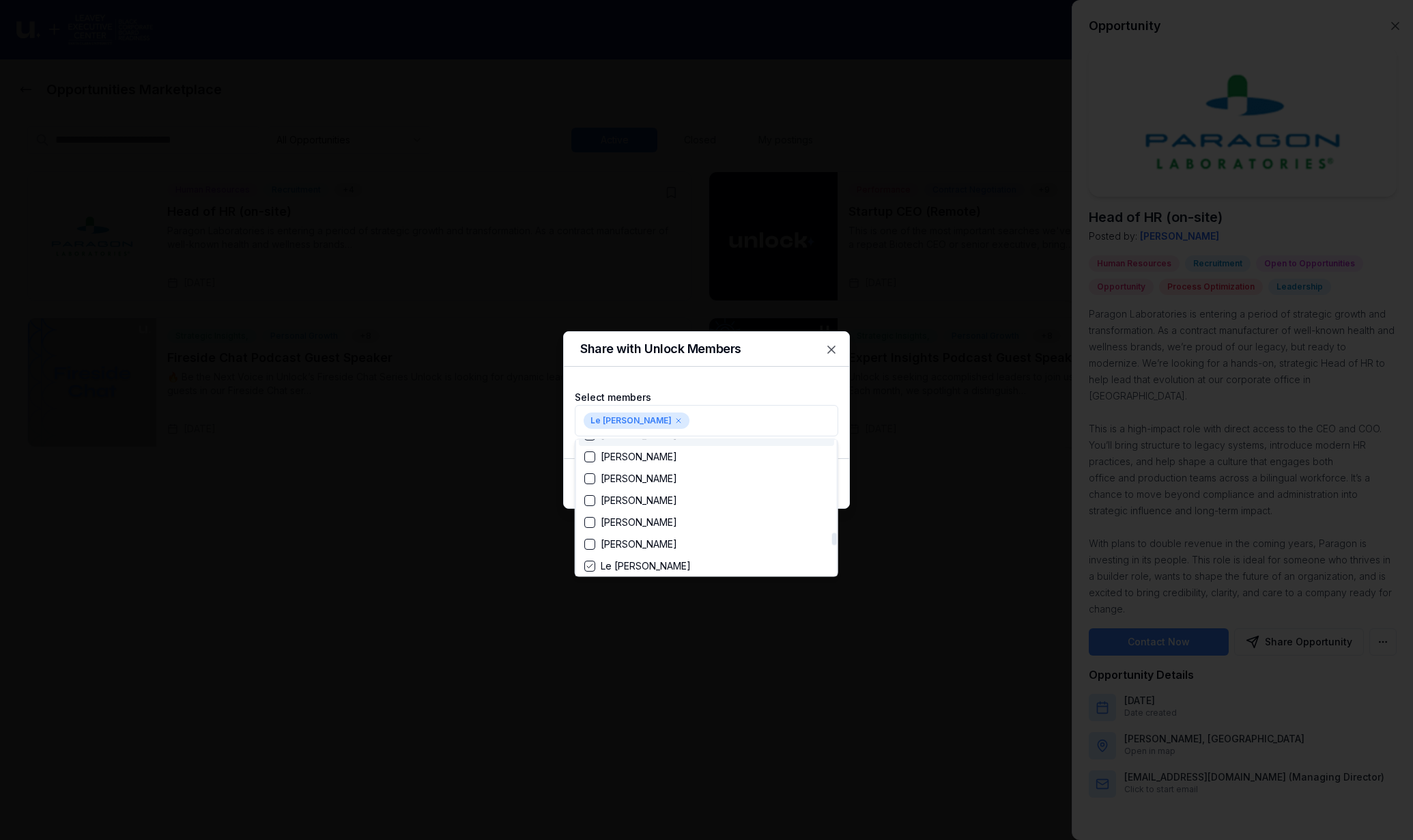
click at [707, 376] on div at bounding box center [706, 420] width 1413 height 840
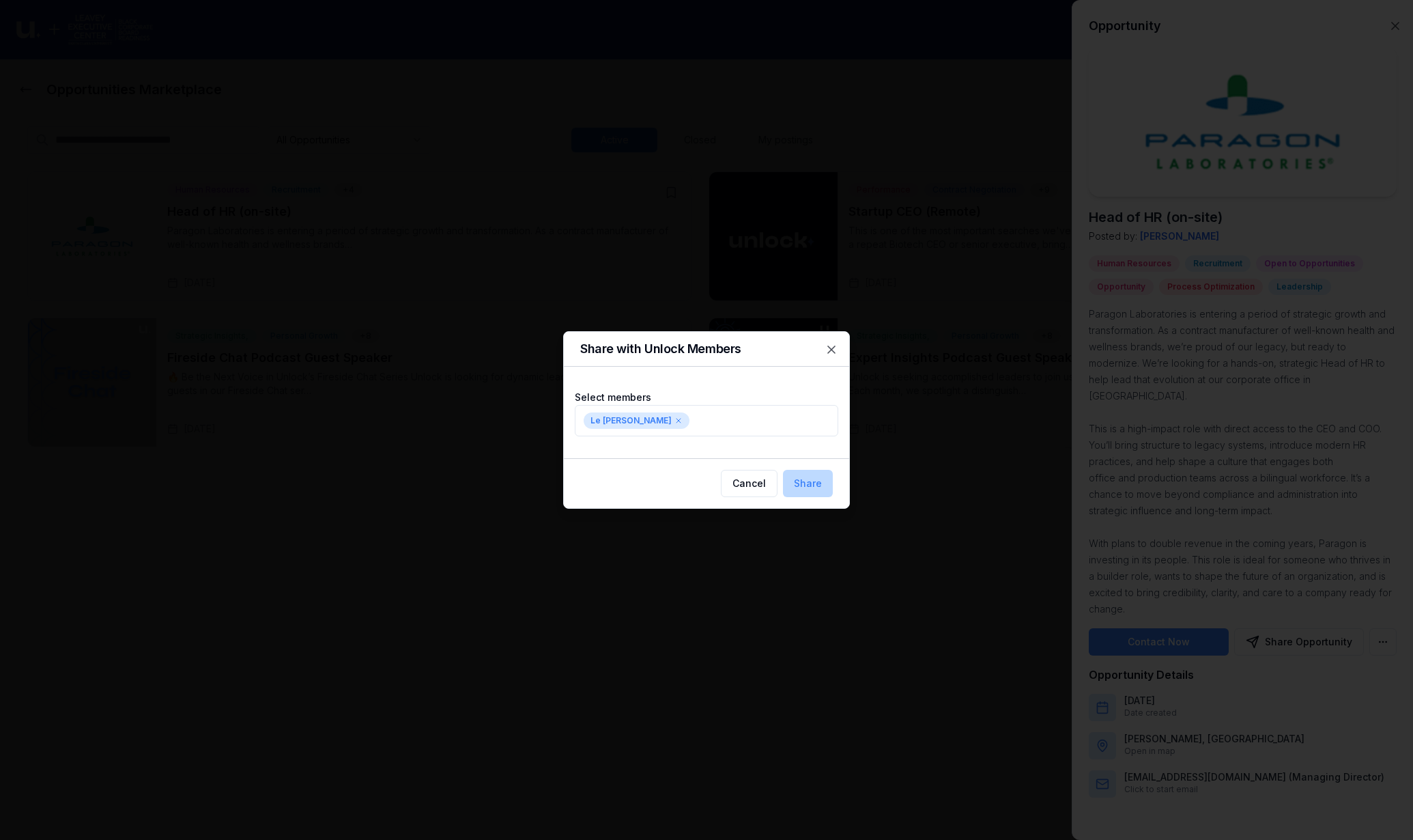
click at [808, 485] on button "Share" at bounding box center [808, 484] width 50 height 28
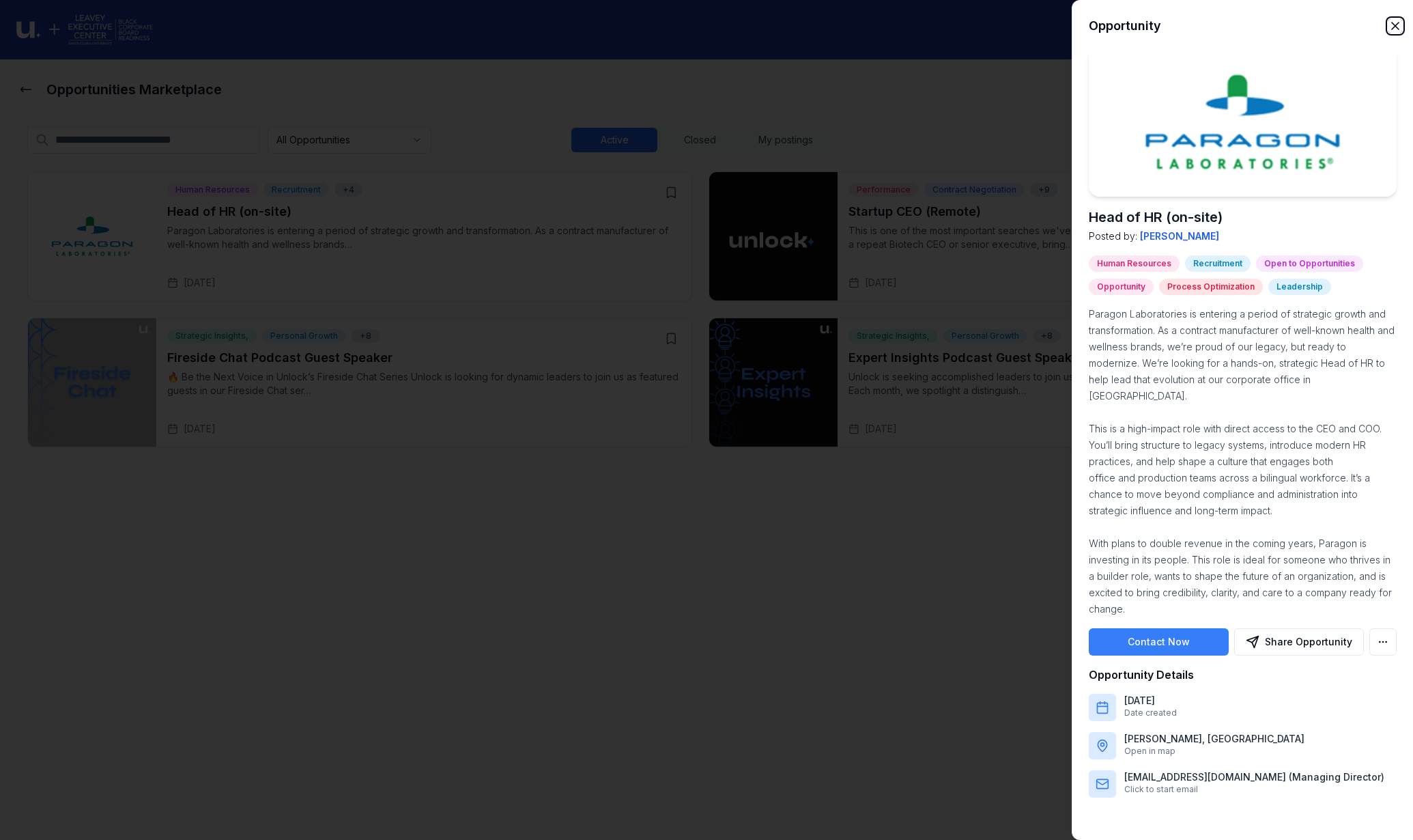
click at [1396, 28] on icon "button" at bounding box center [1396, 26] width 14 height 14
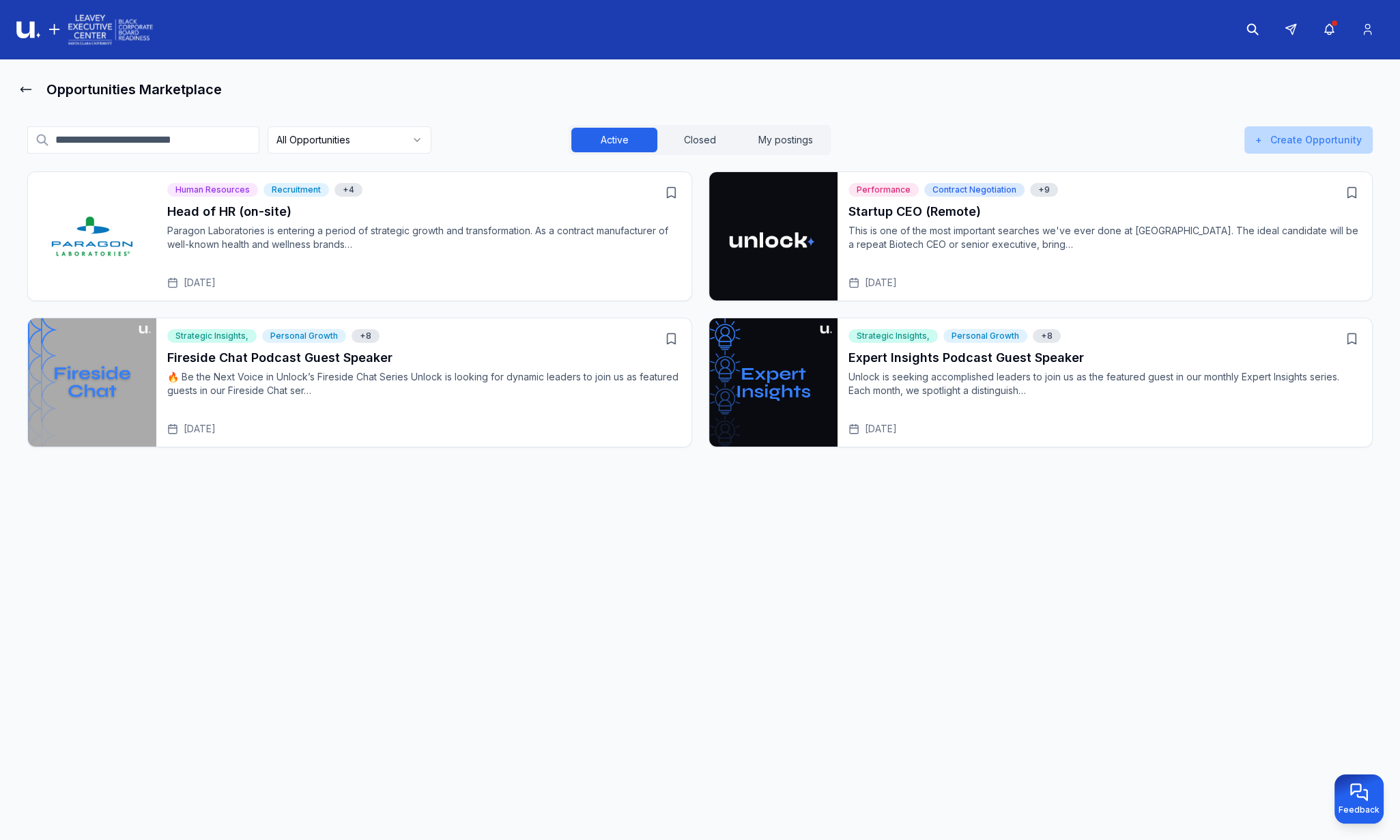
click at [1280, 142] on button "+ Create Opportunity" at bounding box center [1308, 140] width 129 height 28
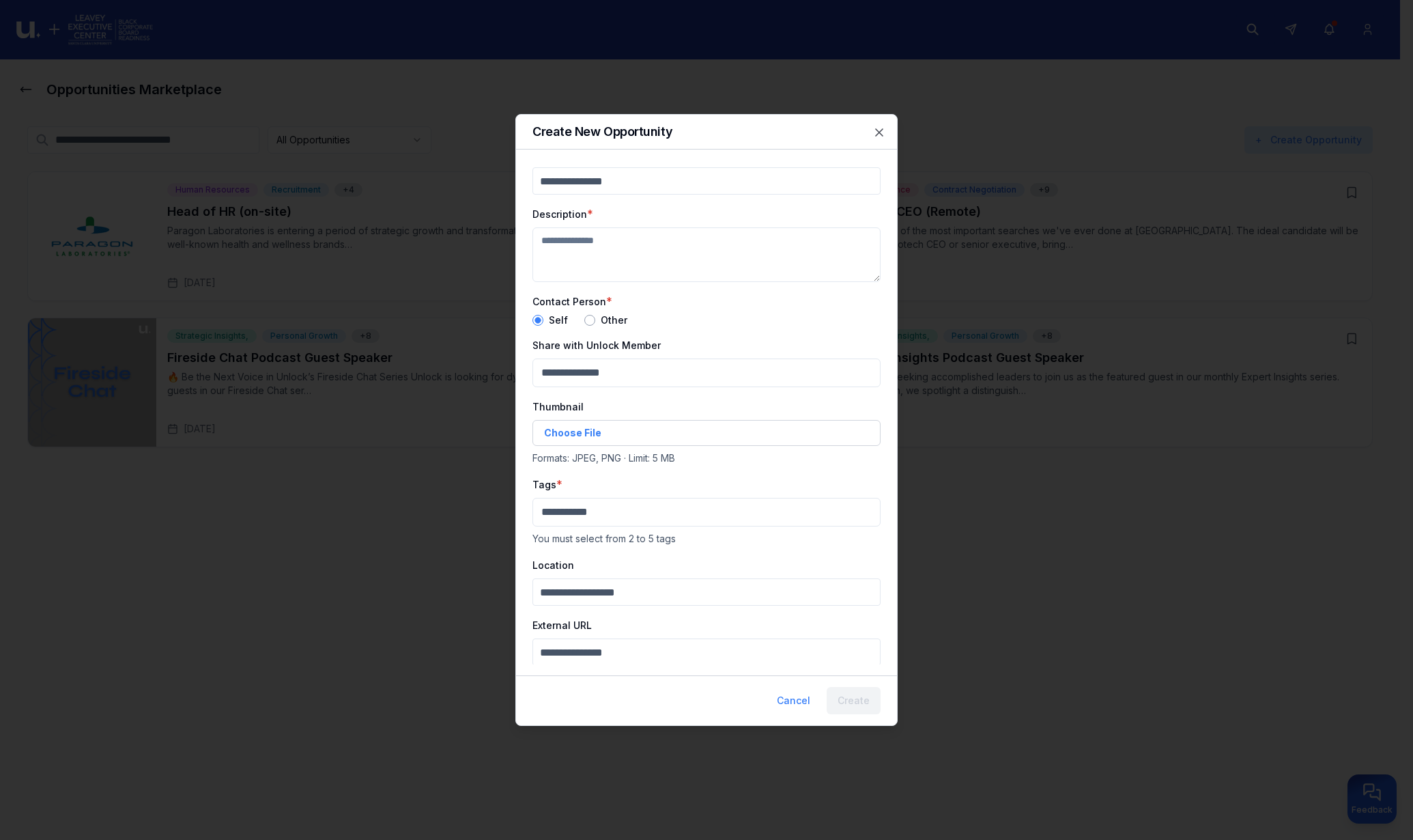
scroll to position [0, 0]
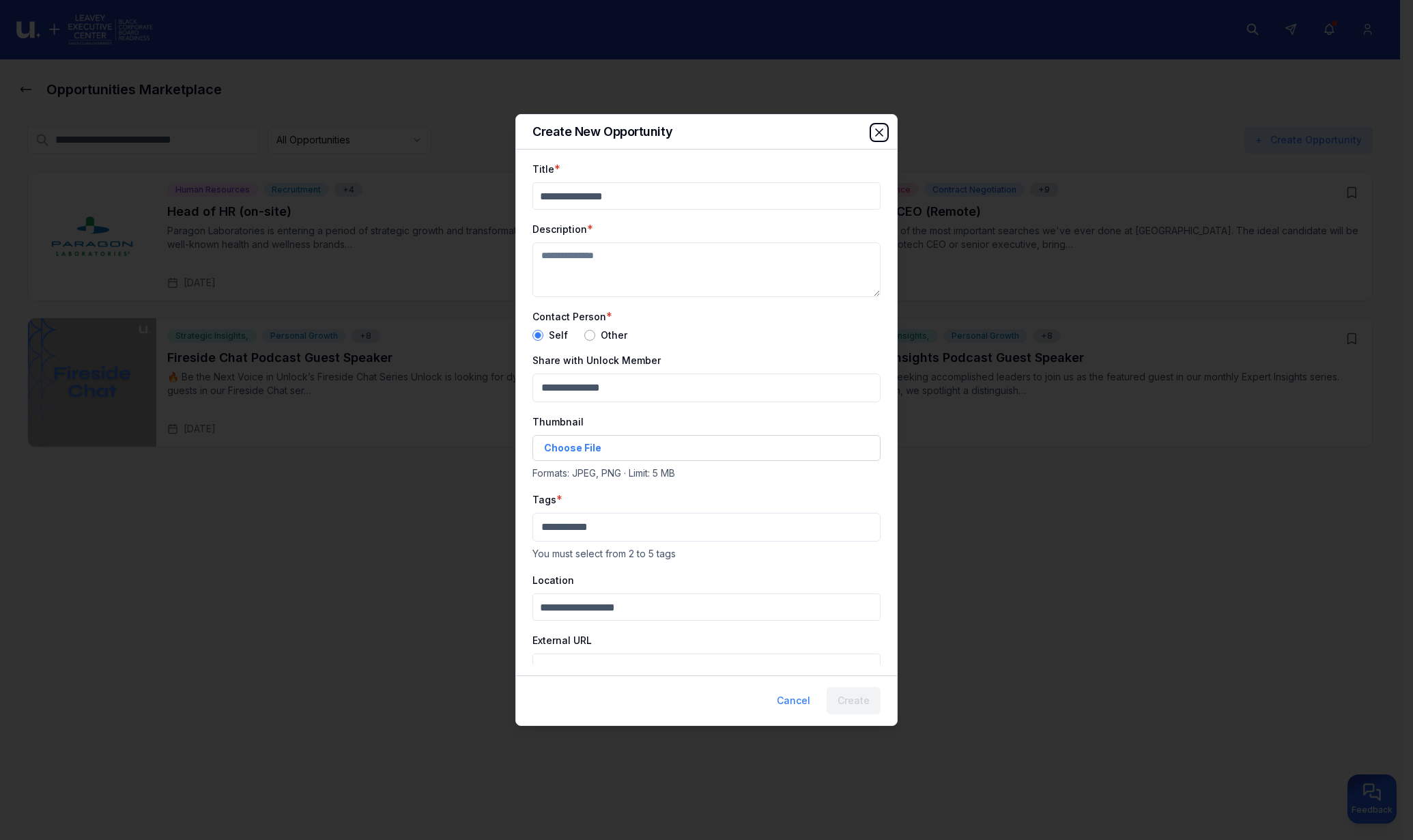
click at [882, 133] on icon "button" at bounding box center [880, 132] width 14 height 14
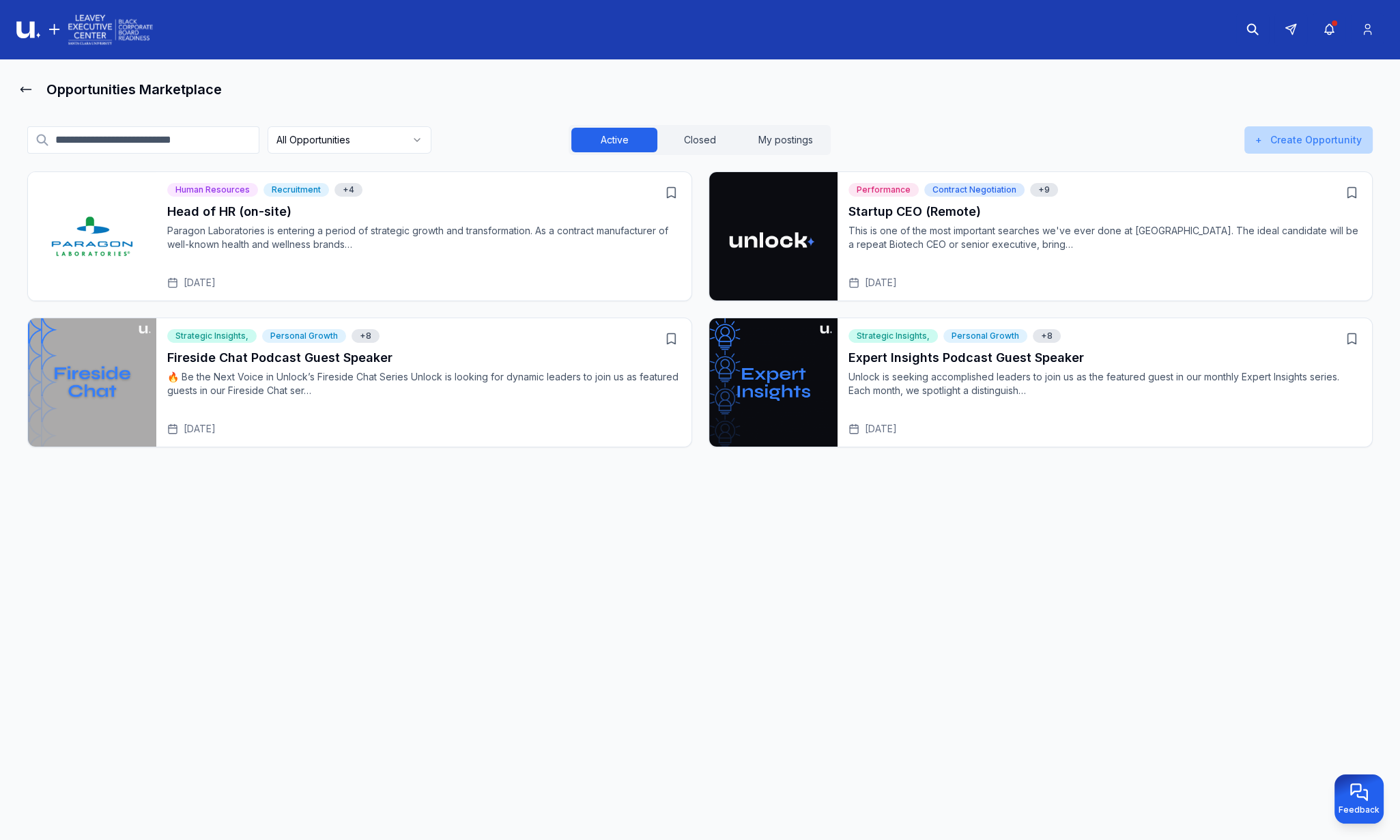
click at [1311, 138] on button "+ Create Opportunity" at bounding box center [1308, 140] width 129 height 28
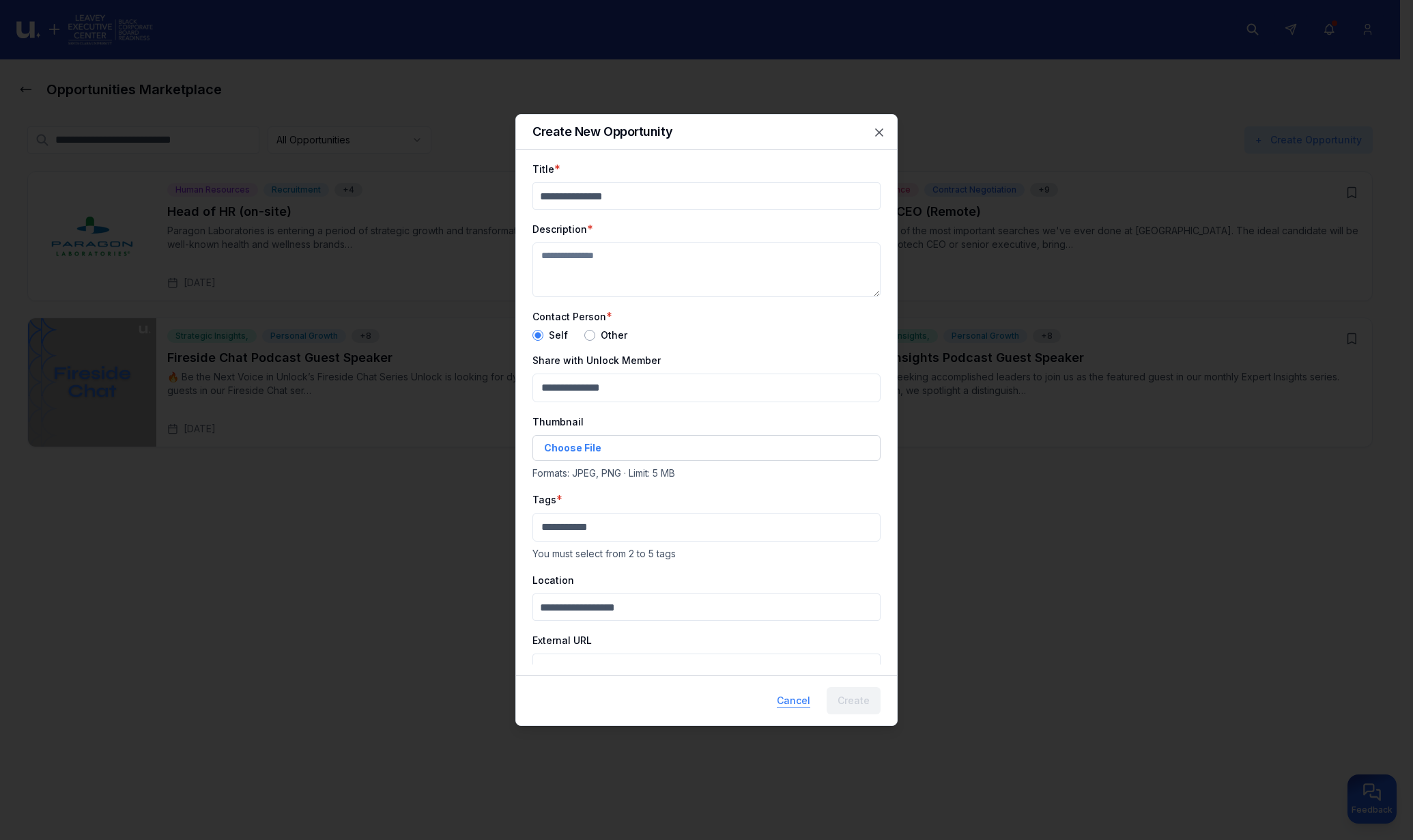
click at [805, 702] on button "Cancel" at bounding box center [793, 701] width 55 height 28
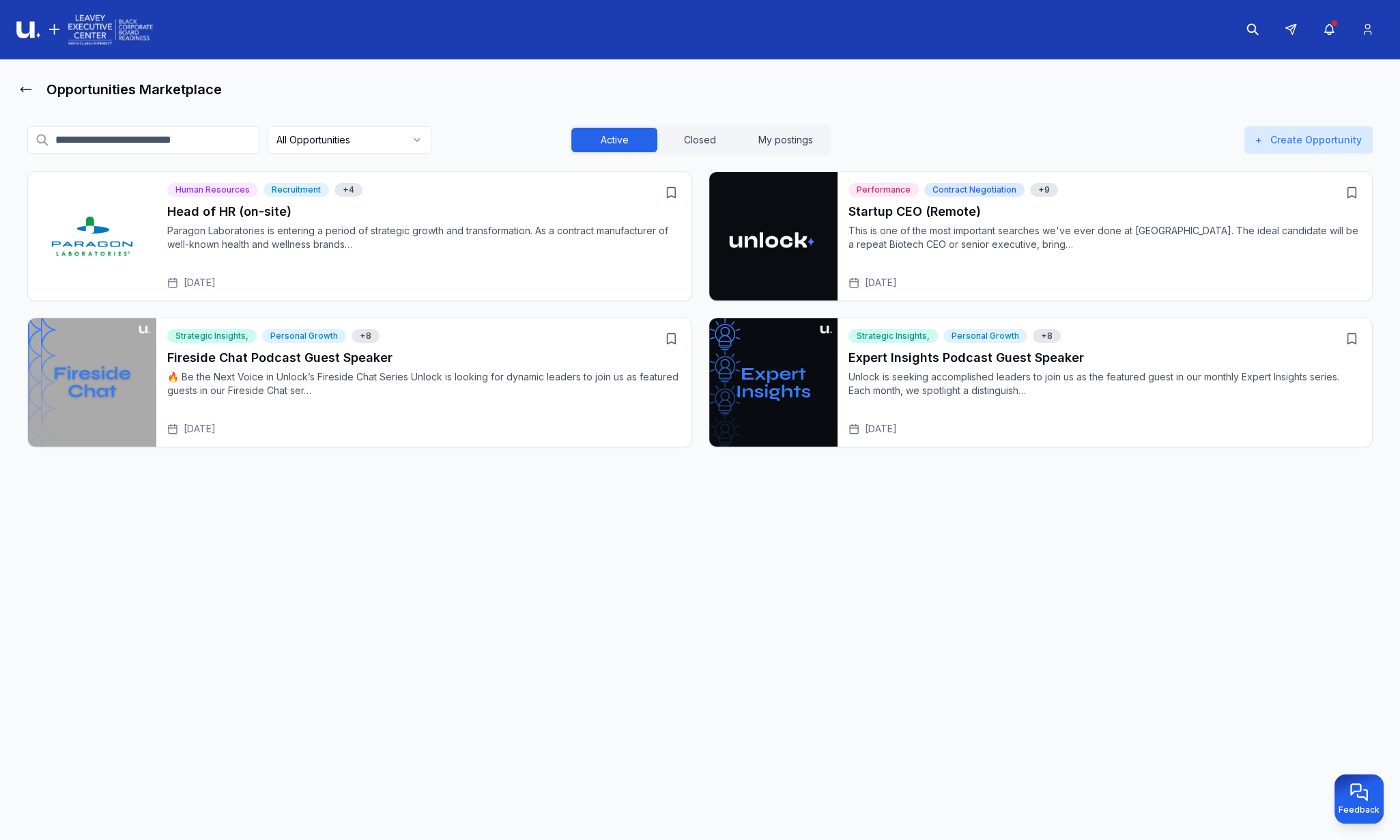
click at [826, 76] on div "Opportunities Marketplace" at bounding box center [700, 90] width 1368 height 28
click at [703, 137] on button "Closed" at bounding box center [700, 140] width 86 height 24
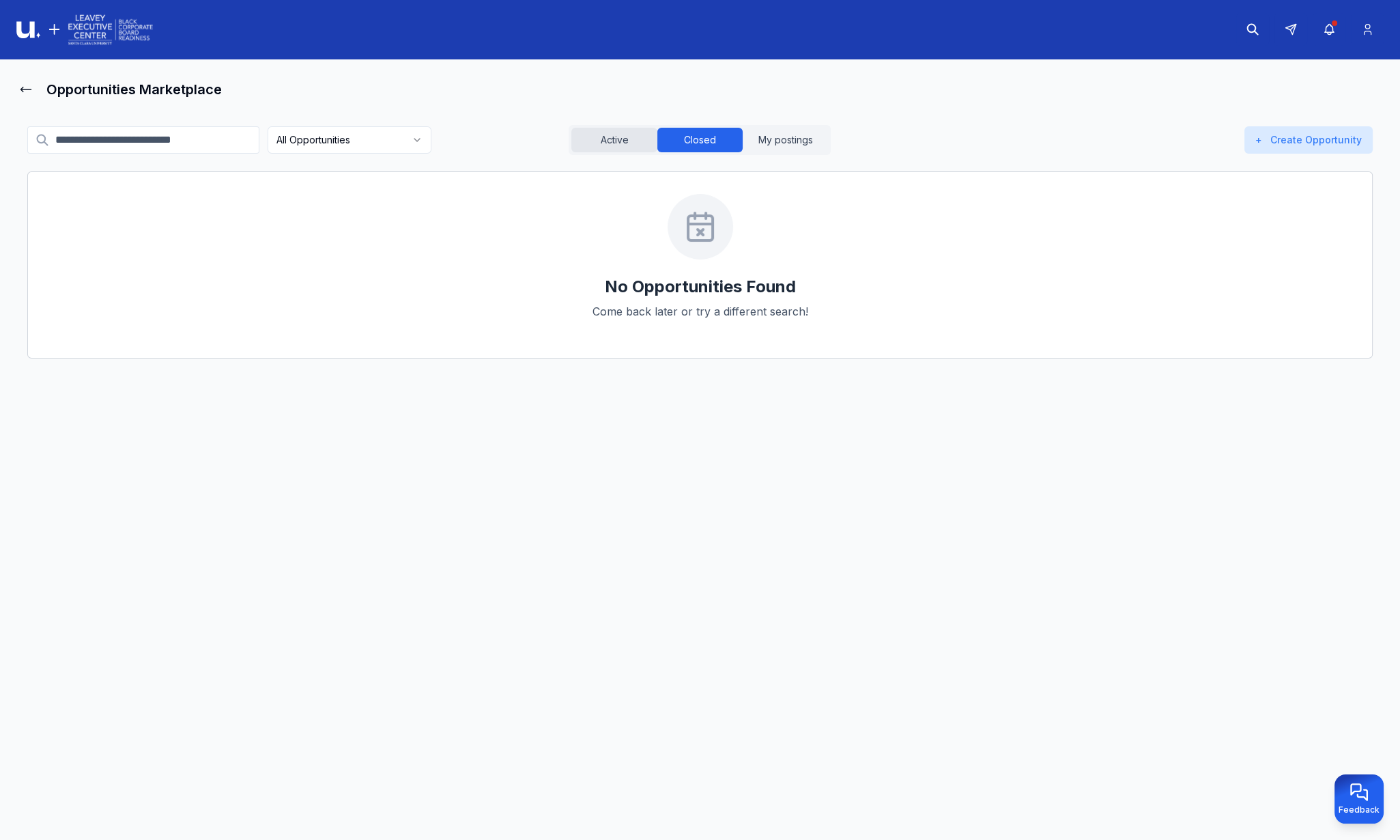
click at [632, 138] on button "Active" at bounding box center [614, 140] width 86 height 24
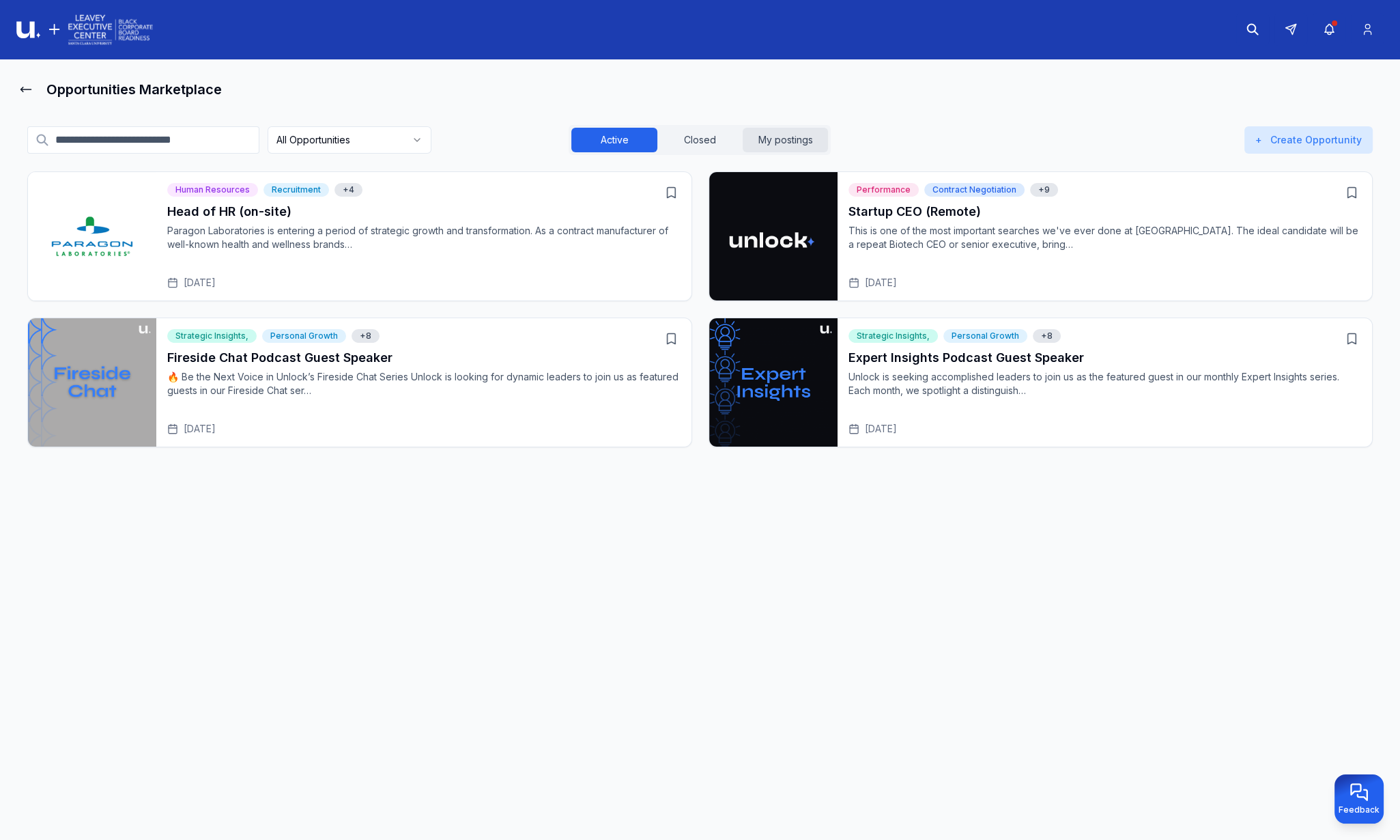
click at [807, 143] on button "My postings" at bounding box center [786, 140] width 86 height 24
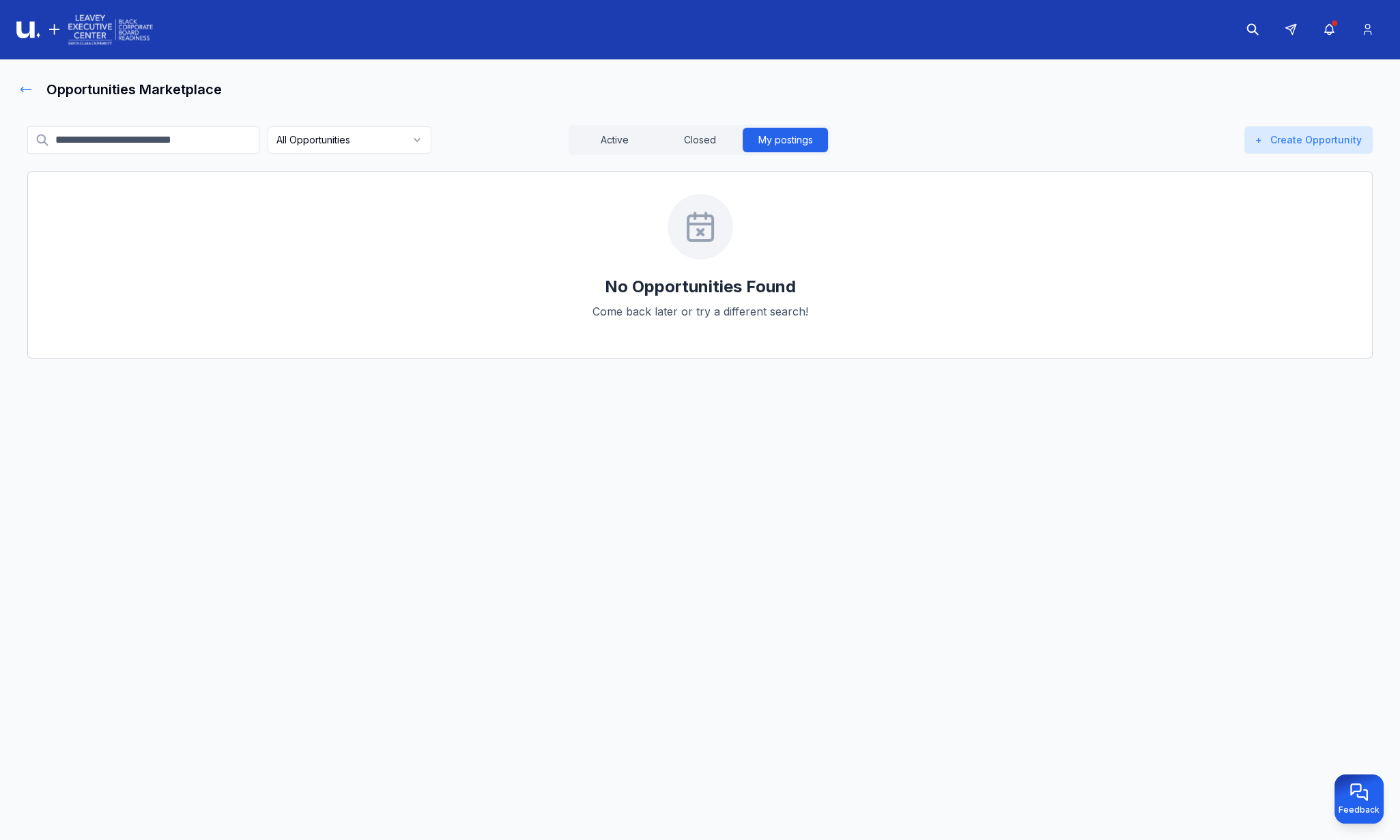
click at [19, 90] on icon at bounding box center [26, 90] width 14 height 14
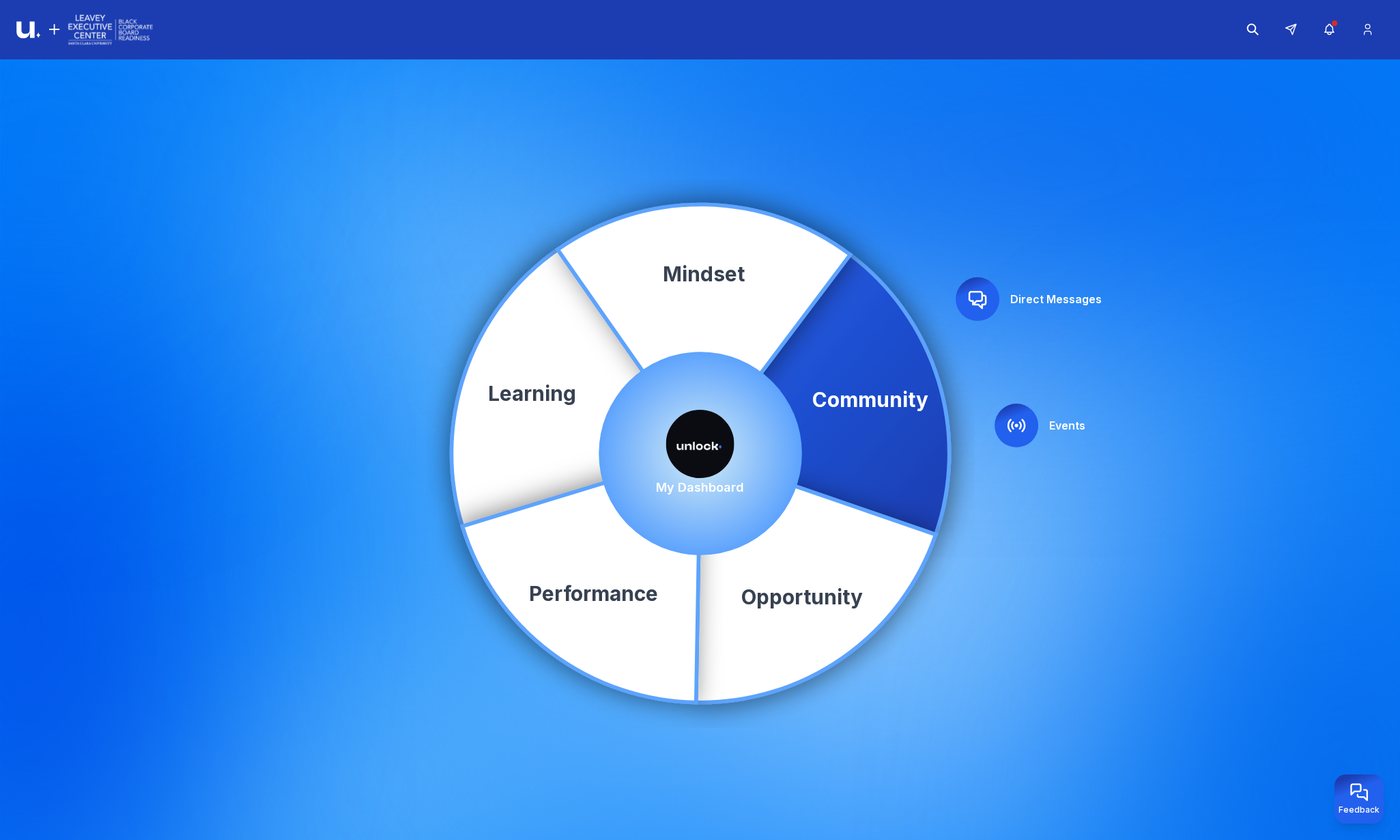
scroll to position [7, 0]
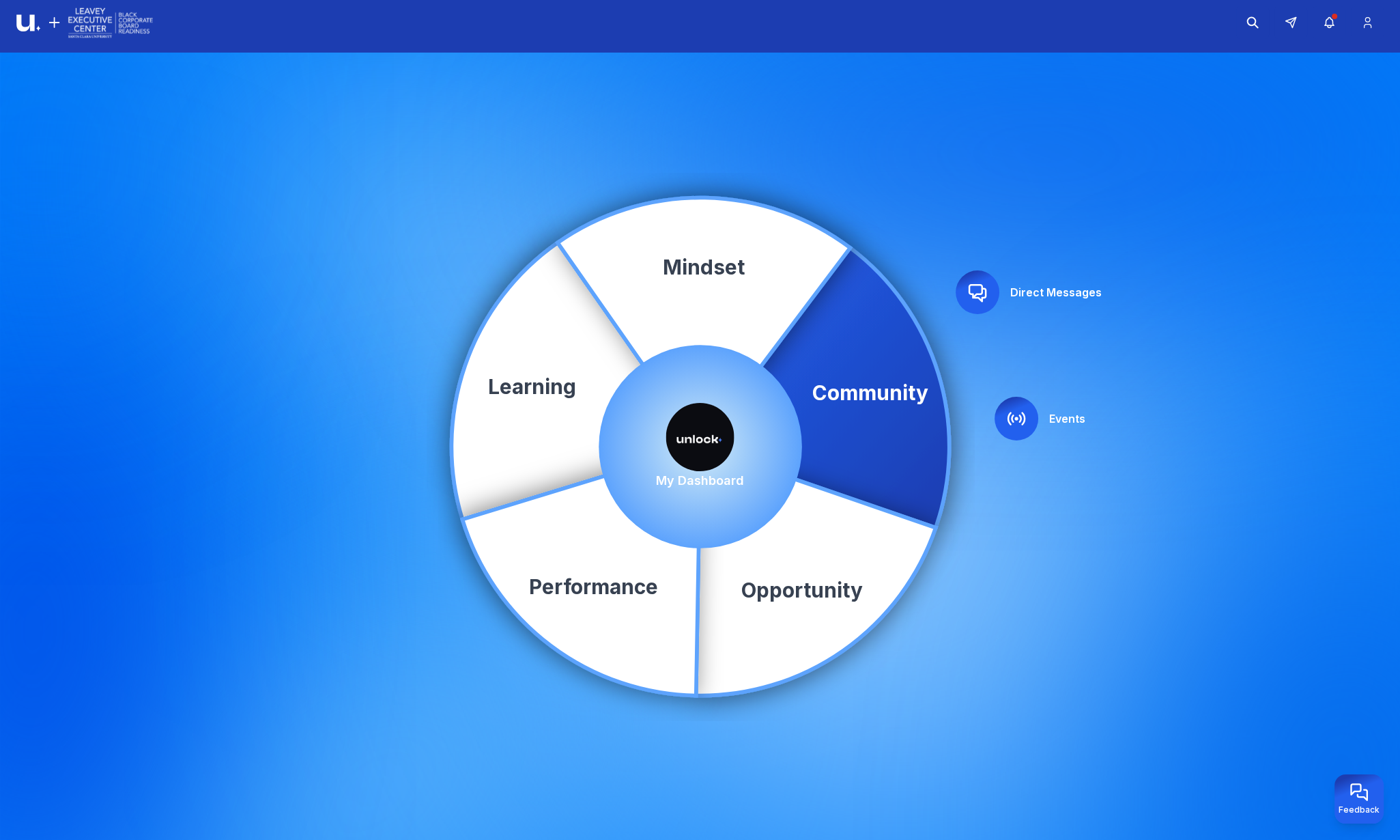
click at [1014, 418] on icon at bounding box center [1016, 418] width 22 height 22
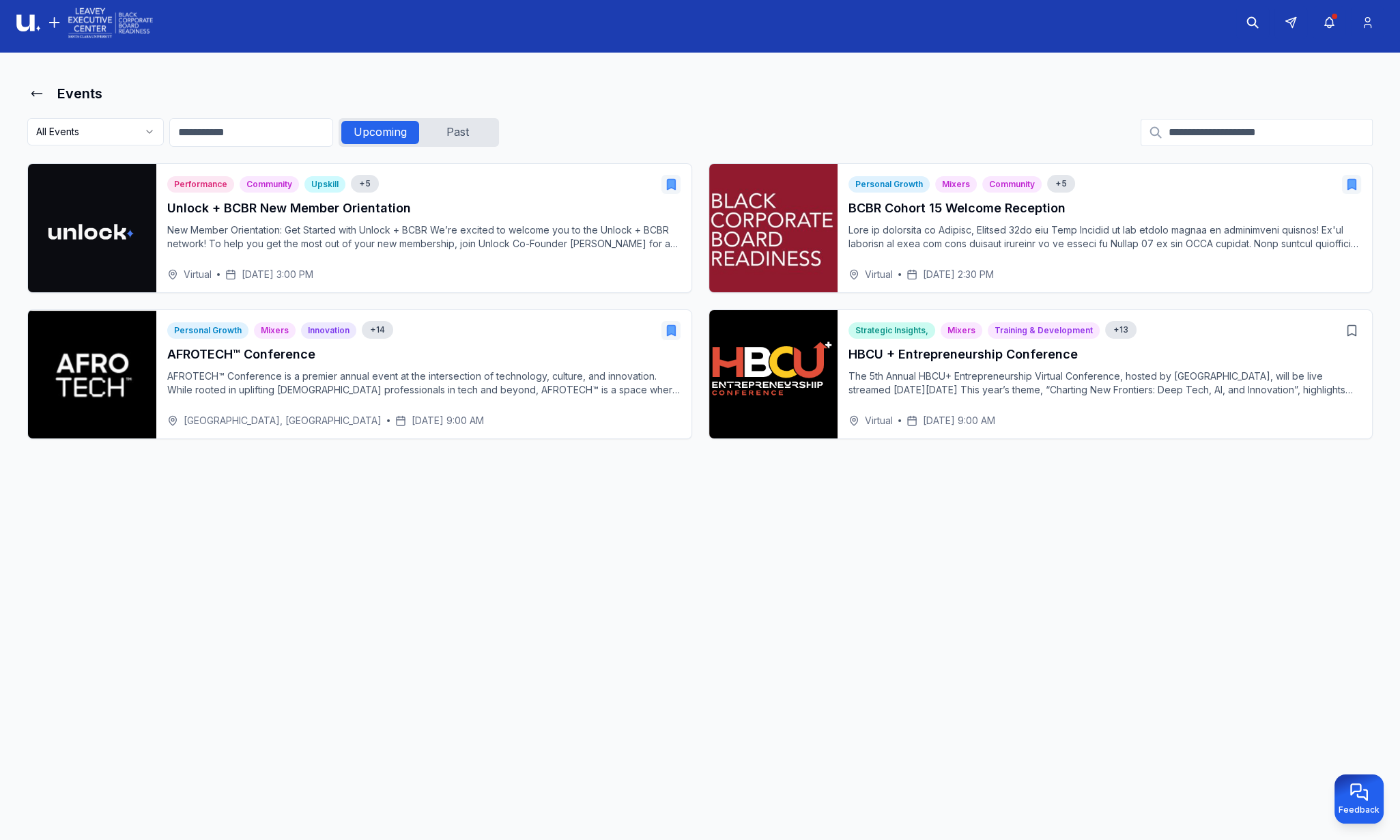
click at [454, 131] on div "Past" at bounding box center [457, 132] width 77 height 23
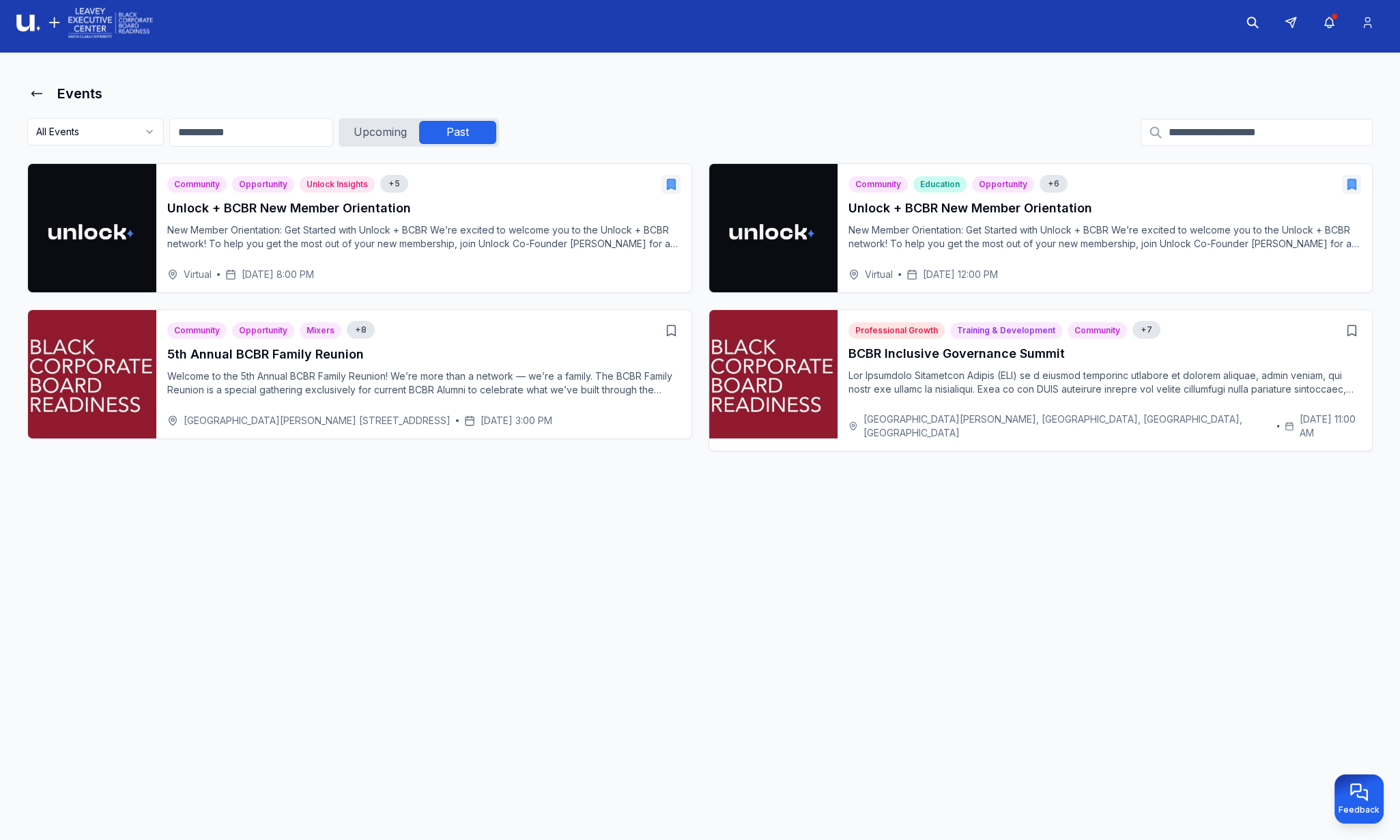
click at [366, 137] on div "Upcoming" at bounding box center [380, 132] width 78 height 23
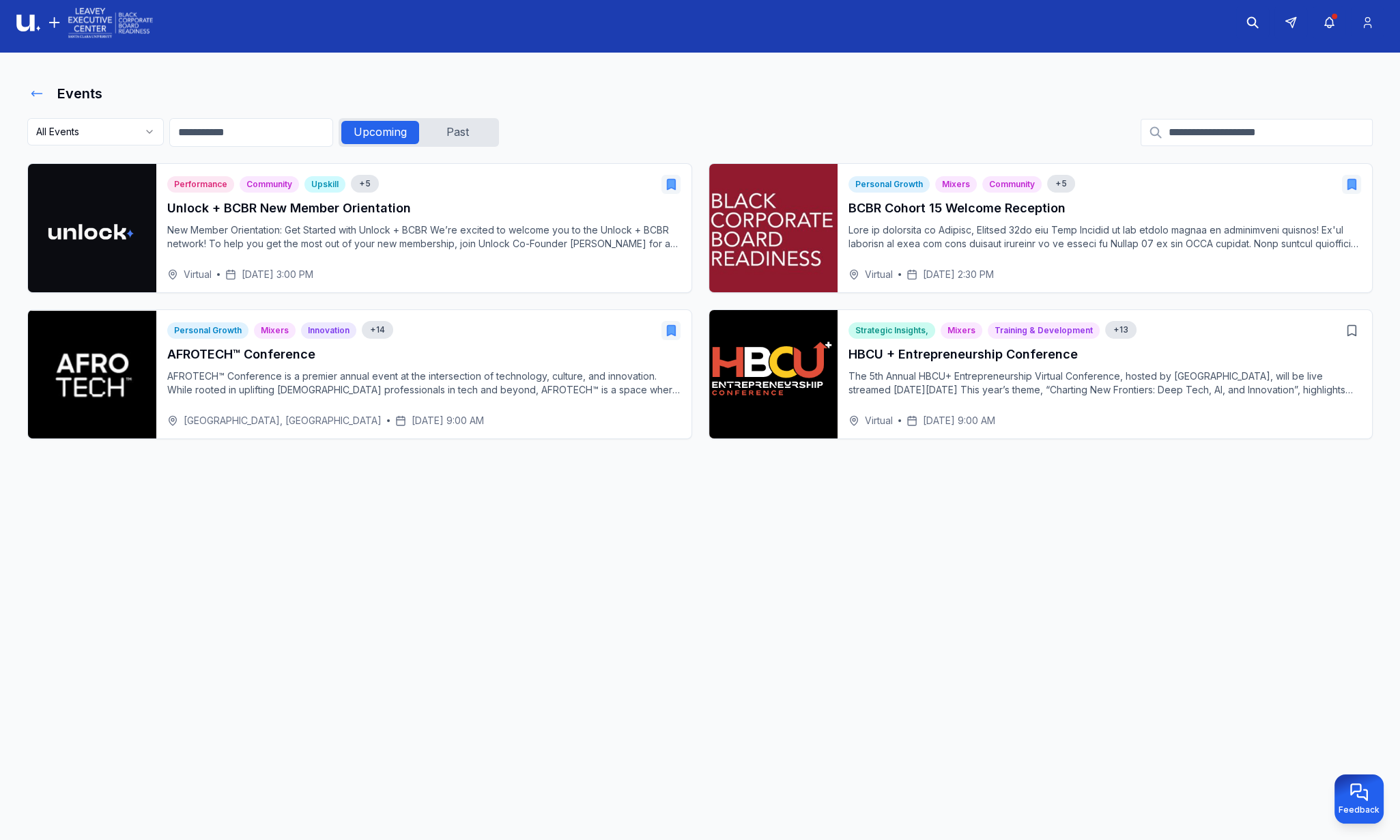
click at [42, 87] on icon at bounding box center [37, 93] width 14 height 14
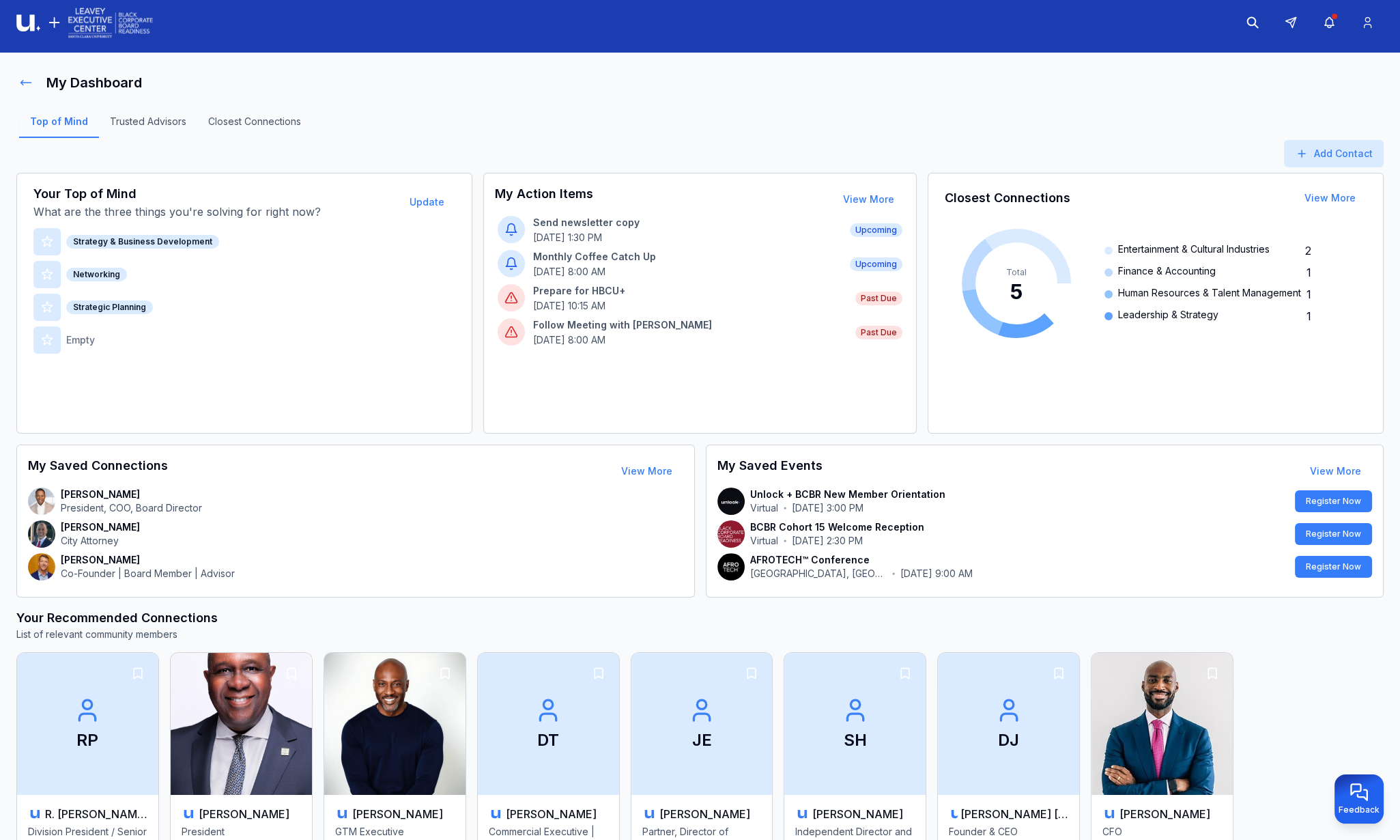
click at [29, 86] on icon at bounding box center [26, 83] width 14 height 14
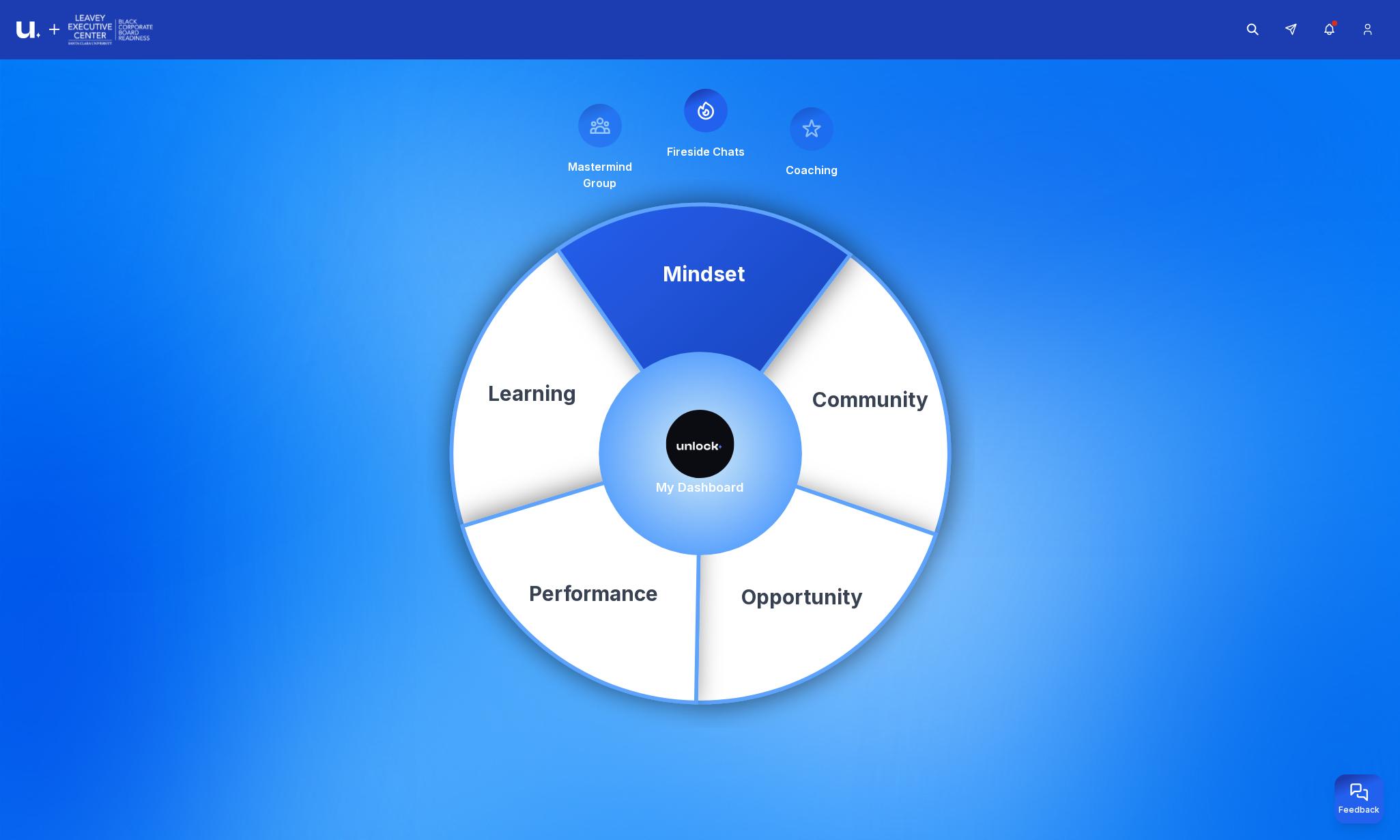
click at [707, 116] on icon at bounding box center [705, 110] width 22 height 22
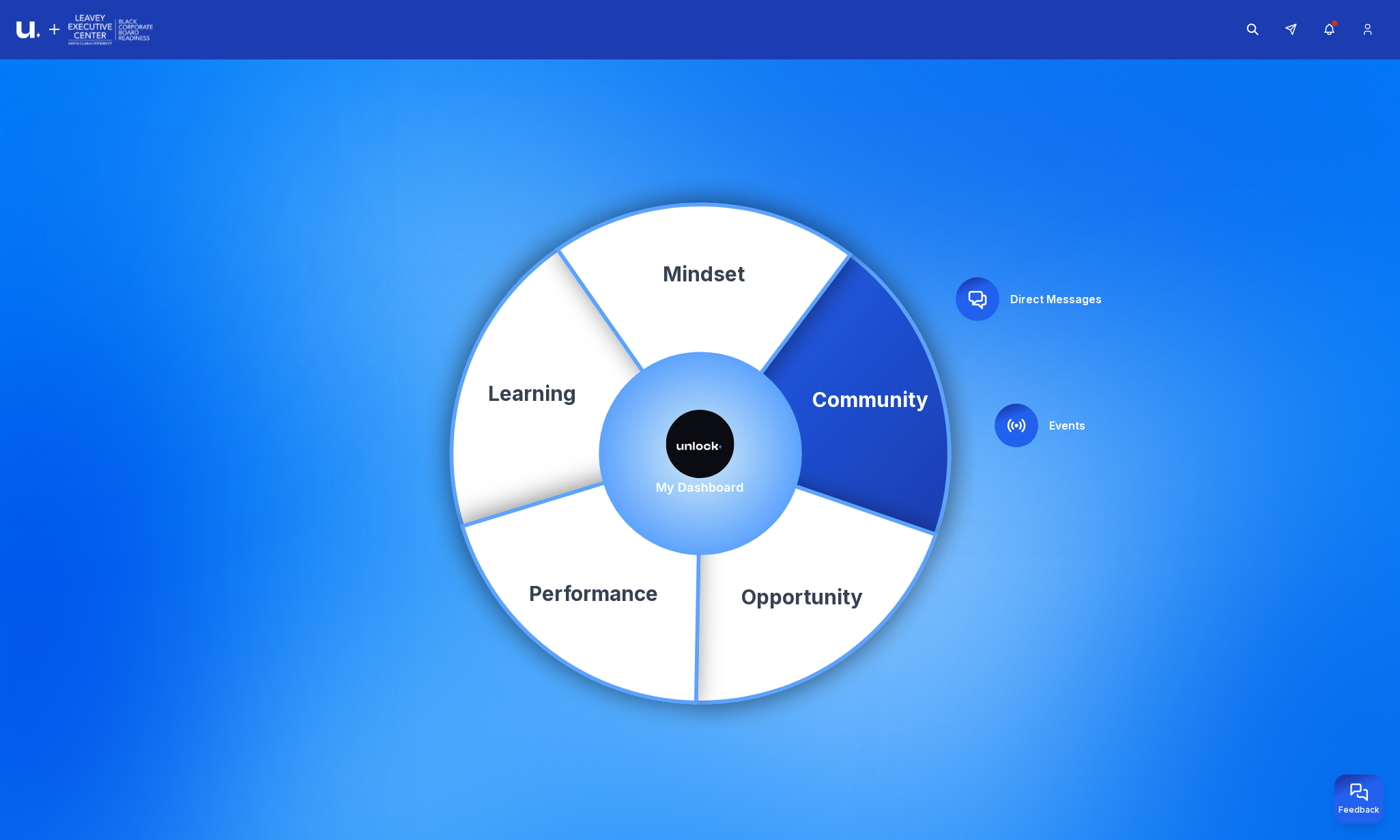
click at [693, 435] on img at bounding box center [700, 443] width 68 height 68
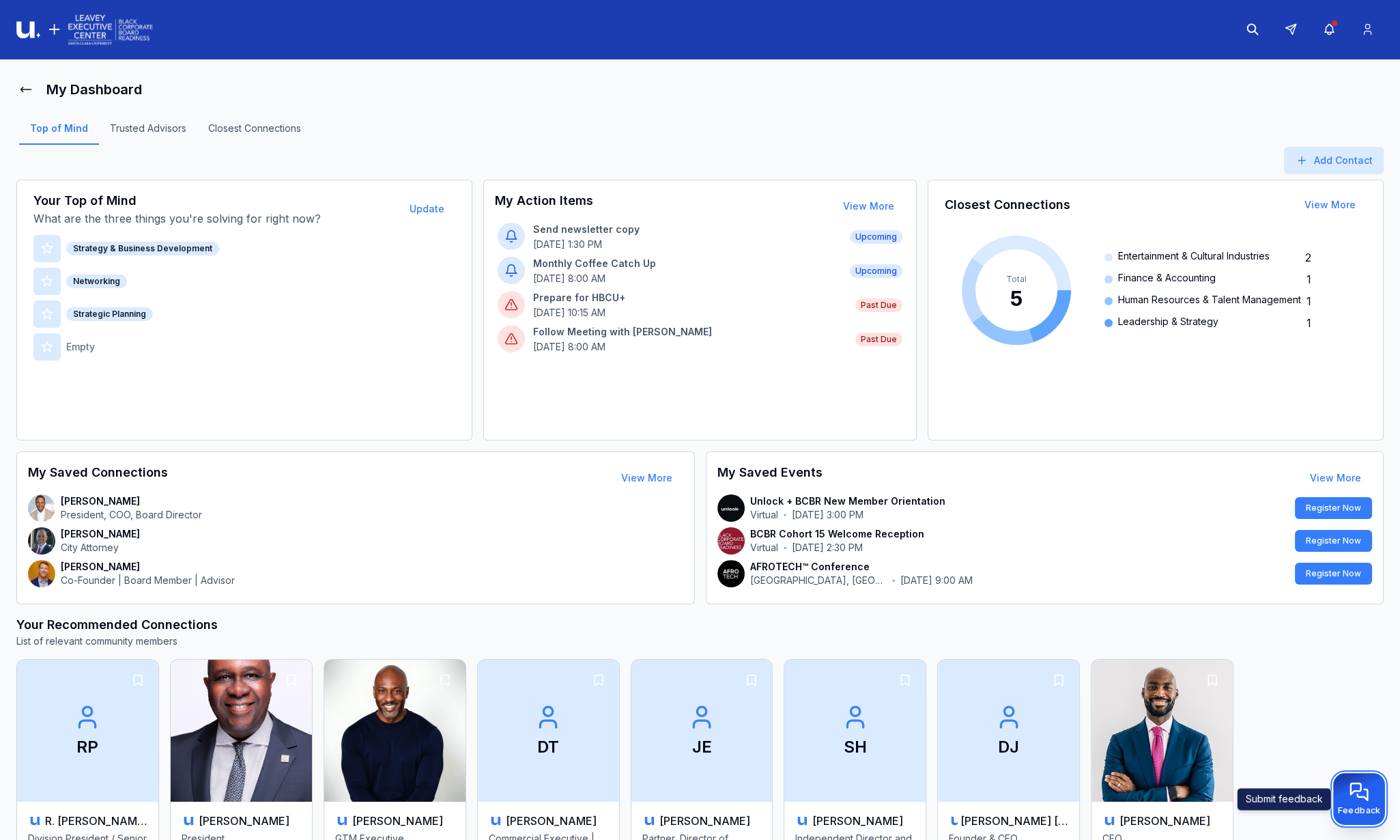
click at [1354, 788] on icon "Provide feedback" at bounding box center [1359, 792] width 23 height 20
click at [29, 91] on icon at bounding box center [26, 90] width 14 height 14
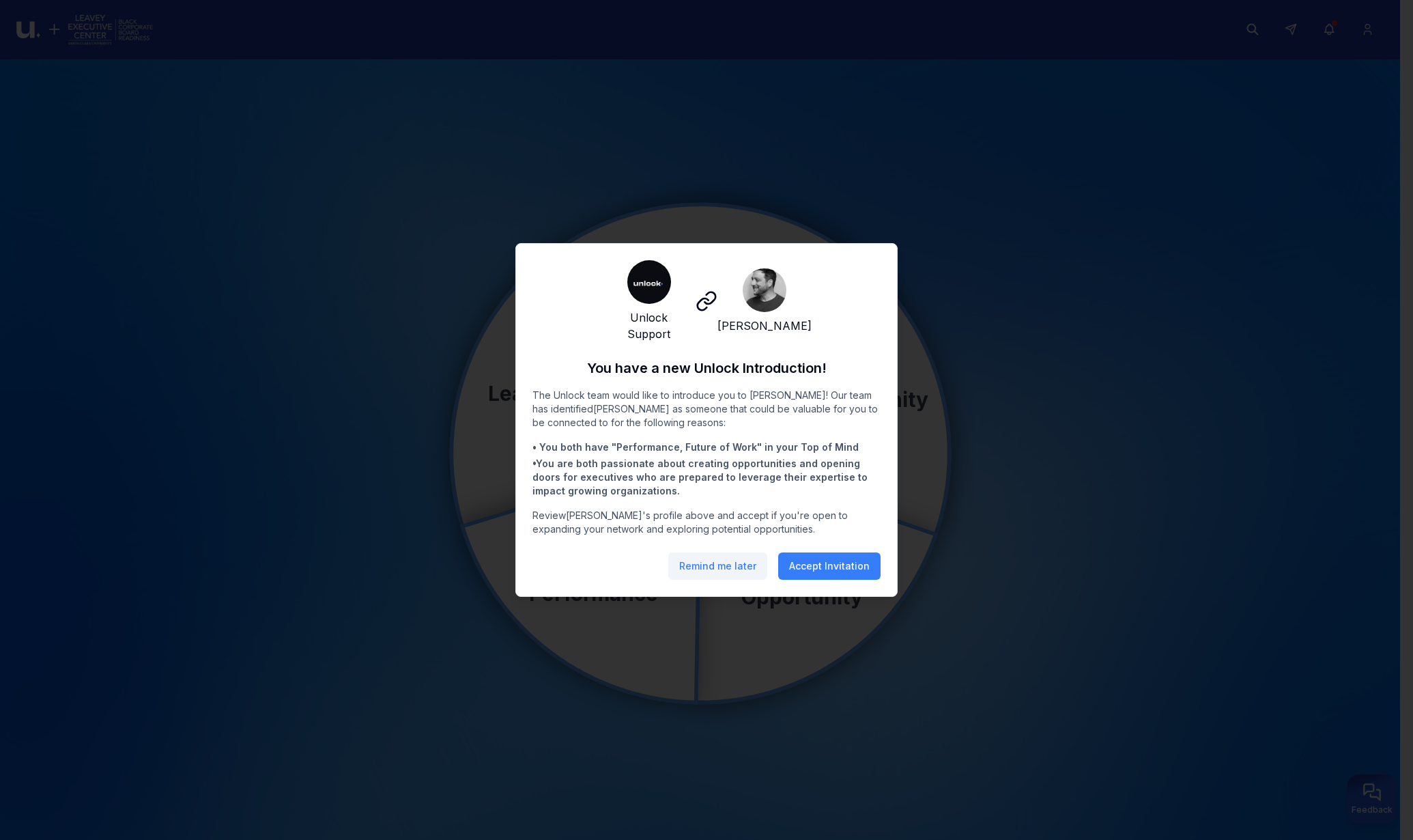
click at [749, 563] on button "Remind me later" at bounding box center [717, 566] width 99 height 28
